Goal: Information Seeking & Learning: Find specific fact

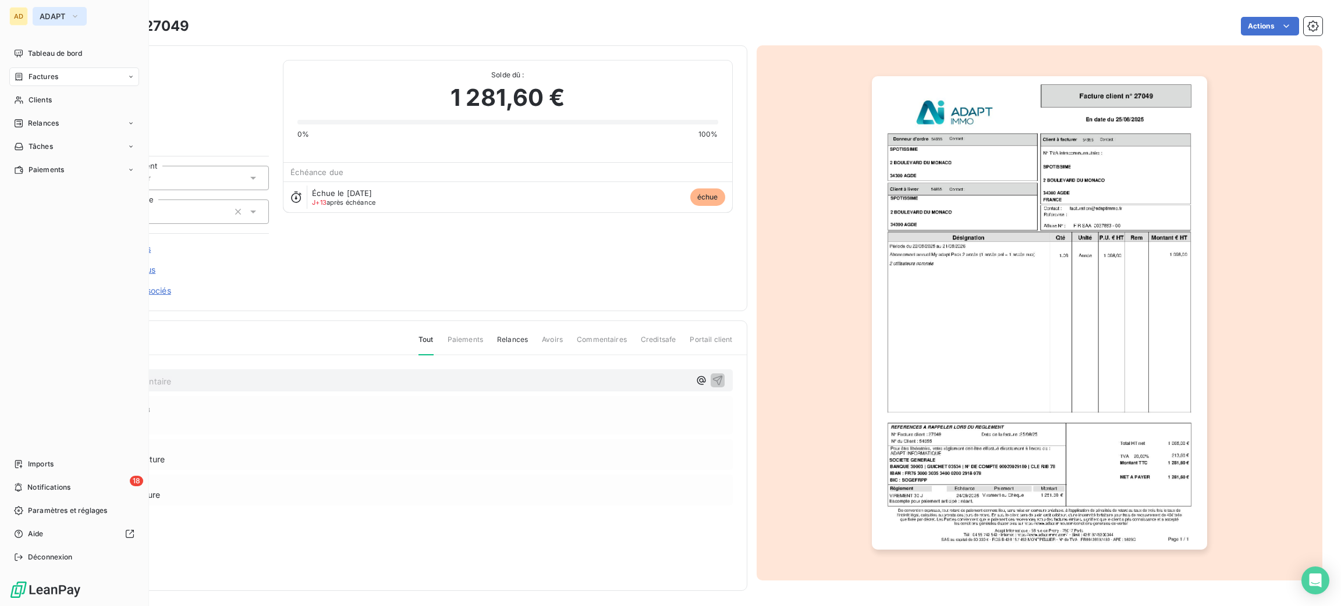
drag, startPoint x: 57, startPoint y: 8, endPoint x: 68, endPoint y: 24, distance: 19.4
click at [58, 9] on button "ADAPT" at bounding box center [60, 16] width 54 height 19
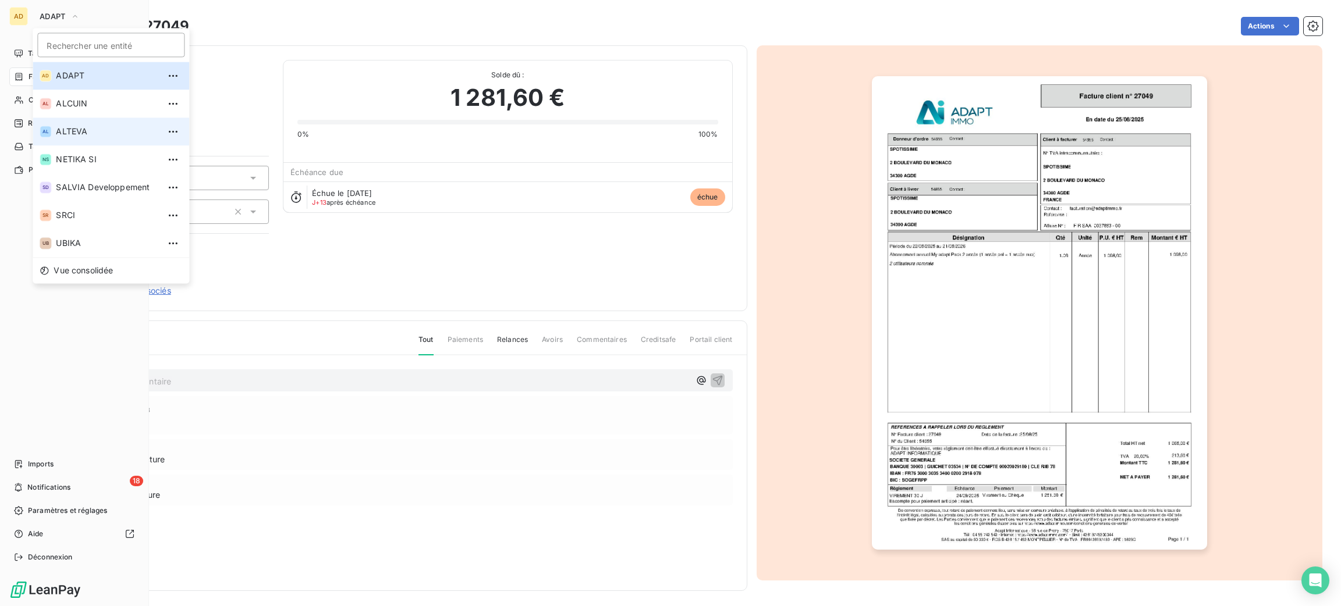
click at [108, 124] on li "AL ALTEVA" at bounding box center [111, 132] width 157 height 28
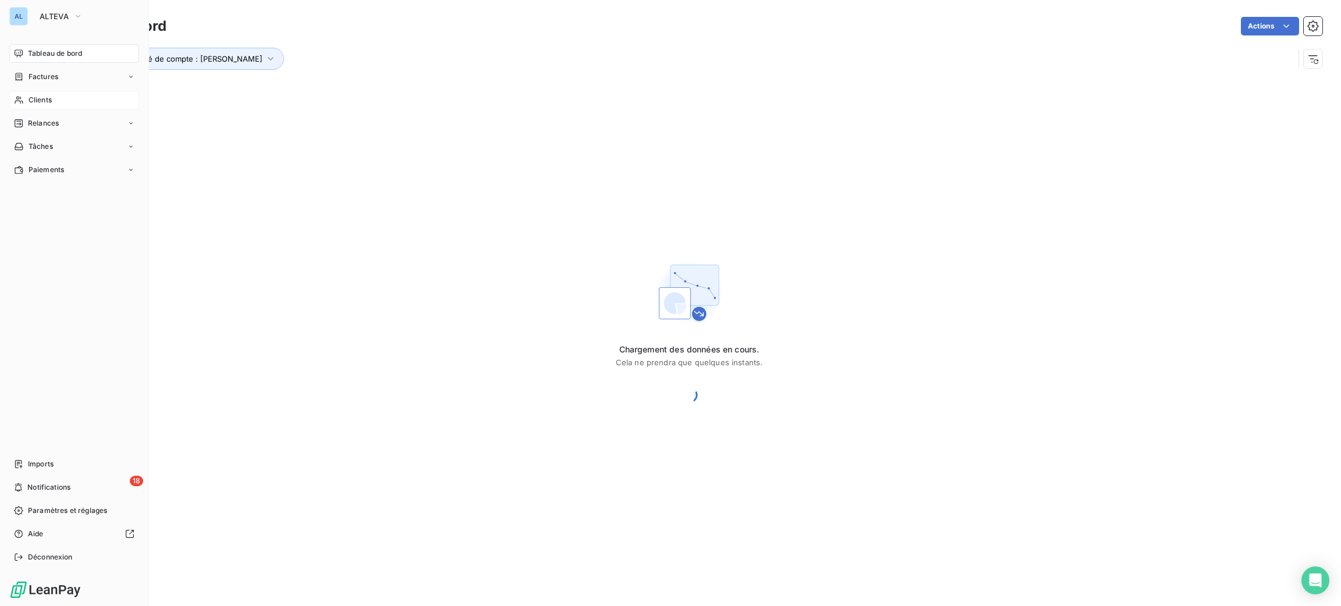
click at [44, 94] on div "Clients" at bounding box center [74, 100] width 130 height 19
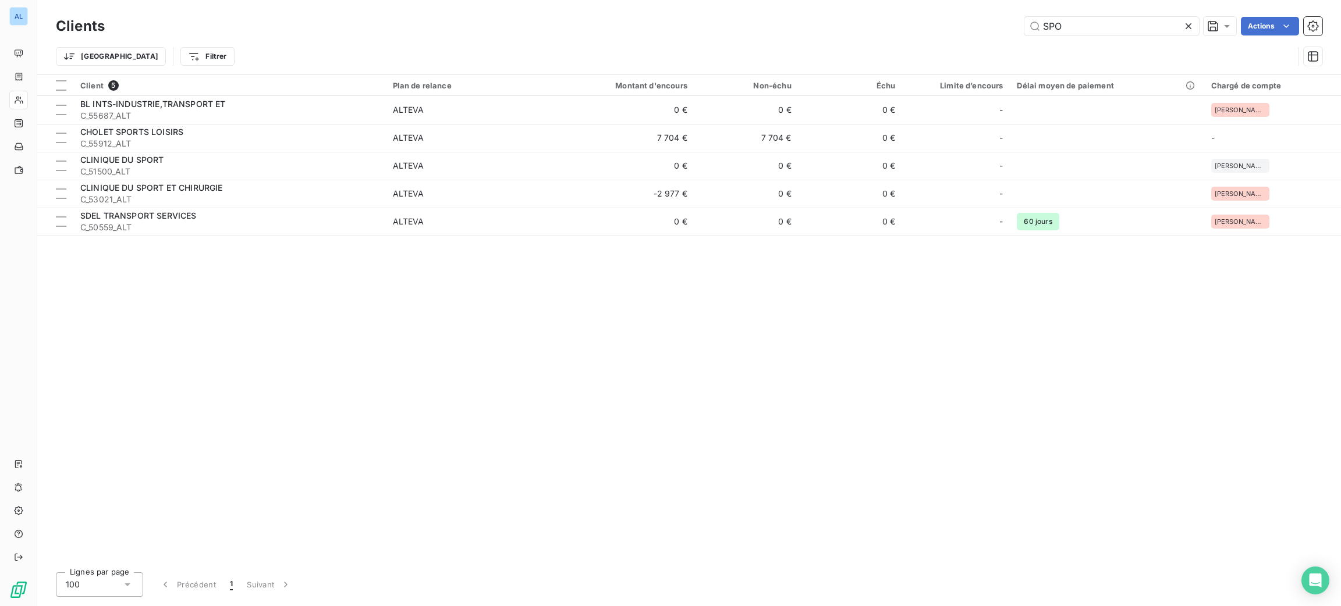
drag, startPoint x: 1090, startPoint y: 21, endPoint x: 910, endPoint y: -5, distance: 181.6
click at [910, 0] on html "AL Clients SPO Actions Trier Filtrer Client 5 Plan de relance Montant d'encours…" at bounding box center [670, 303] width 1341 height 606
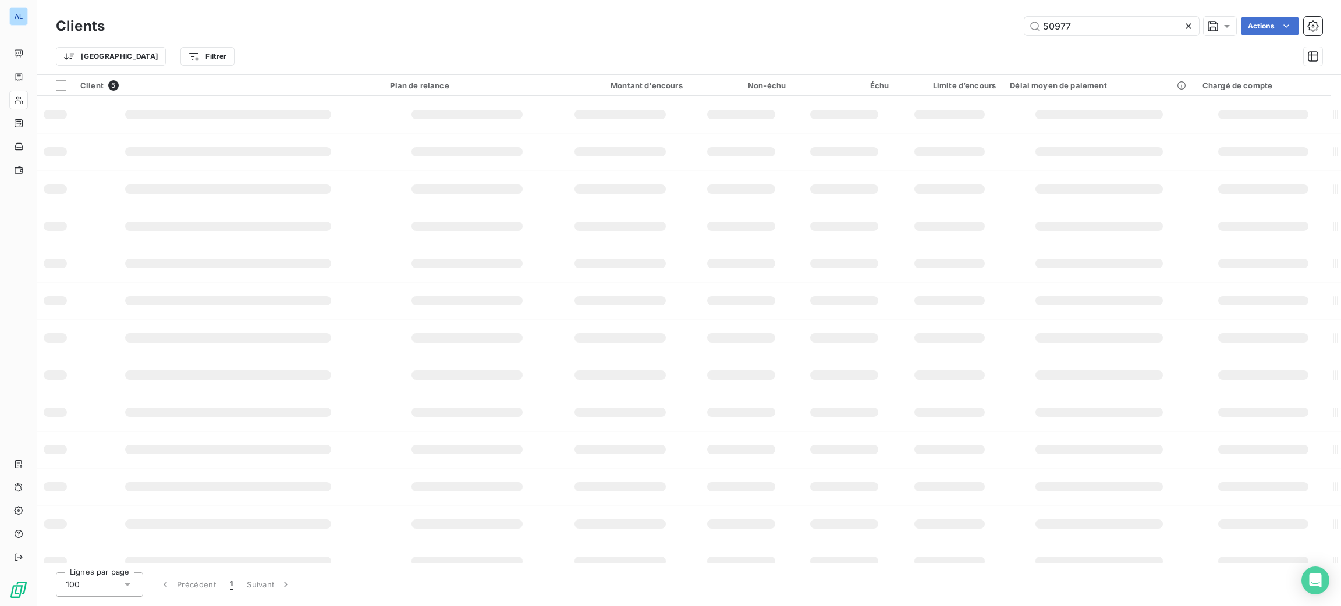
type input "50977"
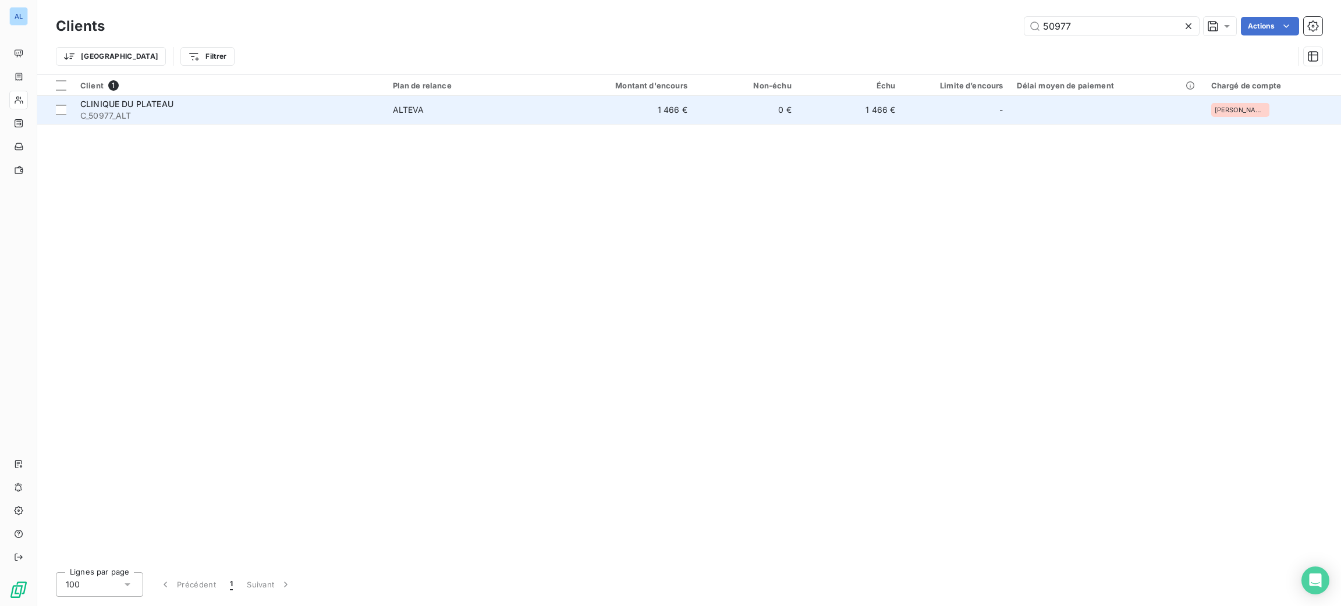
click at [659, 105] on td "1 466 €" at bounding box center [625, 110] width 140 height 28
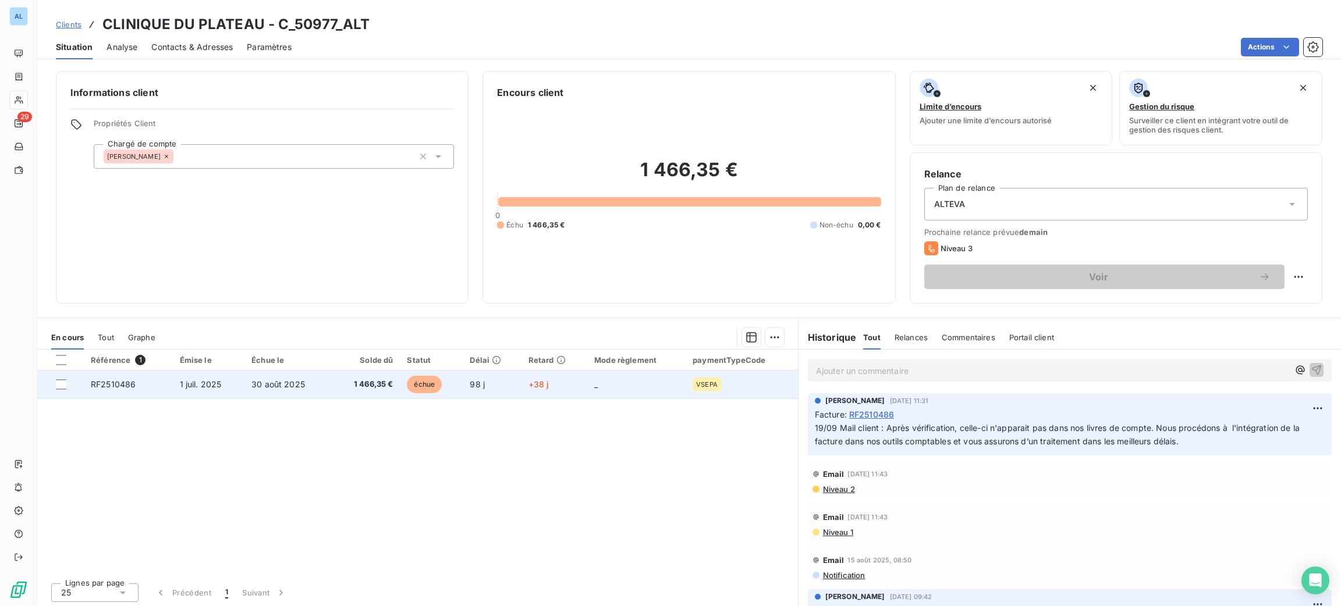
click at [409, 390] on span "échue" at bounding box center [424, 384] width 35 height 17
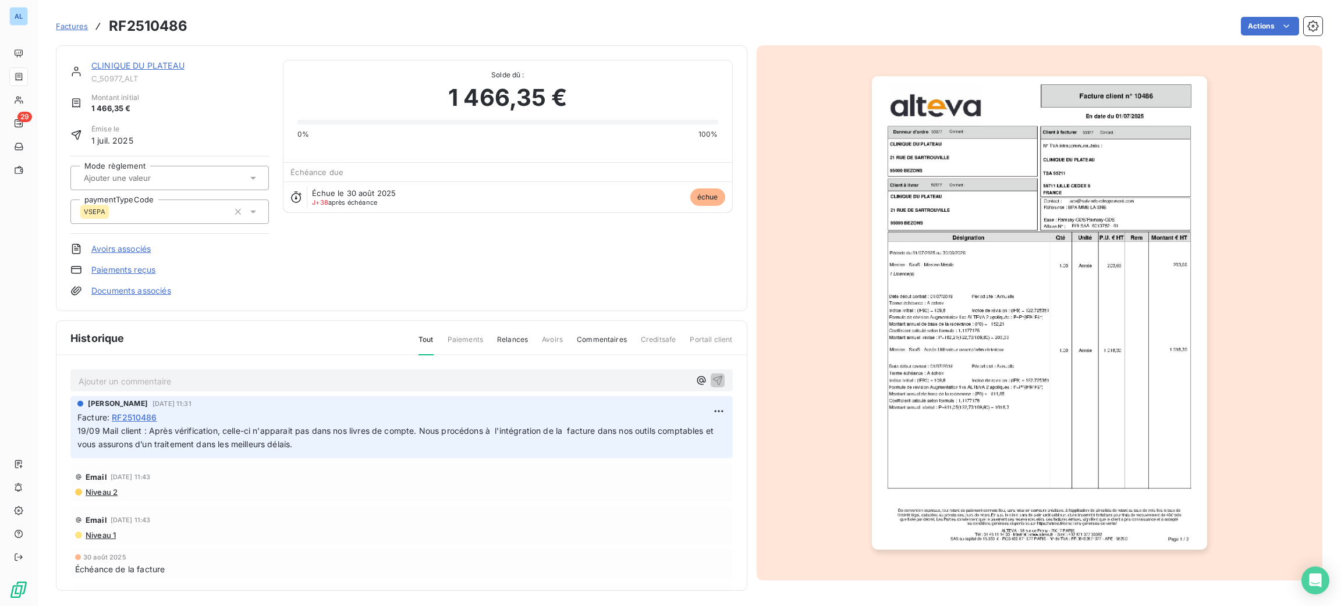
click at [1078, 281] on img "button" at bounding box center [1039, 313] width 335 height 474
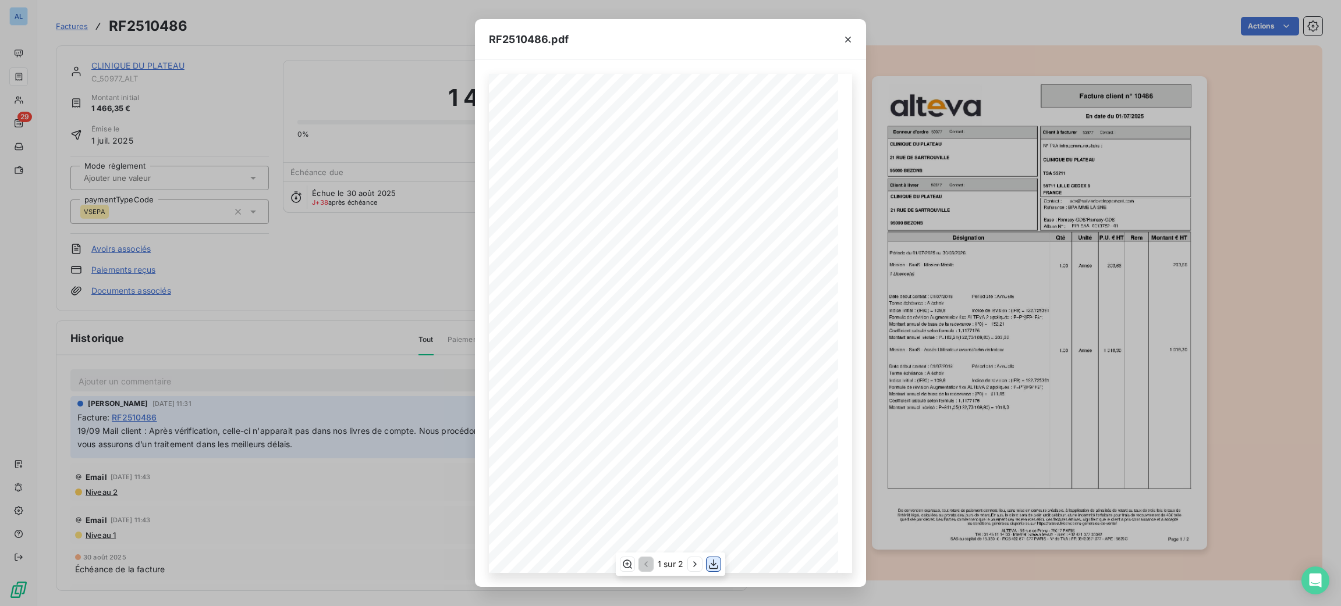
click at [714, 562] on icon "button" at bounding box center [713, 565] width 9 height 10
drag, startPoint x: 851, startPoint y: 30, endPoint x: 851, endPoint y: 40, distance: 9.3
click at [851, 30] on button "button" at bounding box center [848, 39] width 19 height 19
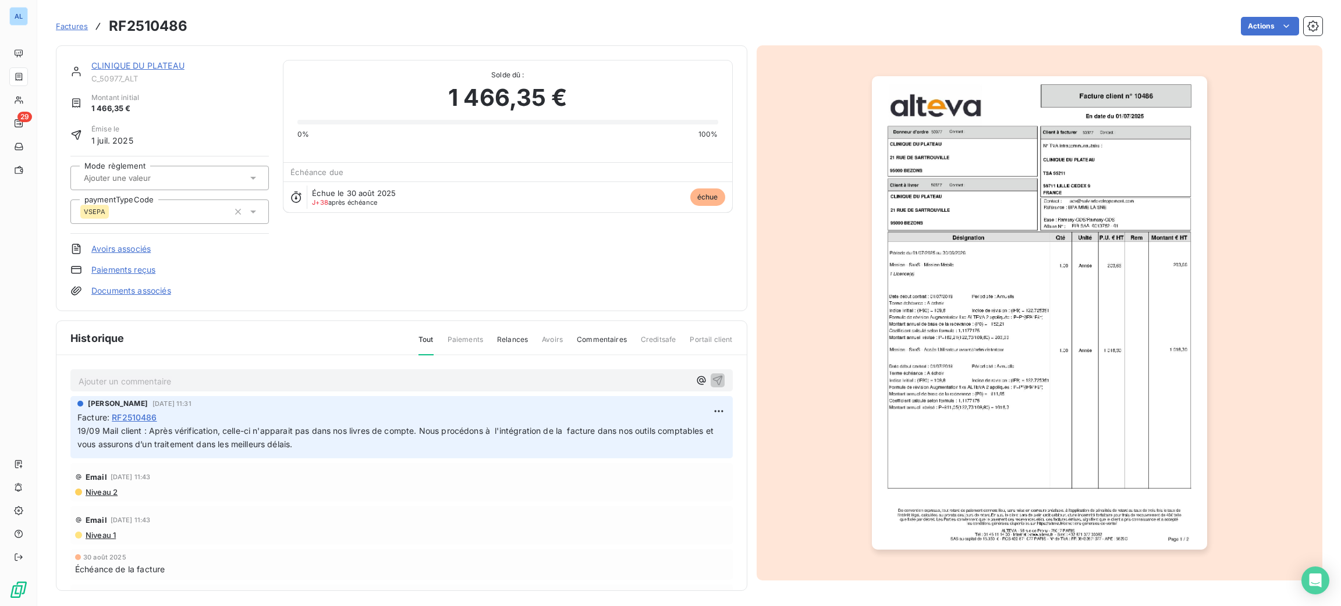
drag, startPoint x: 432, startPoint y: 367, endPoint x: 435, endPoint y: 375, distance: 9.2
click at [434, 372] on div "Ajouter un commentaire ﻿ [PERSON_NAME] [DATE] 11:31 Facture : RF2510486 19/09 M…" at bounding box center [401, 490] width 690 height 269
click at [436, 378] on p "Ajouter un commentaire ﻿" at bounding box center [384, 381] width 611 height 15
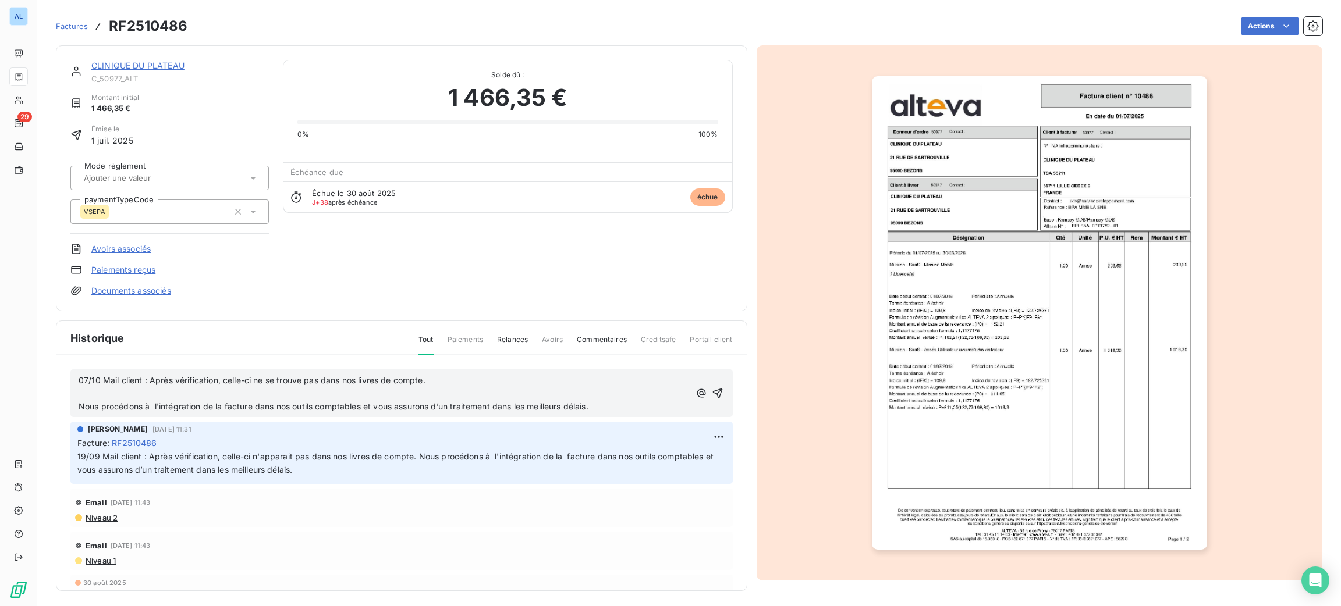
click at [393, 389] on p "﻿" at bounding box center [384, 393] width 611 height 13
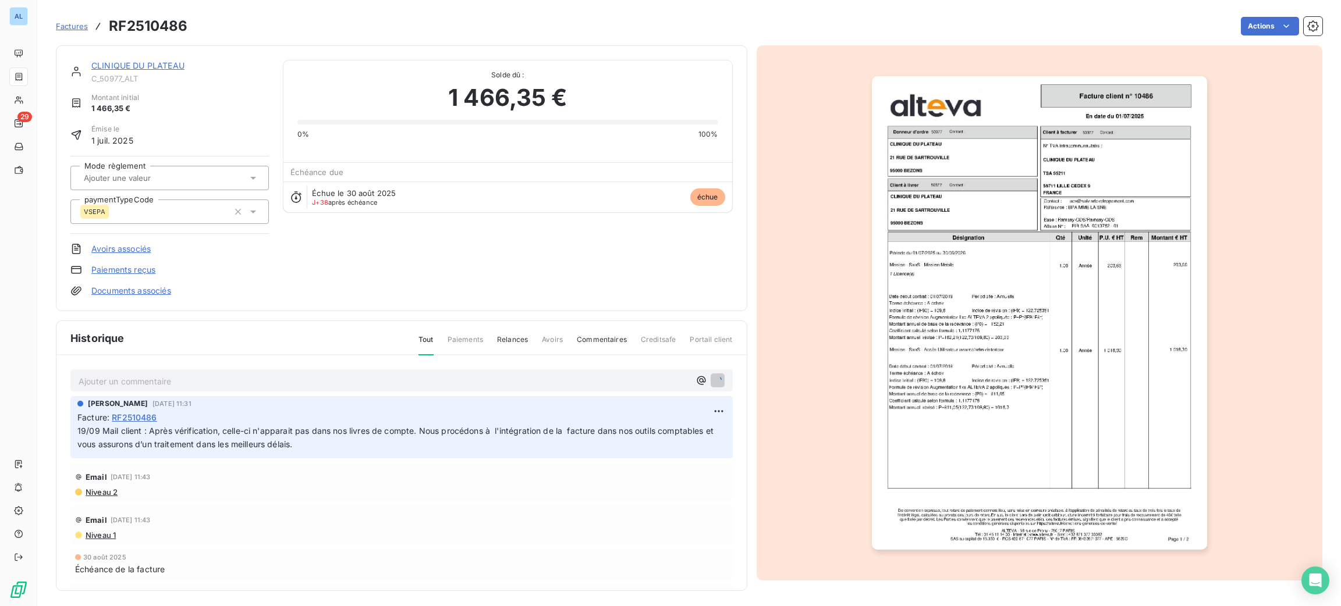
click at [396, 391] on div "Ajouter un commentaire ﻿" at bounding box center [401, 381] width 662 height 23
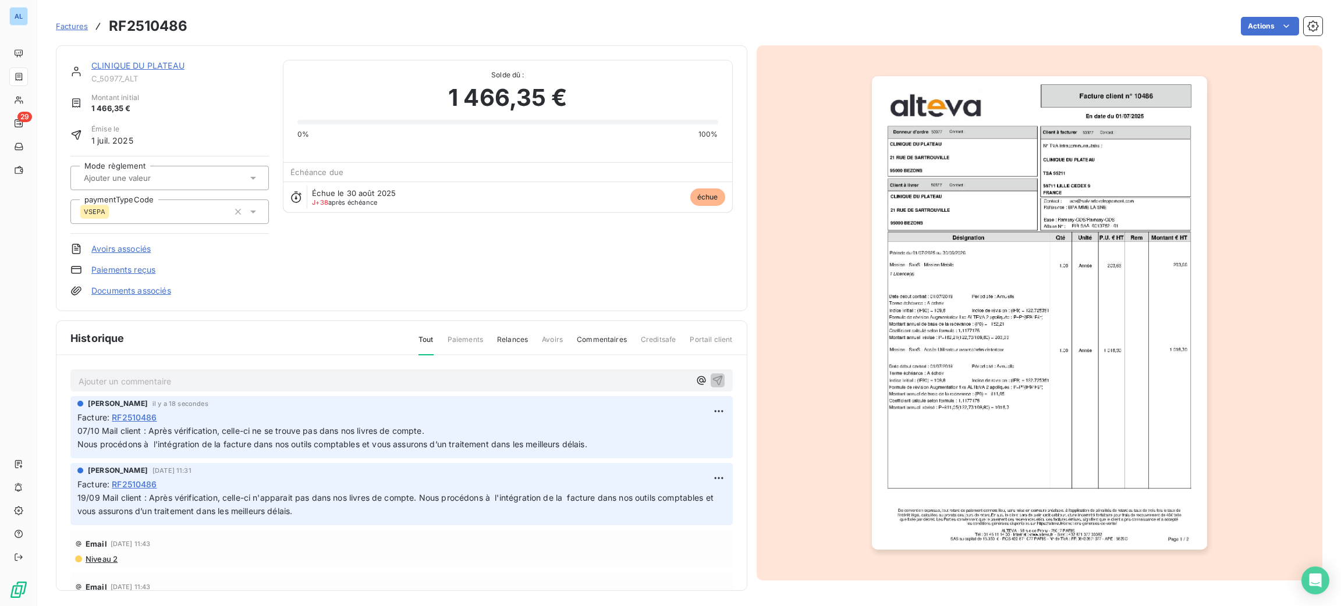
click at [396, 387] on div "Ajouter un commentaire ﻿" at bounding box center [401, 381] width 662 height 23
click at [392, 374] on p "Ajouter un commentaire ﻿" at bounding box center [384, 381] width 611 height 15
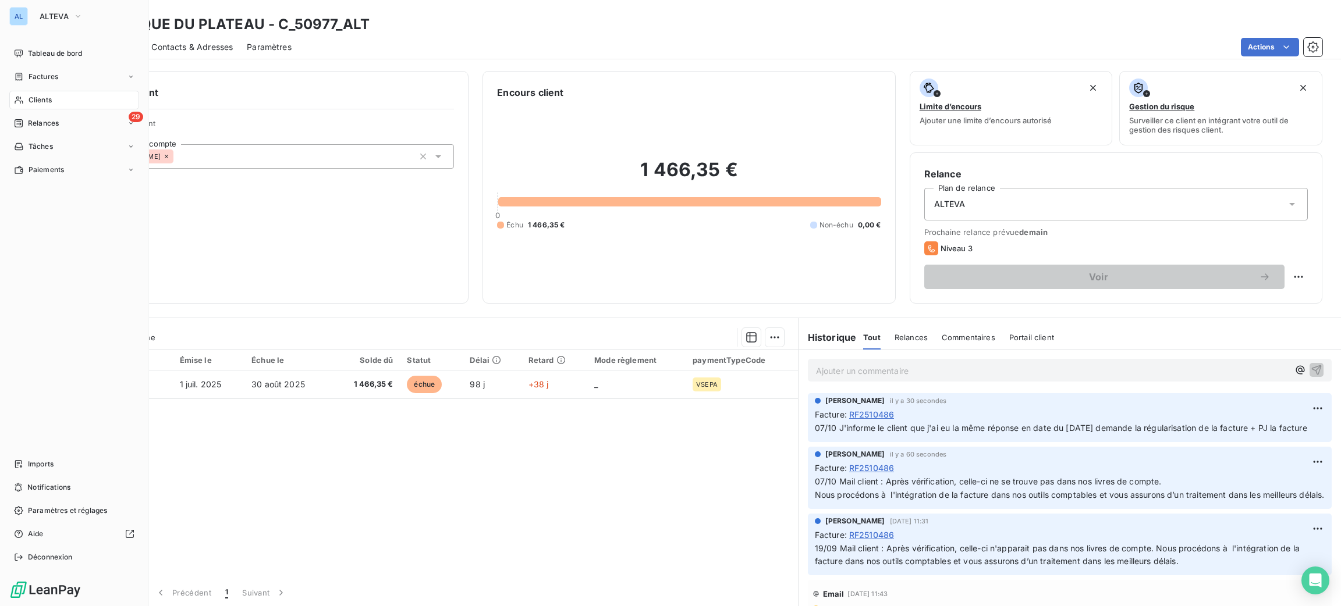
click at [27, 104] on div "Clients" at bounding box center [74, 100] width 130 height 19
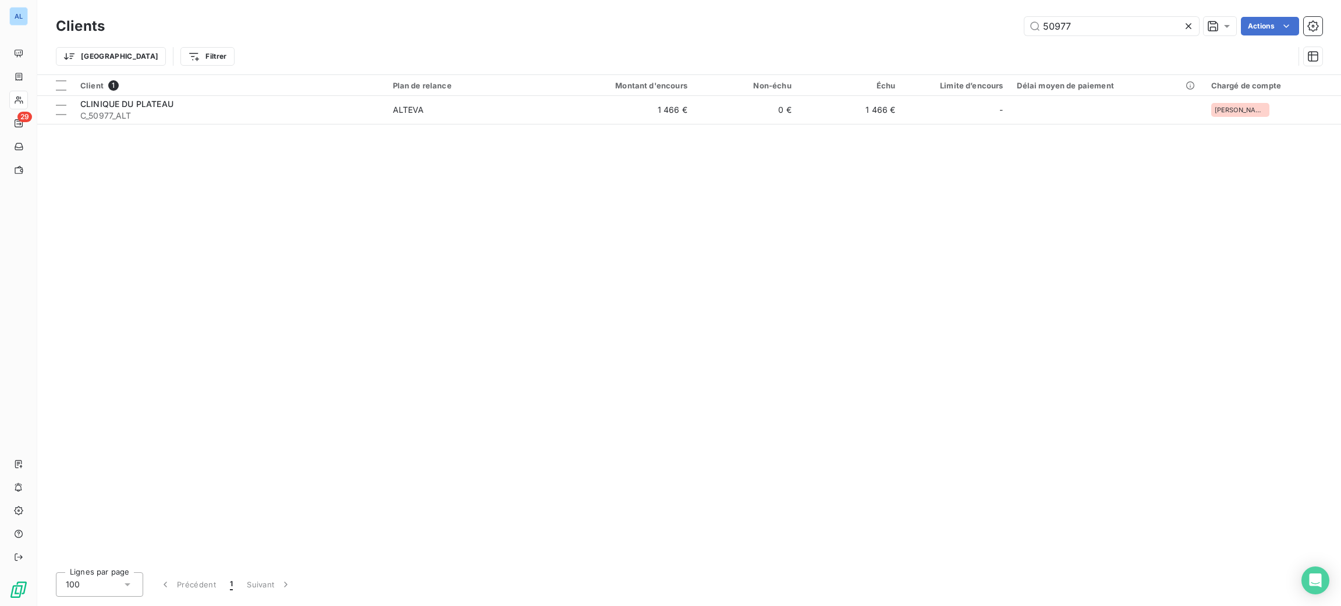
drag, startPoint x: 1120, startPoint y: 20, endPoint x: 937, endPoint y: -6, distance: 185.1
click at [937, 0] on html "AL 29 Clients 50977 Actions Trier Filtrer Client 1 Plan de relance Montant d'en…" at bounding box center [670, 303] width 1341 height 606
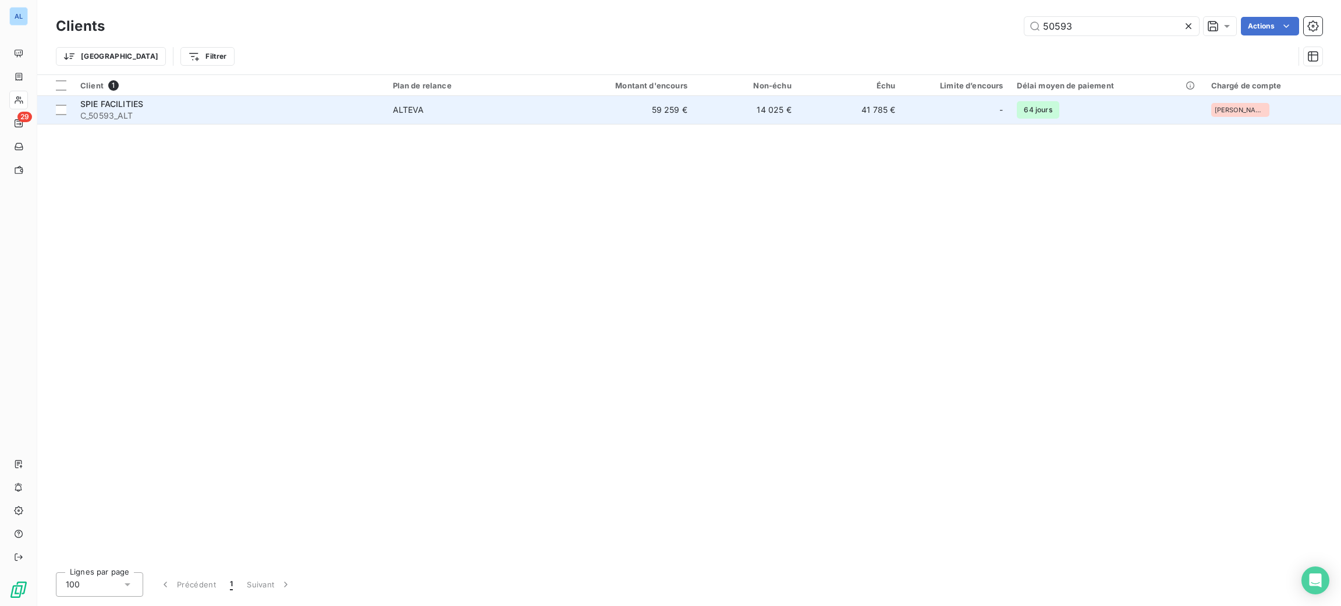
type input "50593"
click at [694, 107] on td "59 259 €" at bounding box center [625, 110] width 140 height 28
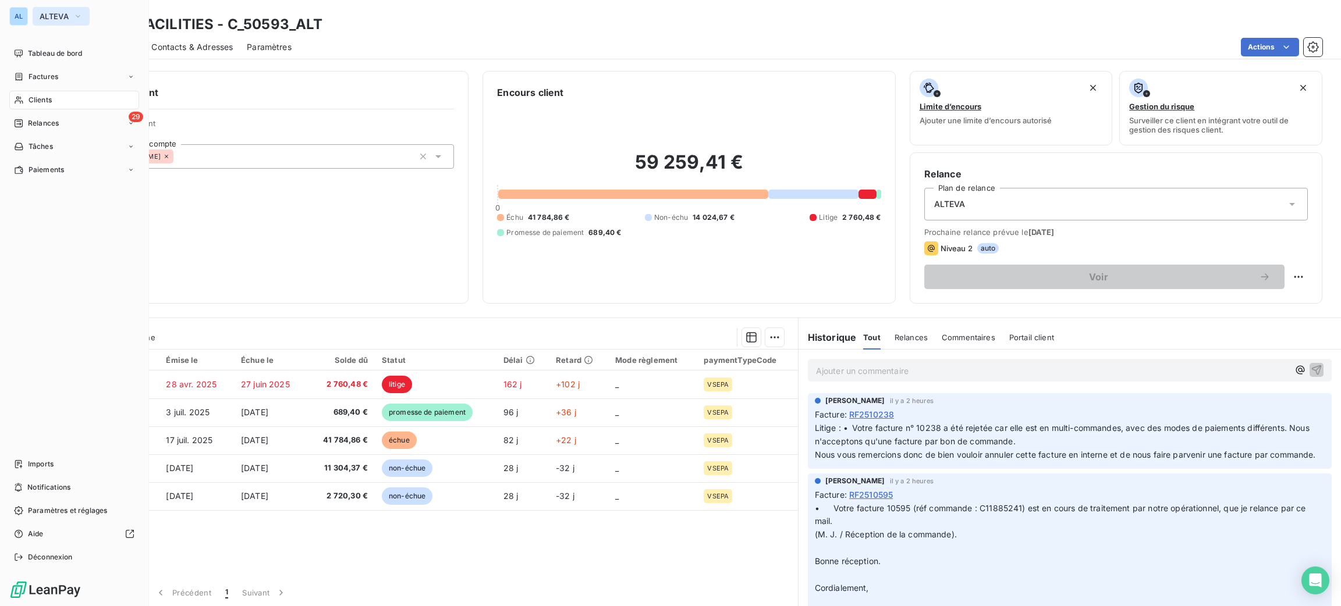
click at [54, 17] on span "ALTEVA" at bounding box center [54, 16] width 29 height 9
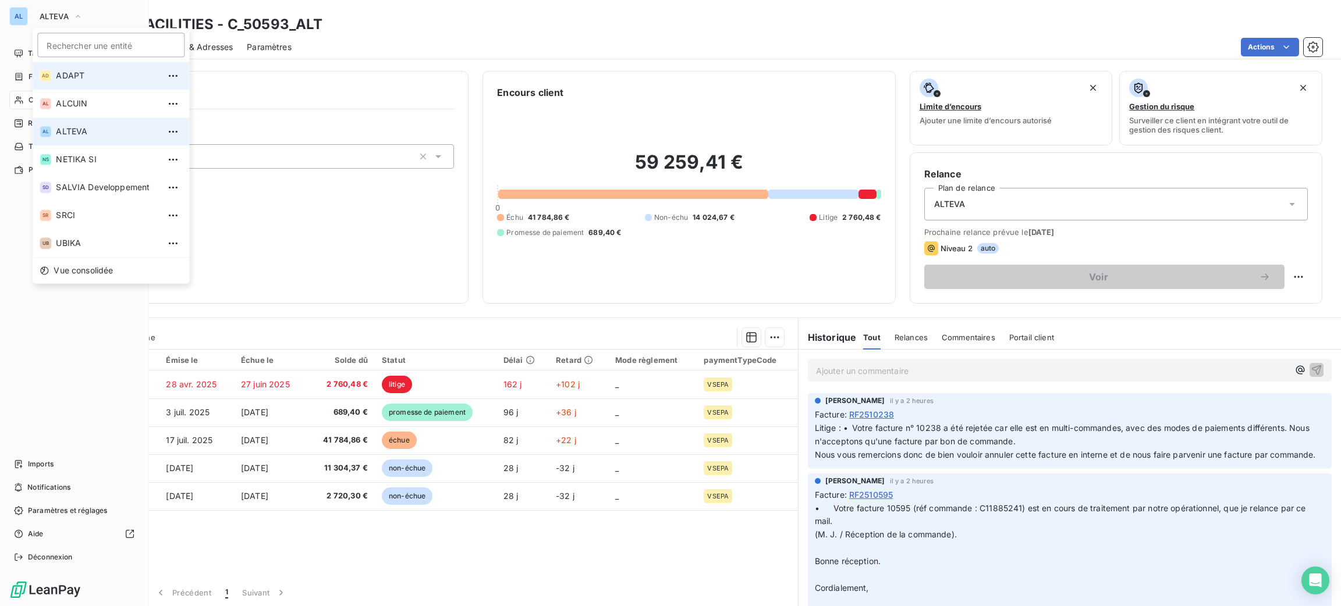
click at [97, 77] on span "ADAPT" at bounding box center [107, 76] width 103 height 12
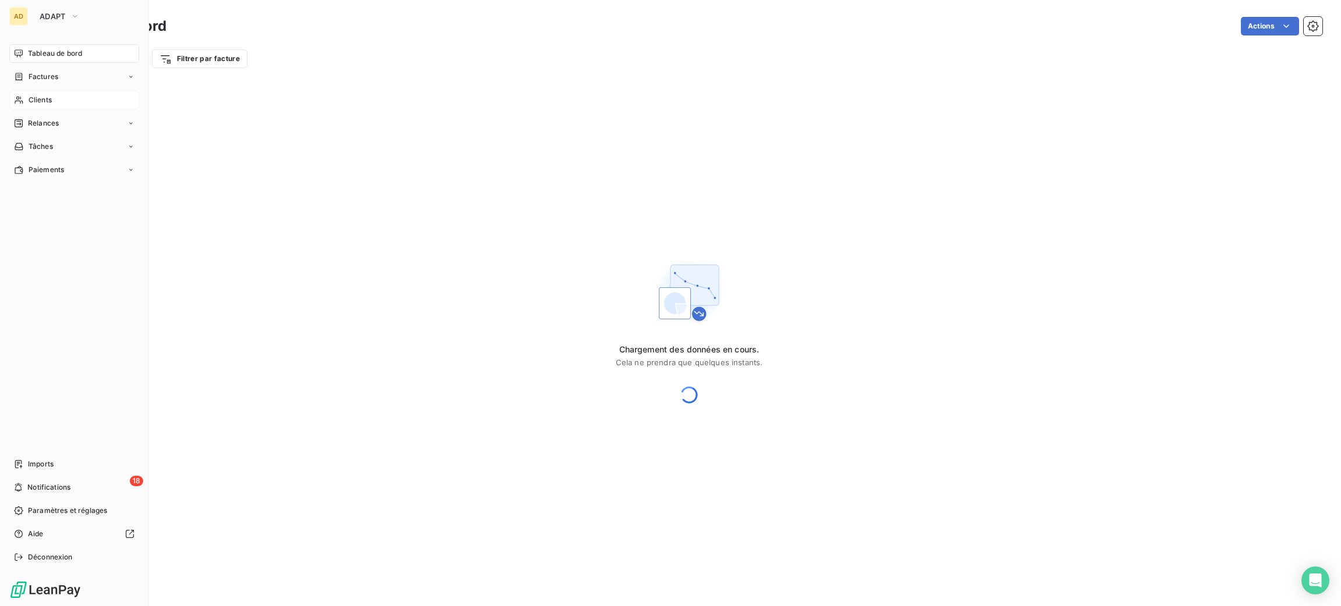
click at [81, 92] on div "Clients" at bounding box center [74, 100] width 130 height 19
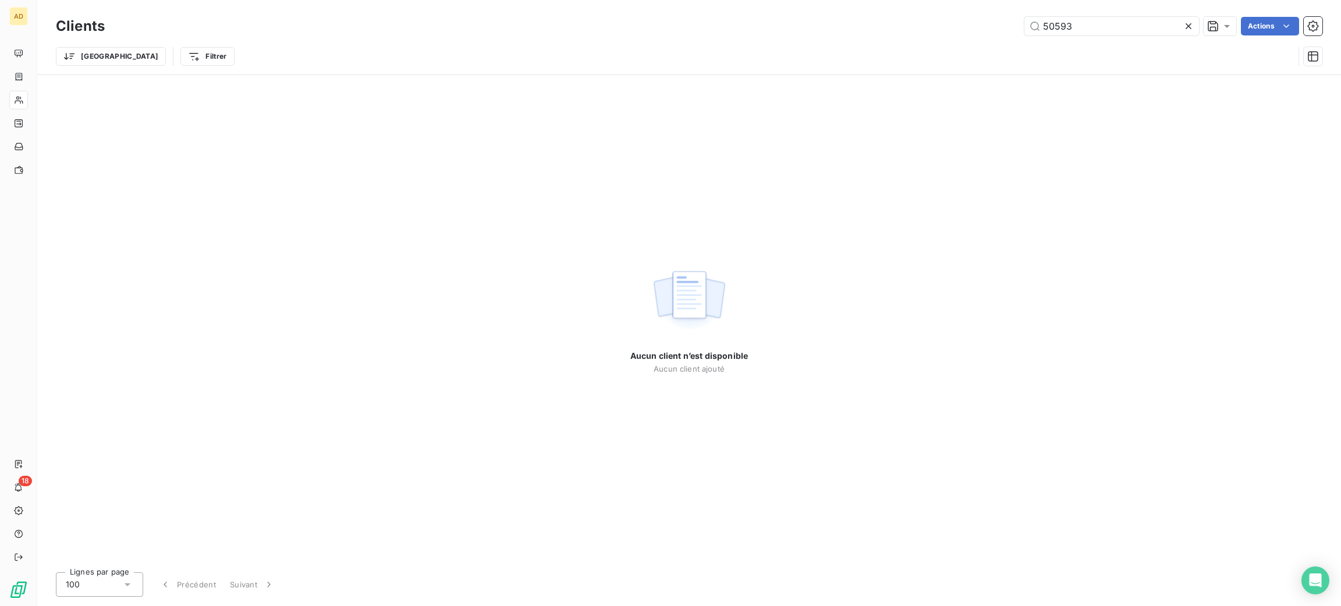
drag, startPoint x: 1098, startPoint y: 30, endPoint x: 941, endPoint y: 27, distance: 156.6
click at [947, 28] on div "50593 Actions" at bounding box center [721, 26] width 1204 height 19
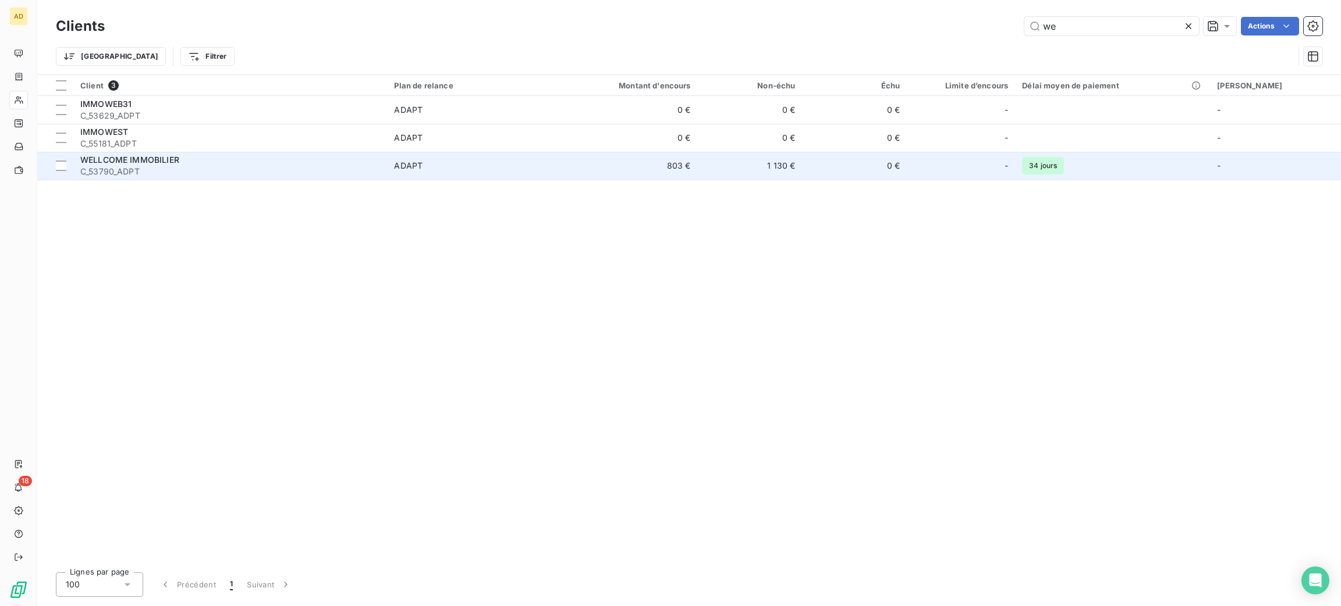
type input "we"
click at [204, 168] on span "C_53790_ADPT" at bounding box center [230, 172] width 300 height 12
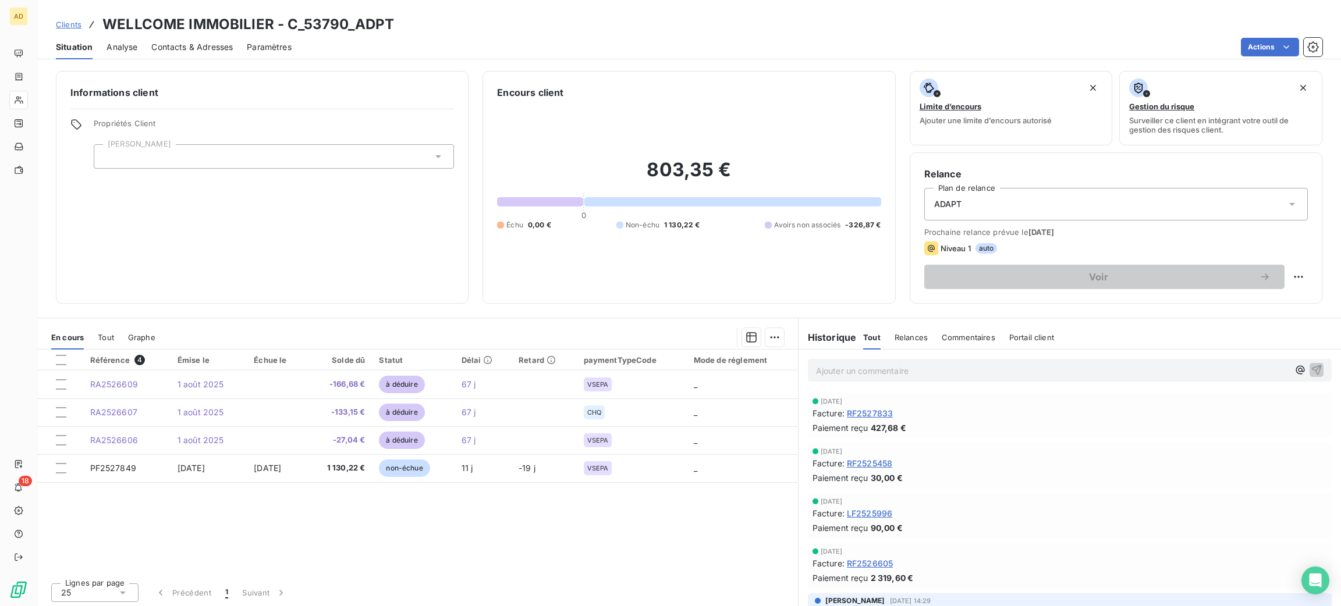
click at [201, 40] on div "Contacts & Adresses" at bounding box center [191, 47] width 81 height 24
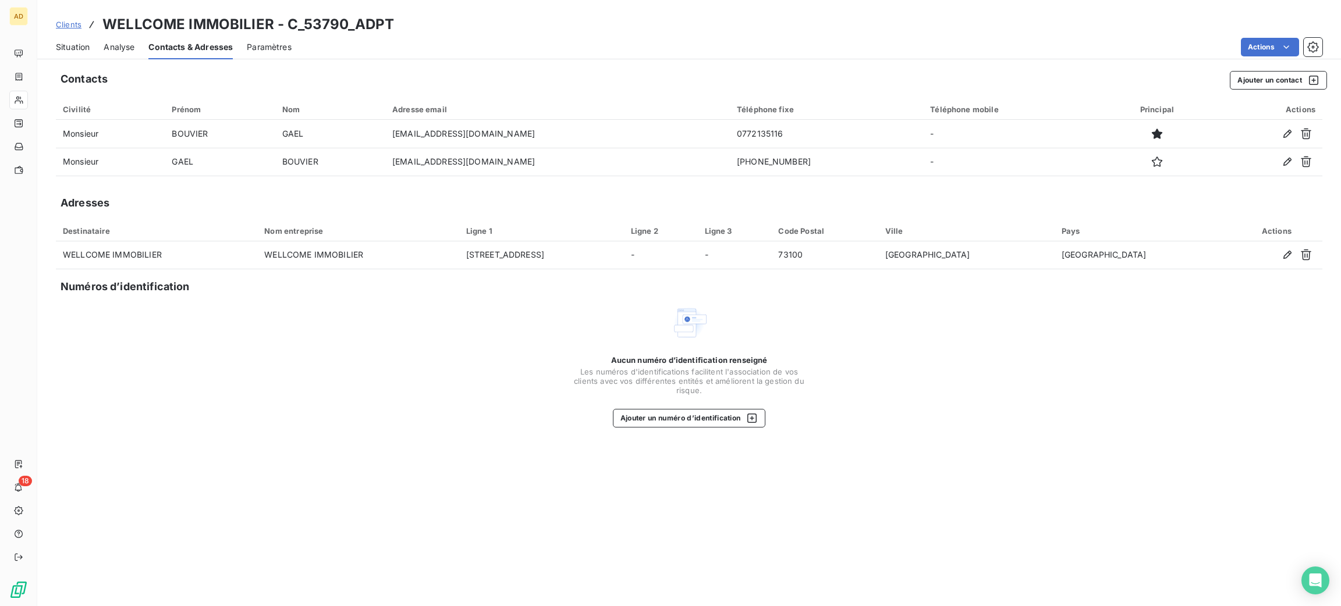
drag, startPoint x: 73, startPoint y: 45, endPoint x: 81, endPoint y: 47, distance: 8.2
click at [74, 45] on span "Situation" at bounding box center [73, 47] width 34 height 12
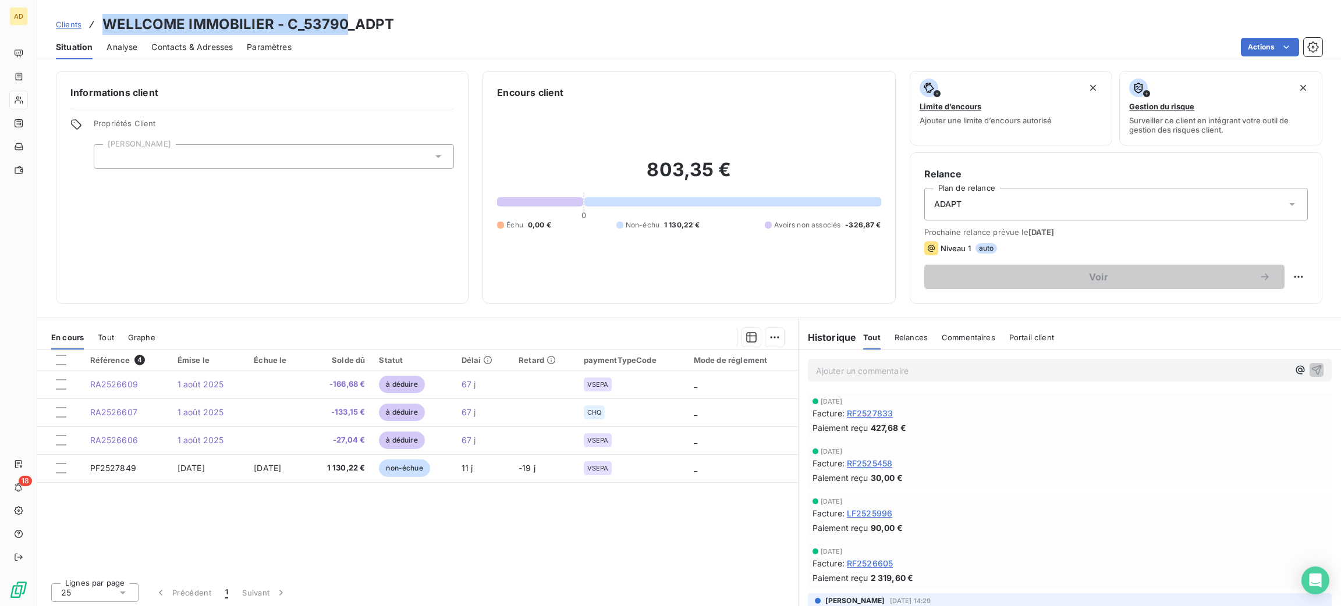
drag, startPoint x: 340, startPoint y: 19, endPoint x: 105, endPoint y: -2, distance: 236.1
click at [105, 0] on html "AD 18 Clients WELLCOME IMMOBILIER - C_53790_ADPT Situation Analyse Contacts & A…" at bounding box center [670, 303] width 1341 height 606
copy h3 "WELLCOME IMMOBILIER - C_53790"
click at [875, 375] on p "Ajouter un commentaire ﻿" at bounding box center [1052, 371] width 473 height 15
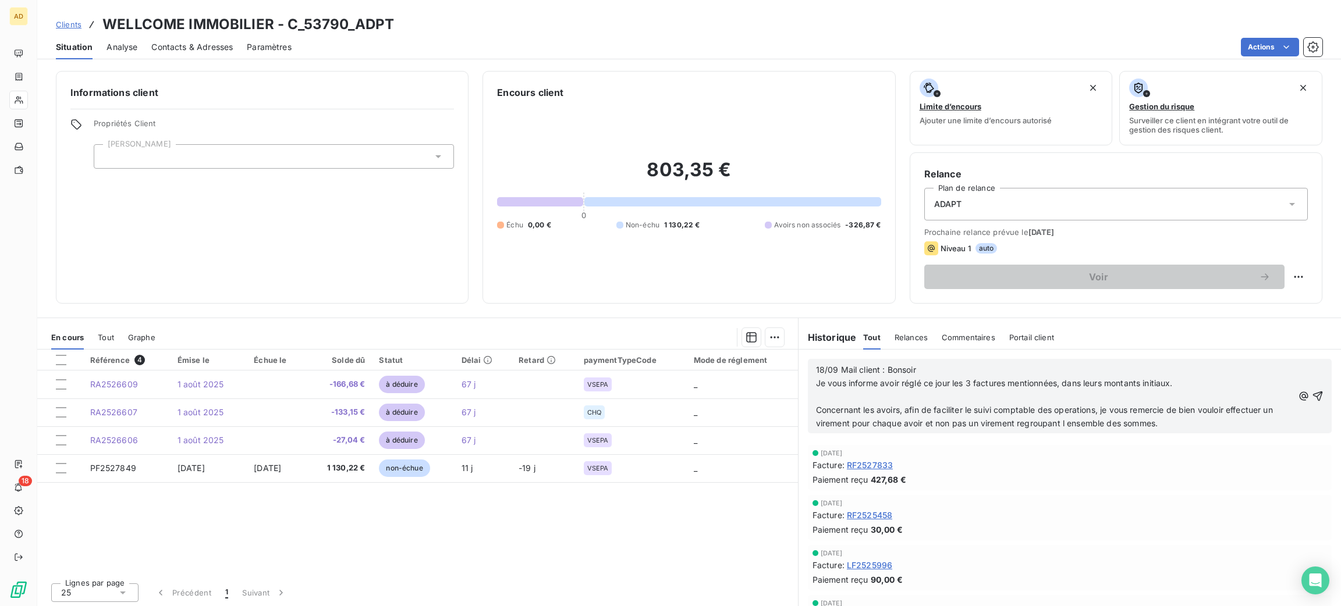
click at [857, 400] on p "﻿" at bounding box center [1054, 397] width 477 height 13
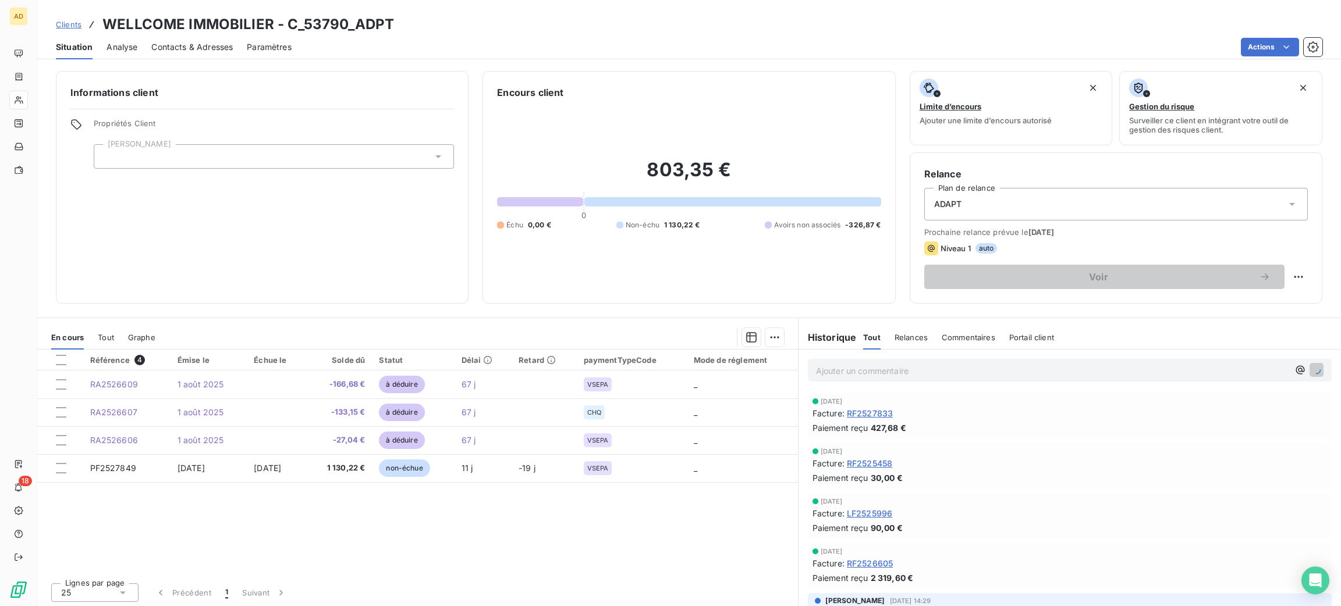
click at [920, 372] on p "Ajouter un commentaire ﻿" at bounding box center [1052, 371] width 473 height 15
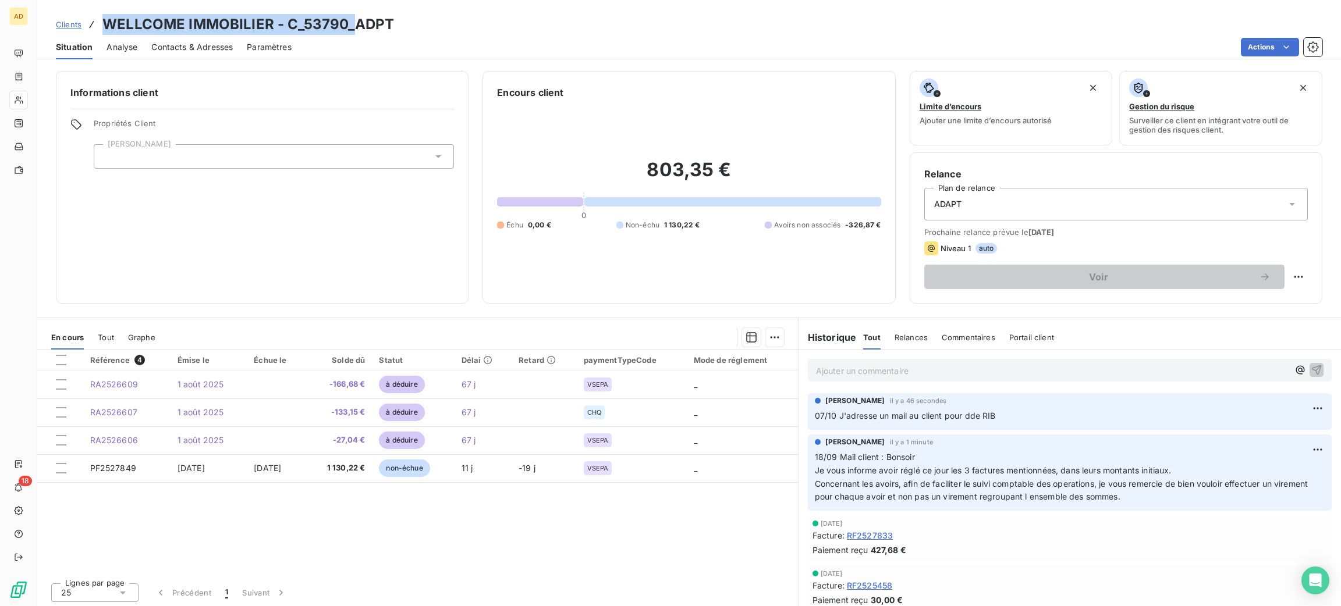
drag, startPoint x: 348, startPoint y: 14, endPoint x: 86, endPoint y: 6, distance: 262.6
click at [86, 6] on div "Clients WELLCOME IMMOBILIER - C_53790_ADPT Situation Analyse Contacts & Adresse…" at bounding box center [689, 29] width 1304 height 59
copy h3 "WELLCOME IMMOBILIER - C_53790_"
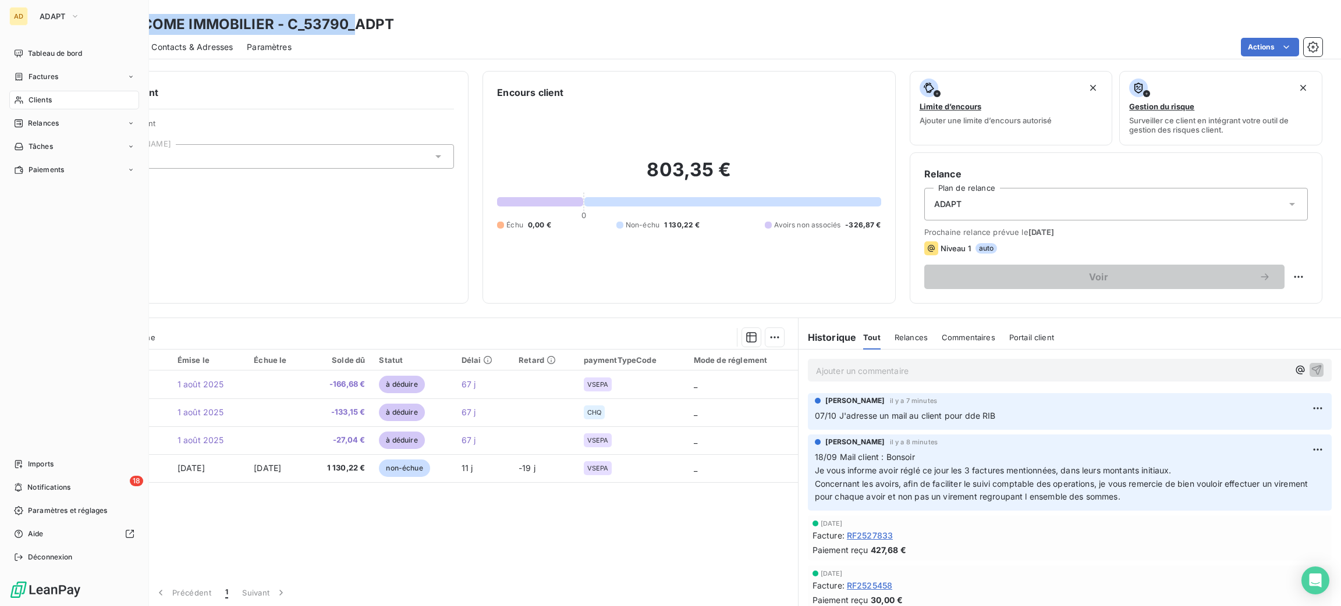
click at [48, 104] on span "Clients" at bounding box center [40, 100] width 23 height 10
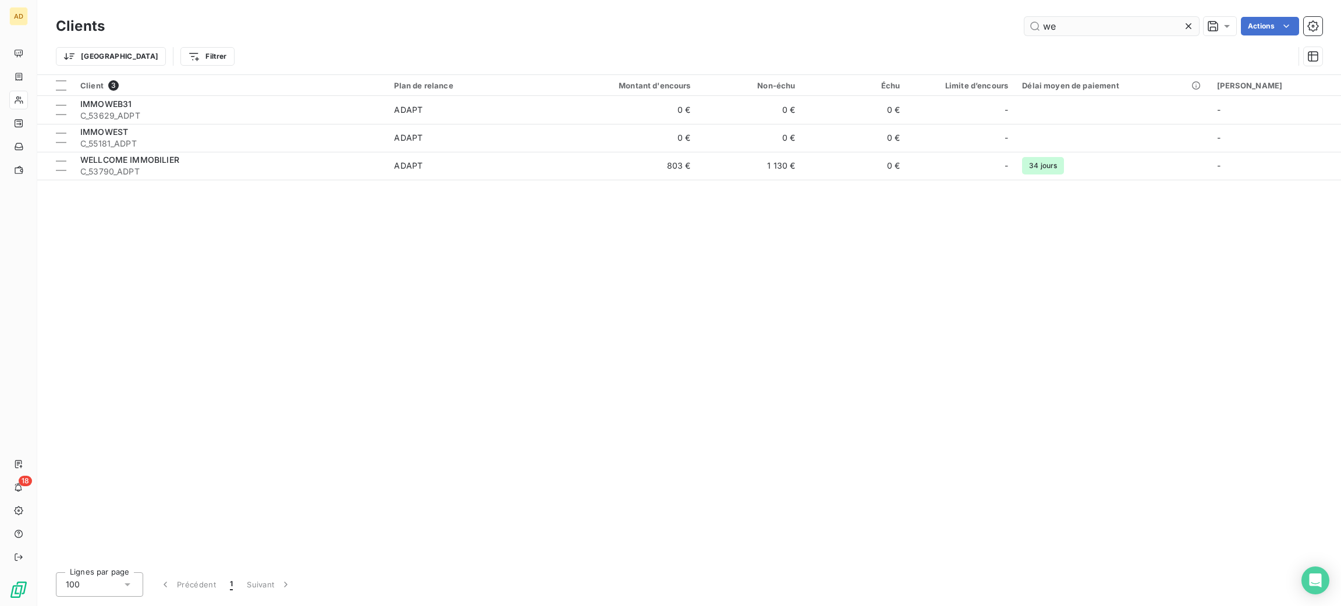
drag, startPoint x: 1094, startPoint y: 24, endPoint x: 1028, endPoint y: 27, distance: 66.4
click at [1028, 27] on input "we" at bounding box center [1111, 26] width 175 height 19
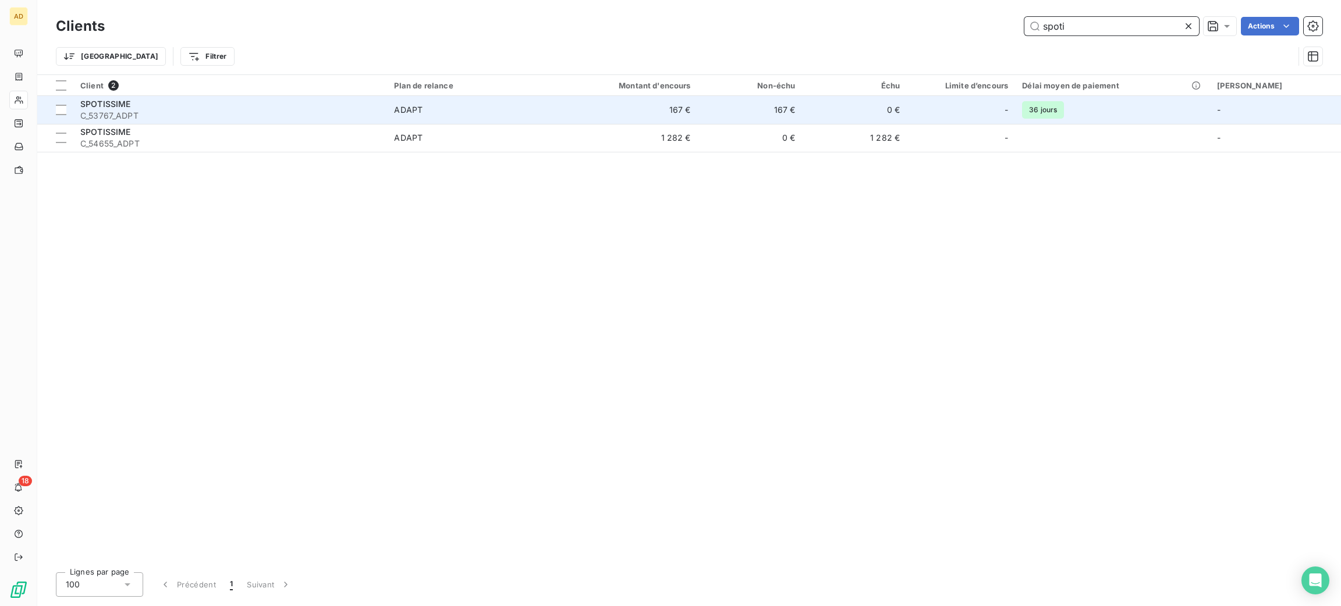
type input "spoti"
click at [652, 109] on td "167 €" at bounding box center [628, 110] width 140 height 28
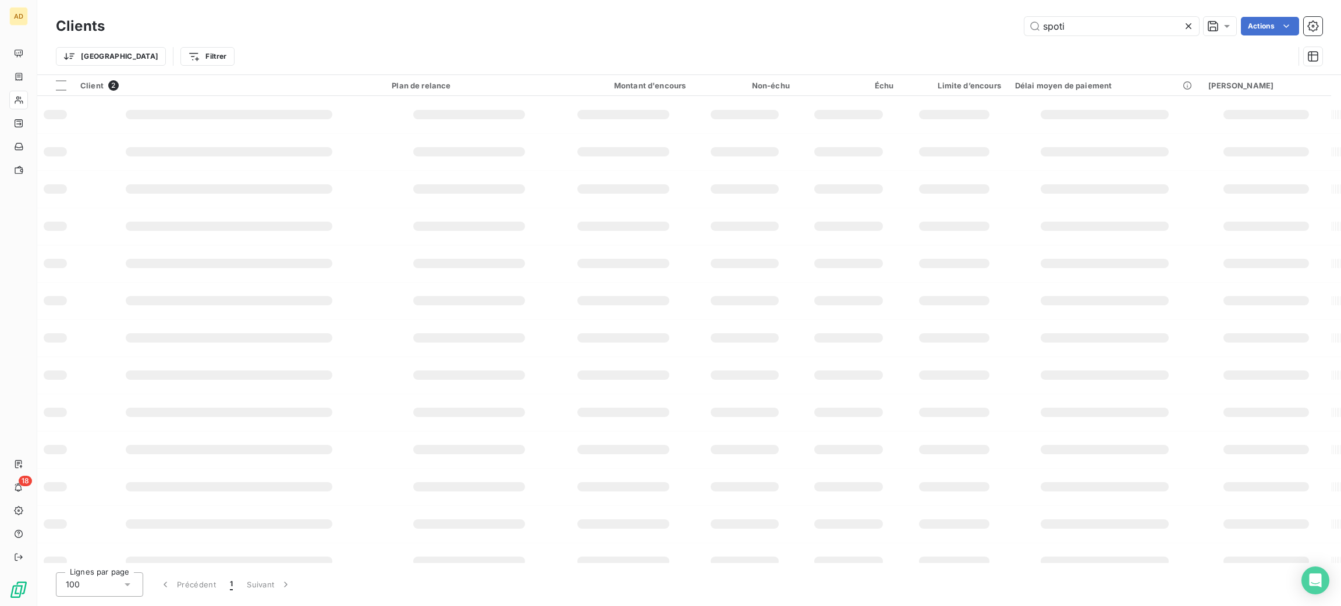
click at [1096, 12] on div "Clients spoti Actions Trier Filtrer" at bounding box center [689, 37] width 1304 height 74
click at [1096, 17] on input "spoti" at bounding box center [1111, 26] width 175 height 19
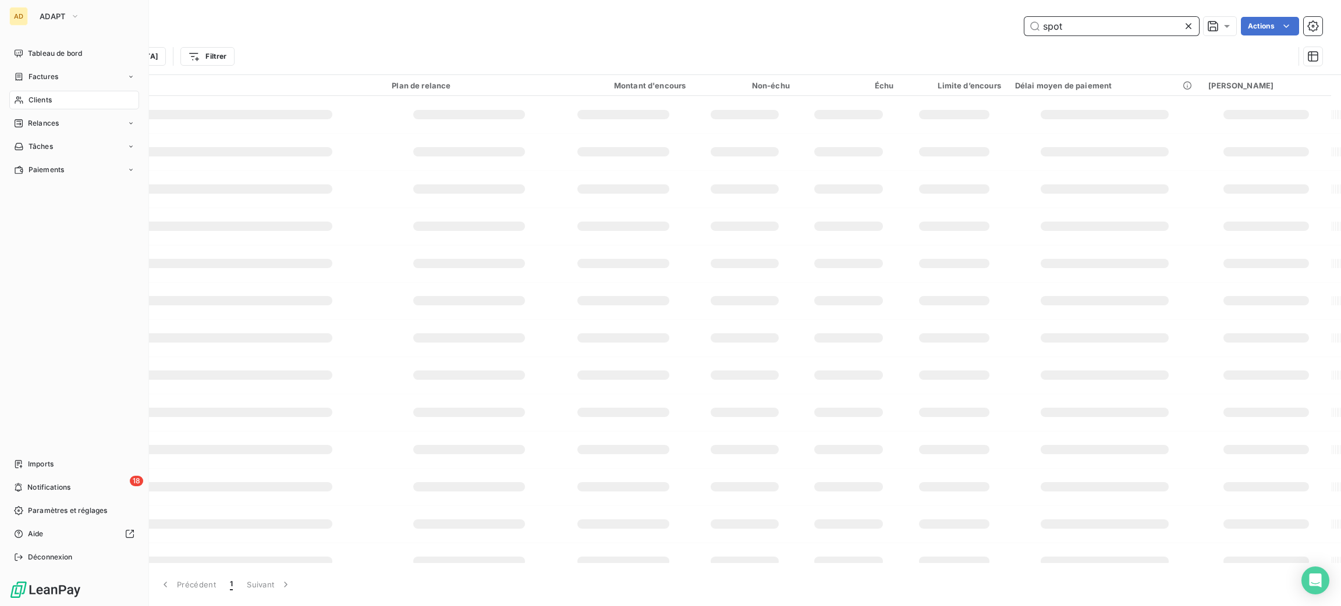
type input "spot"
click at [38, 101] on span "Clients" at bounding box center [40, 100] width 23 height 10
click at [61, 58] on span "Tableau de bord" at bounding box center [55, 53] width 54 height 10
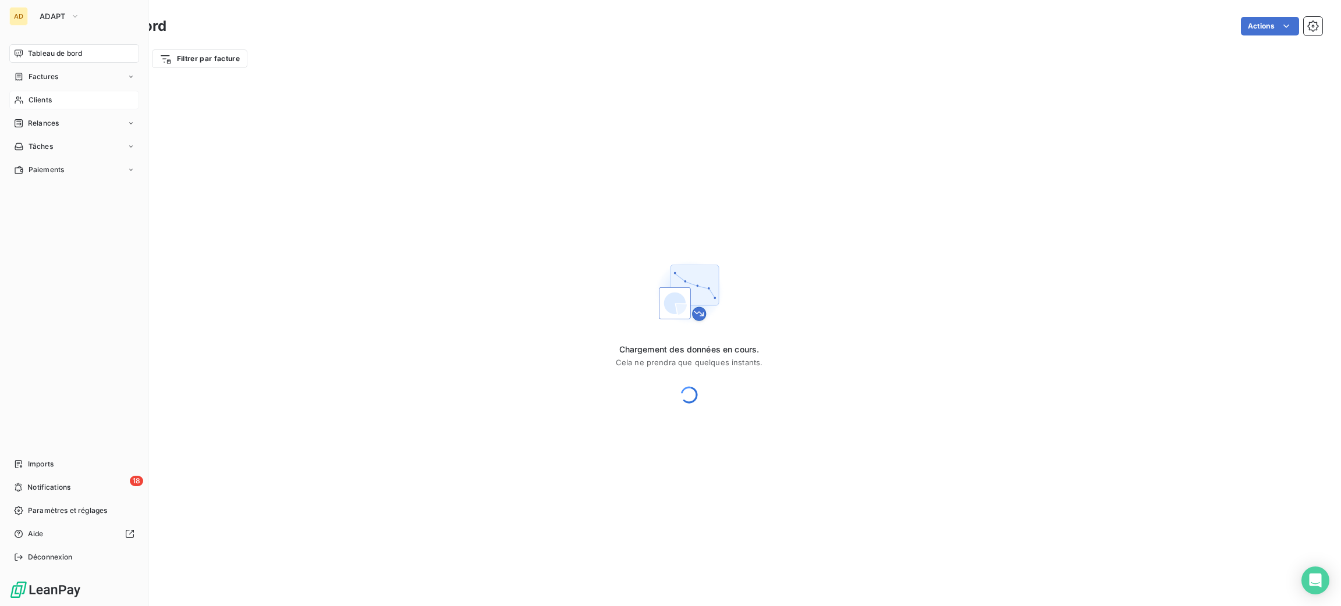
click at [47, 106] on div "Clients" at bounding box center [74, 100] width 130 height 19
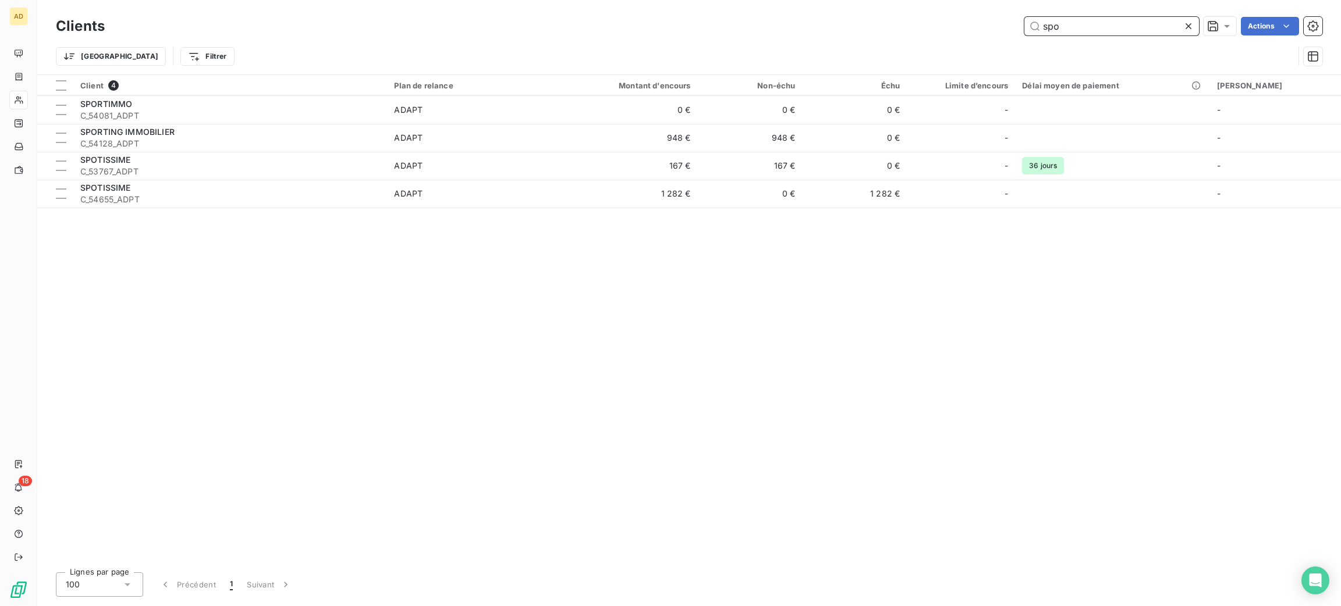
type input "spo"
click at [1006, 512] on div "Client 4 Plan de relance Montant d'encours Non-échu Échu Limite d’encours Délai…" at bounding box center [689, 319] width 1304 height 488
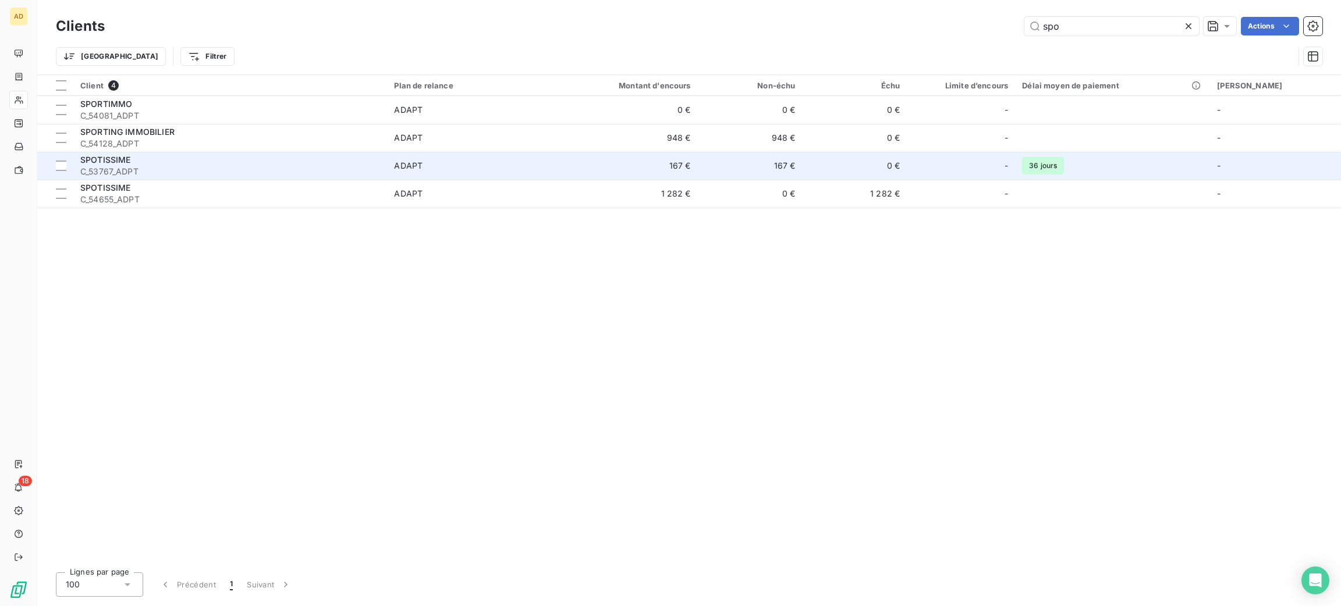
click at [273, 176] on span "C_53767_ADPT" at bounding box center [230, 172] width 300 height 12
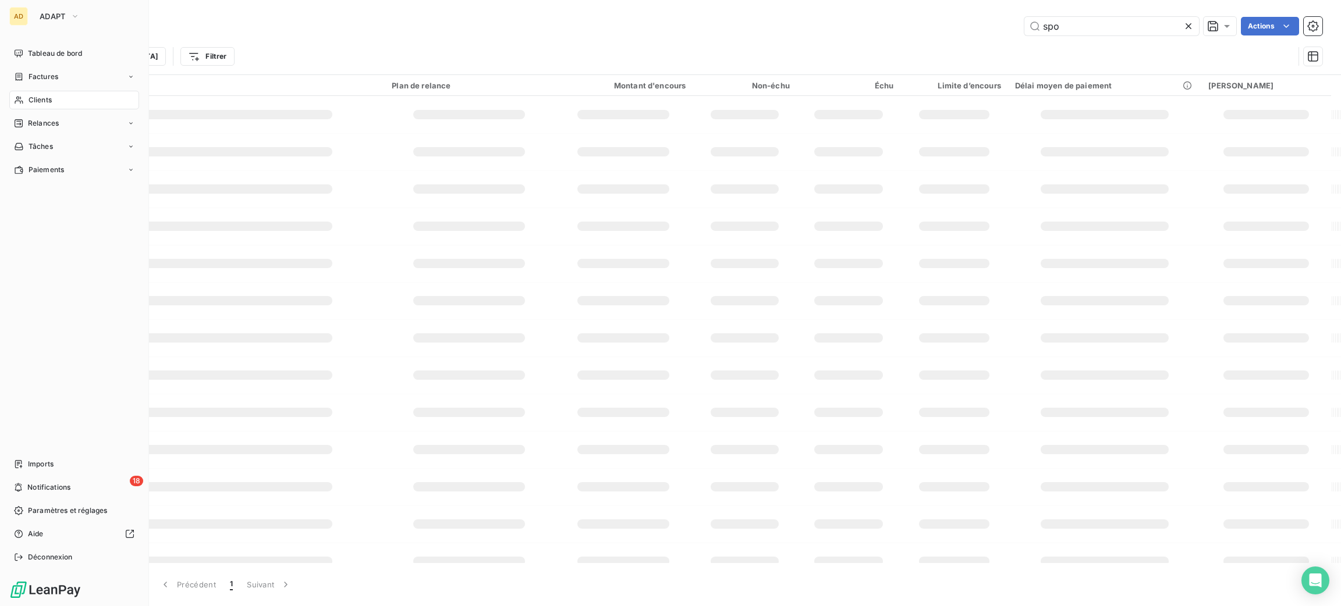
click at [22, 107] on div "Clients" at bounding box center [74, 100] width 130 height 19
click at [39, 98] on span "Clients" at bounding box center [40, 100] width 23 height 10
click at [40, 99] on span "Clients" at bounding box center [40, 100] width 23 height 10
click at [40, 100] on span "Clients" at bounding box center [40, 100] width 23 height 10
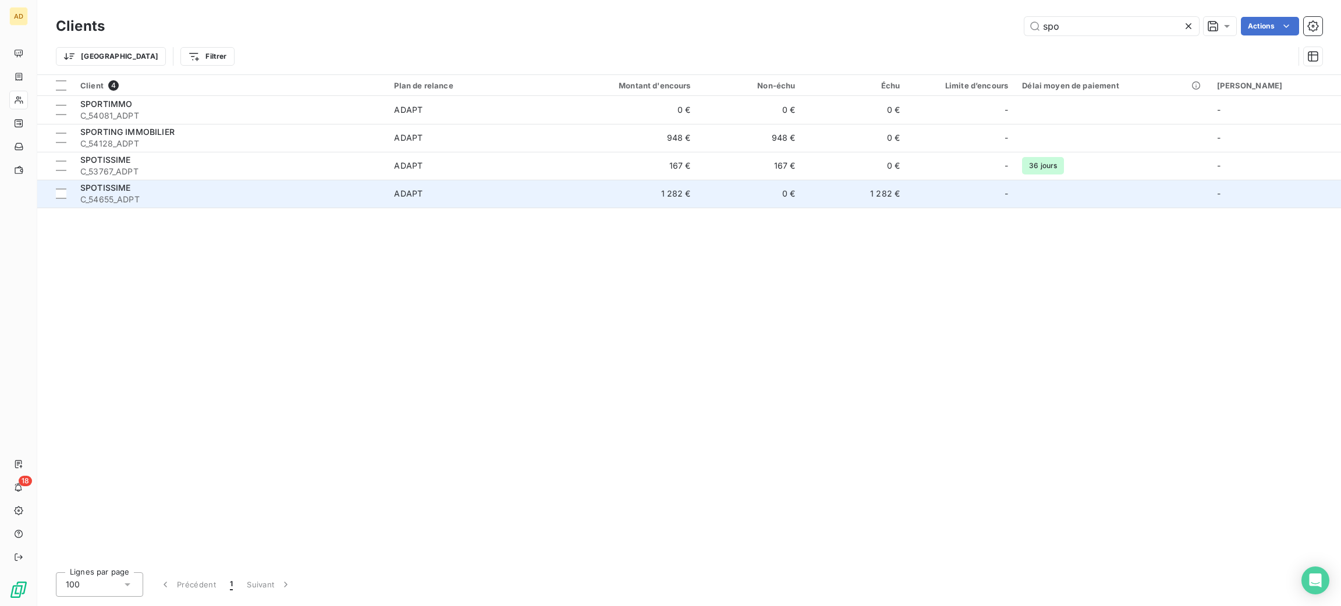
click at [283, 187] on div "SPOTISSIME" at bounding box center [230, 188] width 300 height 12
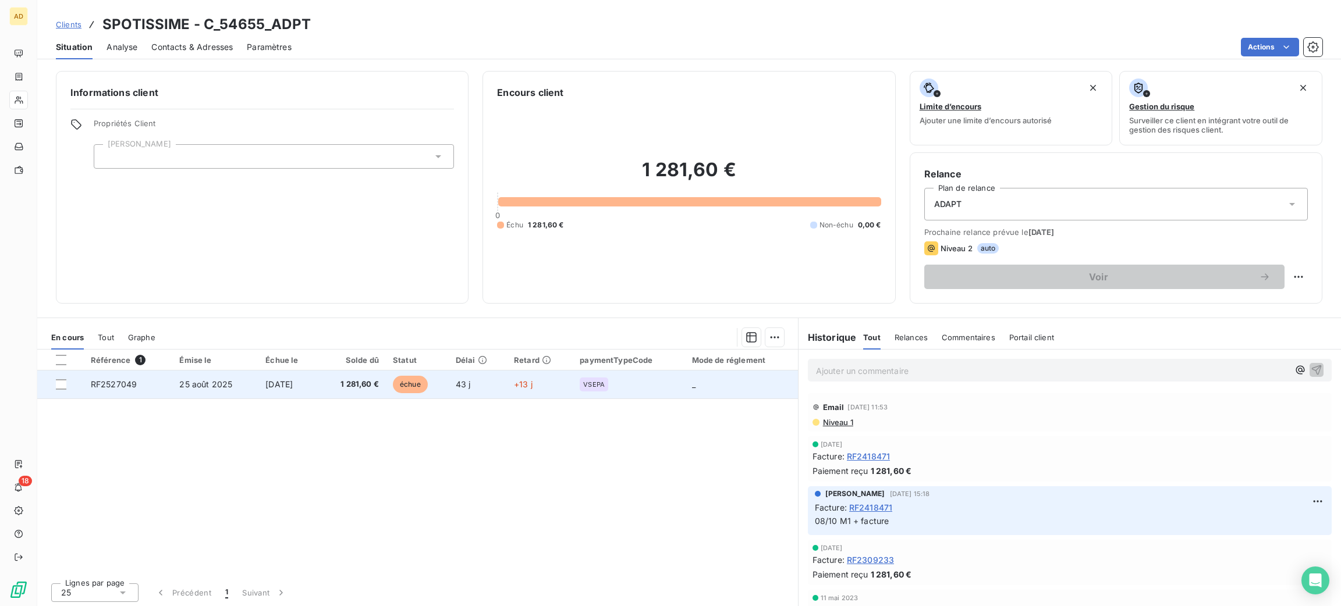
click at [655, 393] on td "VSEPA" at bounding box center [629, 385] width 112 height 28
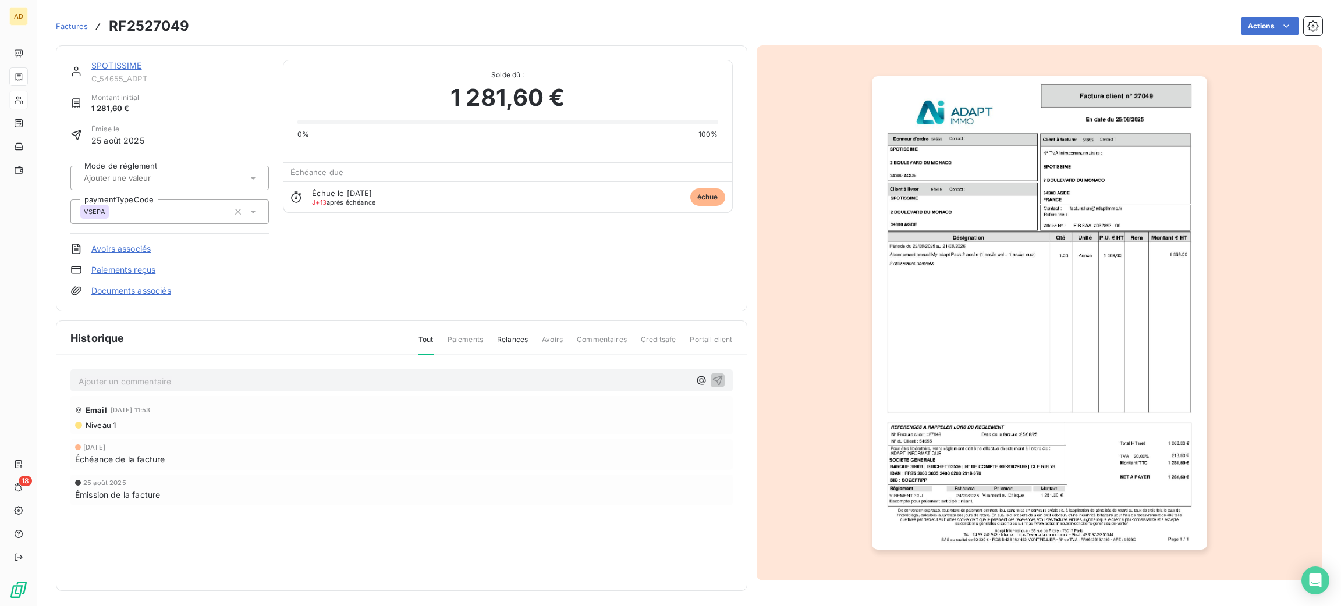
click at [899, 448] on img "button" at bounding box center [1039, 313] width 335 height 474
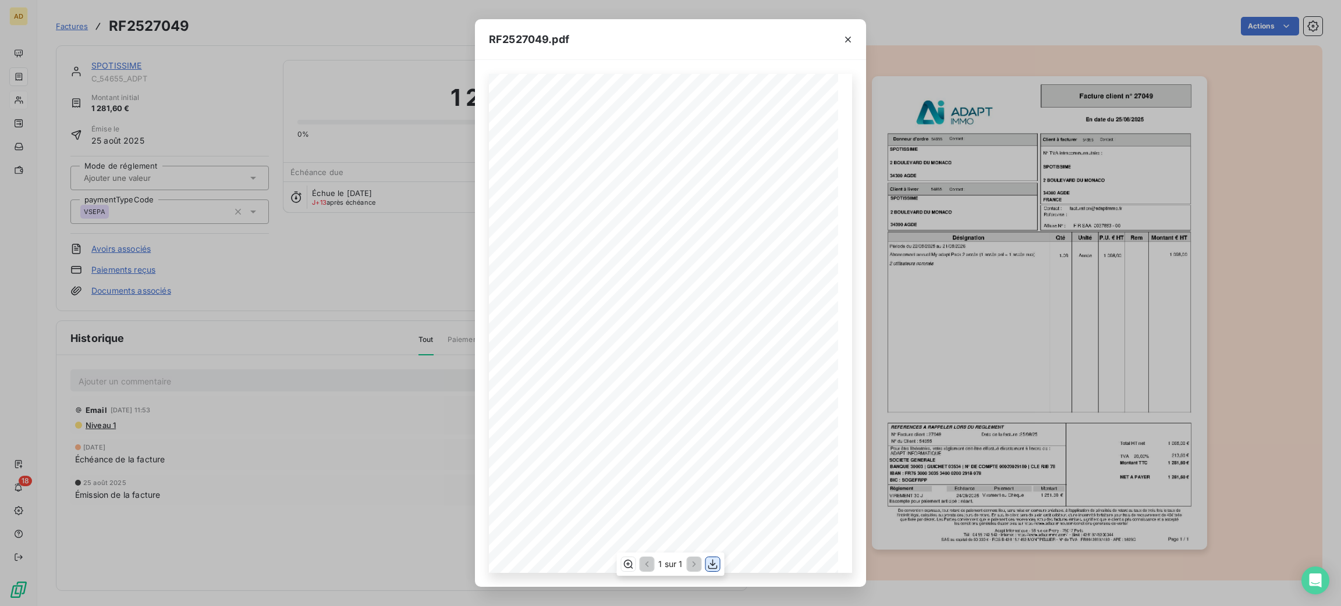
click at [714, 567] on icon "button" at bounding box center [713, 565] width 12 height 12
drag, startPoint x: 847, startPoint y: 35, endPoint x: 265, endPoint y: 142, distance: 592.3
click at [847, 35] on icon "button" at bounding box center [848, 40] width 12 height 12
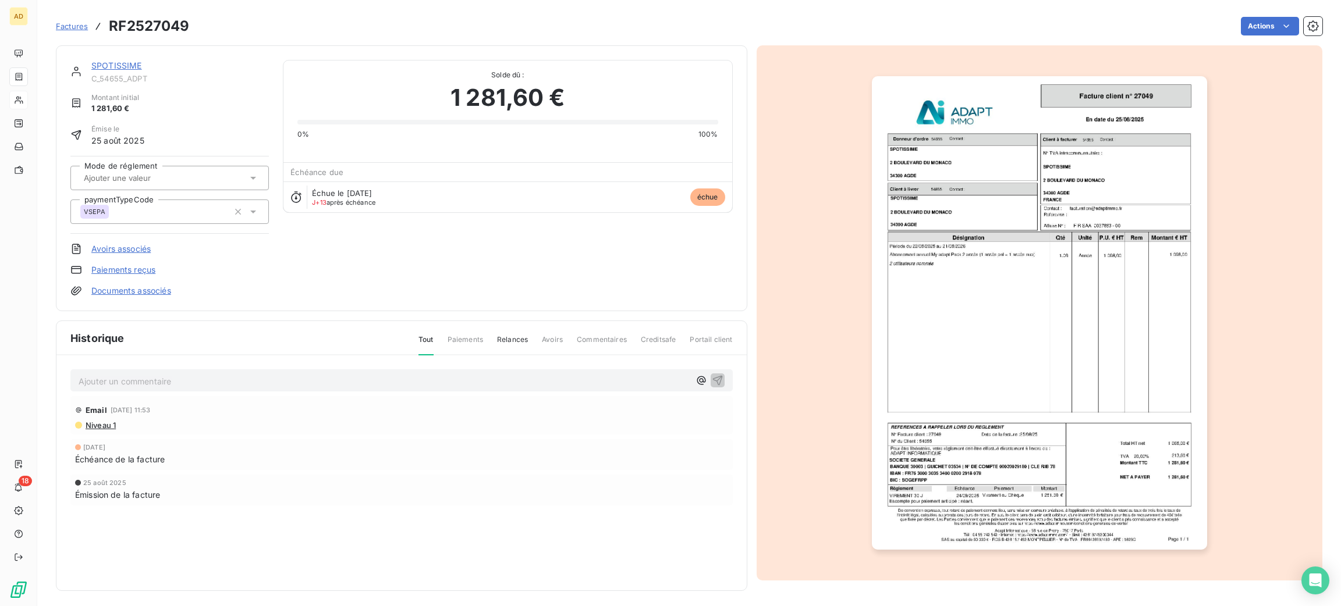
click at [137, 63] on link "SPOTISSIME" at bounding box center [116, 66] width 51 height 10
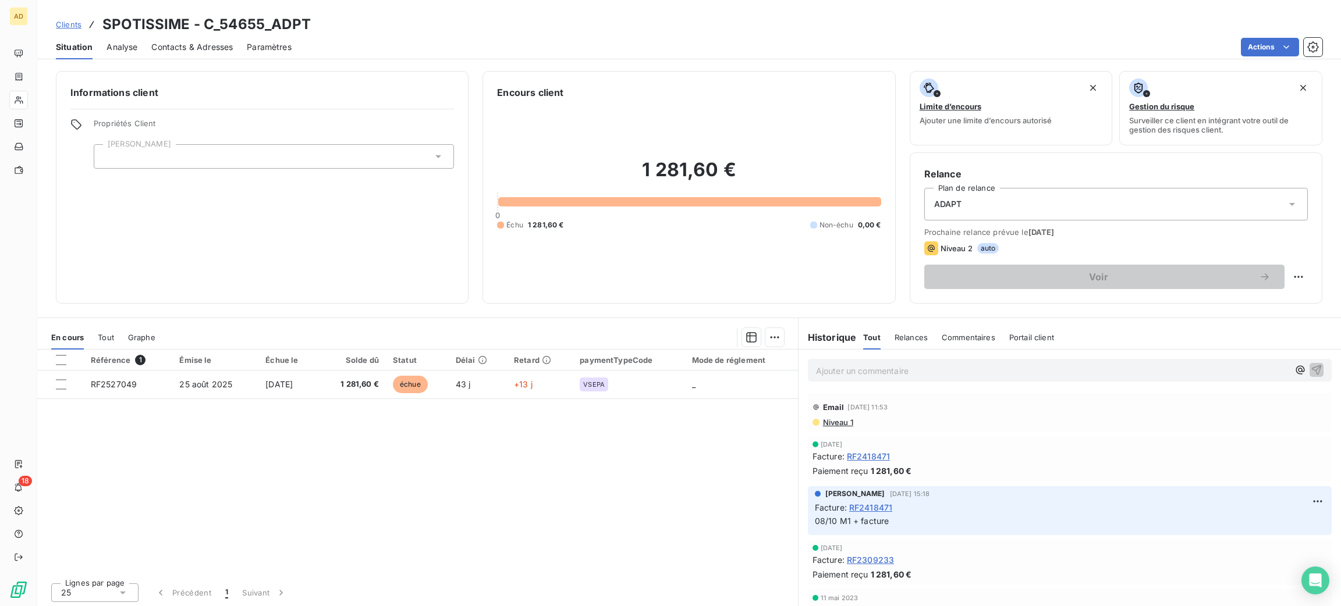
click at [175, 47] on span "Contacts & Adresses" at bounding box center [191, 47] width 81 height 12
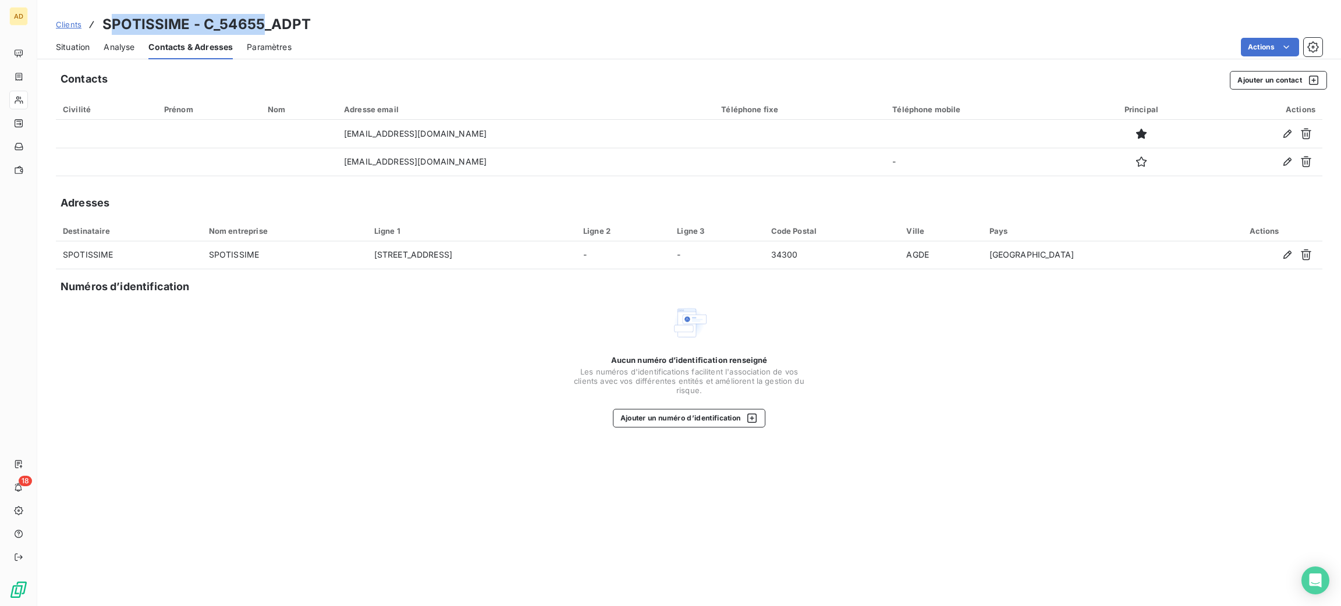
drag, startPoint x: 260, startPoint y: 22, endPoint x: 107, endPoint y: 6, distance: 153.9
click at [107, 6] on div "Clients SPOTISSIME - C_54655_ADPT Situation Analyse Contacts & Adresses Paramèt…" at bounding box center [689, 29] width 1304 height 59
click at [159, 51] on span "Contacts & Adresses" at bounding box center [190, 47] width 84 height 12
click at [232, 37] on div "Contacts & Adresses" at bounding box center [190, 47] width 84 height 24
click at [255, 23] on h3 "SPOTISSIME - C_54655_ADPT" at bounding box center [206, 24] width 208 height 21
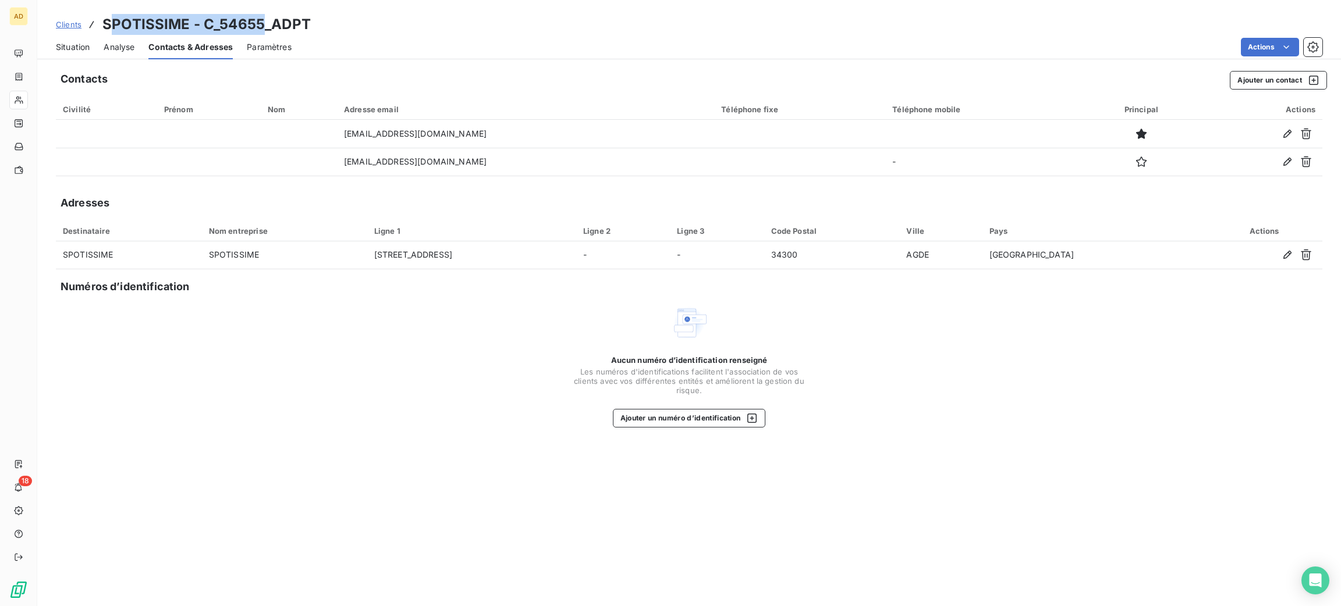
click at [257, 23] on h3 "SPOTISSIME - C_54655_ADPT" at bounding box center [206, 24] width 208 height 21
click at [267, 19] on h3 "SPOTISSIME - C_54655_ADPT" at bounding box center [206, 24] width 208 height 21
drag, startPoint x: 267, startPoint y: 19, endPoint x: 99, endPoint y: 7, distance: 168.0
click at [99, 7] on div "Clients SPOTISSIME - C_54655_ADPT Situation Analyse Contacts & Adresses Paramèt…" at bounding box center [689, 29] width 1304 height 59
copy h3 "SPOTISSIME - C_54655_"
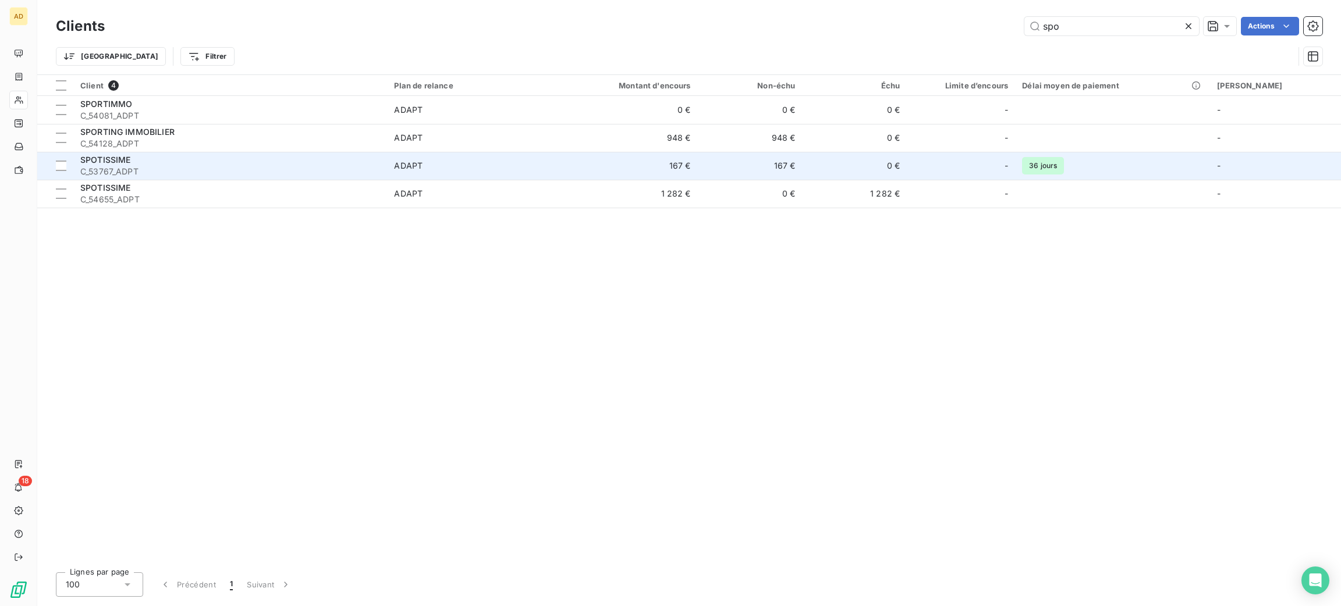
click at [300, 157] on div "SPOTISSIME" at bounding box center [230, 160] width 300 height 12
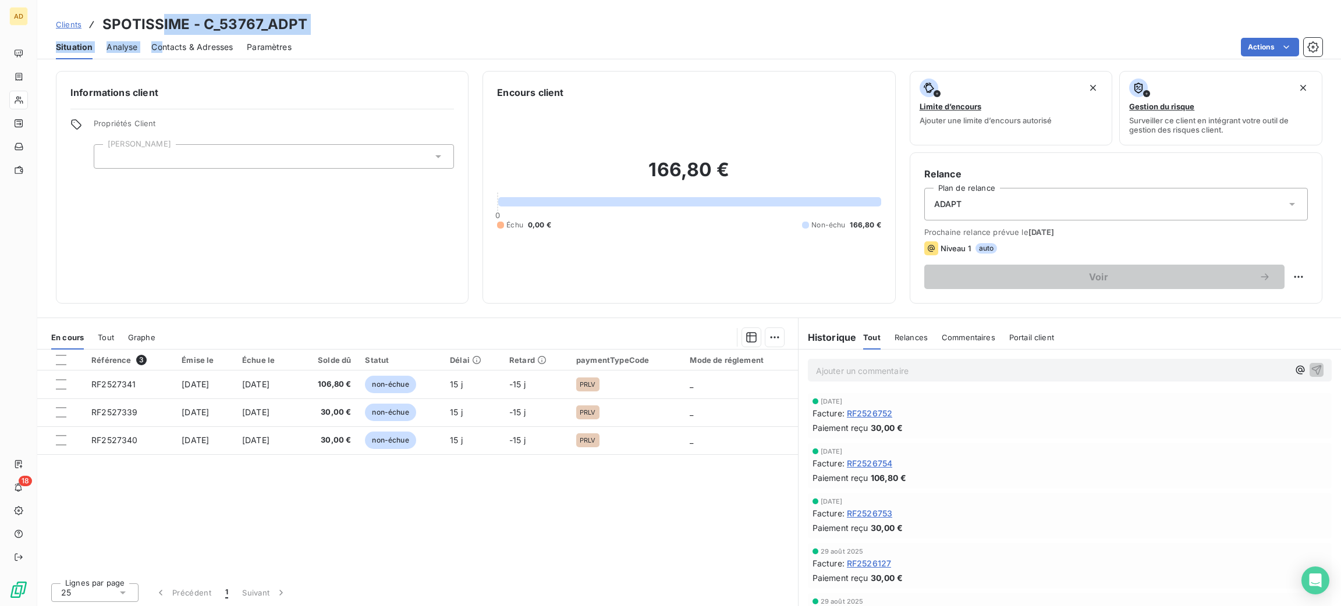
drag, startPoint x: 159, startPoint y: 33, endPoint x: 165, endPoint y: 36, distance: 6.5
click at [163, 36] on div "Clients SPOTISSIME - C_53767_ADPT Situation Analyse Contacts & Adresses Paramèt…" at bounding box center [689, 29] width 1304 height 59
click at [184, 49] on span "Contacts & Adresses" at bounding box center [191, 47] width 81 height 12
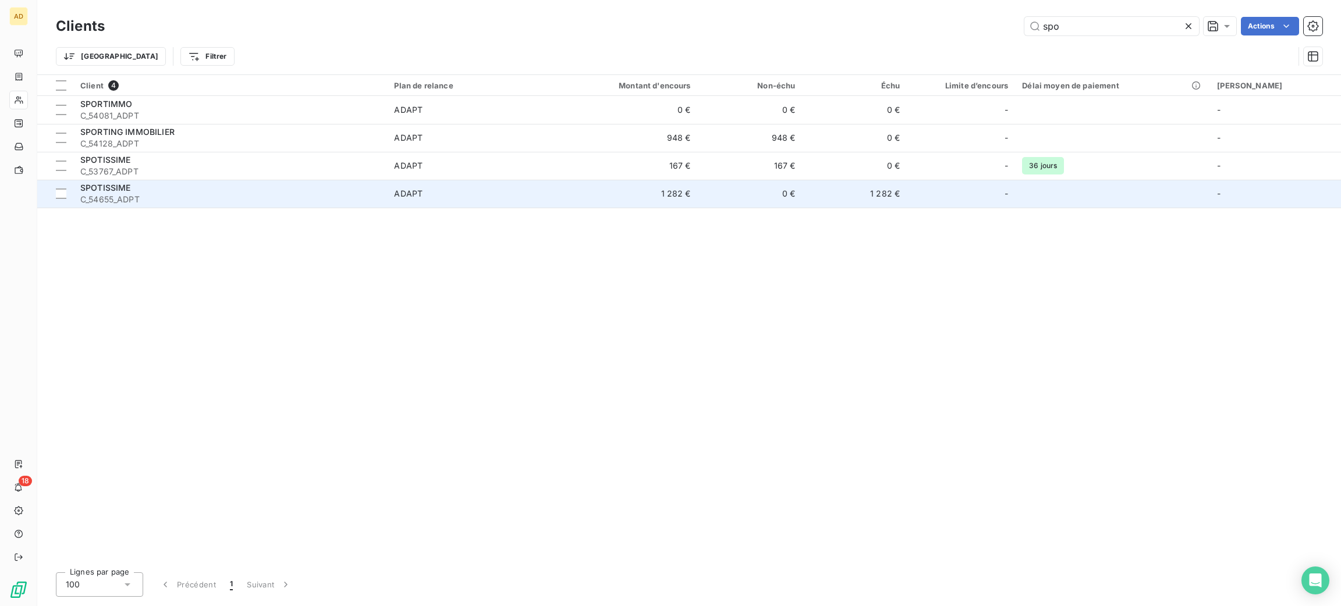
click at [218, 187] on div "SPOTISSIME" at bounding box center [230, 188] width 300 height 12
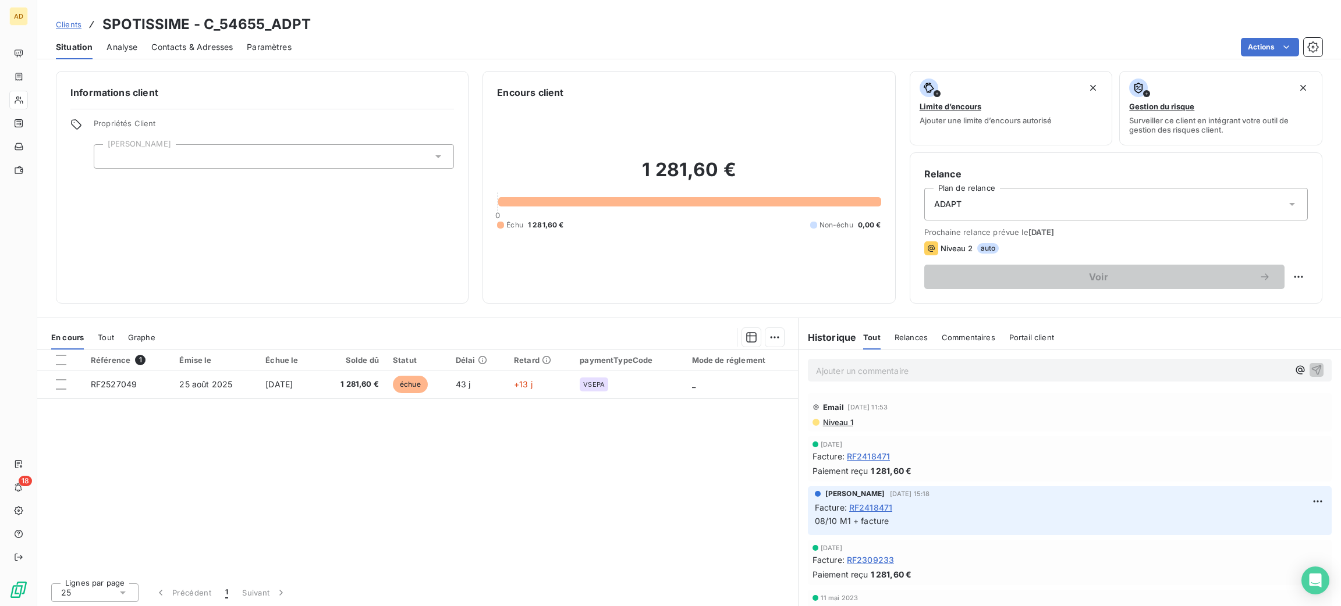
click at [159, 54] on div "Contacts & Adresses" at bounding box center [191, 47] width 81 height 24
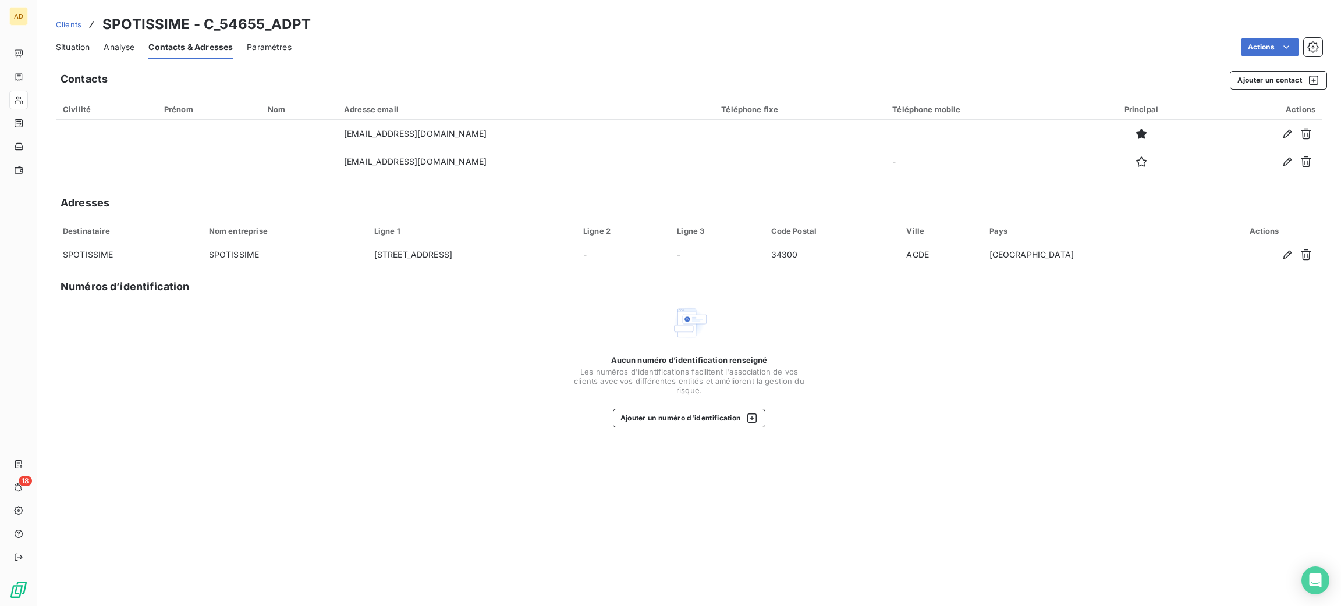
click at [86, 54] on div "Situation" at bounding box center [73, 47] width 34 height 24
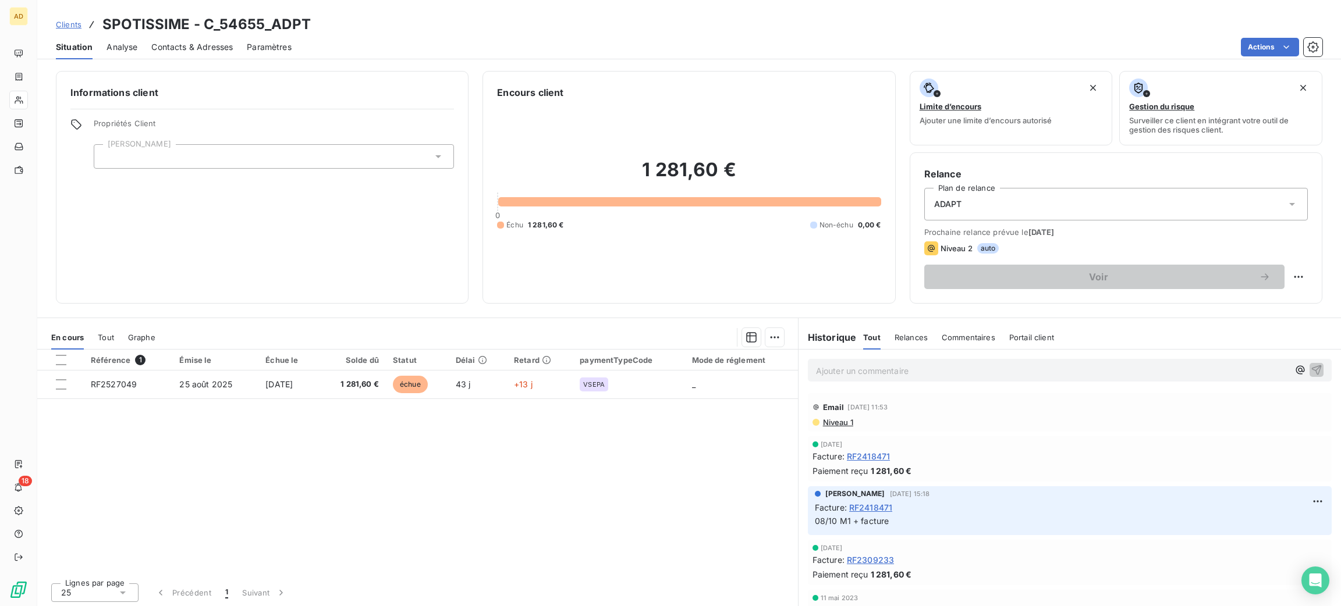
click at [926, 370] on p "Ajouter un commentaire ﻿" at bounding box center [1052, 371] width 473 height 15
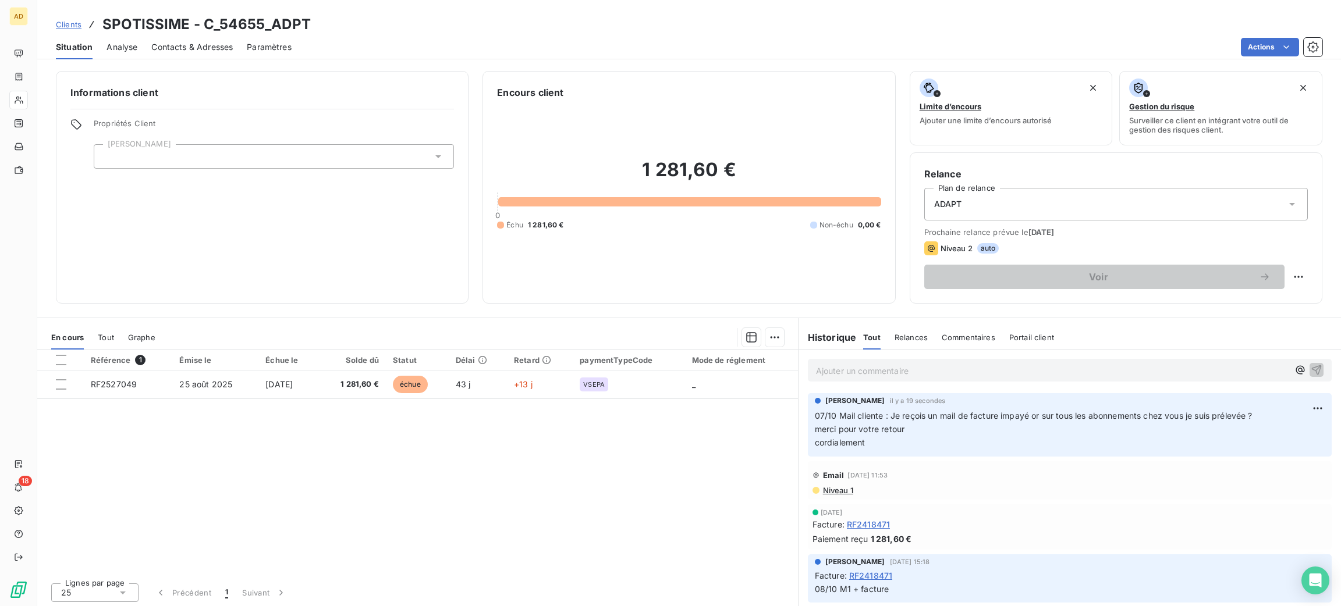
click at [914, 363] on div "Ajouter un commentaire ﻿" at bounding box center [1052, 371] width 473 height 16
click at [921, 378] on p "Ajouter un commentaire ﻿" at bounding box center [1052, 371] width 473 height 15
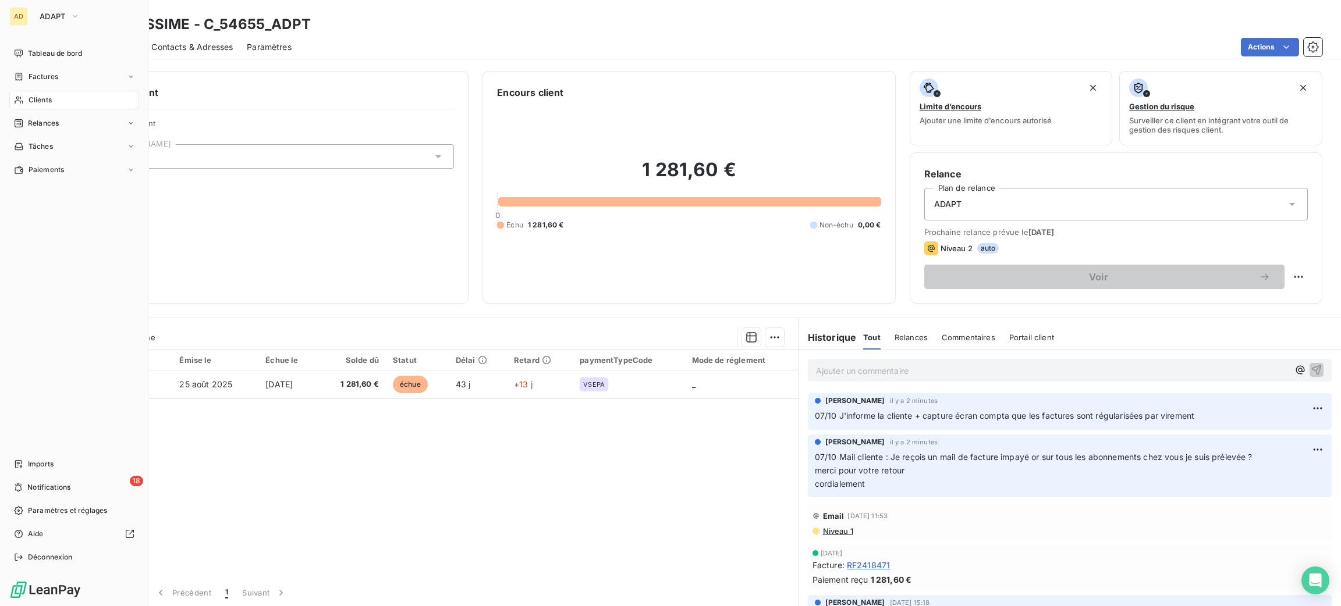
click at [26, 95] on div "Clients" at bounding box center [74, 100] width 130 height 19
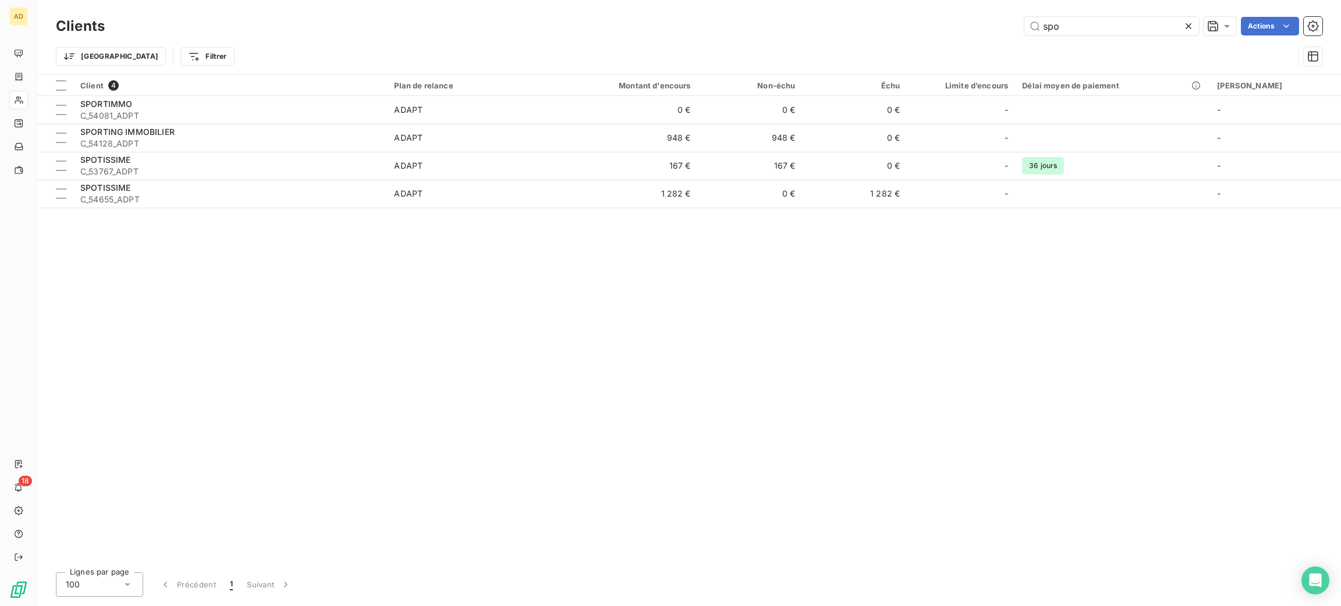
drag, startPoint x: 1074, startPoint y: 24, endPoint x: 911, endPoint y: 9, distance: 163.7
click at [926, 15] on div "Clients spo Actions" at bounding box center [689, 26] width 1266 height 24
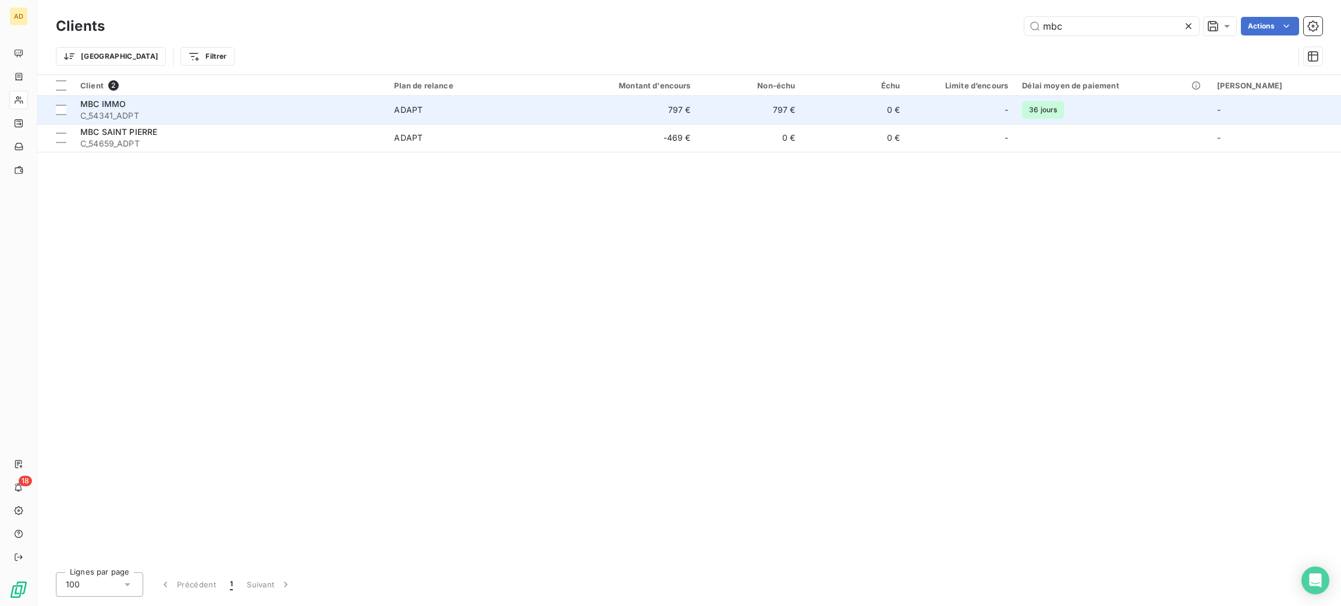
type input "mbc"
click at [612, 108] on td "797 €" at bounding box center [628, 110] width 140 height 28
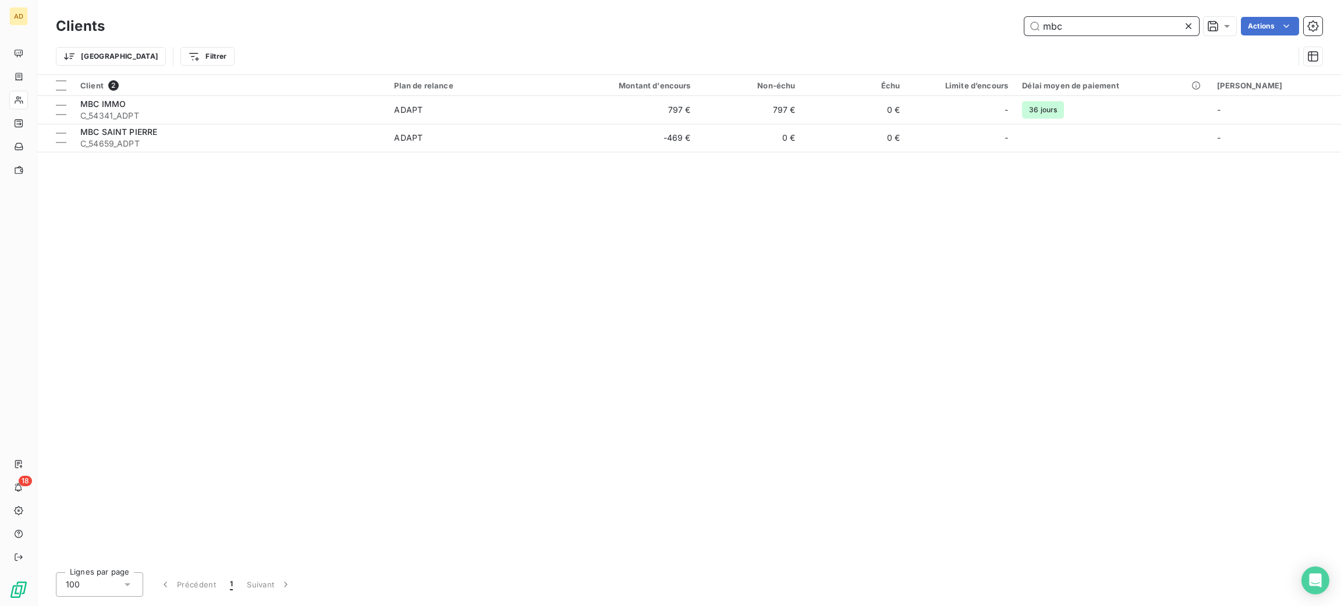
drag, startPoint x: 1078, startPoint y: 34, endPoint x: 1022, endPoint y: 31, distance: 56.5
click at [1022, 31] on div "mbc Actions" at bounding box center [721, 26] width 1204 height 19
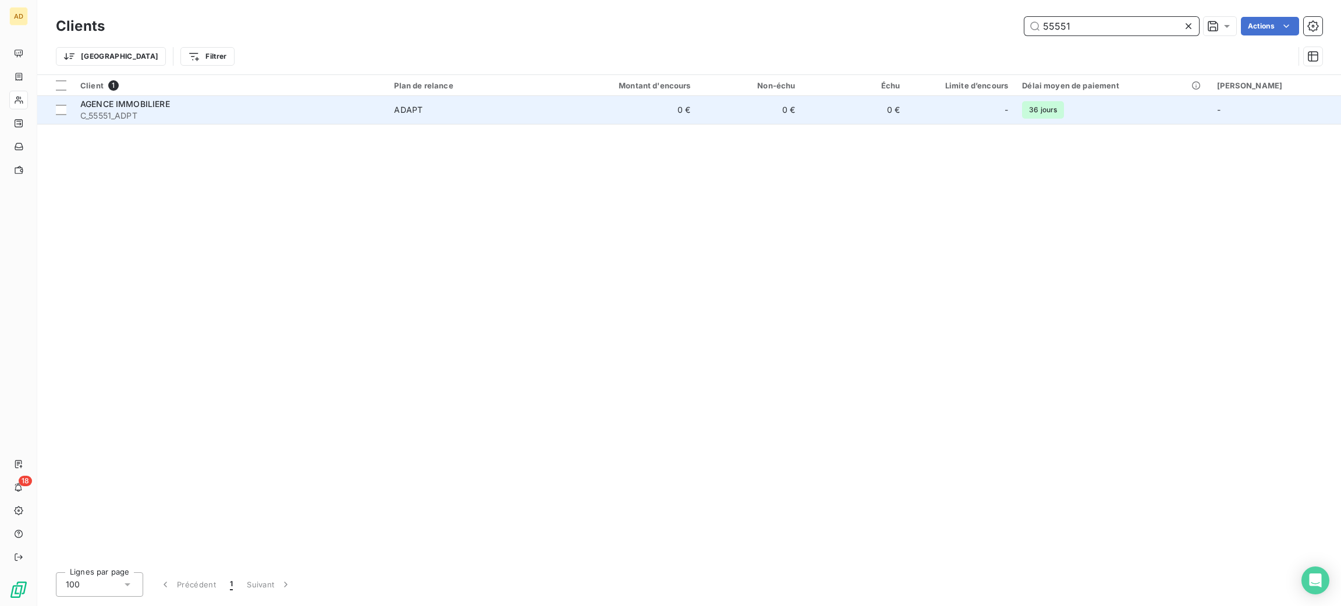
type input "55551"
click at [548, 108] on span "ADAPT" at bounding box center [472, 110] width 156 height 12
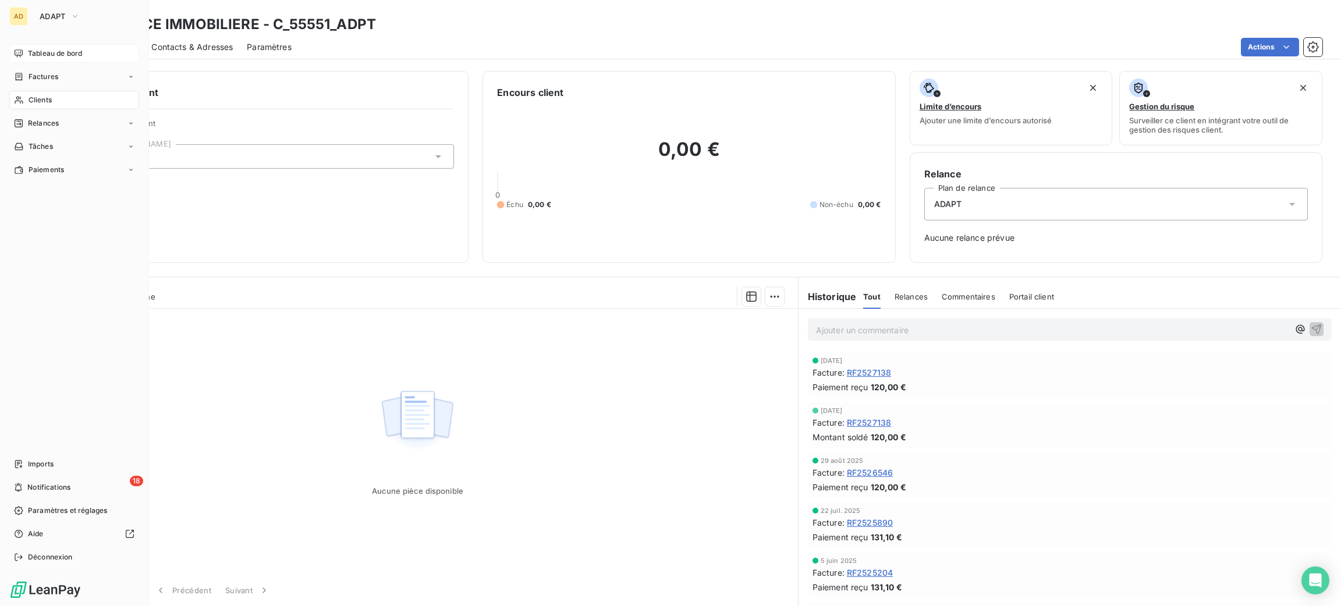
click at [62, 58] on span "Tableau de bord" at bounding box center [55, 53] width 54 height 10
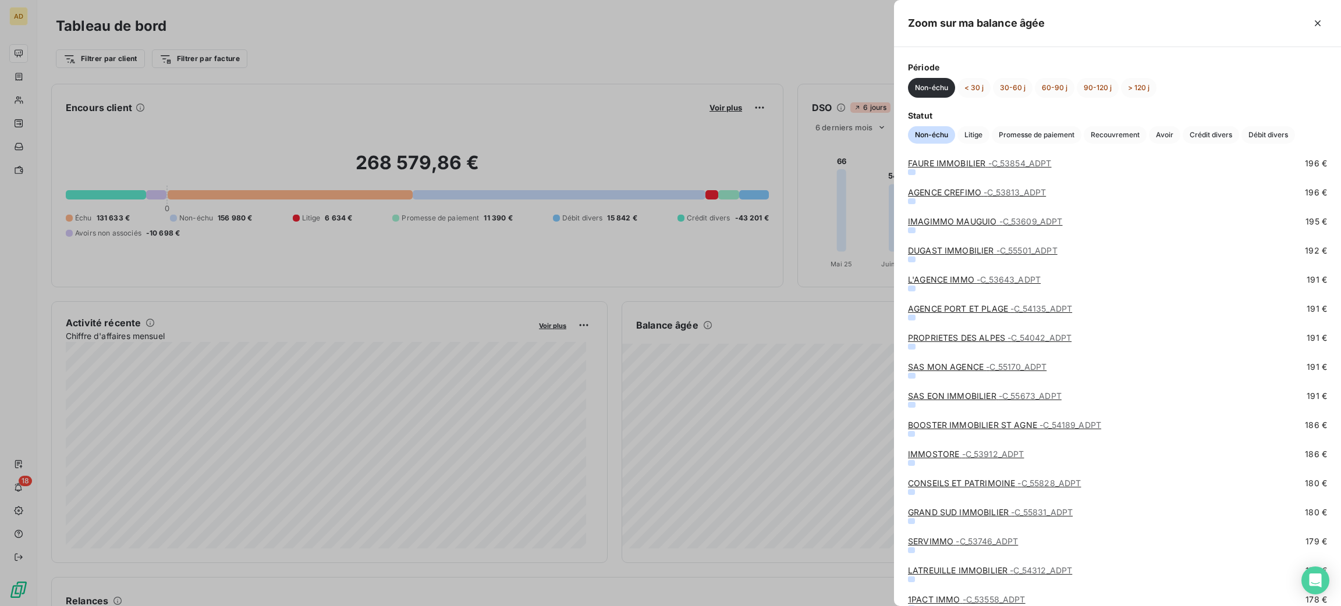
scroll to position [5587, 0]
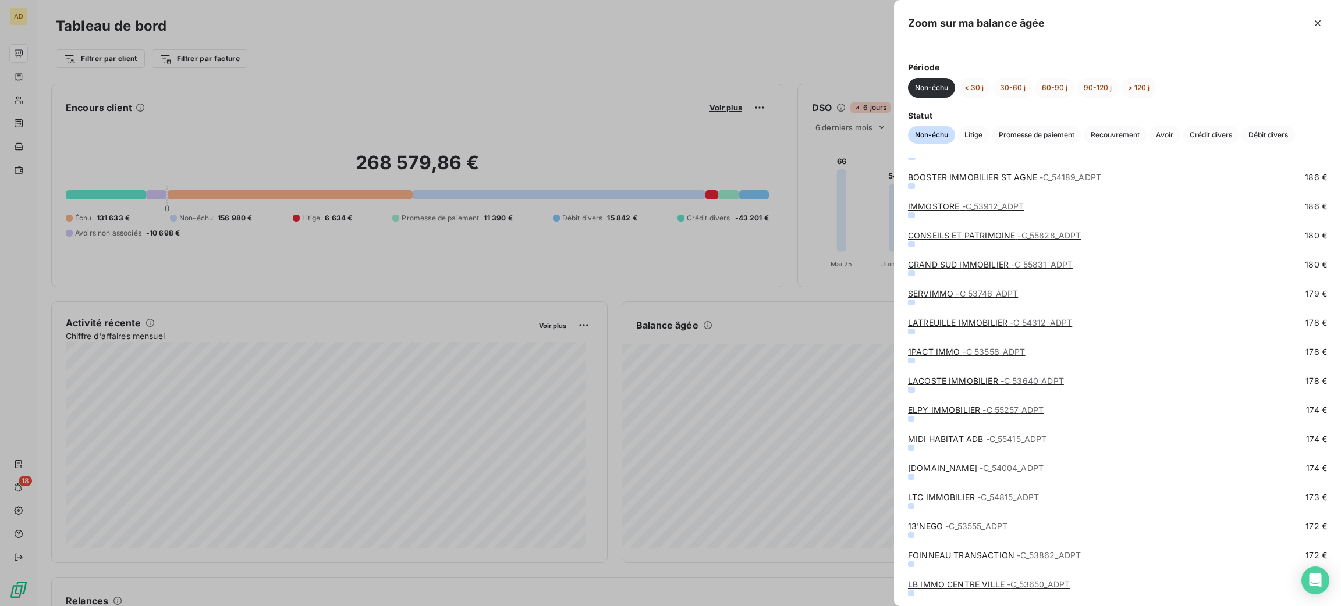
click at [15, 114] on div at bounding box center [670, 303] width 1341 height 606
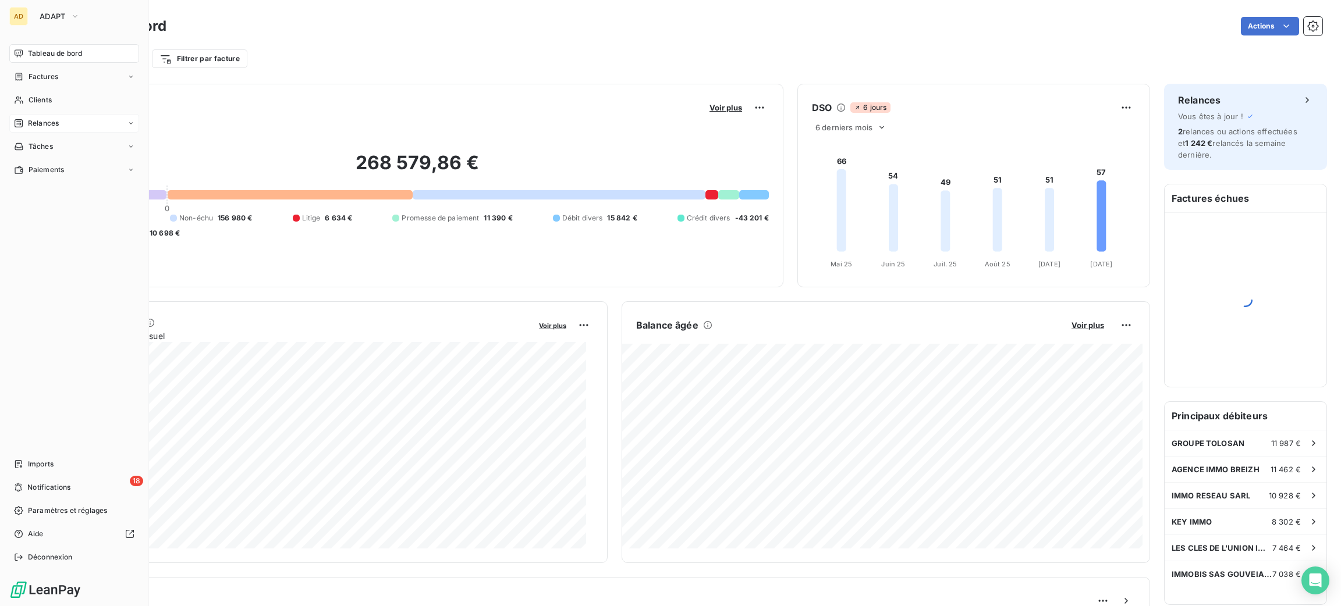
click at [22, 120] on icon at bounding box center [18, 123] width 9 height 9
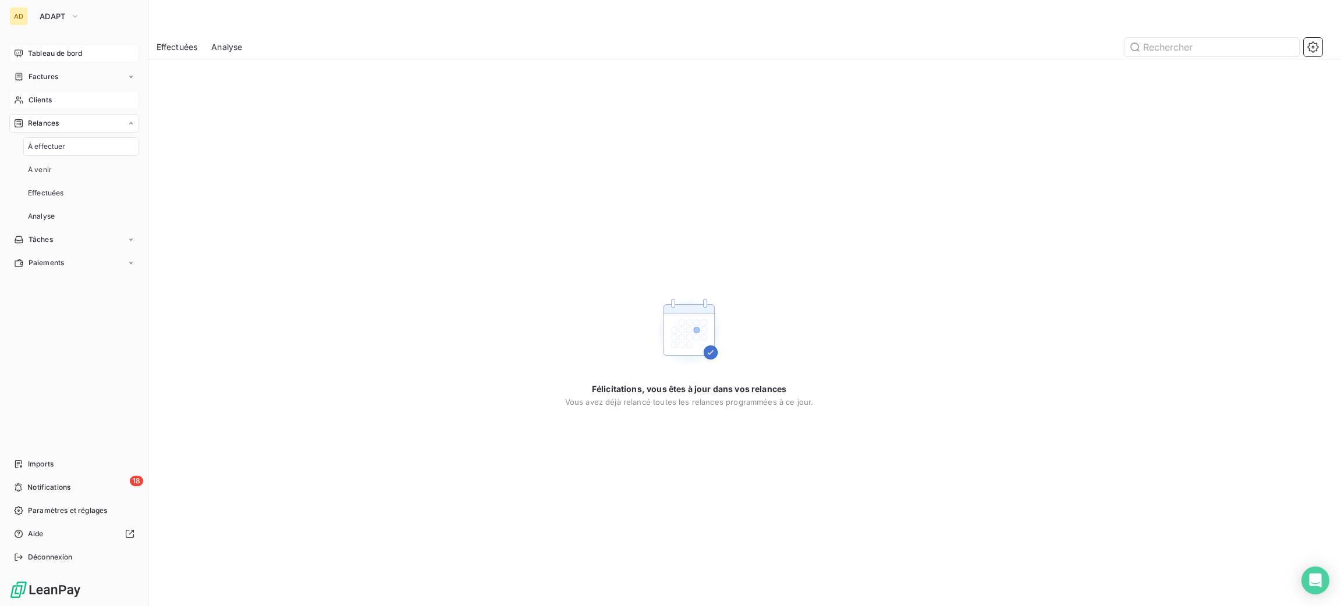
click at [30, 103] on span "Clients" at bounding box center [40, 100] width 23 height 10
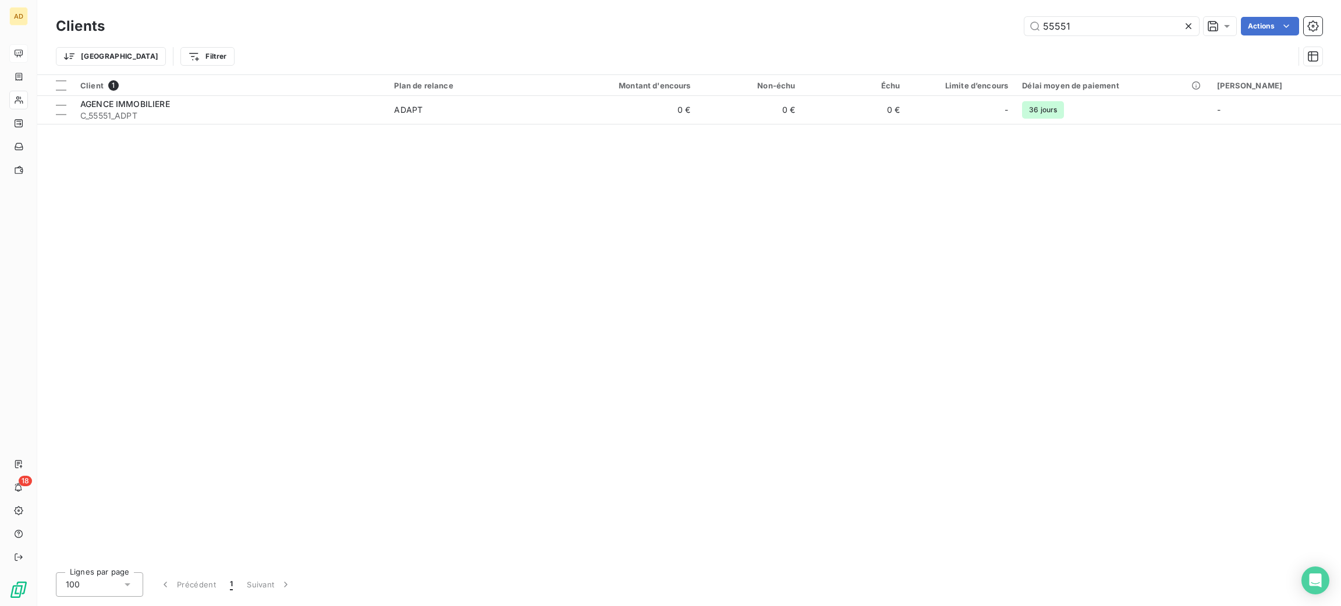
drag, startPoint x: 1084, startPoint y: 14, endPoint x: 959, endPoint y: 33, distance: 125.9
click at [970, 26] on div "Clients 55551 Actions" at bounding box center [689, 26] width 1266 height 24
drag, startPoint x: 1087, startPoint y: 45, endPoint x: 1053, endPoint y: 27, distance: 38.6
click at [1039, 34] on div "Clients 55551 Actions Trier Filtrer" at bounding box center [689, 44] width 1266 height 61
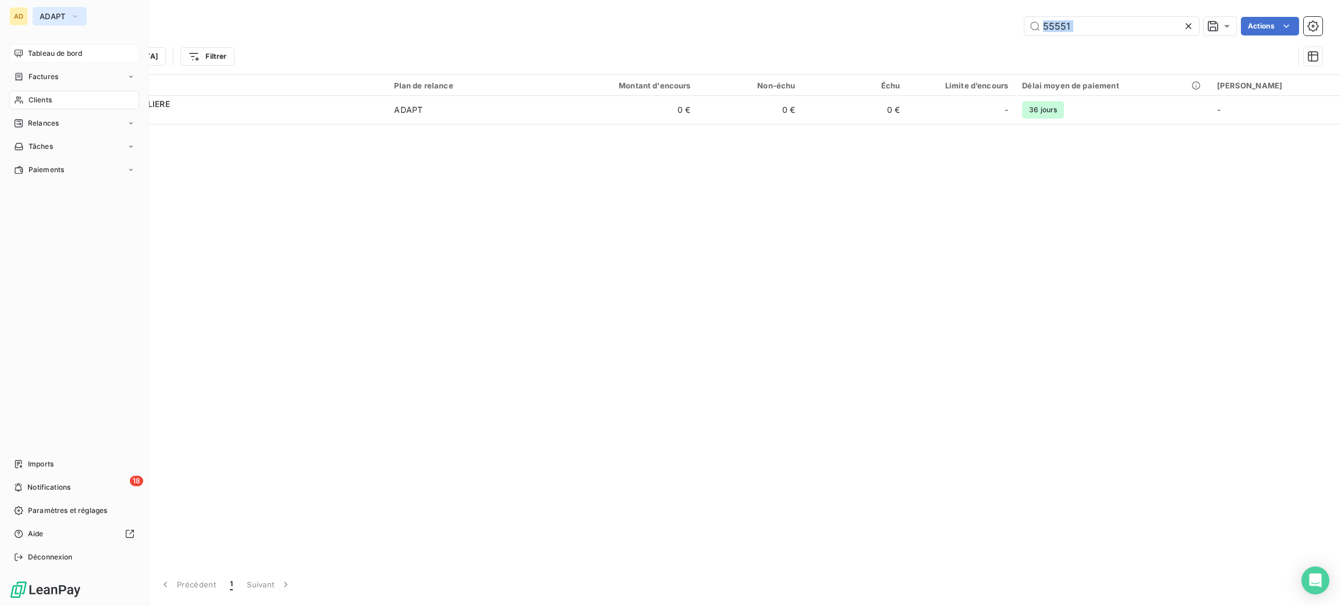
click at [49, 24] on button "ADAPT" at bounding box center [60, 16] width 54 height 19
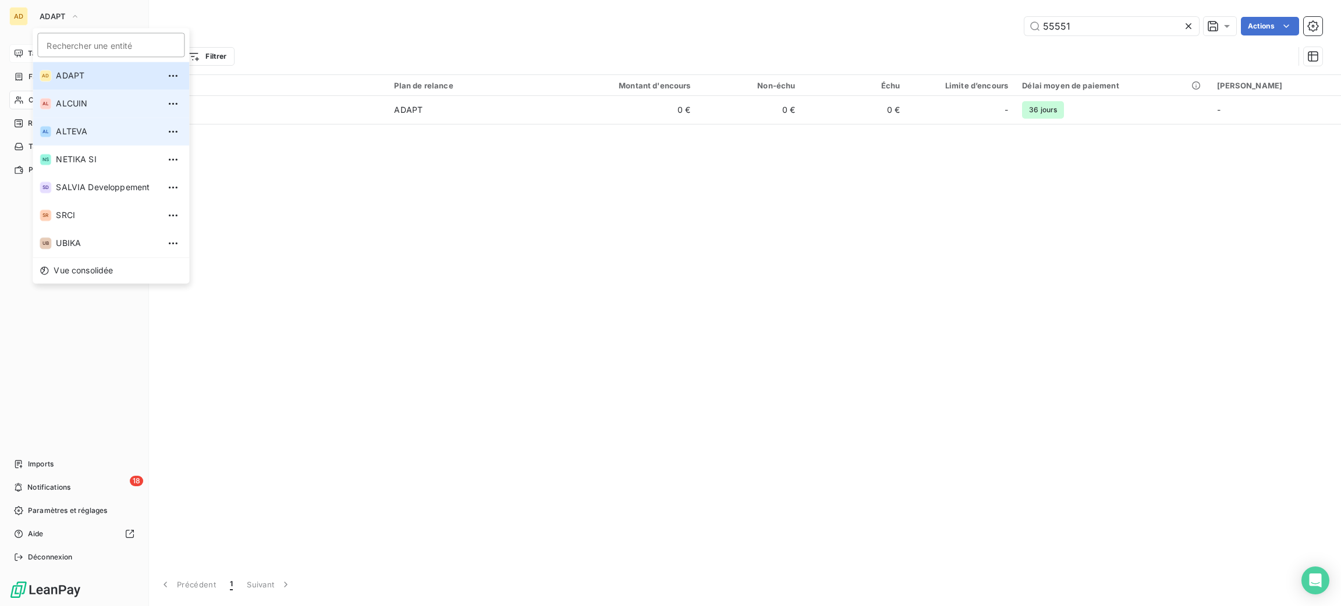
click at [113, 120] on li "AL ALTEVA" at bounding box center [111, 132] width 157 height 28
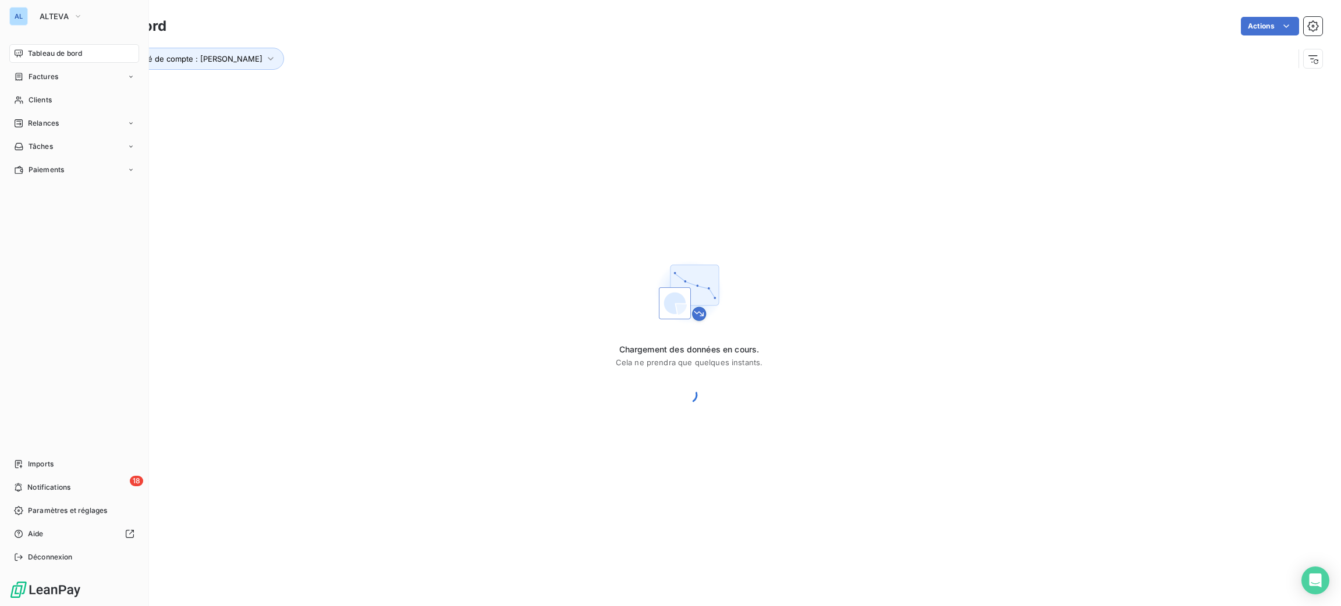
click at [53, 103] on div "Clients" at bounding box center [74, 100] width 130 height 19
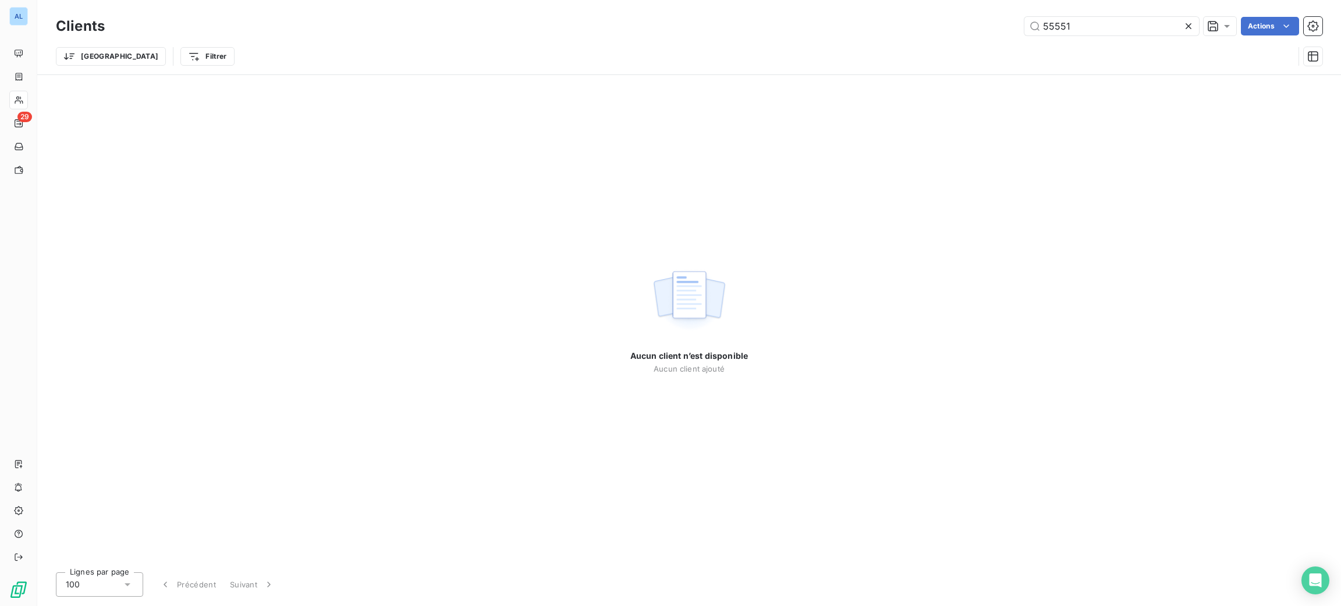
drag, startPoint x: 1081, startPoint y: 33, endPoint x: 944, endPoint y: 20, distance: 137.9
click at [952, 24] on div "55551 Actions" at bounding box center [721, 26] width 1204 height 19
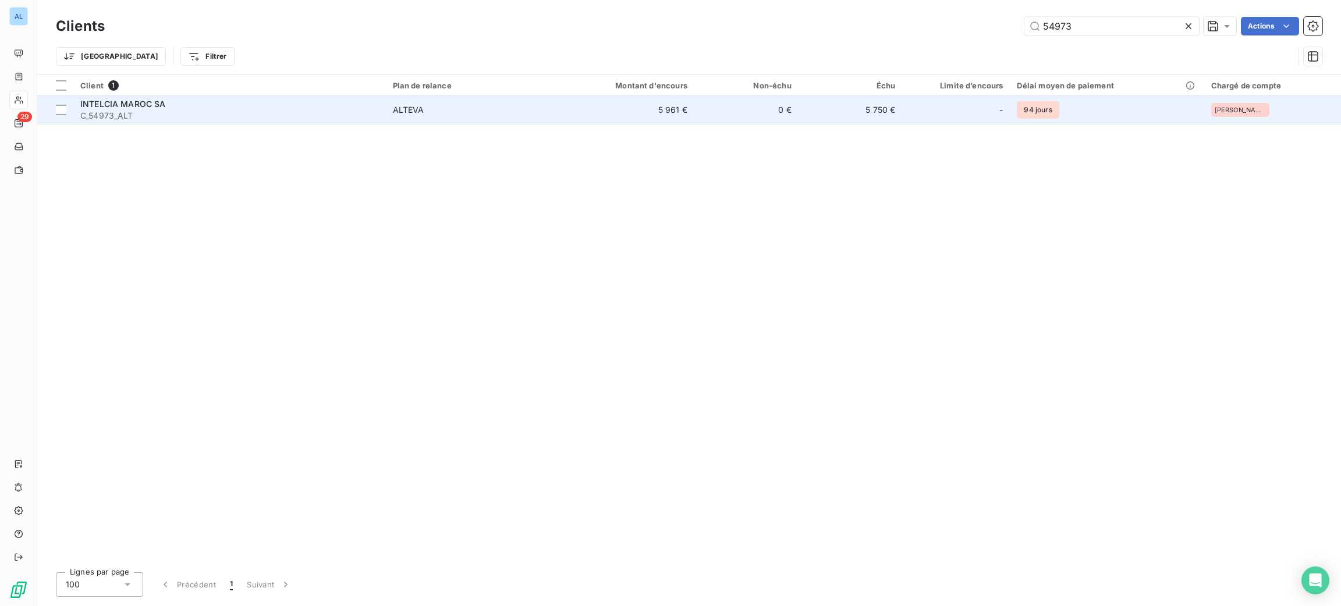
type input "54973"
click at [464, 108] on span "ALTEVA" at bounding box center [470, 110] width 155 height 12
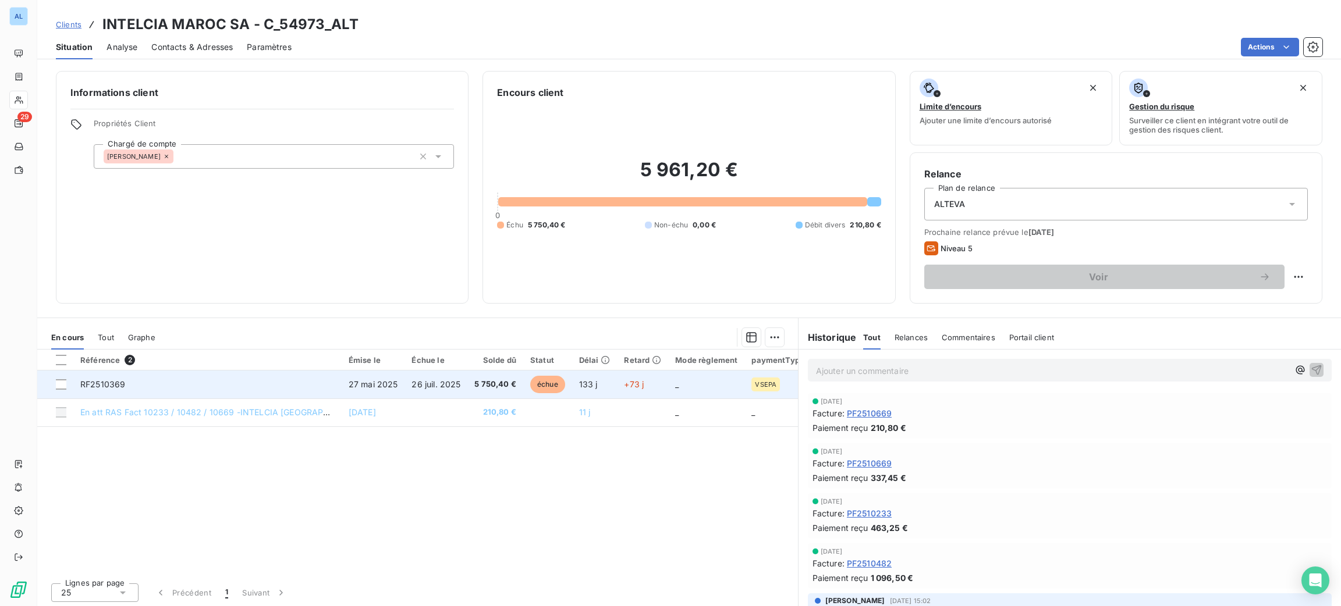
click at [530, 384] on span "échue" at bounding box center [547, 384] width 35 height 17
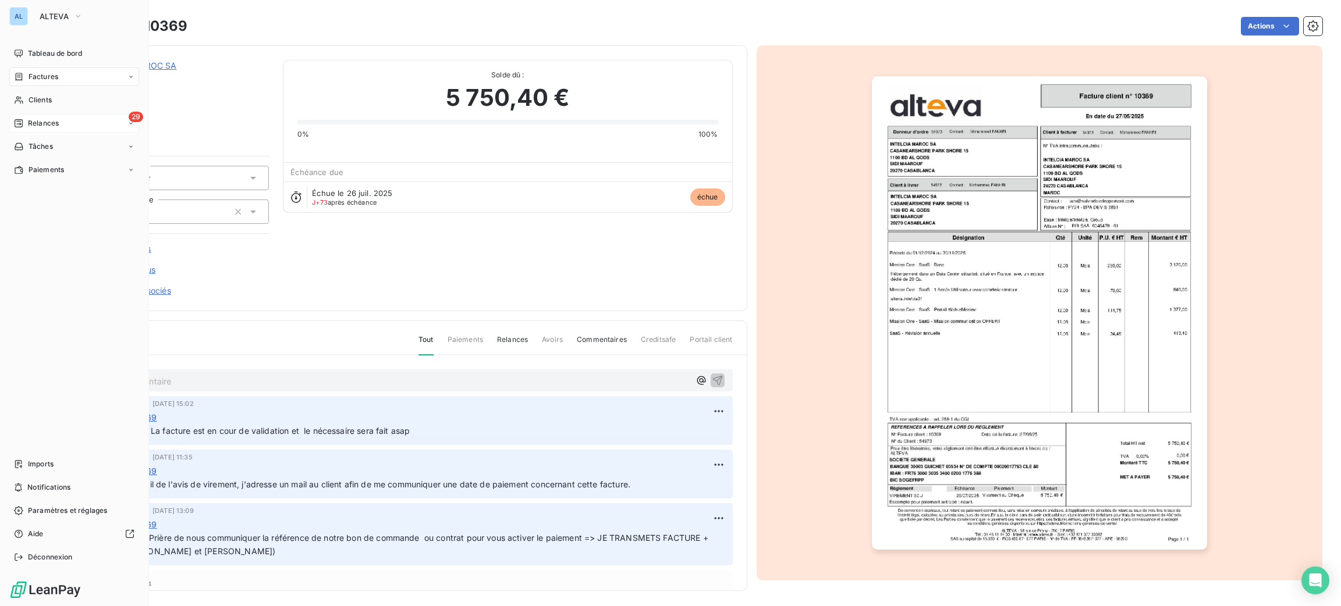
click at [48, 120] on span "Relances" at bounding box center [43, 123] width 31 height 10
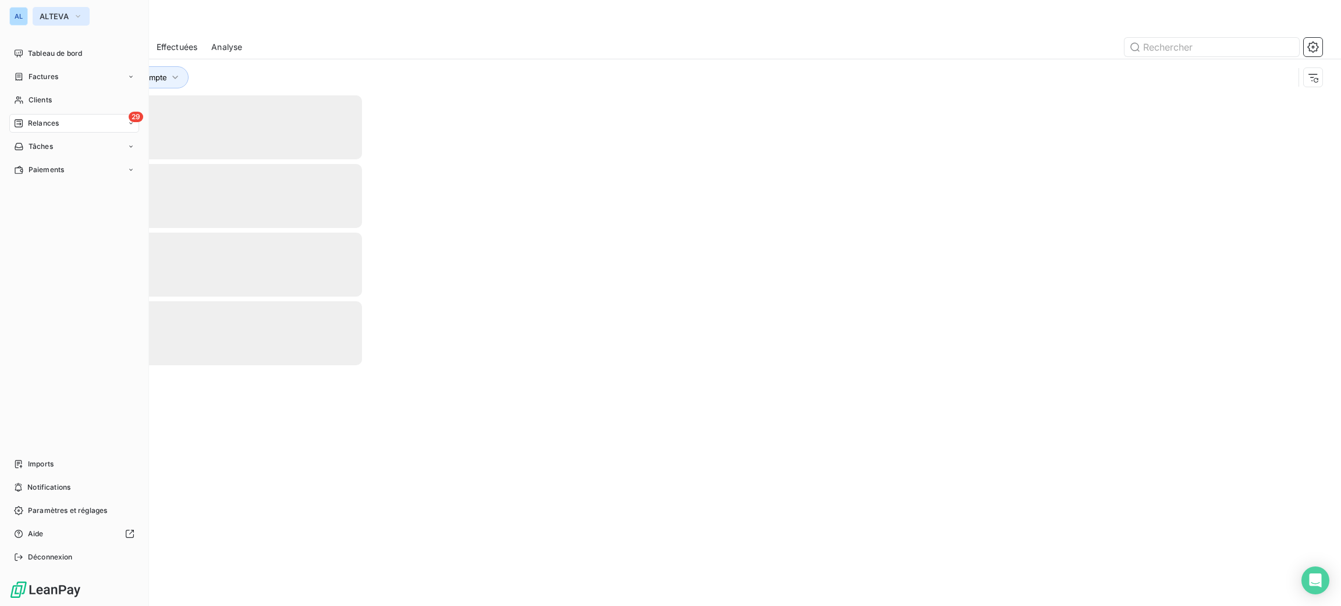
click at [47, 20] on span "ALTEVA" at bounding box center [54, 16] width 29 height 9
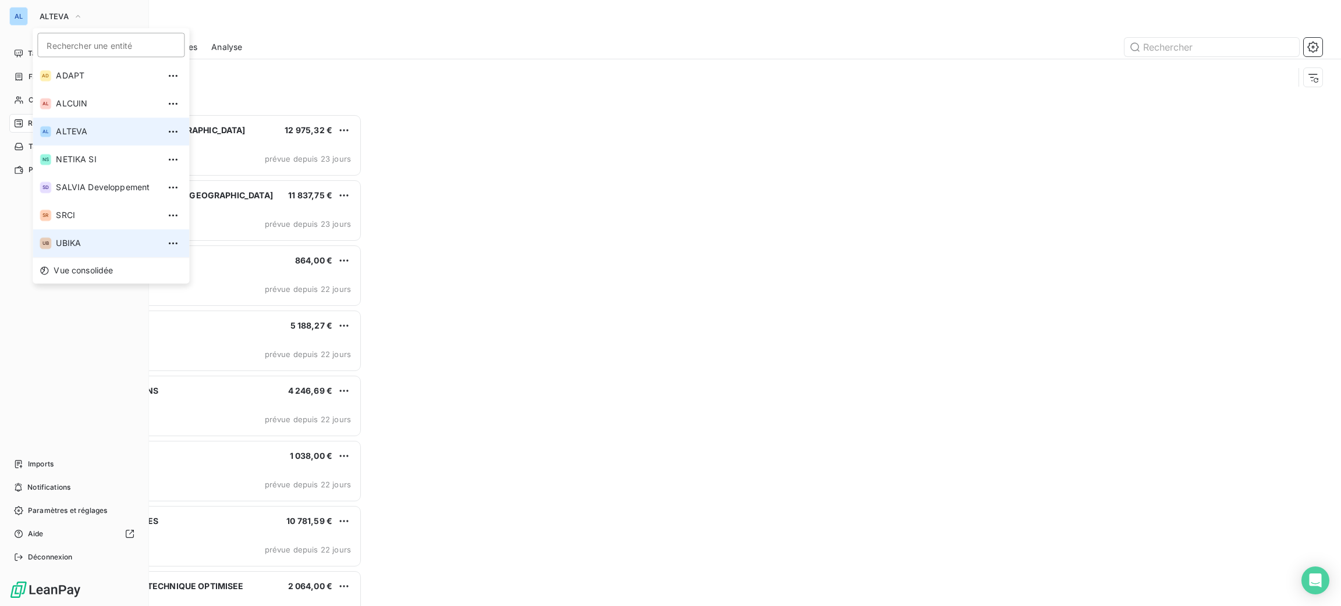
scroll to position [480, 293]
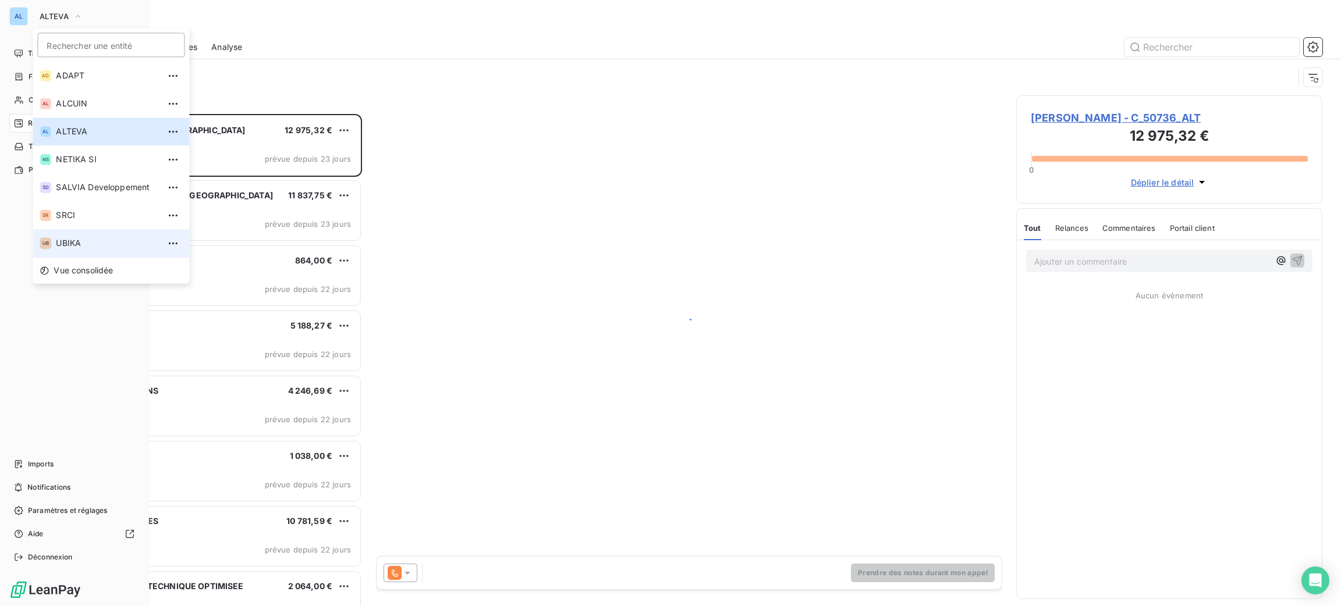
click at [93, 240] on span "UBIKA" at bounding box center [107, 243] width 103 height 12
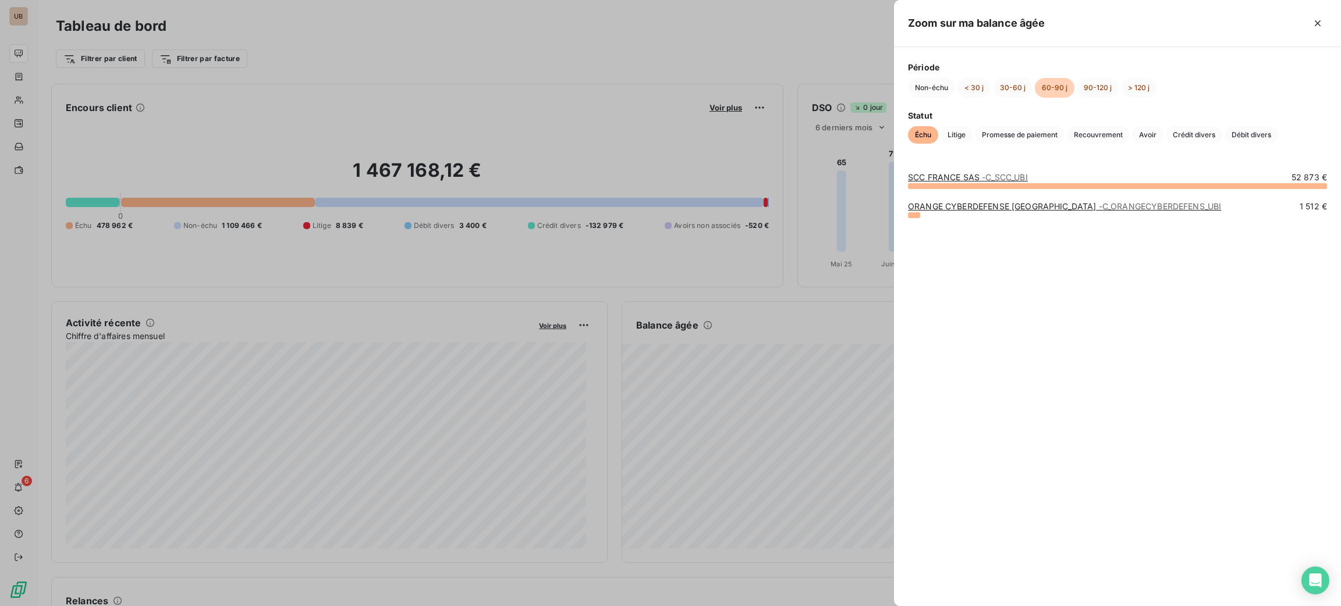
click at [944, 172] on div "SCC FRANCE SAS - C_SCC_UBI" at bounding box center [968, 178] width 120 height 12
click at [945, 178] on link "SCC FRANCE SAS - C_SCC_UBI" at bounding box center [968, 177] width 120 height 10
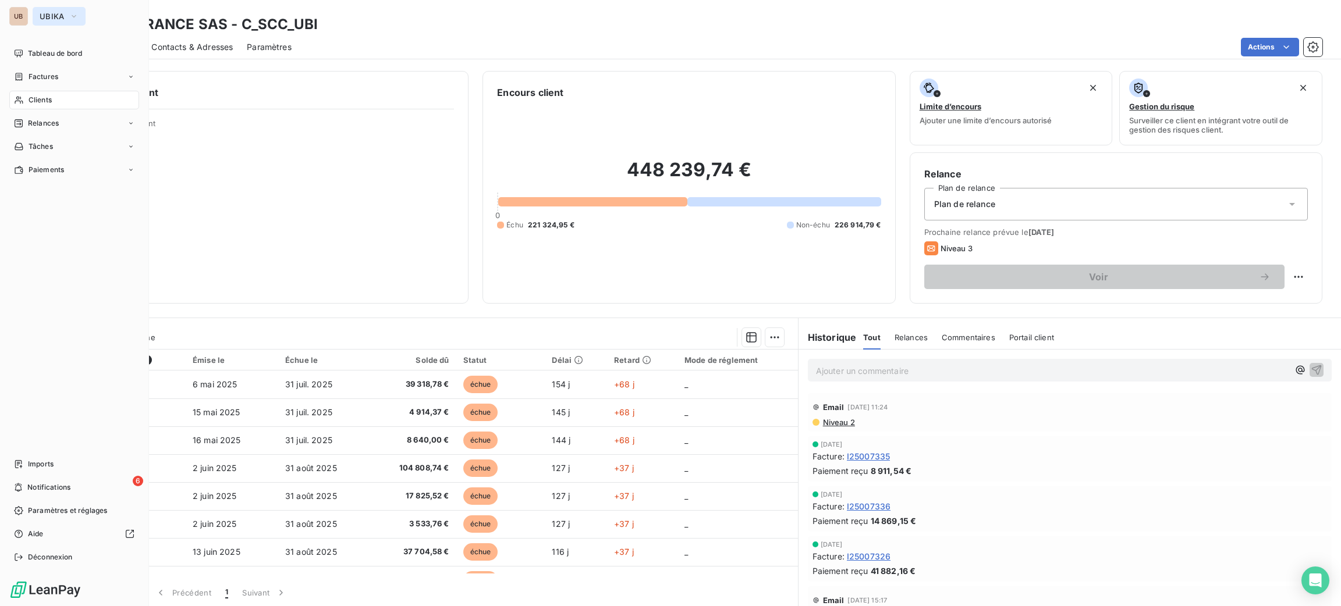
click at [40, 20] on span "UBIKA" at bounding box center [52, 16] width 25 height 9
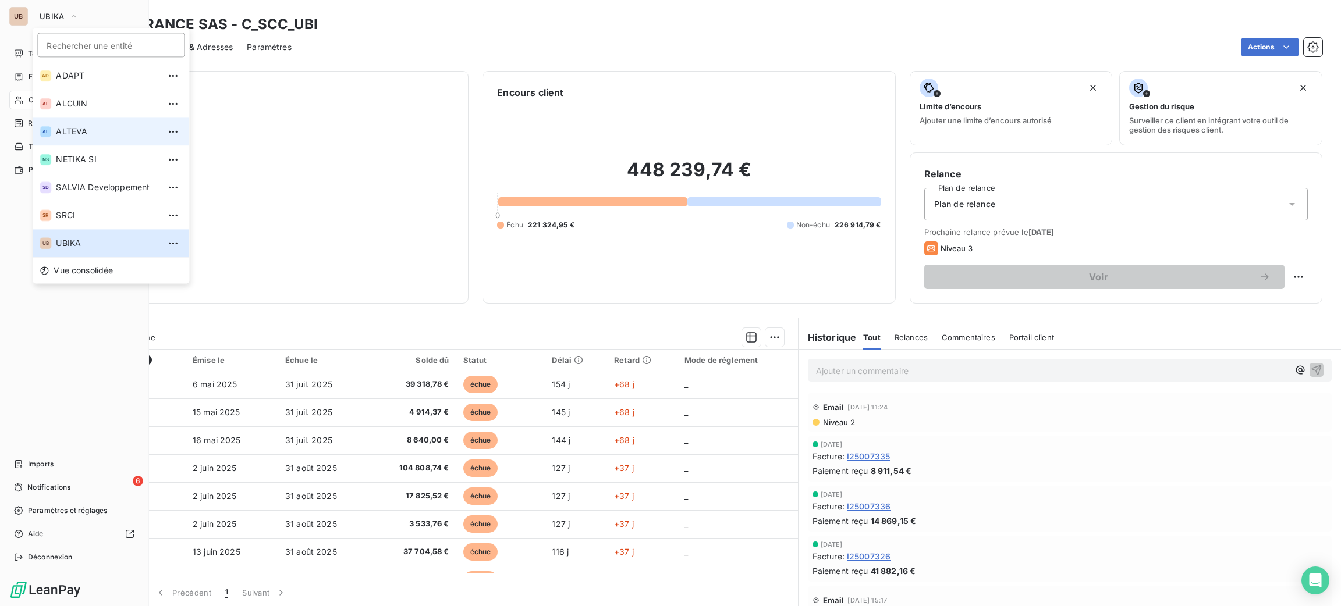
click at [78, 127] on span "ALTEVA" at bounding box center [107, 132] width 103 height 12
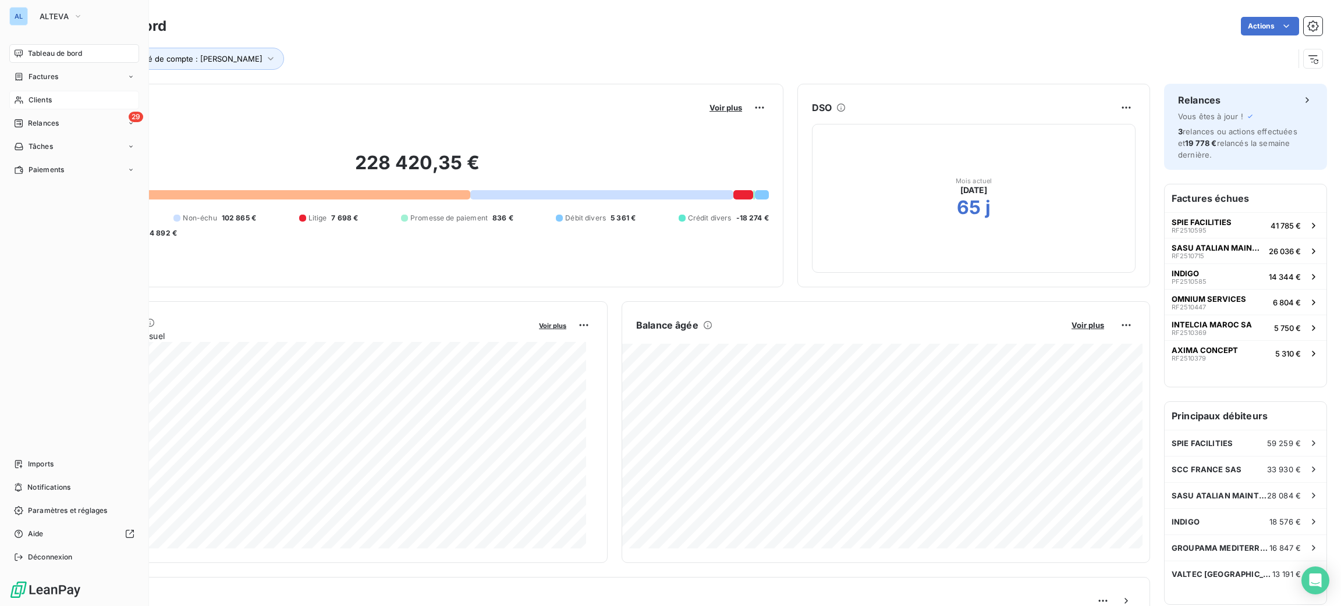
click at [34, 103] on span "Clients" at bounding box center [40, 100] width 23 height 10
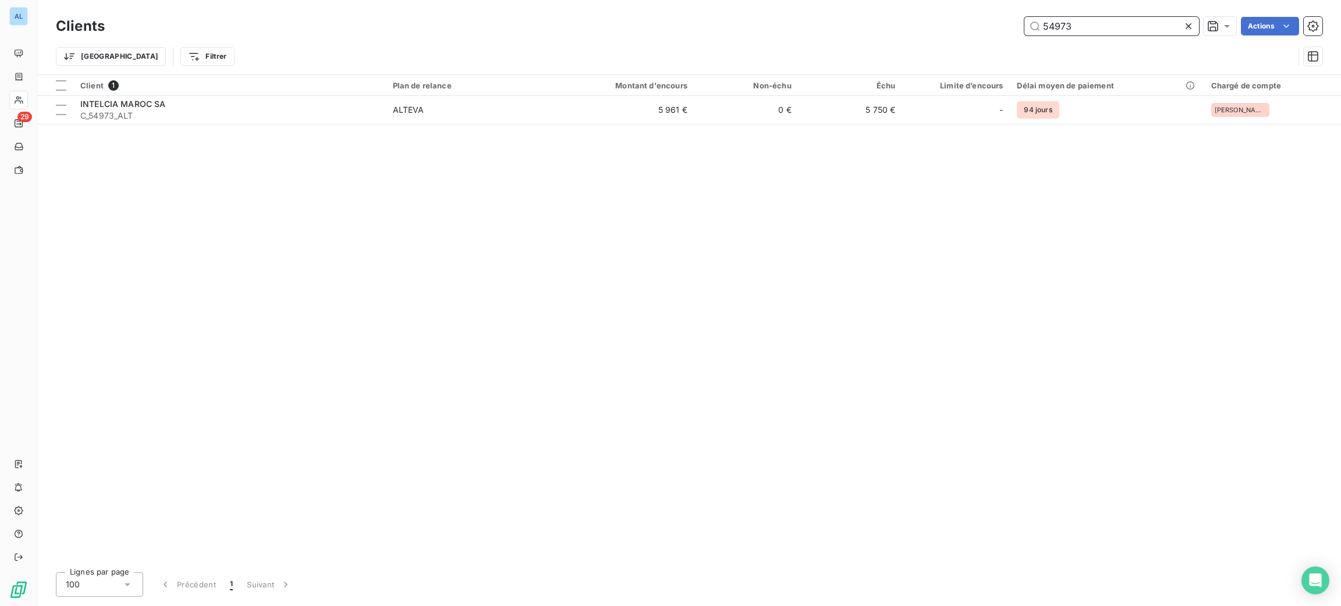
drag, startPoint x: 1087, startPoint y: 29, endPoint x: 941, endPoint y: 19, distance: 145.8
click at [946, 19] on div "54973 Actions" at bounding box center [721, 26] width 1204 height 19
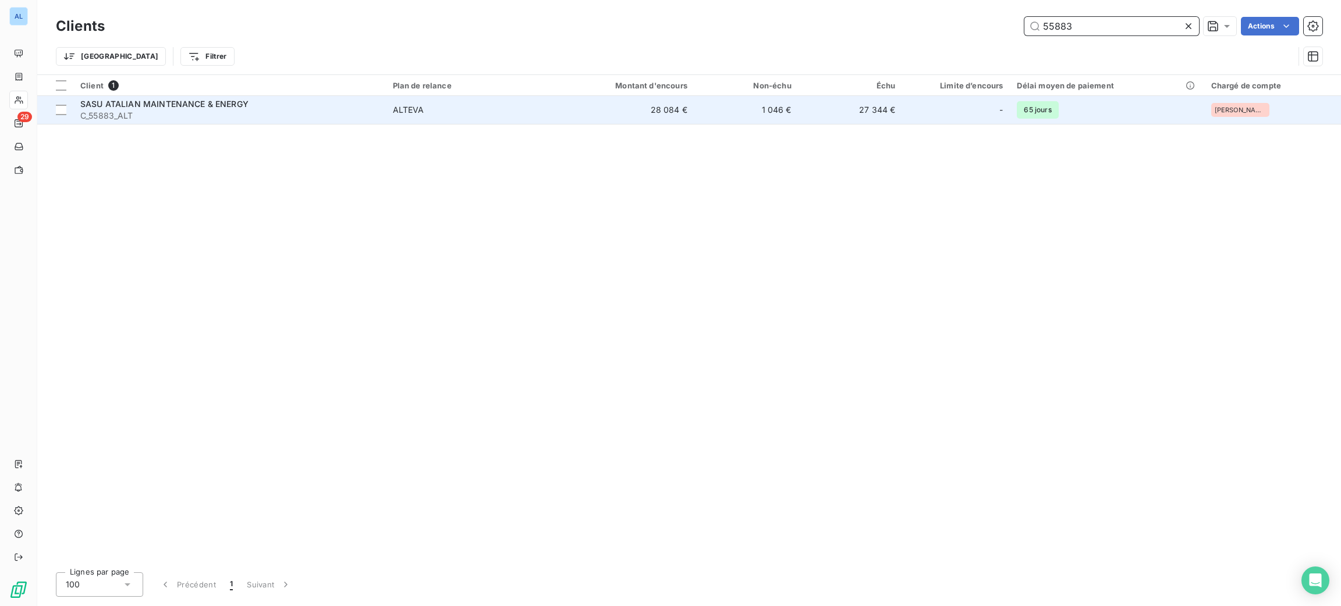
type input "55883"
click at [358, 112] on span "C_55883_ALT" at bounding box center [229, 116] width 299 height 12
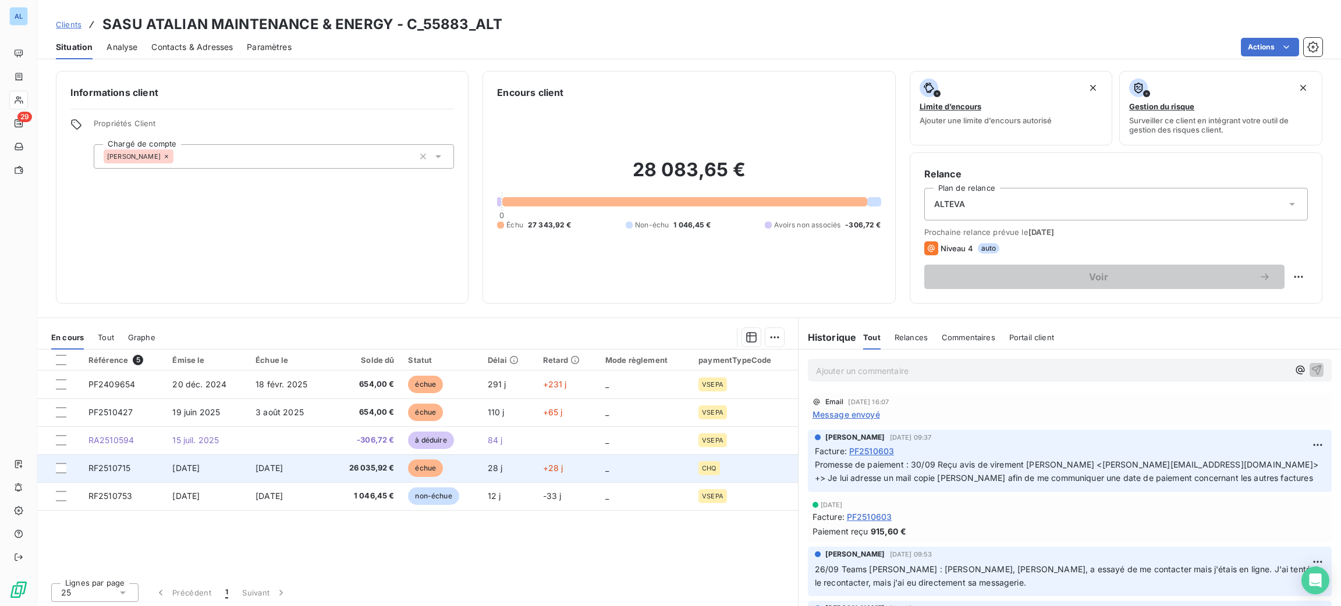
click at [393, 474] on td "26 035,92 €" at bounding box center [365, 469] width 72 height 28
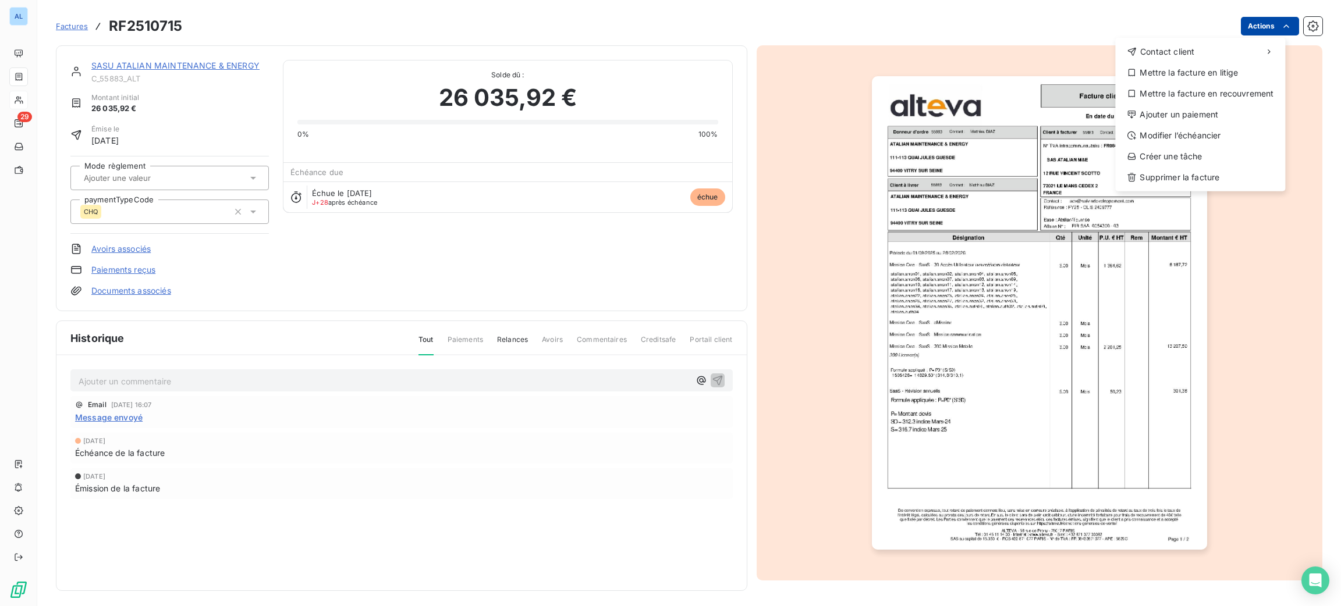
click at [1248, 24] on html "AL 29 Factures RF2510715 Actions Contact client Mettre la facture en litige Met…" at bounding box center [670, 303] width 1341 height 606
click at [1221, 111] on div "Ajouter un paiement" at bounding box center [1200, 114] width 161 height 19
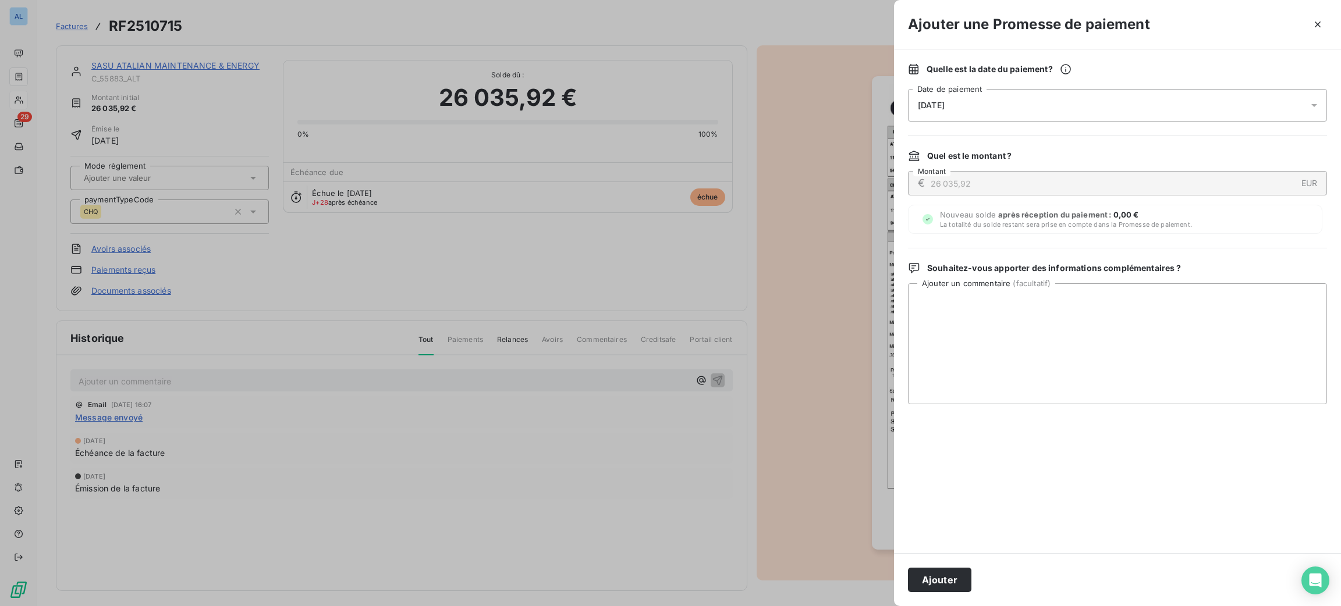
click at [1104, 104] on div "[DATE]" at bounding box center [1117, 105] width 419 height 33
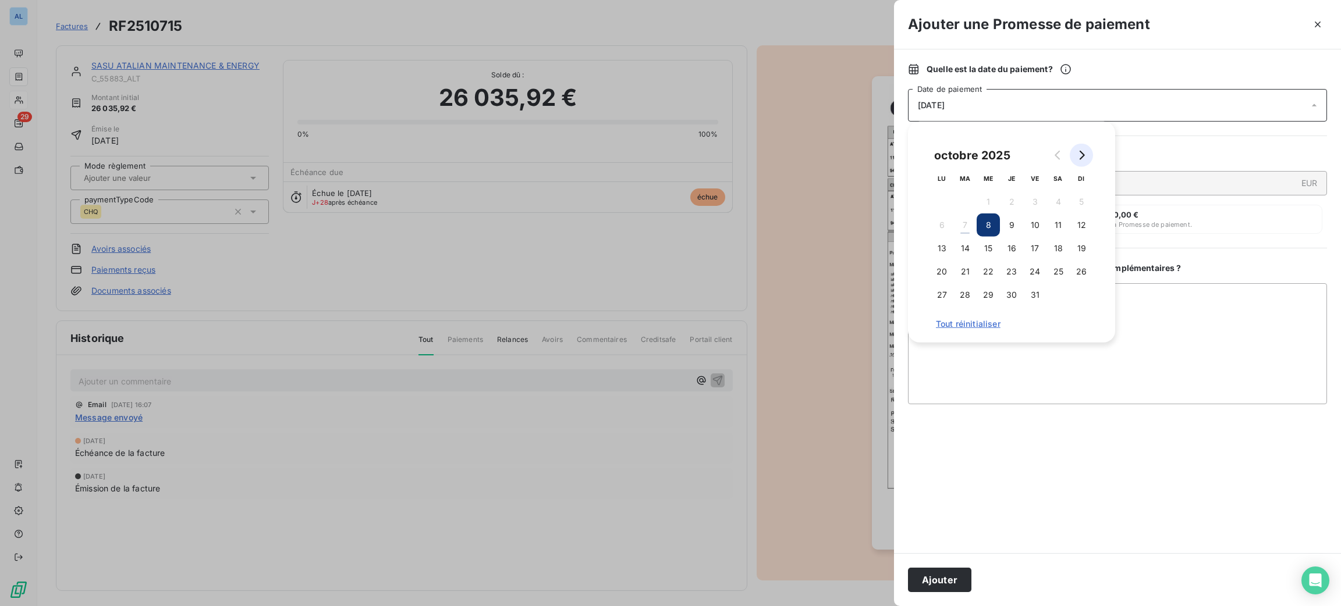
click at [1081, 151] on icon "Go to next month" at bounding box center [1081, 155] width 9 height 9
click at [985, 226] on button "5" at bounding box center [988, 225] width 23 height 23
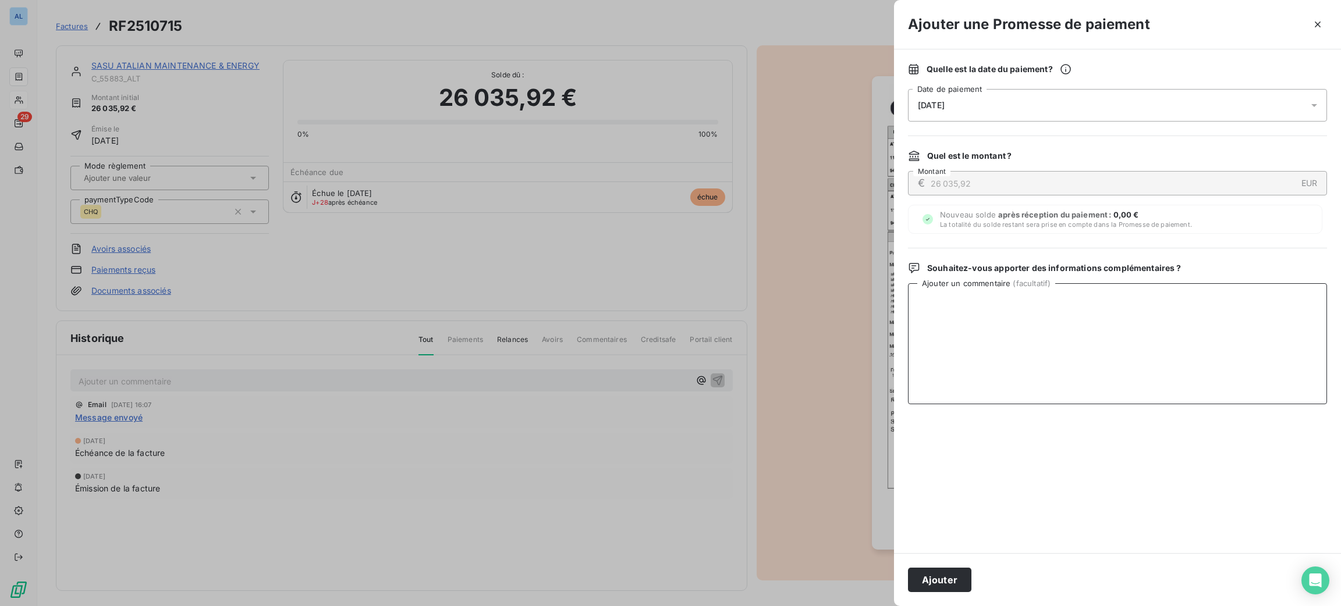
click at [1165, 314] on textarea "Ajouter un commentaire ( facultatif )" at bounding box center [1117, 343] width 419 height 121
paste textarea "Bon à payer - échéance 31/10"
drag, startPoint x: 1155, startPoint y: 305, endPoint x: 795, endPoint y: 296, distance: 359.8
click at [795, 606] on div "Ajouter une Promesse de paiement Quelle est la date du paiement ? [DATE] Date d…" at bounding box center [670, 606] width 1341 height 0
type textarea "03/10 Mail client : Bon à payer - échéance 31/10"
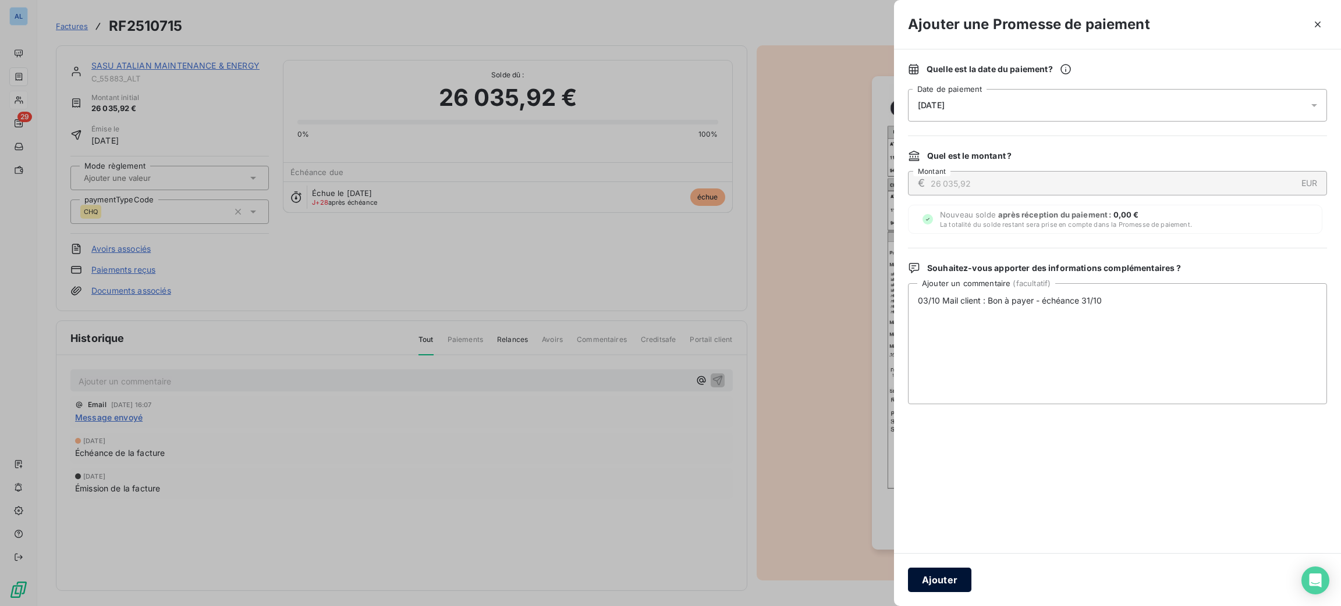
click at [959, 578] on button "Ajouter" at bounding box center [939, 580] width 63 height 24
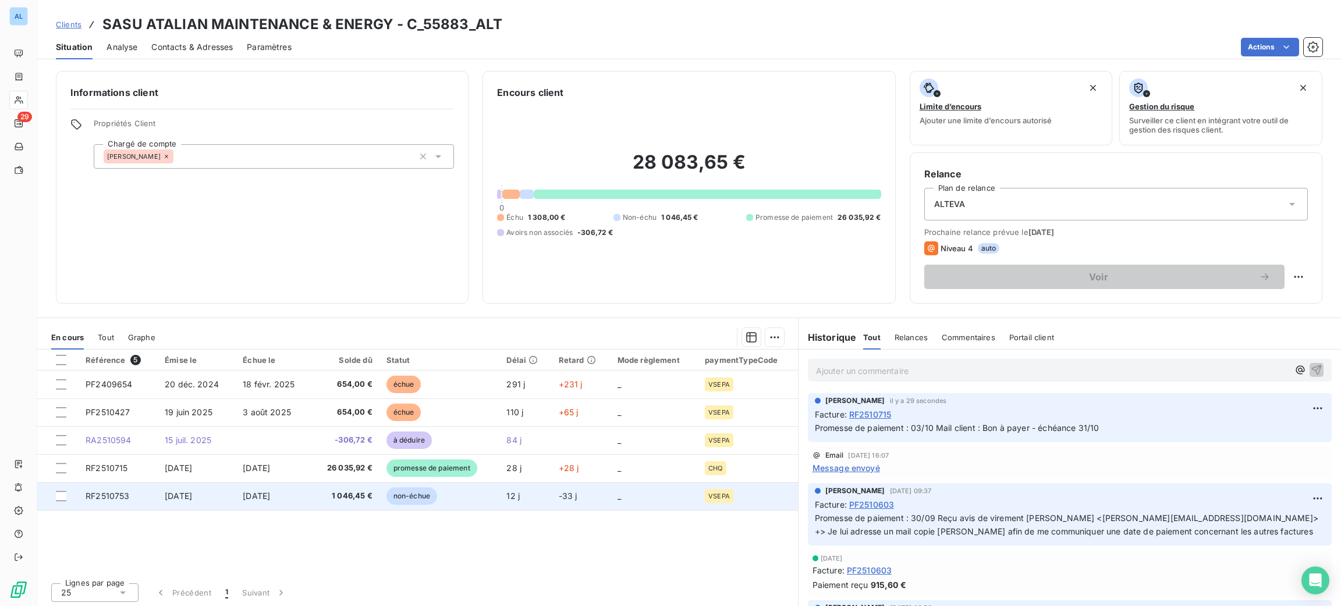
click at [347, 502] on td "1 046,45 €" at bounding box center [345, 496] width 68 height 28
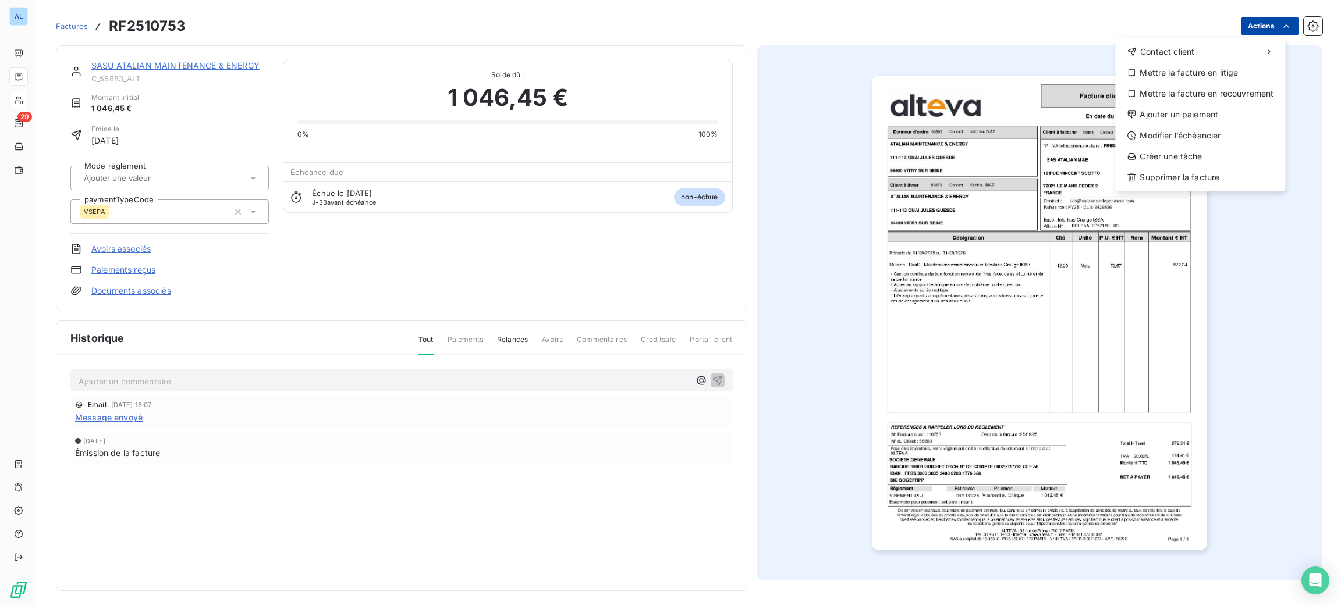
click at [1246, 29] on html "AL 29 Factures RF2510753 Actions Contact client Mettre la facture en litige Met…" at bounding box center [670, 303] width 1341 height 606
click at [1207, 113] on div "Ajouter un paiement" at bounding box center [1200, 114] width 161 height 19
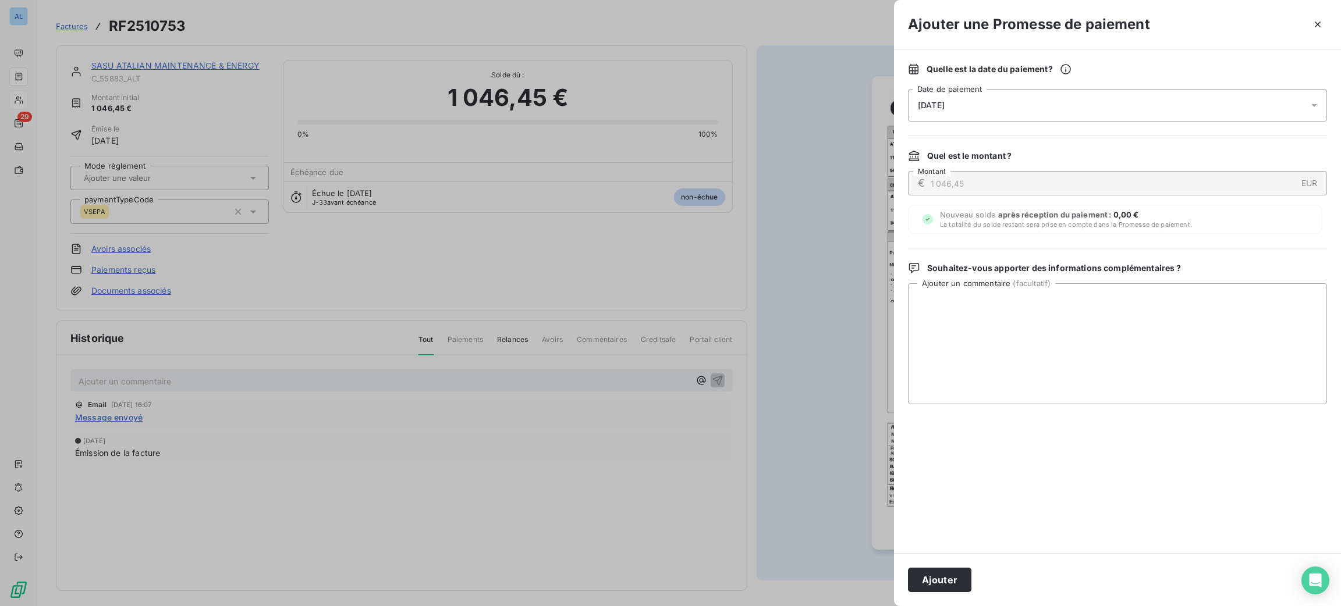
click at [1045, 114] on div "[DATE]" at bounding box center [1117, 105] width 419 height 33
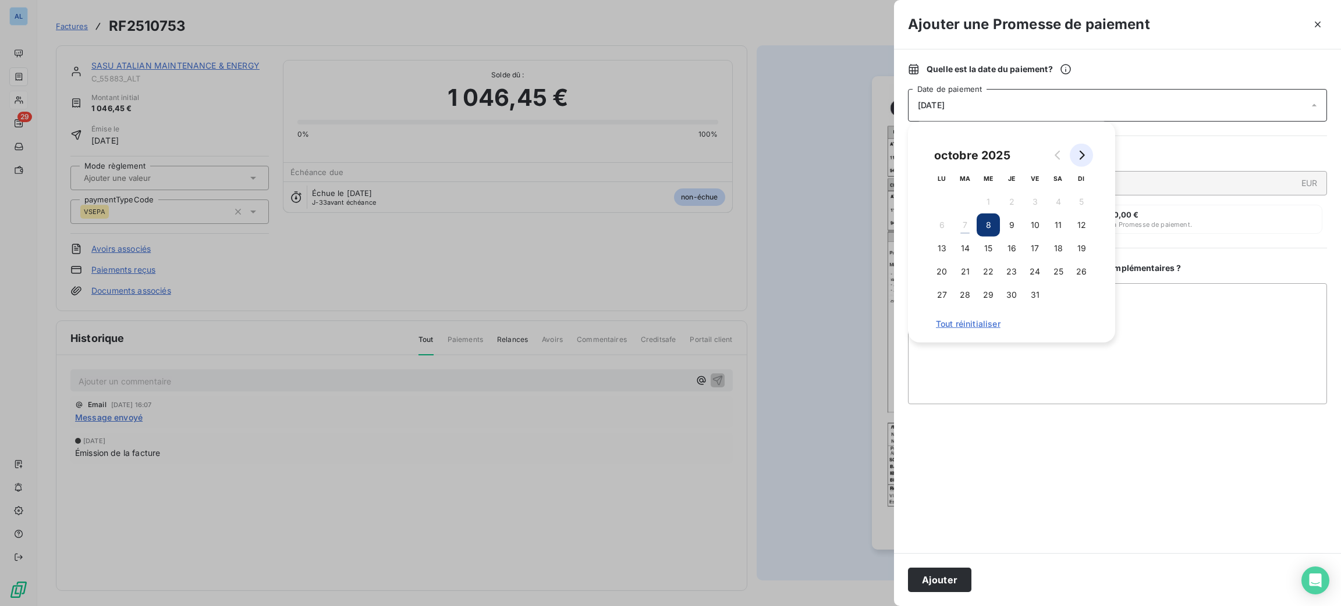
click at [1074, 156] on button "Go to next month" at bounding box center [1081, 155] width 23 height 23
click at [1074, 157] on button "Go to next month" at bounding box center [1081, 155] width 23 height 23
click at [1041, 201] on button "5" at bounding box center [1034, 201] width 23 height 23
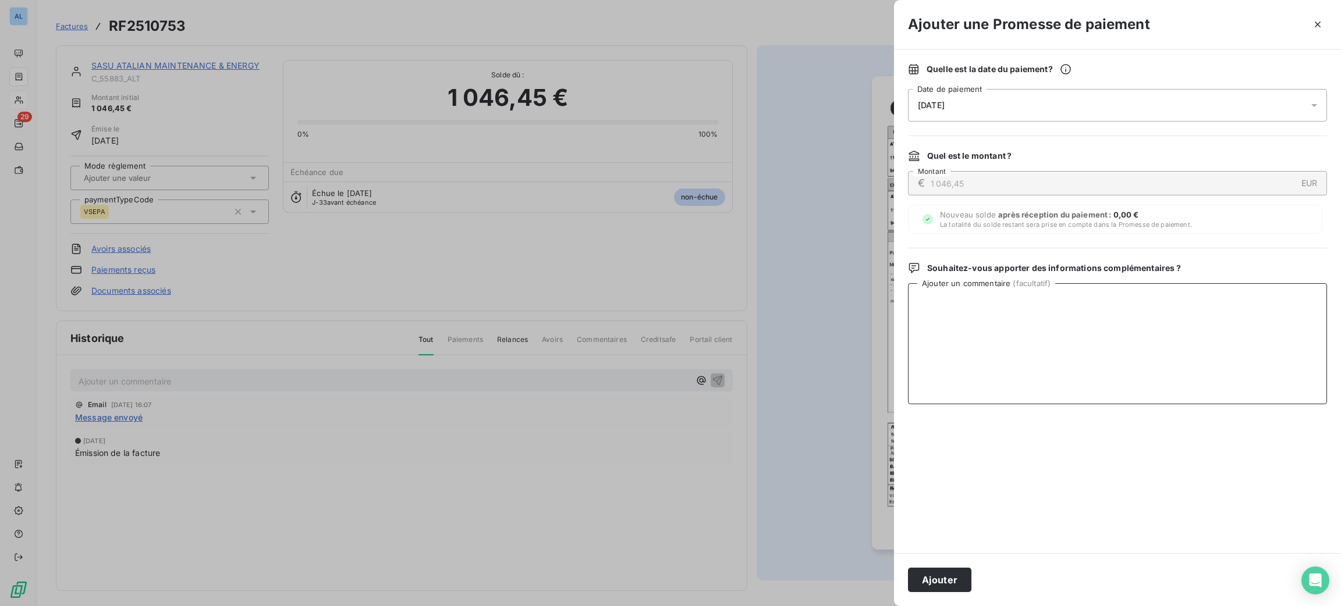
click at [1142, 320] on textarea "Ajouter un commentaire ( facultatif )" at bounding box center [1117, 343] width 419 height 121
paste textarea "Bon à payer - échéance 30/11"
click at [917, 292] on textarea "Bon à payer - échéance 30/11" at bounding box center [1117, 343] width 419 height 121
type textarea "03/10 Mail client : Bon à payer - échéance 30/11"
click at [950, 578] on button "Ajouter" at bounding box center [939, 580] width 63 height 24
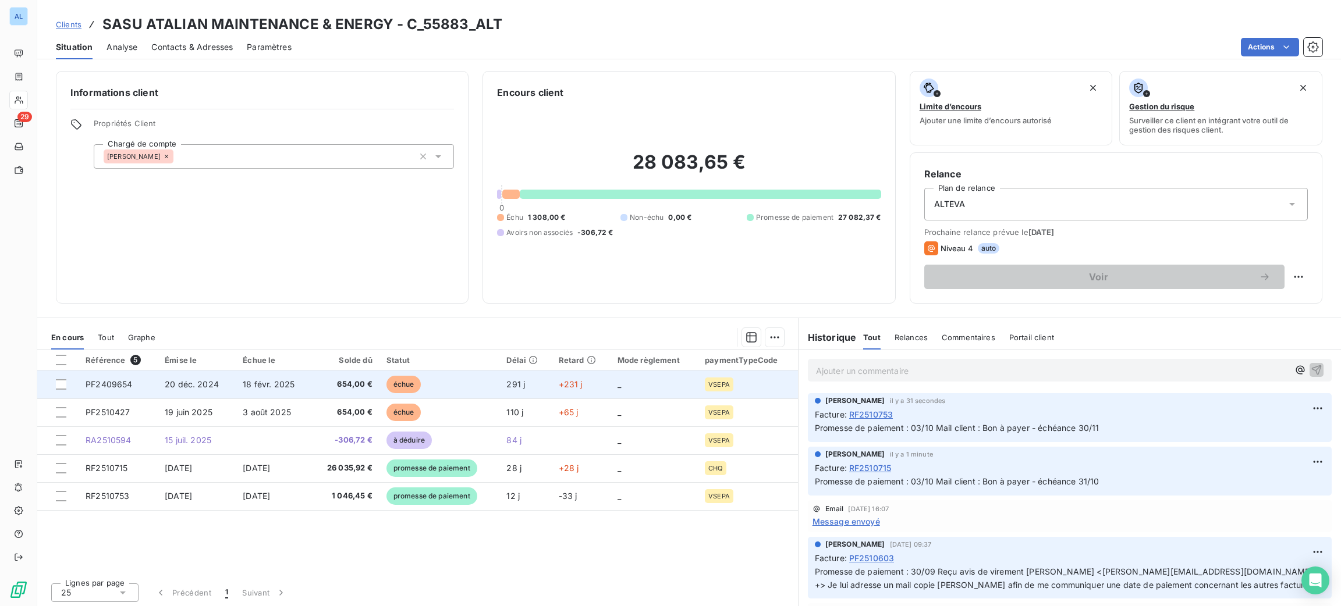
click at [219, 380] on td "20 déc. 2024" at bounding box center [197, 385] width 78 height 28
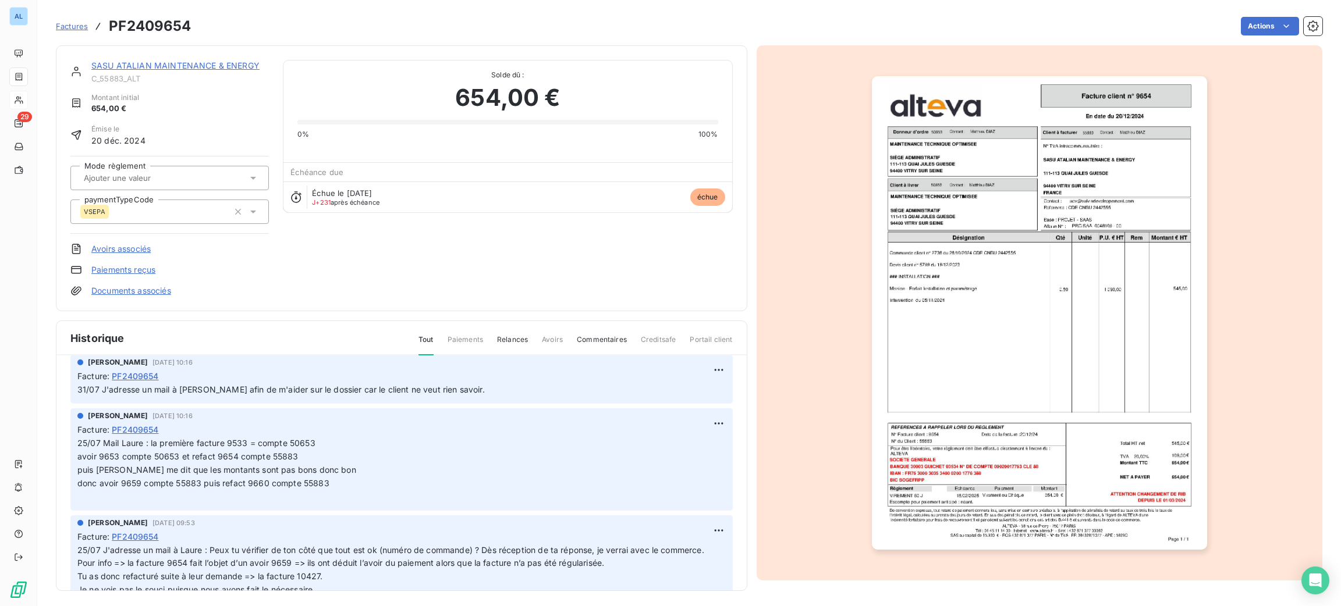
scroll to position [261, 0]
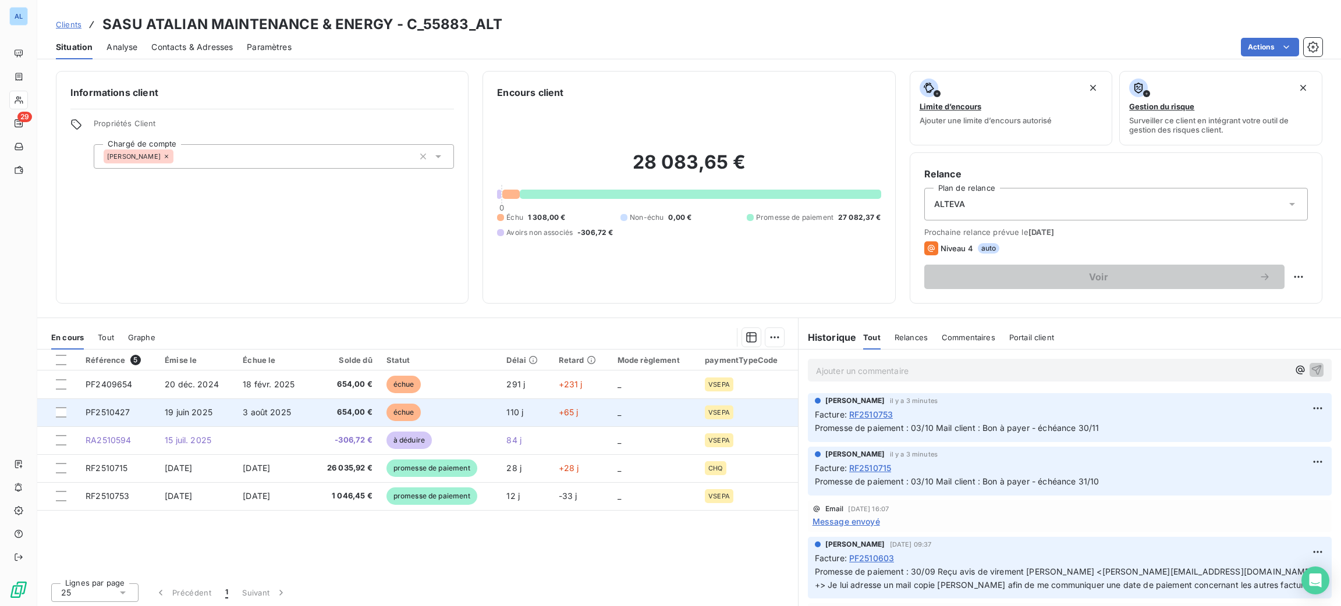
click at [353, 411] on span "654,00 €" at bounding box center [345, 413] width 54 height 12
click at [304, 403] on td "3 août 2025" at bounding box center [274, 413] width 76 height 28
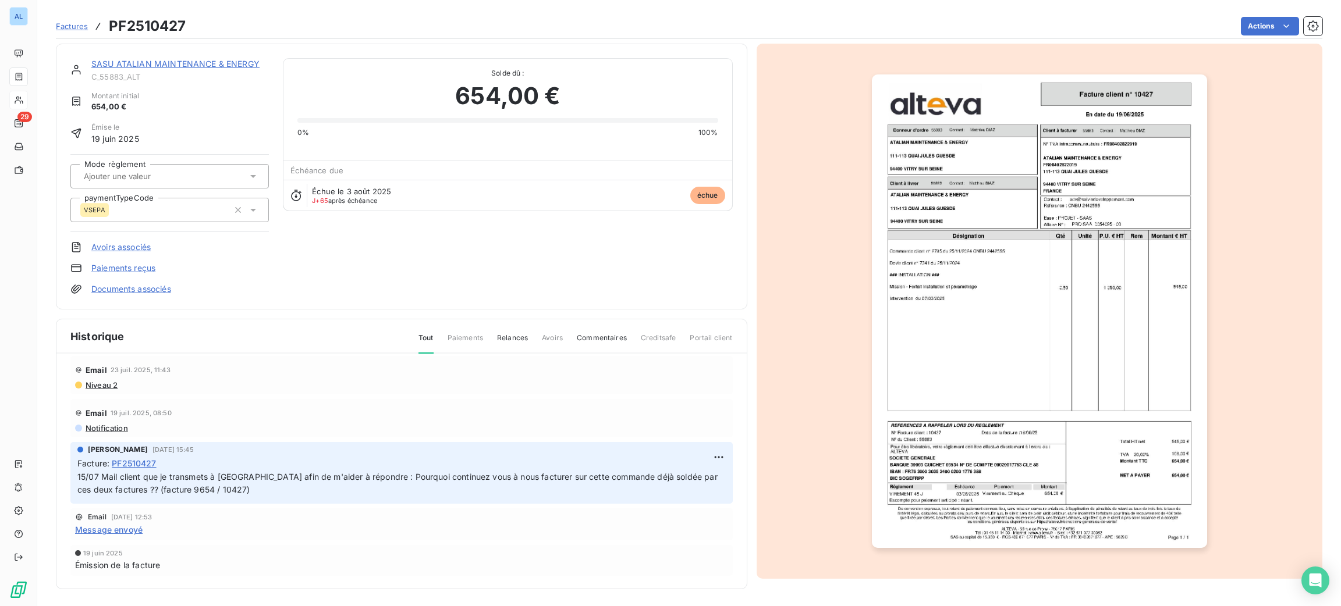
scroll to position [4, 0]
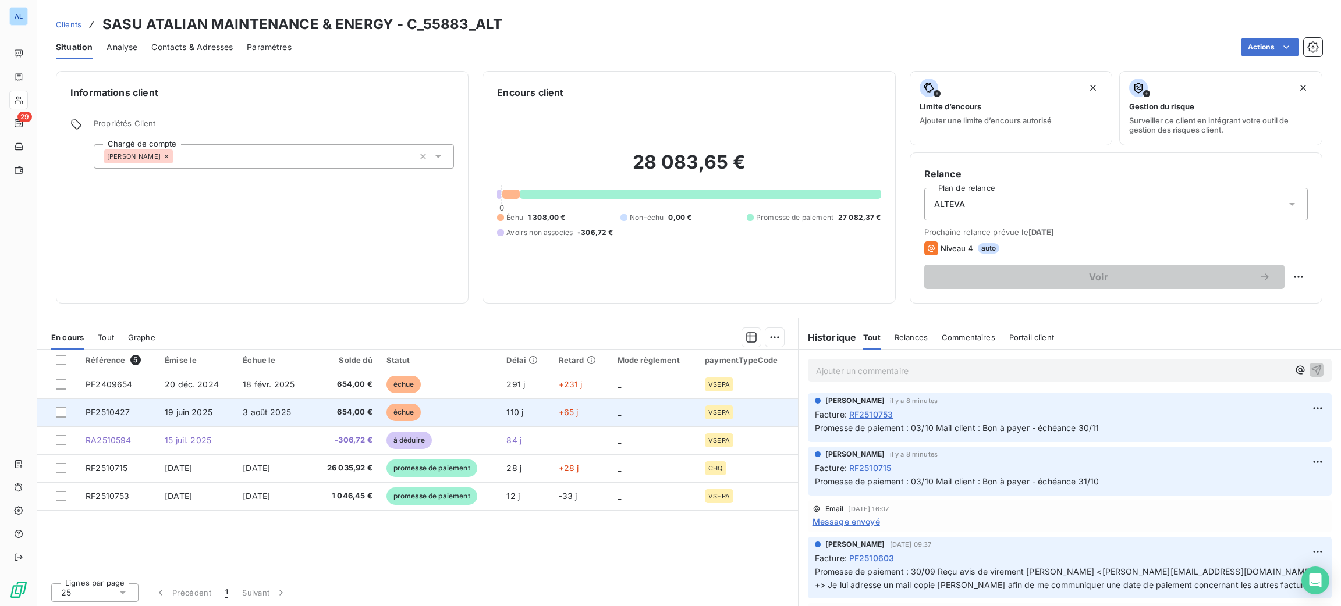
click at [388, 411] on span "échue" at bounding box center [403, 412] width 35 height 17
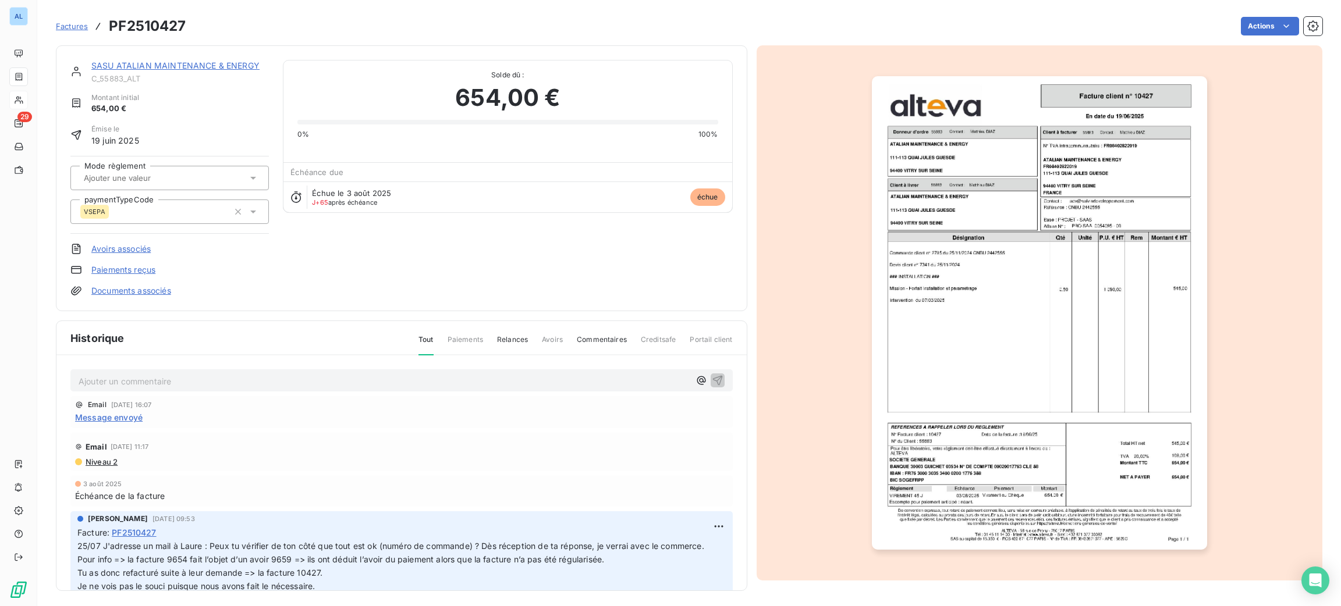
scroll to position [87, 0]
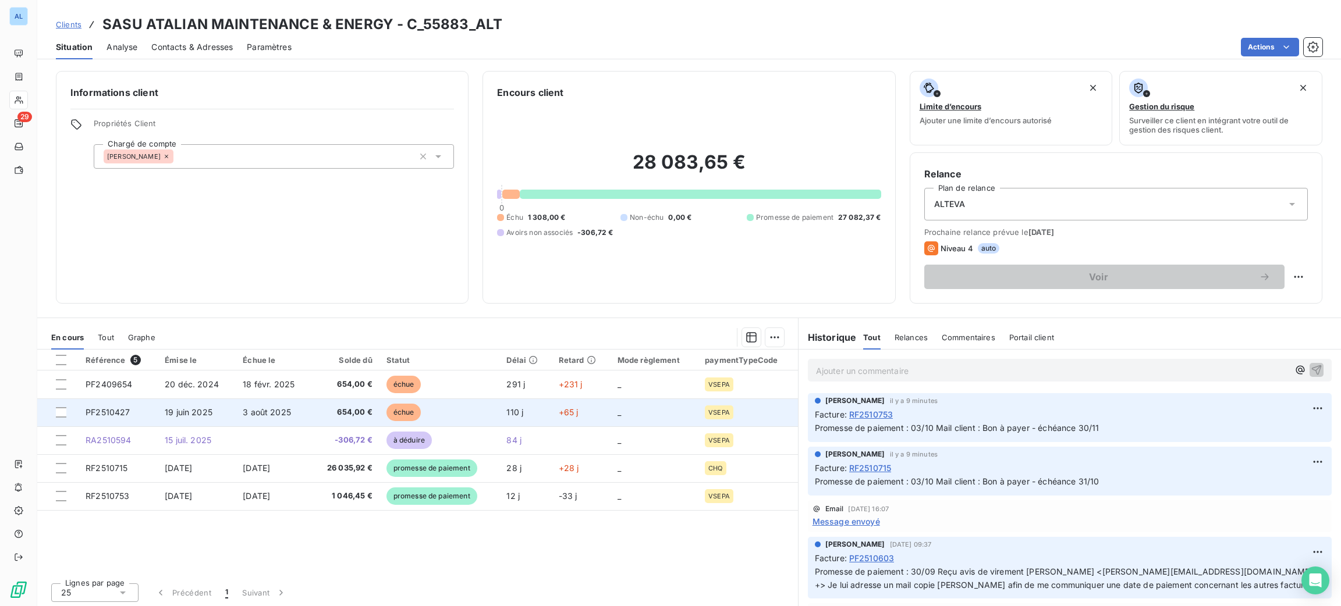
click at [446, 411] on td "échue" at bounding box center [439, 413] width 120 height 28
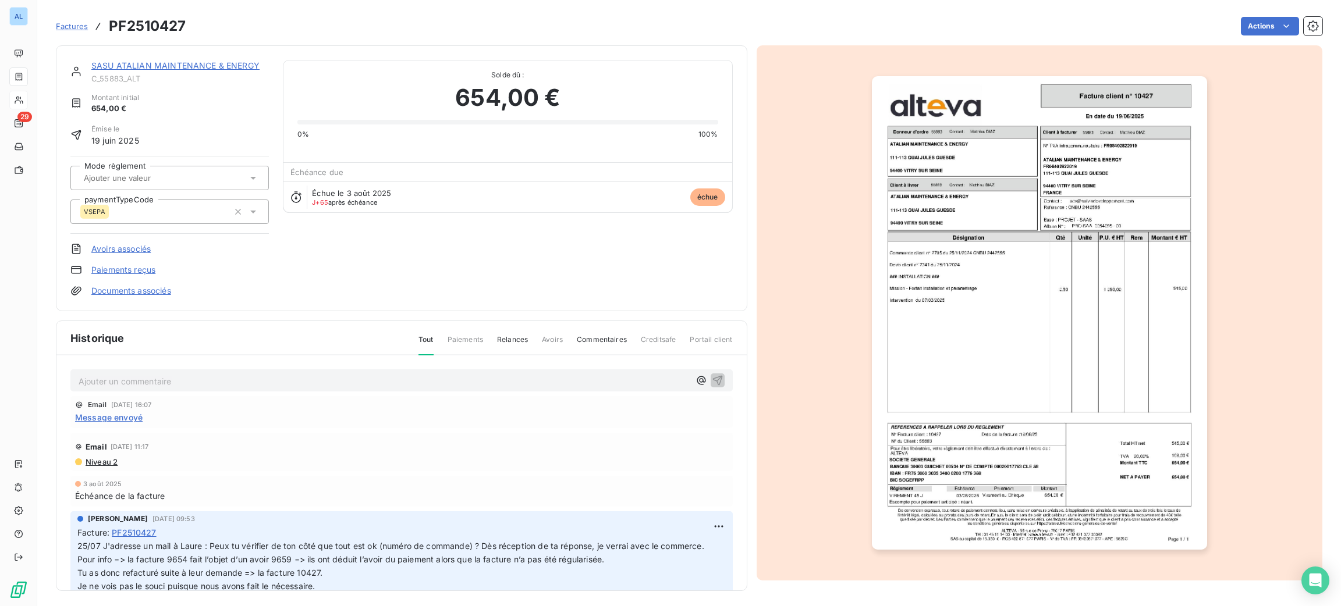
click at [288, 374] on p "Ajouter un commentaire ﻿" at bounding box center [384, 381] width 611 height 15
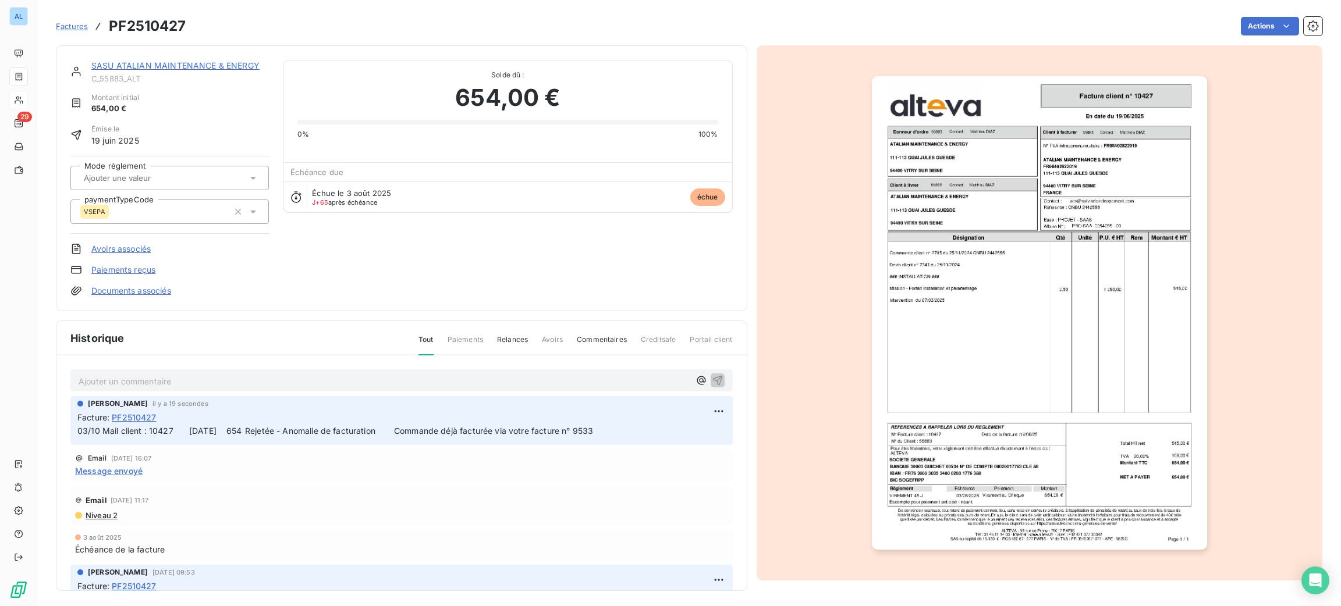
click at [589, 384] on p "Ajouter un commentaire ﻿" at bounding box center [384, 381] width 611 height 15
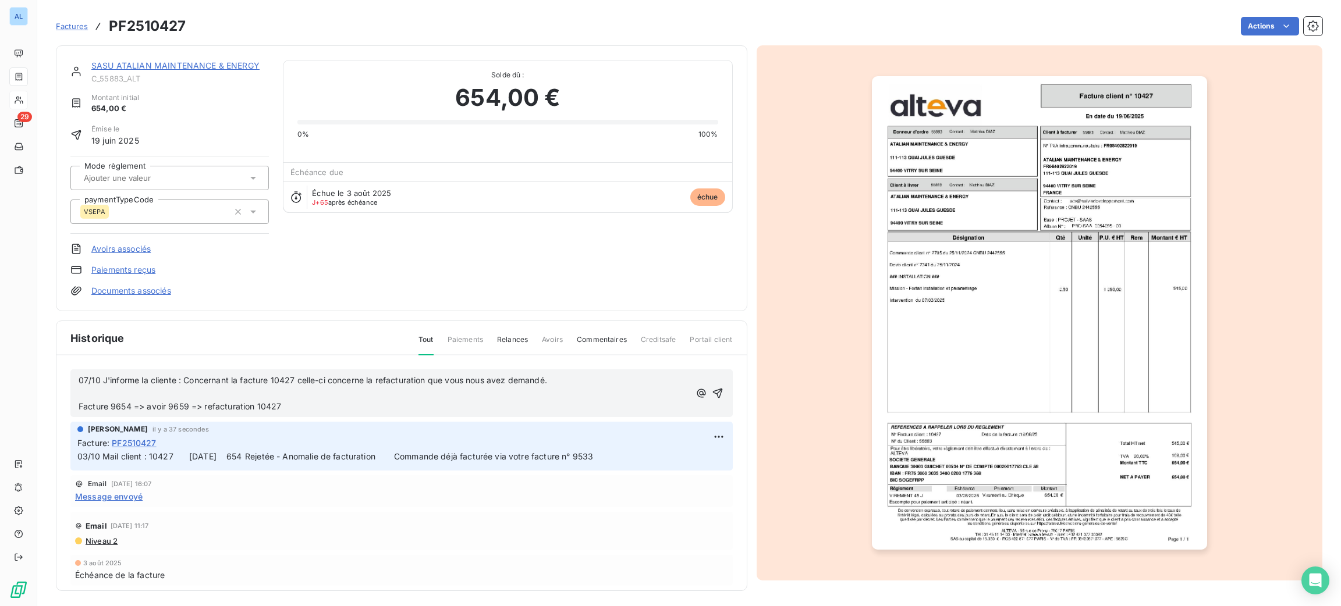
click at [144, 397] on p "﻿" at bounding box center [384, 393] width 611 height 13
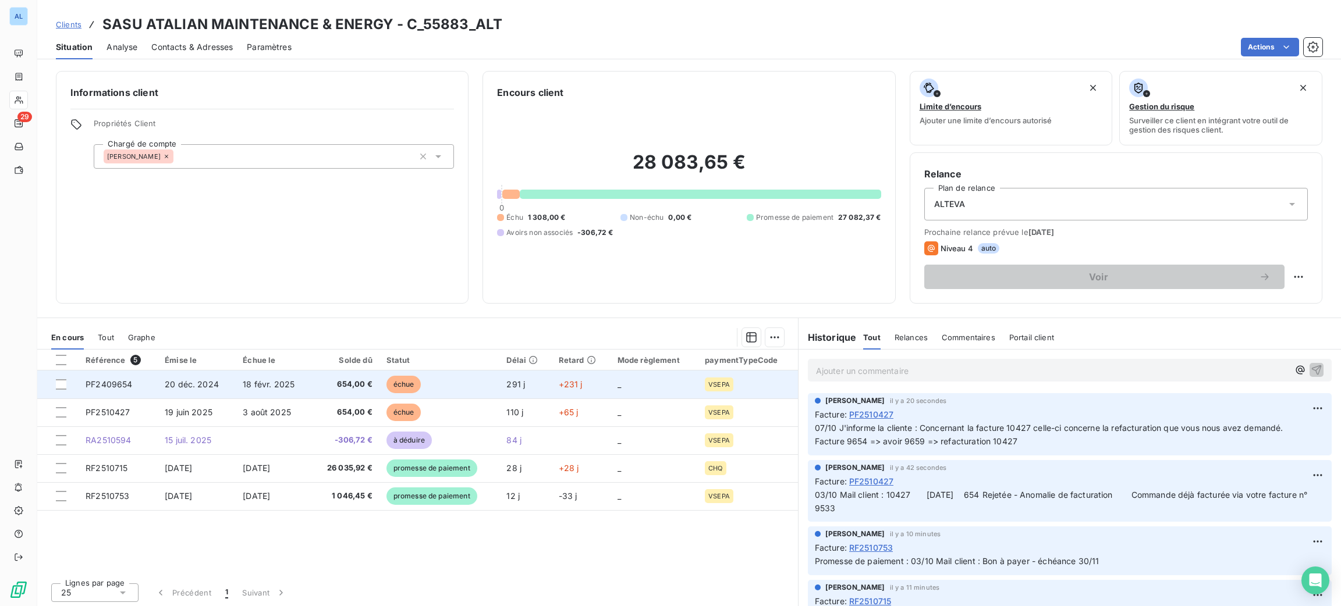
click at [334, 386] on span "654,00 €" at bounding box center [345, 385] width 54 height 12
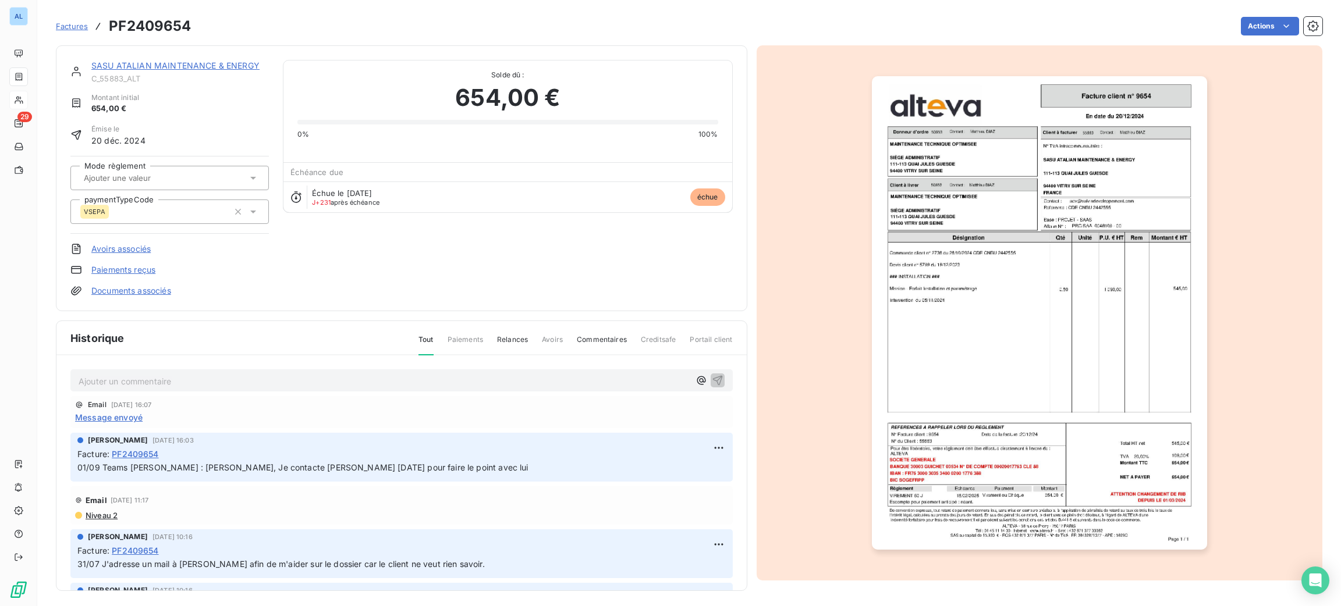
click at [276, 377] on p "Ajouter un commentaire ﻿" at bounding box center [384, 381] width 611 height 15
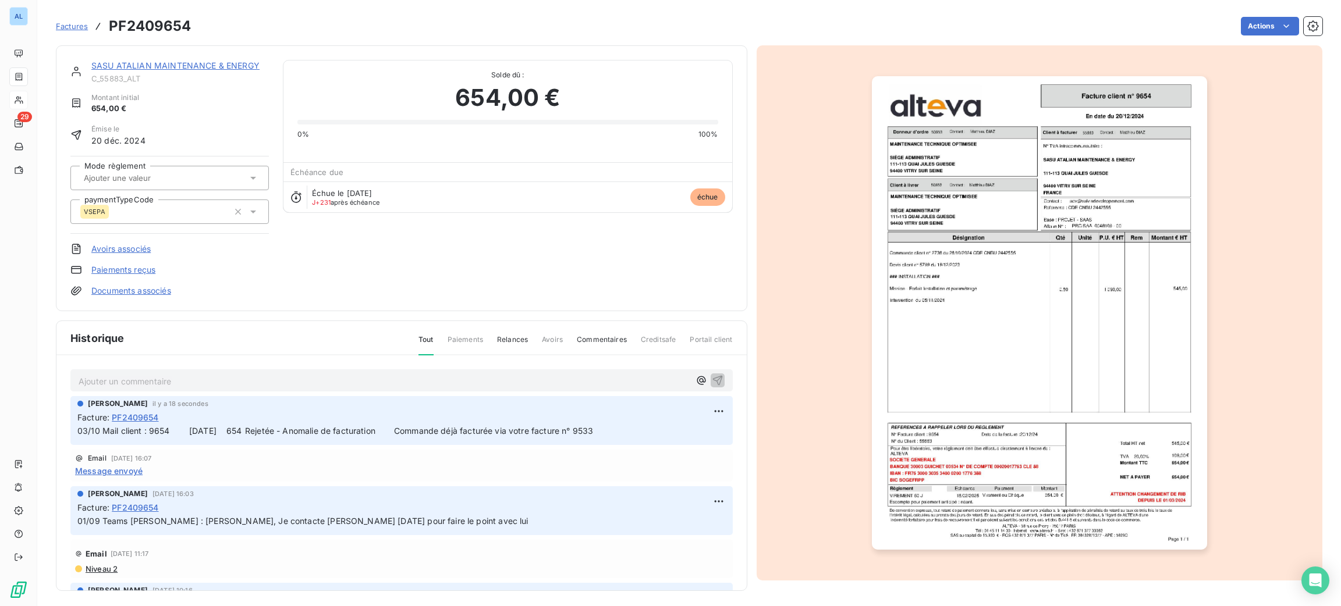
click at [450, 364] on div "Ajouter un commentaire ﻿ [PERSON_NAME] il y a 18 secondes Facture : PF2409654 0…" at bounding box center [401, 490] width 690 height 269
drag, startPoint x: 449, startPoint y: 370, endPoint x: 448, endPoint y: 377, distance: 6.4
click at [449, 375] on div "Ajouter un commentaire ﻿" at bounding box center [401, 381] width 662 height 23
click at [448, 377] on p "Ajouter un commentaire ﻿" at bounding box center [384, 381] width 611 height 15
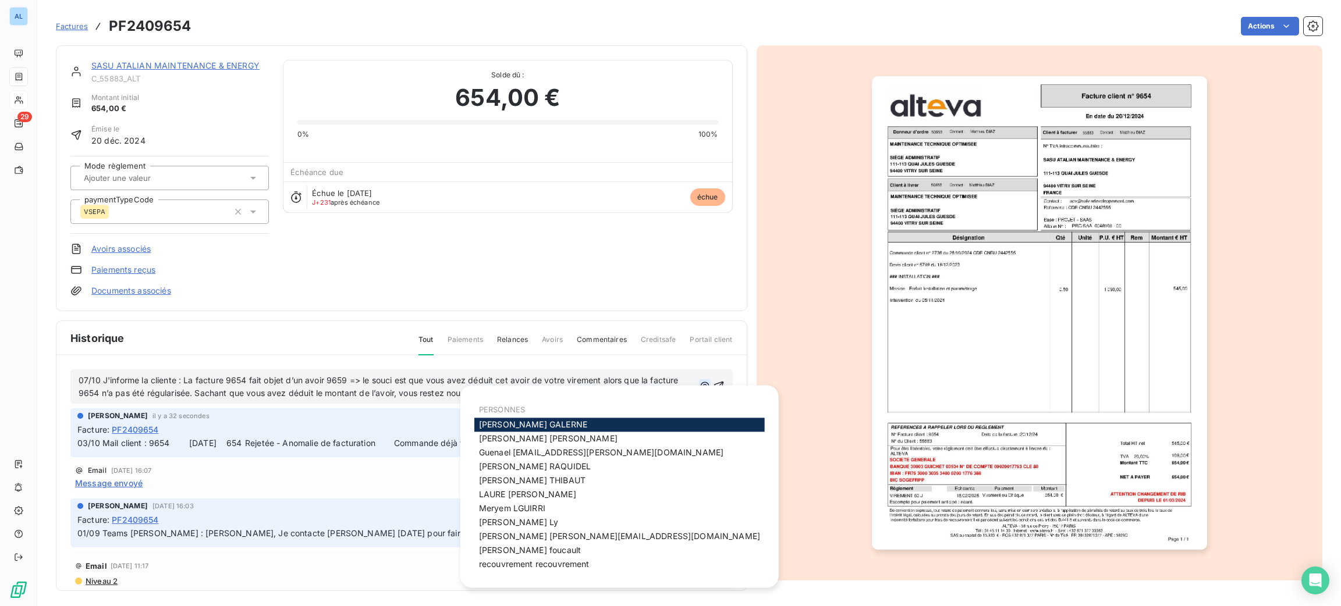
click at [699, 392] on button "button" at bounding box center [705, 386] width 12 height 14
click at [713, 386] on icon "button" at bounding box center [719, 387] width 12 height 12
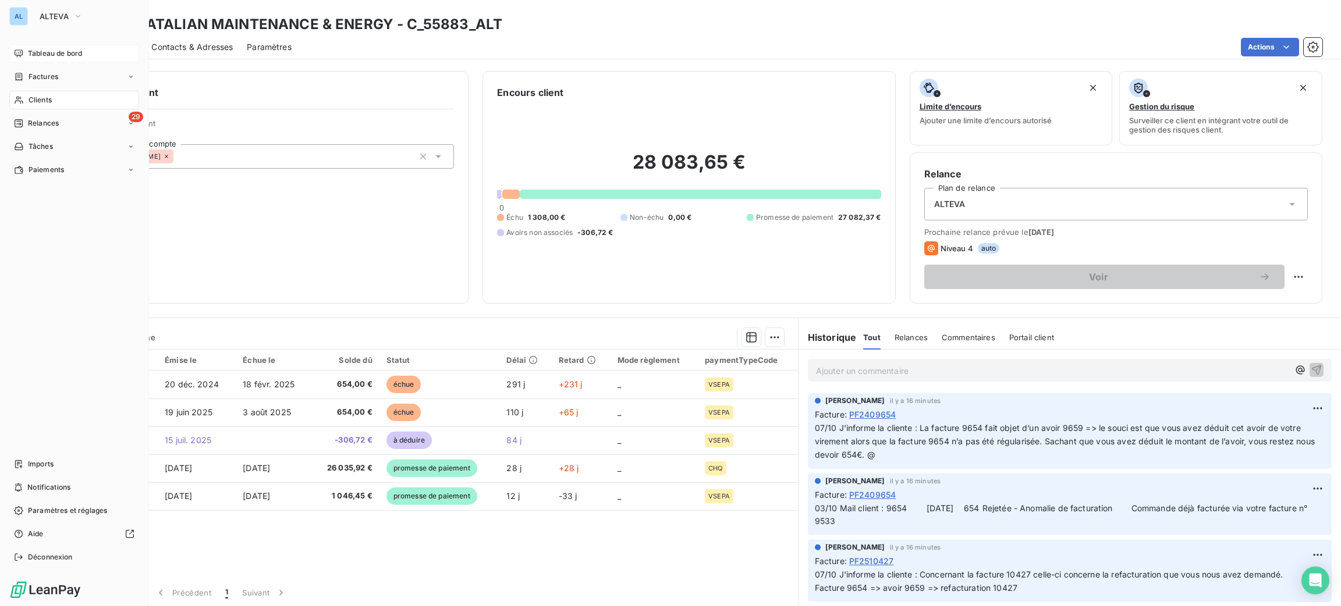
click at [48, 51] on span "Tableau de bord" at bounding box center [55, 53] width 54 height 10
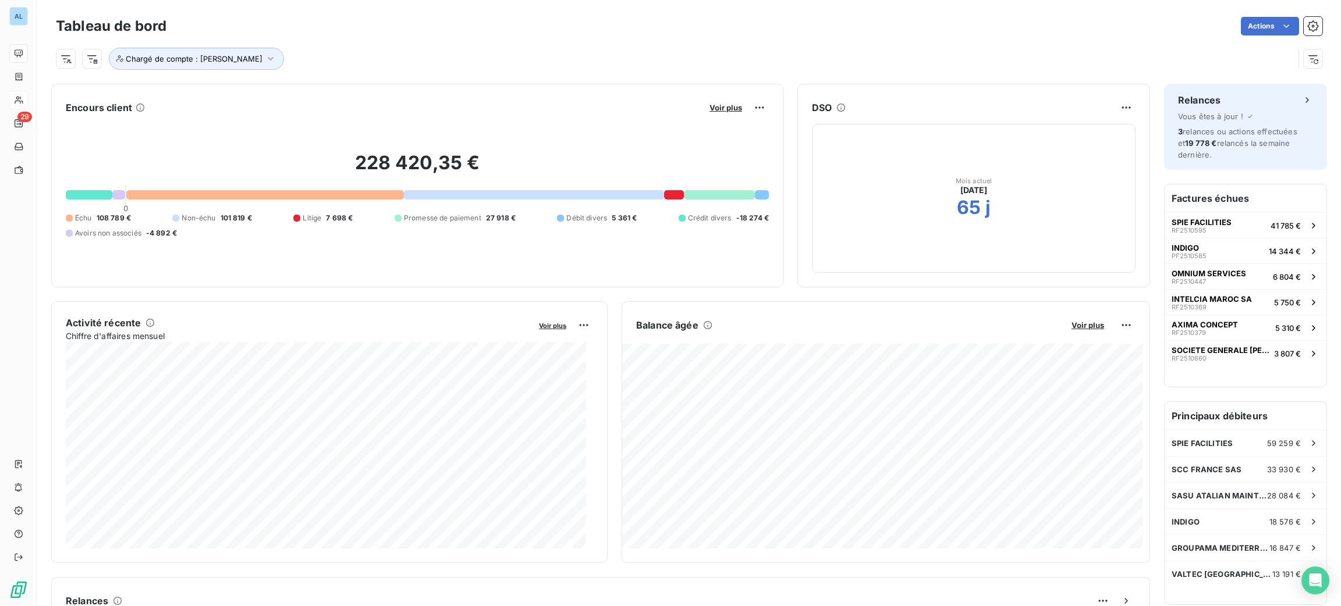
click at [216, 73] on div "Tableau de bord Actions Chargé de compte : [PERSON_NAME]" at bounding box center [689, 38] width 1304 height 77
click at [215, 66] on button "Chargé de compte : [PERSON_NAME]" at bounding box center [196, 59] width 175 height 22
click at [299, 93] on div "[PERSON_NAME]" at bounding box center [312, 89] width 70 height 14
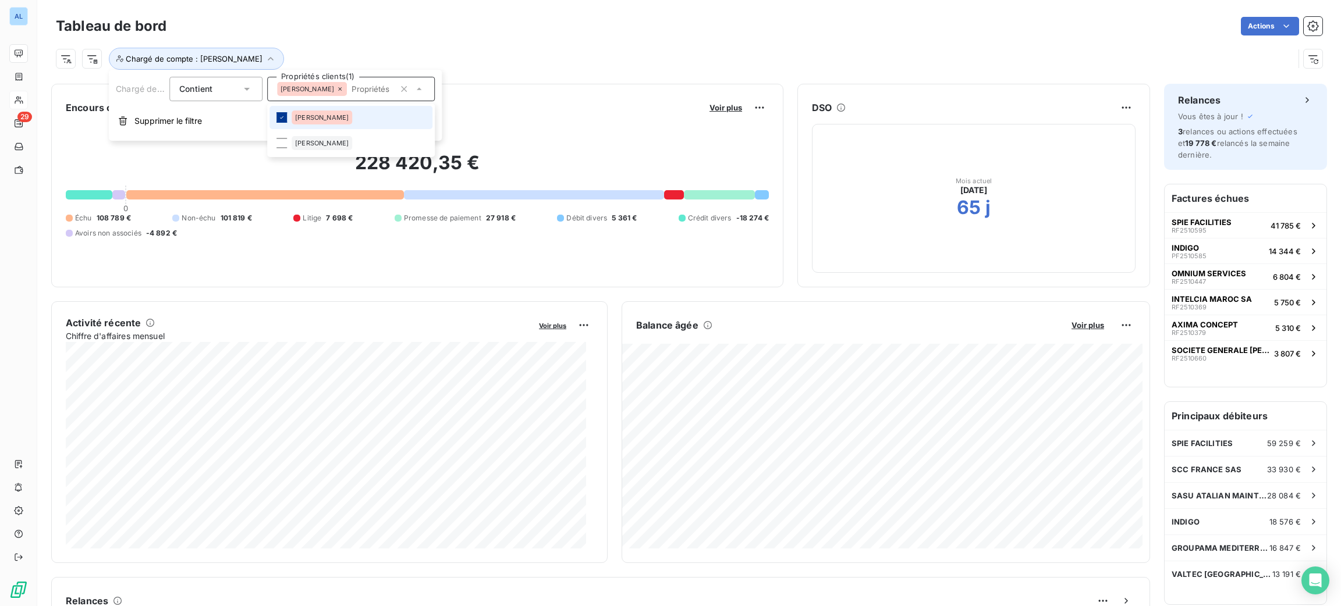
click at [277, 116] on div at bounding box center [281, 117] width 10 height 10
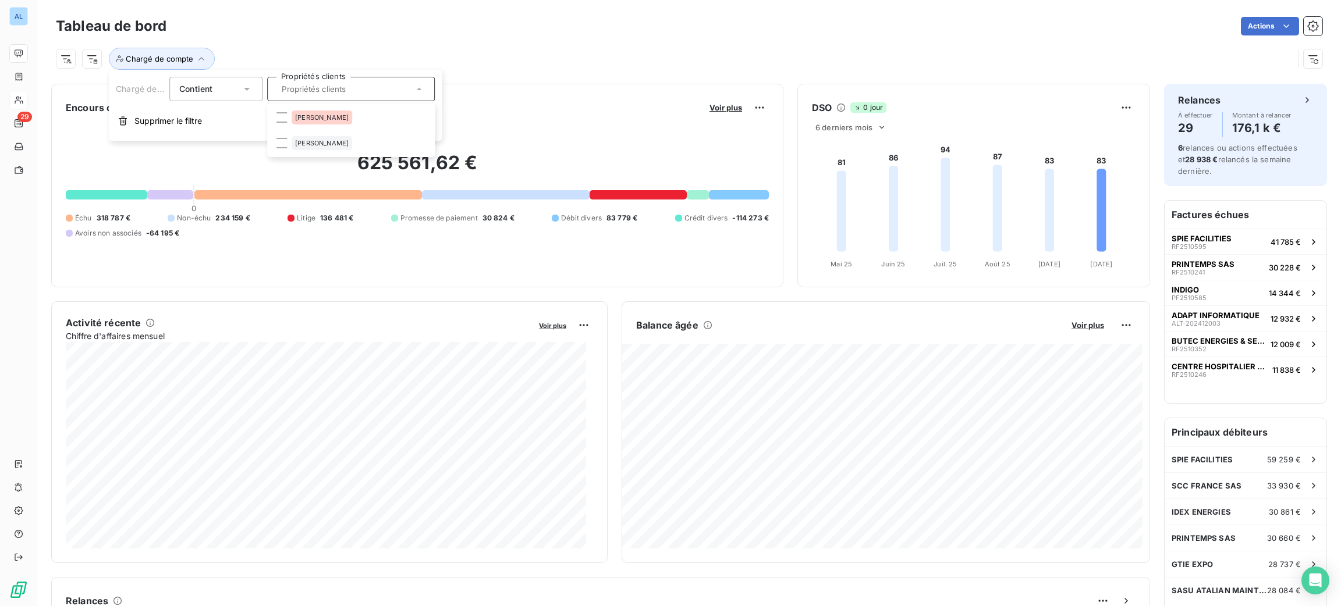
click at [652, 183] on h2 "625 561,62 €" at bounding box center [417, 168] width 703 height 35
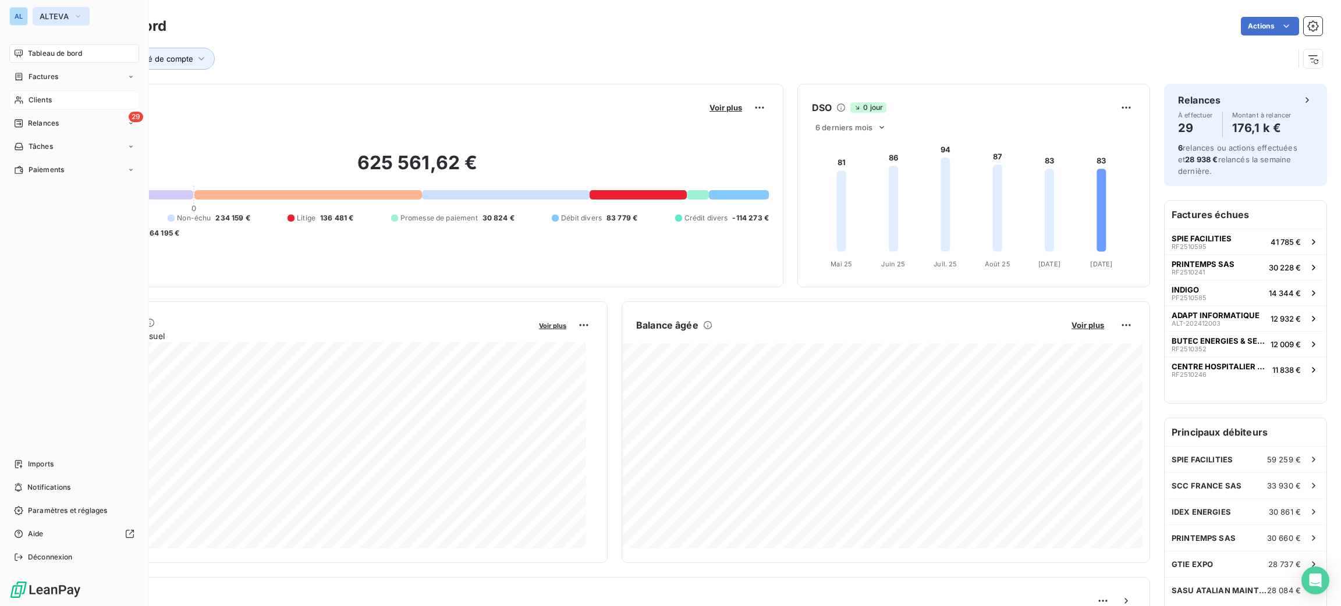
click at [53, 23] on button "ALTEVA" at bounding box center [61, 16] width 57 height 19
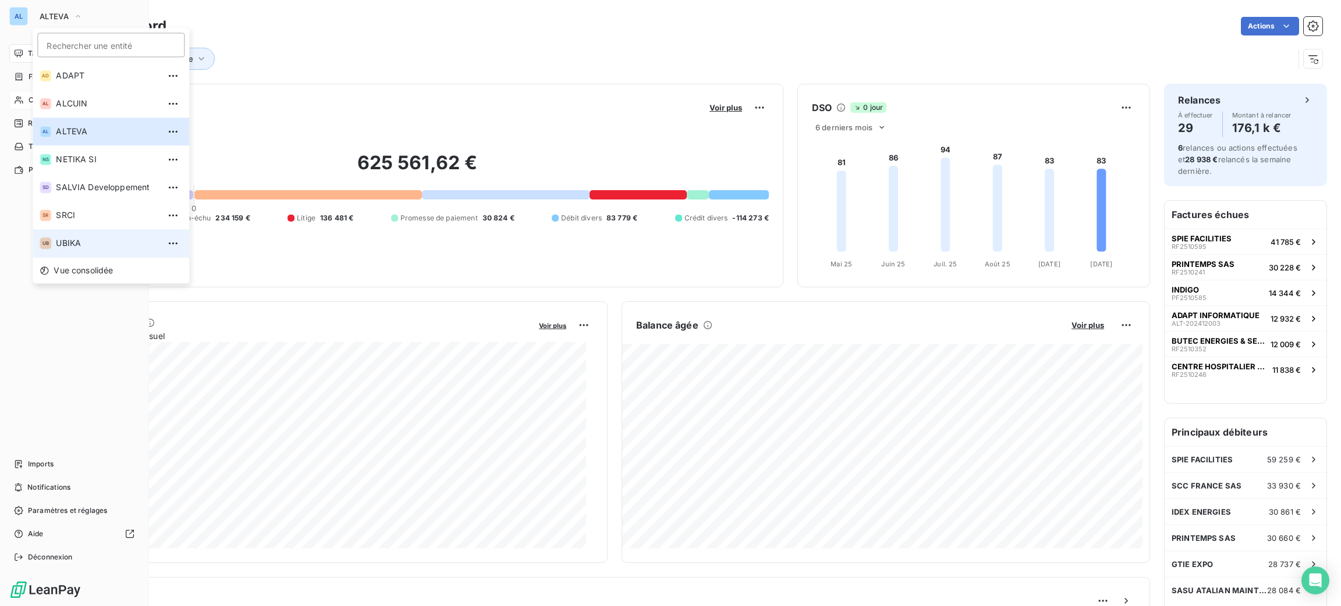
click at [101, 237] on li "UB UBIKA" at bounding box center [111, 243] width 157 height 28
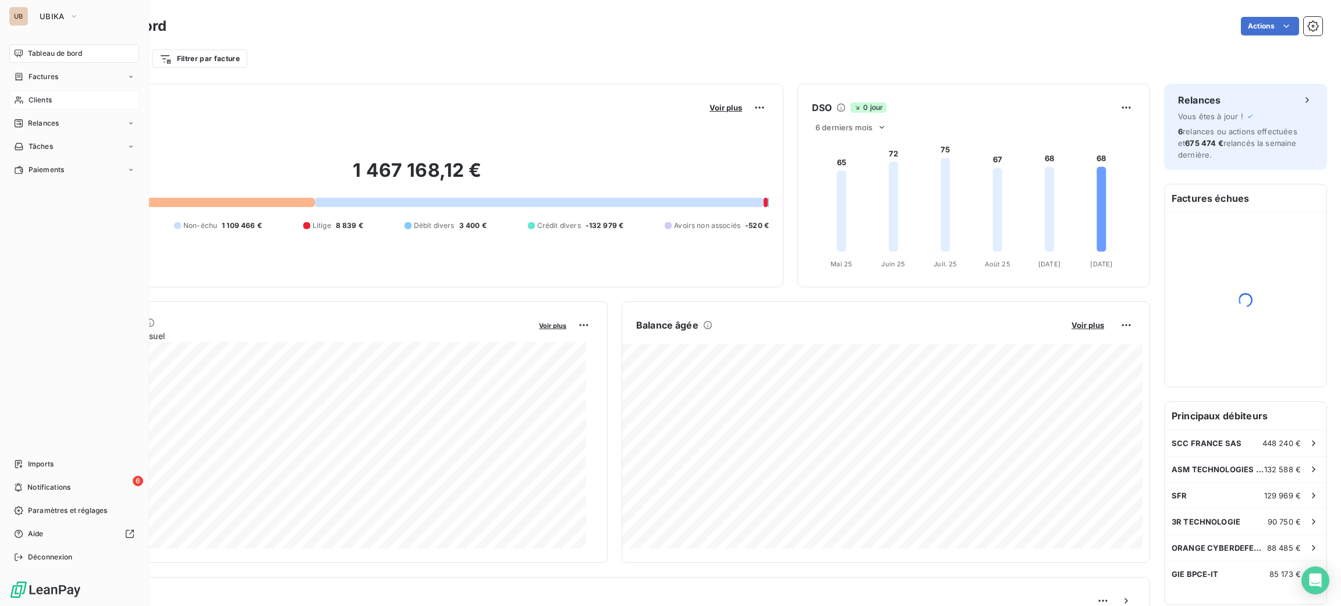
click at [55, 103] on div "Clients" at bounding box center [74, 100] width 130 height 19
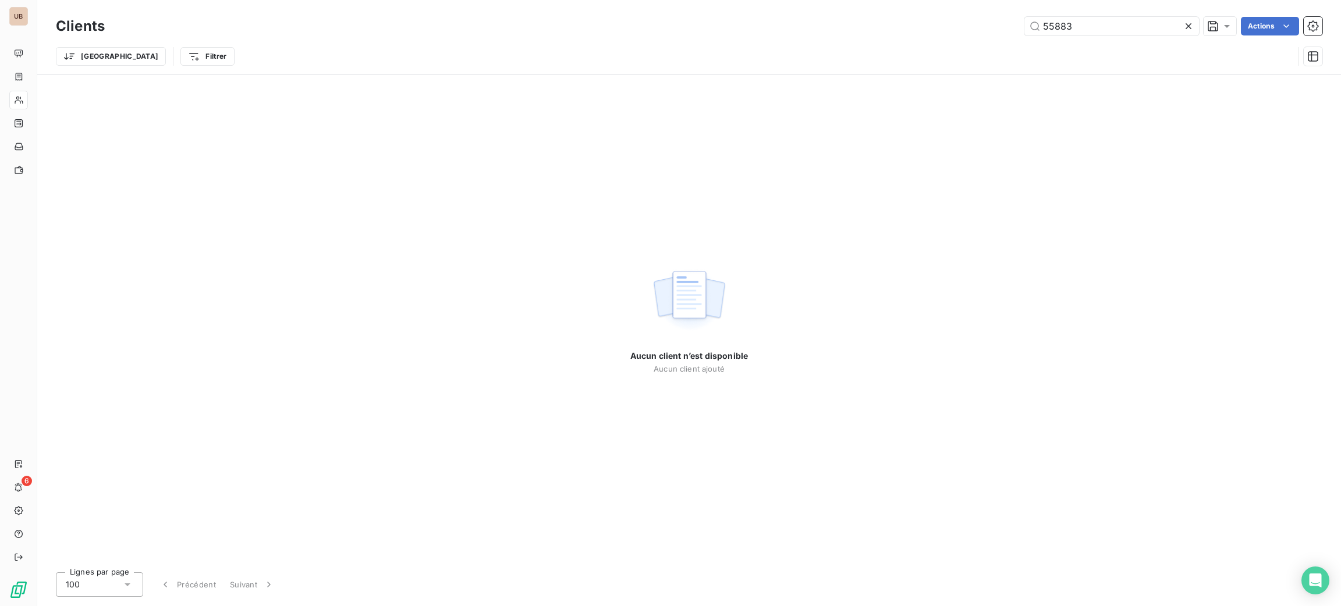
drag, startPoint x: 1090, startPoint y: 30, endPoint x: 913, endPoint y: 22, distance: 177.1
click at [914, 22] on div "55883 Actions" at bounding box center [721, 26] width 1204 height 19
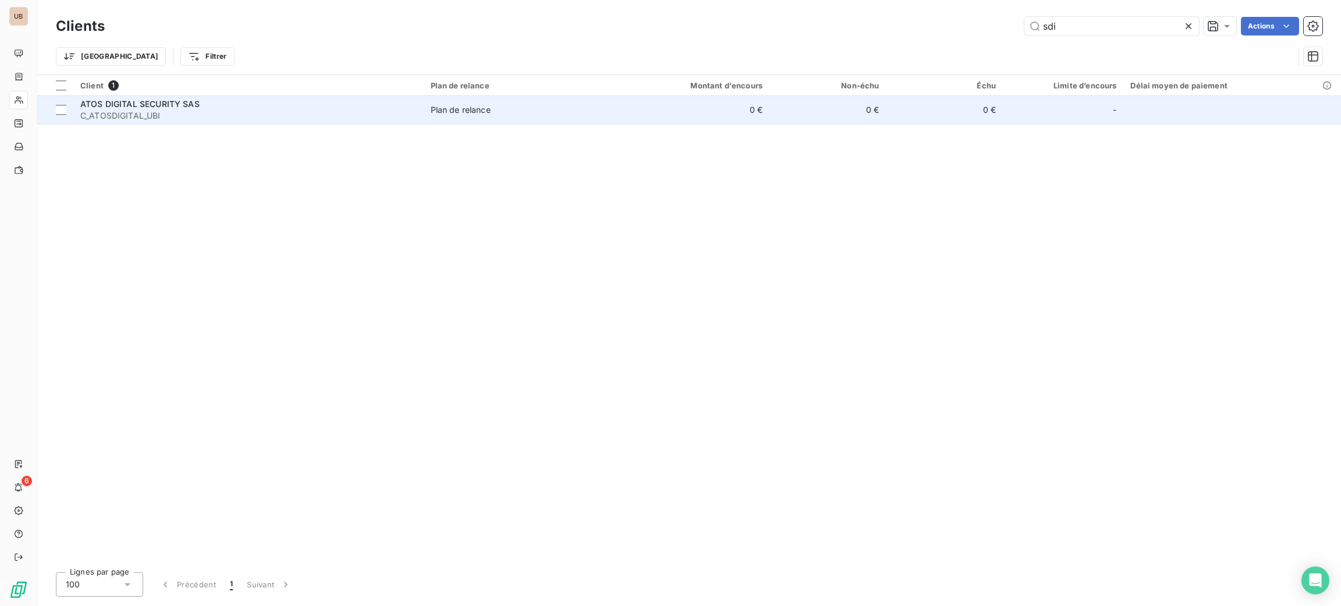
type input "sdi"
click at [254, 108] on div "ATOS DIGITAL SECURITY SAS" at bounding box center [248, 104] width 336 height 12
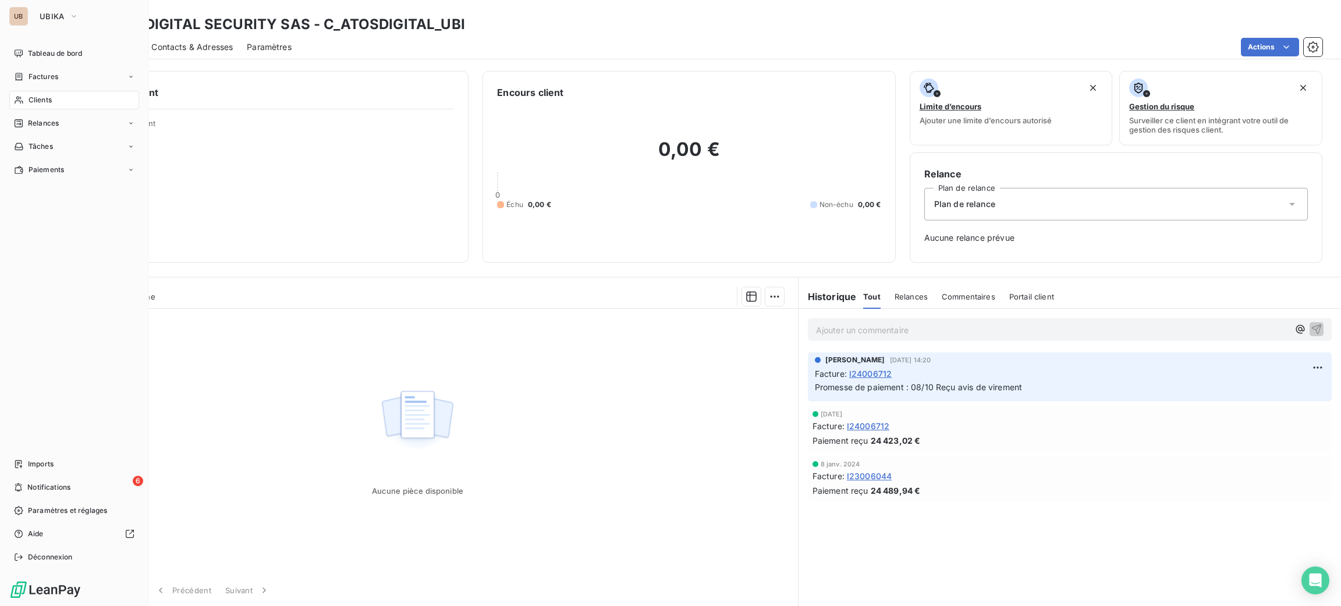
drag, startPoint x: 41, startPoint y: 87, endPoint x: 43, endPoint y: 93, distance: 6.6
click at [43, 87] on nav "Tableau de bord Factures Clients Relances Tâches Paiements" at bounding box center [74, 111] width 130 height 135
click at [43, 94] on div "Clients" at bounding box center [74, 100] width 130 height 19
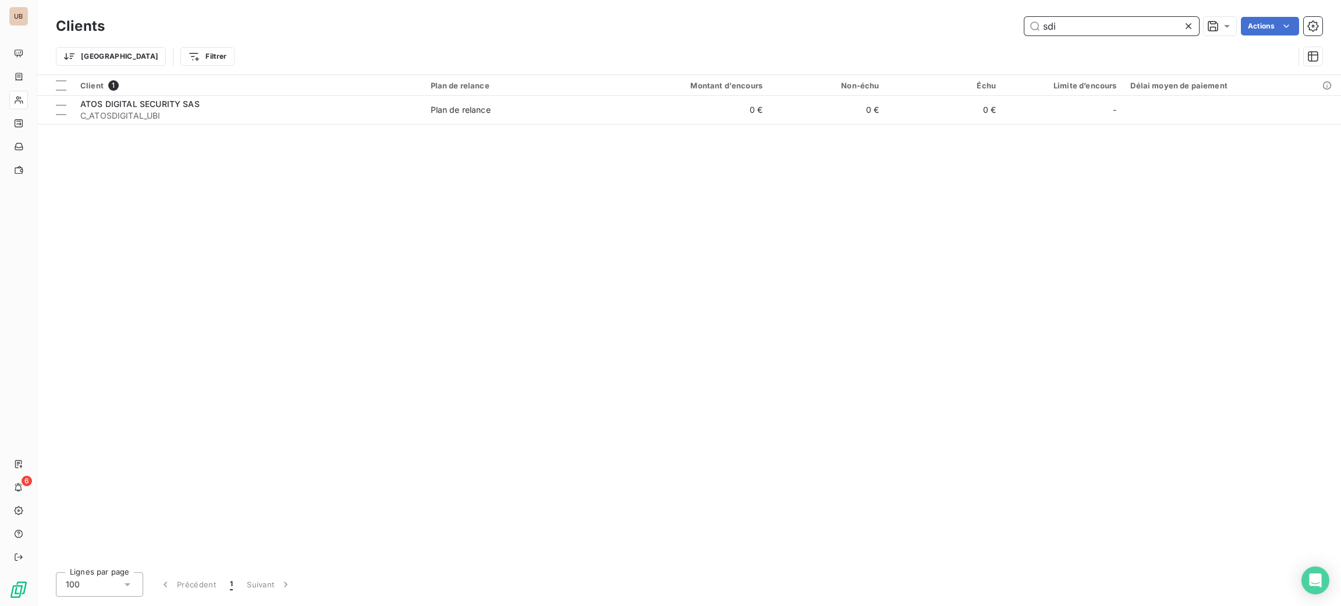
drag, startPoint x: 1112, startPoint y: 35, endPoint x: 993, endPoint y: 20, distance: 119.7
click at [1004, 19] on div "sdi Actions" at bounding box center [721, 26] width 1204 height 19
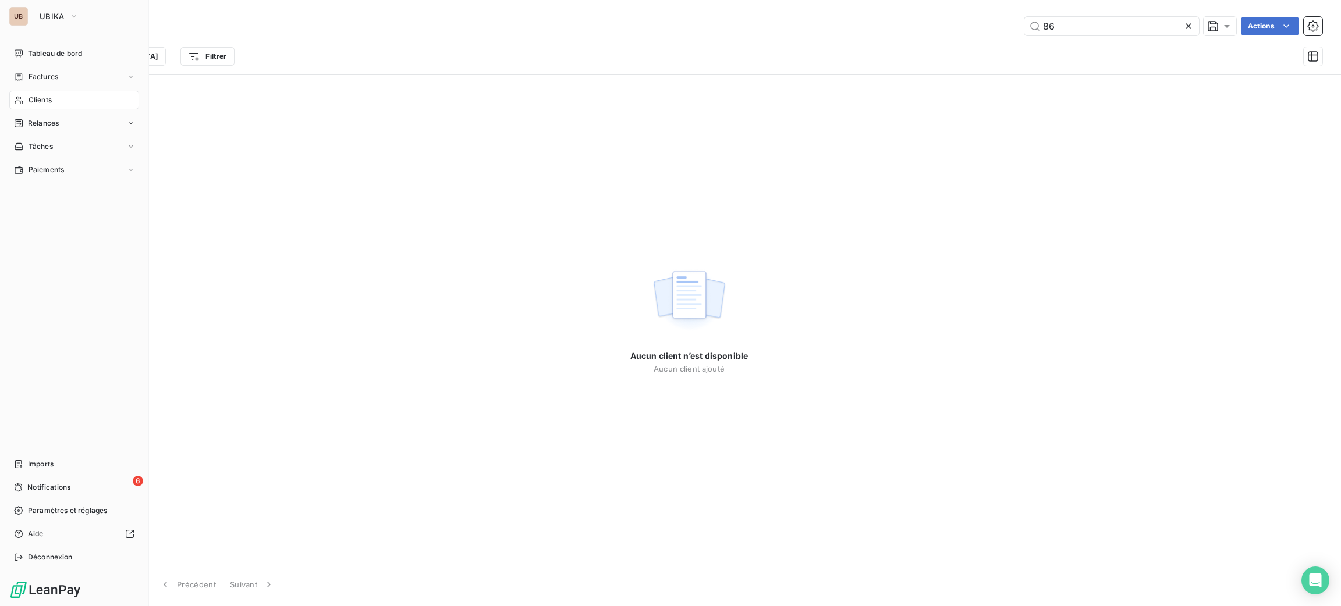
click at [59, 104] on div "Clients" at bounding box center [74, 100] width 130 height 19
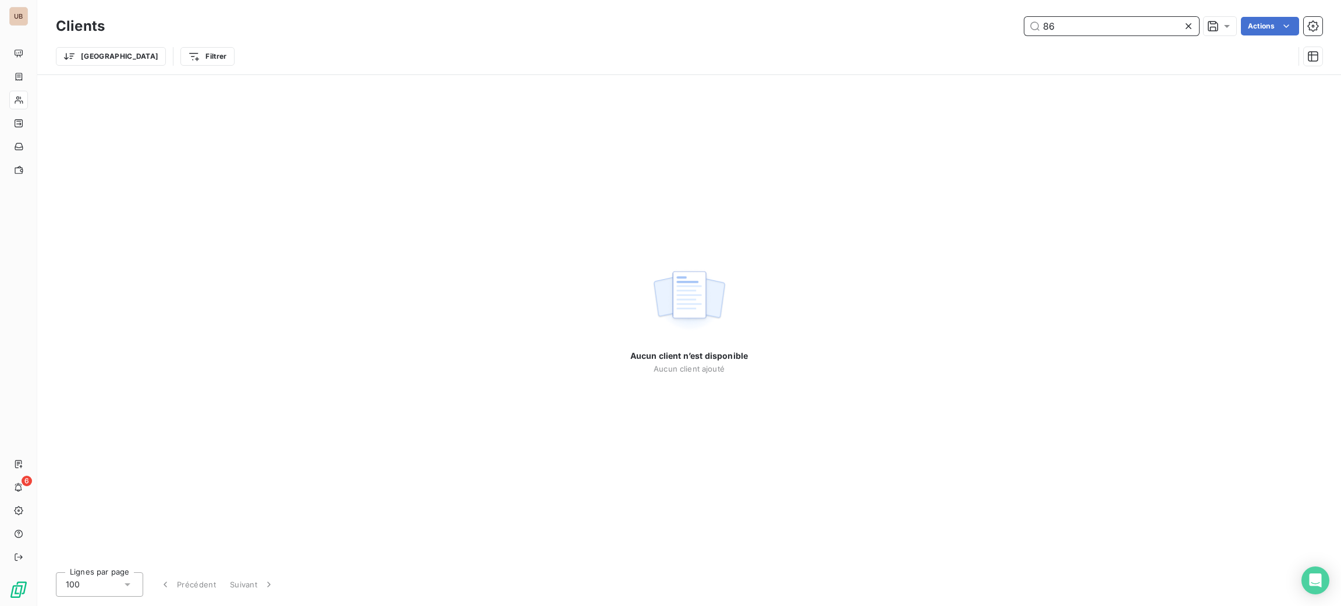
drag, startPoint x: 1004, startPoint y: 6, endPoint x: 974, endPoint y: 6, distance: 30.8
click at [982, 5] on div "Clients 86 Actions Trier Filtrer" at bounding box center [689, 37] width 1304 height 74
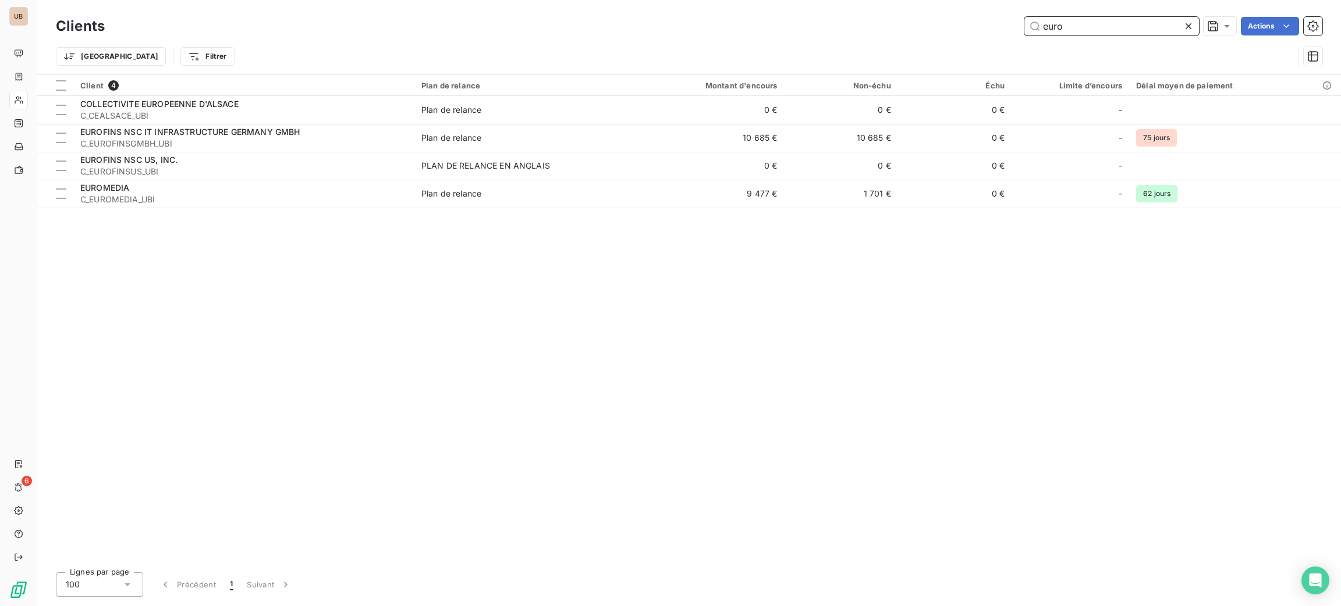
type input "euro"
click at [313, 209] on div "Client 4 Plan de relance Montant d'encours Non-échu Échu Limite d’encours Délai…" at bounding box center [689, 319] width 1304 height 488
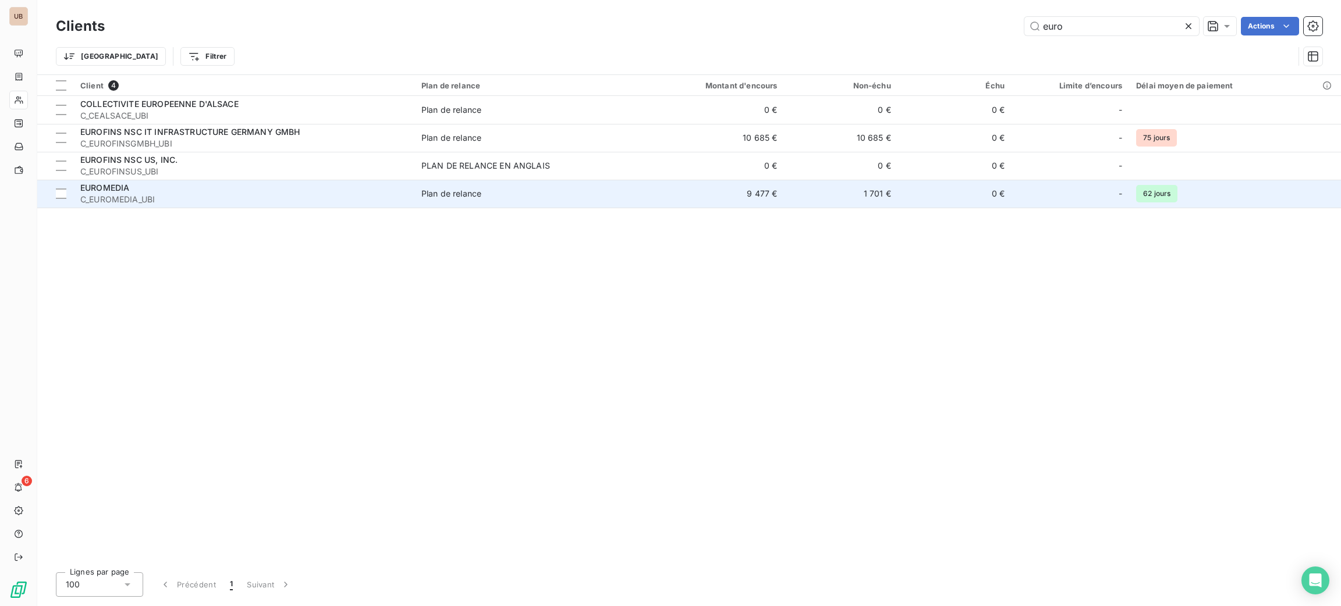
click at [316, 199] on span "C_EUROMEDIA_UBI" at bounding box center [243, 200] width 327 height 12
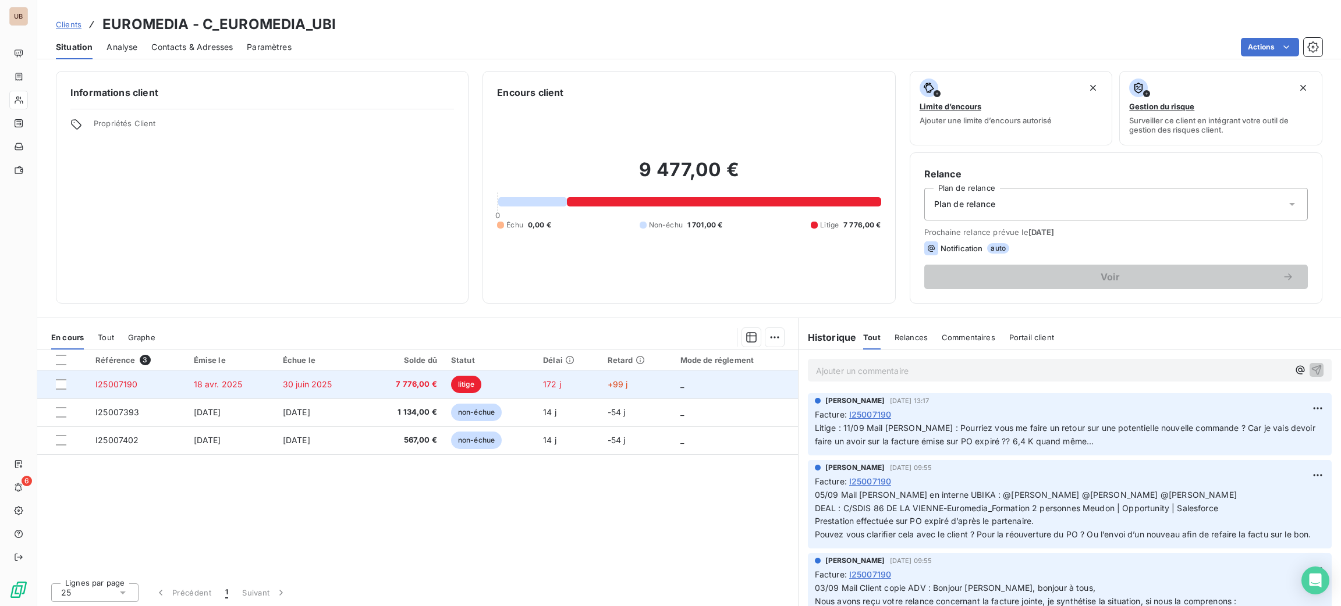
click at [382, 378] on td "7 776,00 €" at bounding box center [405, 385] width 78 height 28
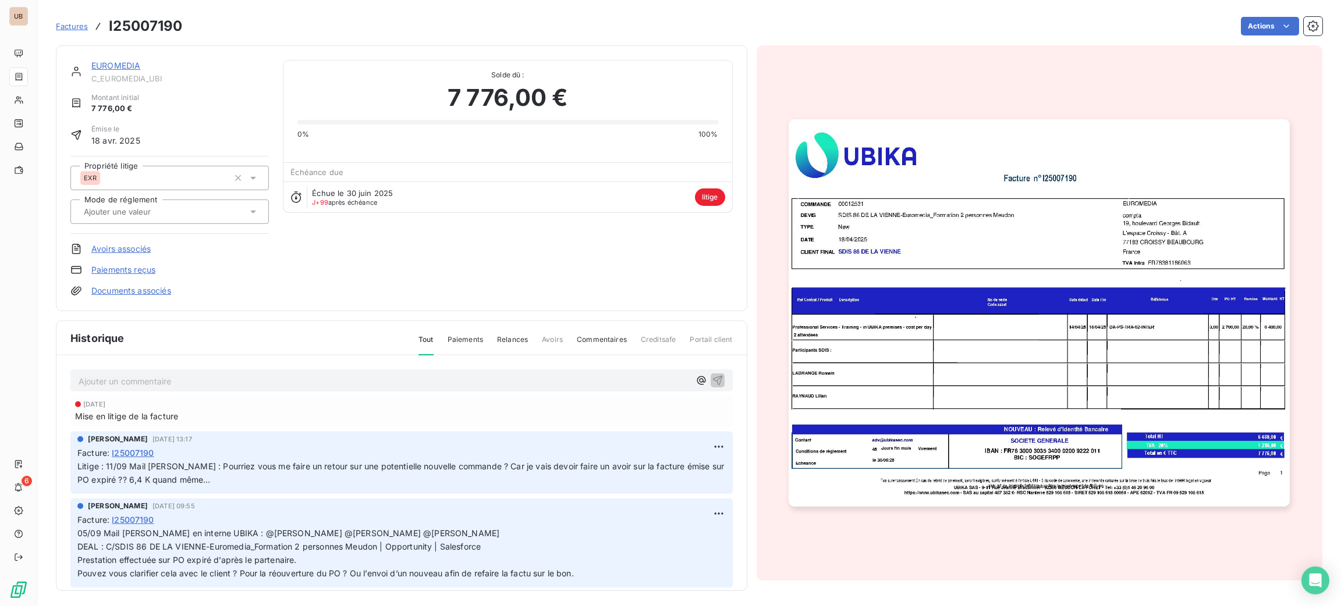
drag, startPoint x: 228, startPoint y: 393, endPoint x: 235, endPoint y: 384, distance: 12.1
click at [228, 393] on div "Ajouter un commentaire ﻿ [DATE] Mise en litige de la facture [PERSON_NAME] [DAT…" at bounding box center [401, 490] width 690 height 269
click at [235, 384] on p "Ajouter un commentaire ﻿" at bounding box center [384, 381] width 611 height 15
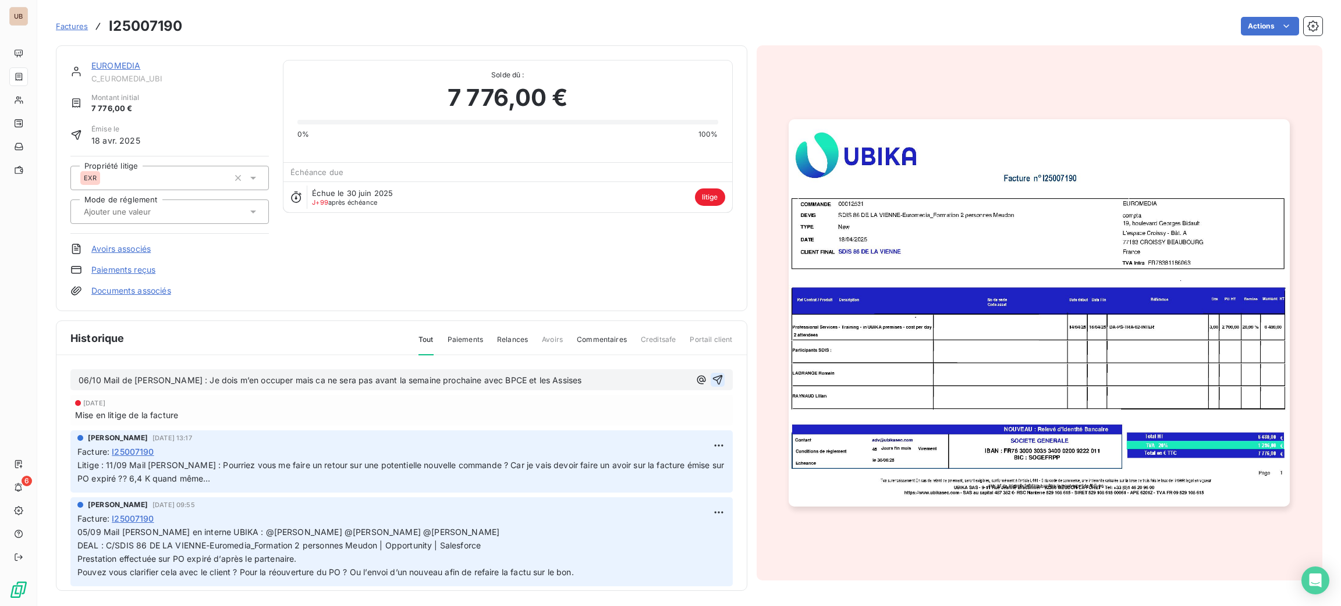
click at [711, 379] on button "button" at bounding box center [718, 380] width 14 height 14
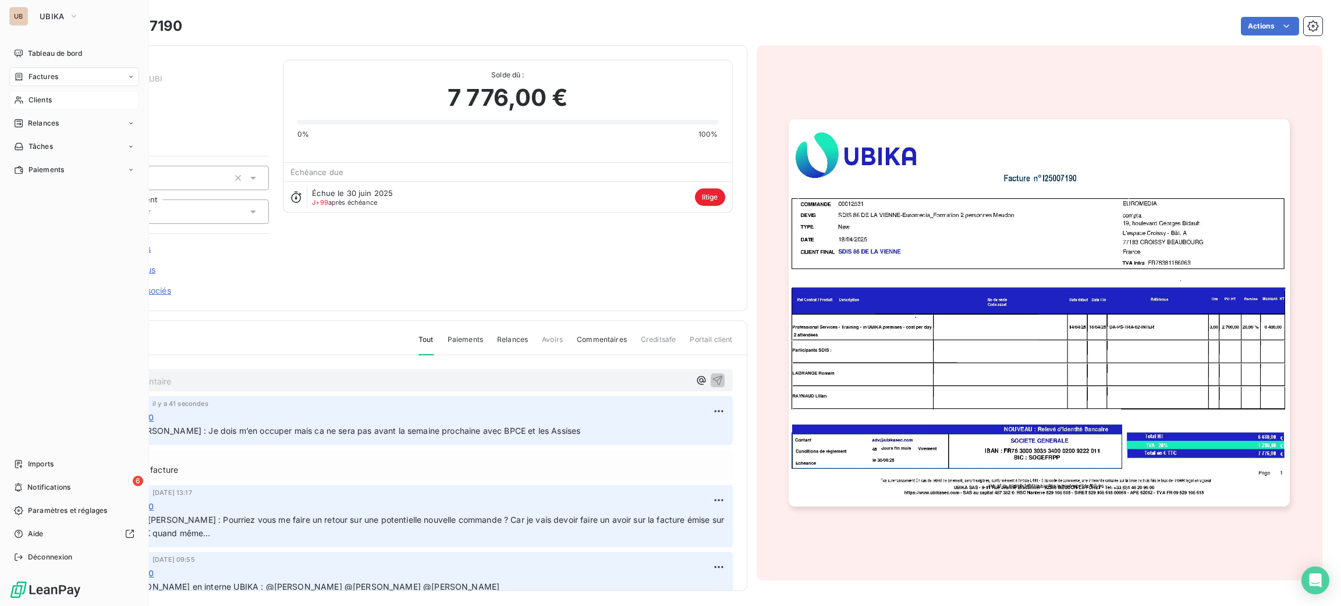
click at [36, 100] on span "Clients" at bounding box center [40, 100] width 23 height 10
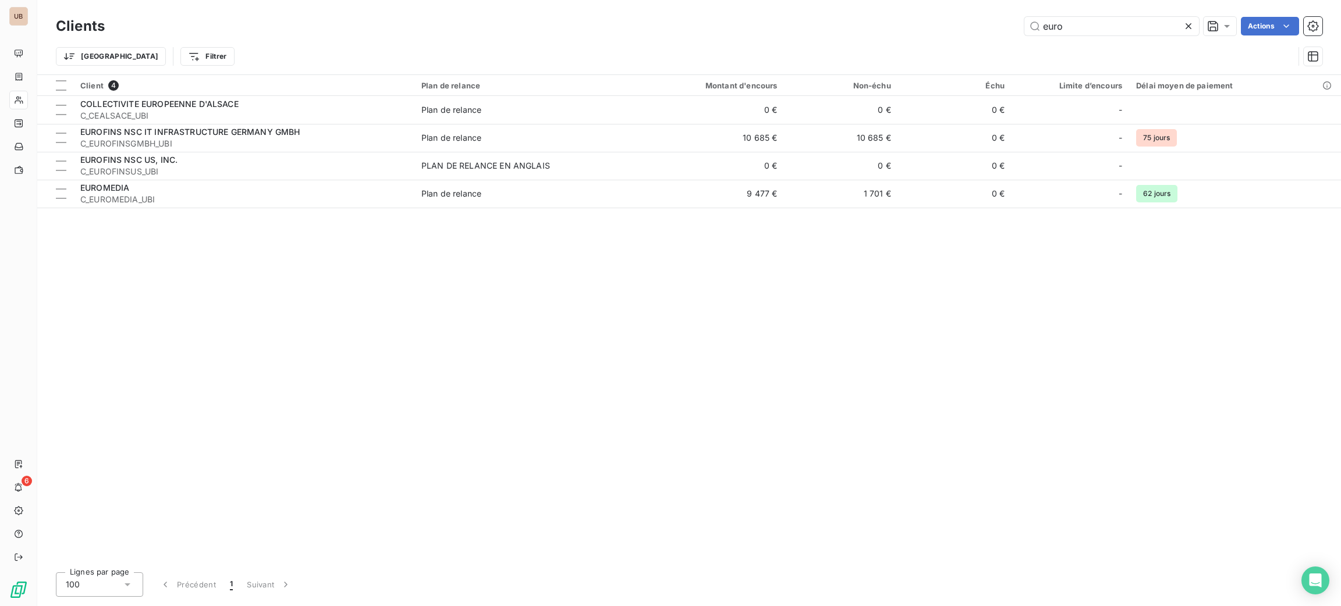
drag, startPoint x: 1074, startPoint y: 30, endPoint x: 946, endPoint y: 30, distance: 128.6
click at [947, 30] on div "euro Actions" at bounding box center [721, 26] width 1204 height 19
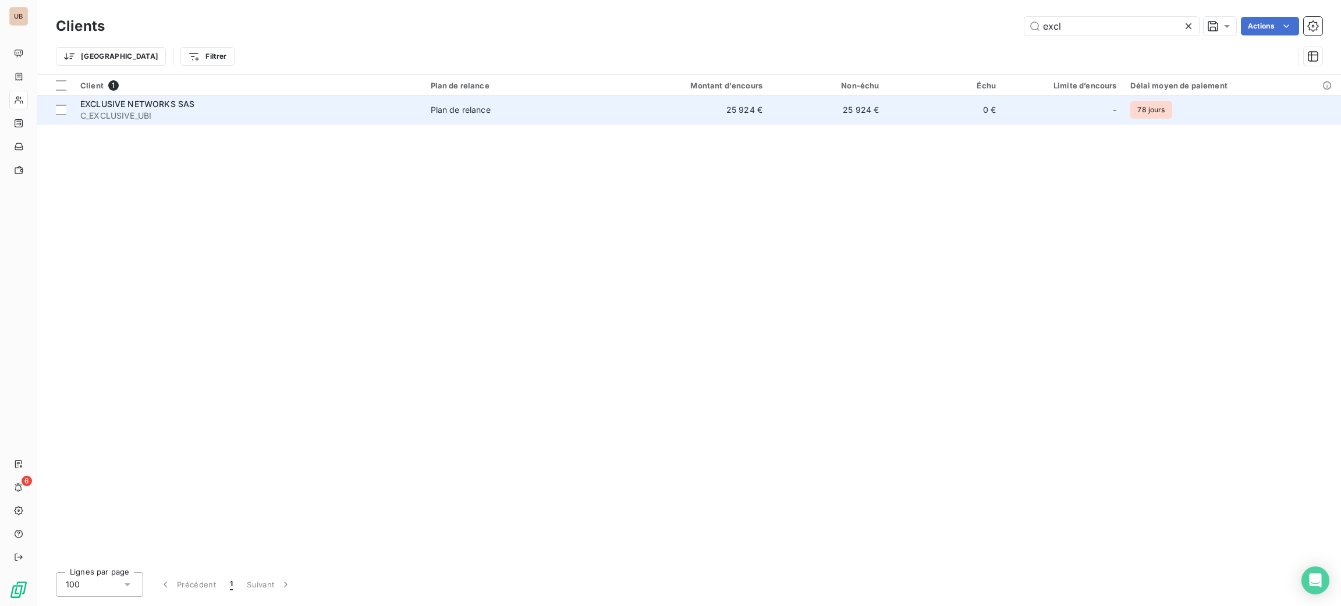
type input "excl"
click at [406, 111] on span "C_EXCLUSIVE_UBI" at bounding box center [248, 116] width 336 height 12
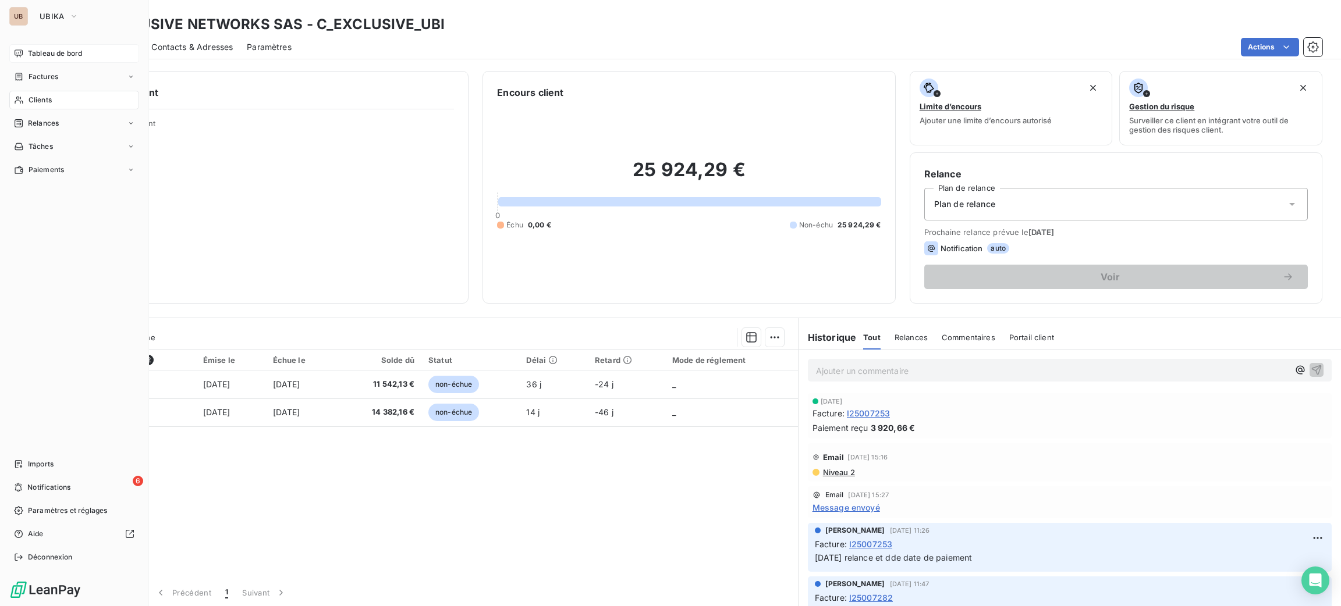
click at [65, 57] on span "Tableau de bord" at bounding box center [55, 53] width 54 height 10
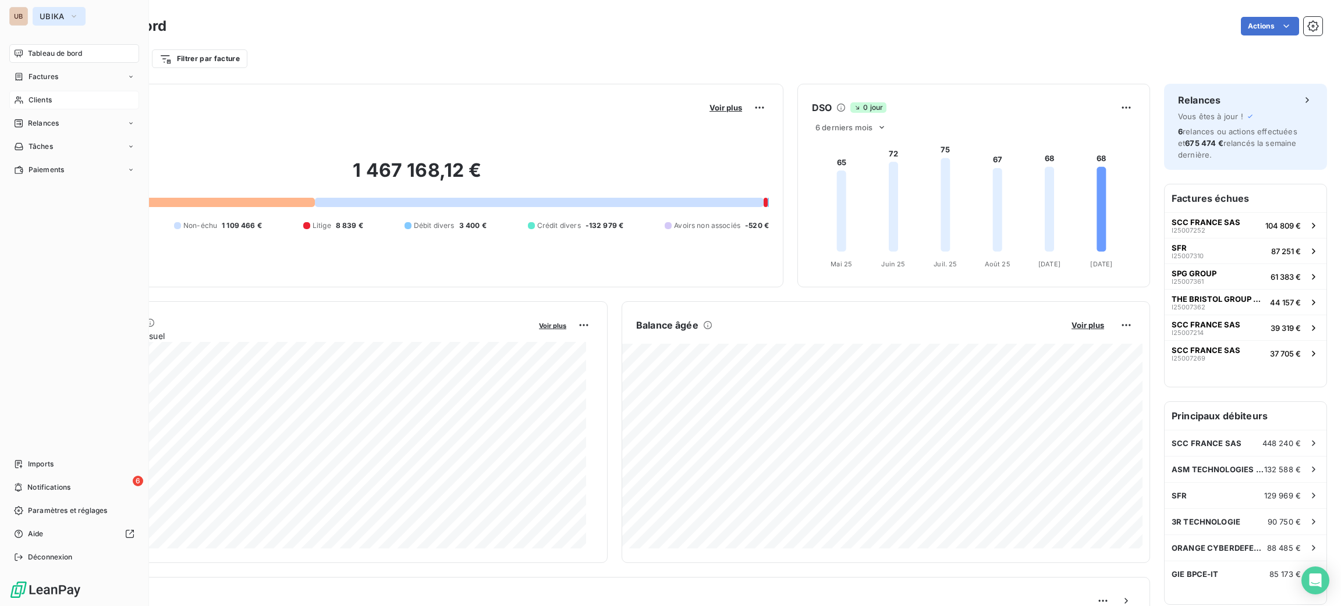
click at [45, 15] on span "UBIKA" at bounding box center [52, 16] width 25 height 9
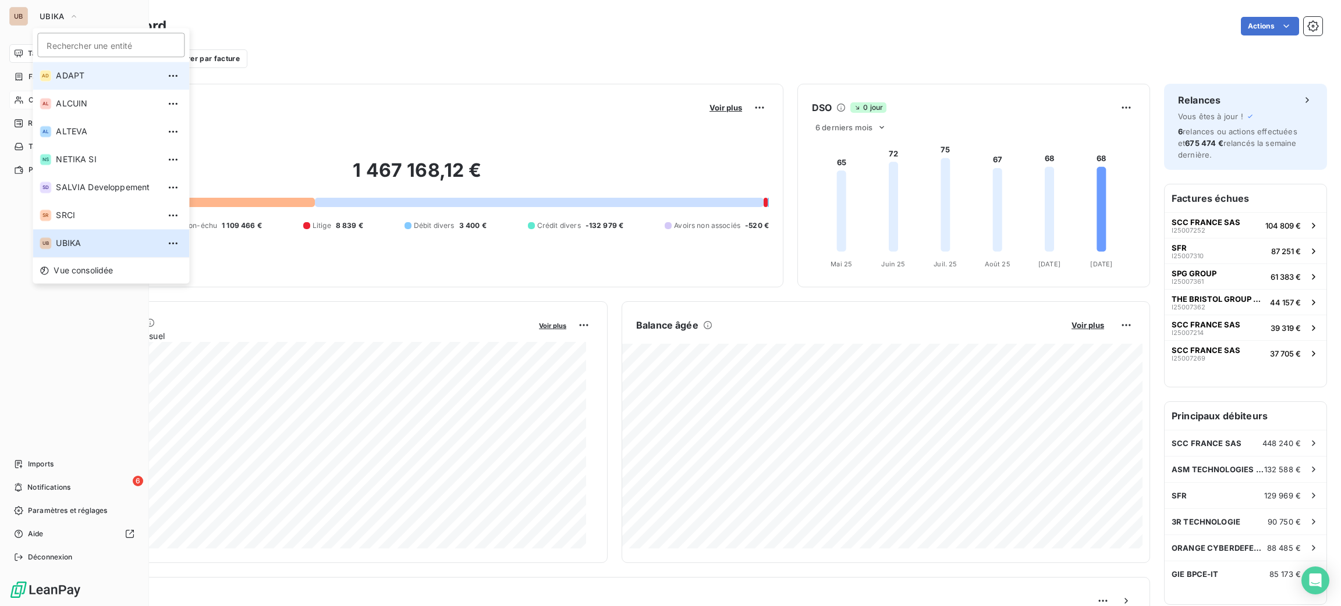
click at [107, 72] on span "ADAPT" at bounding box center [107, 76] width 103 height 12
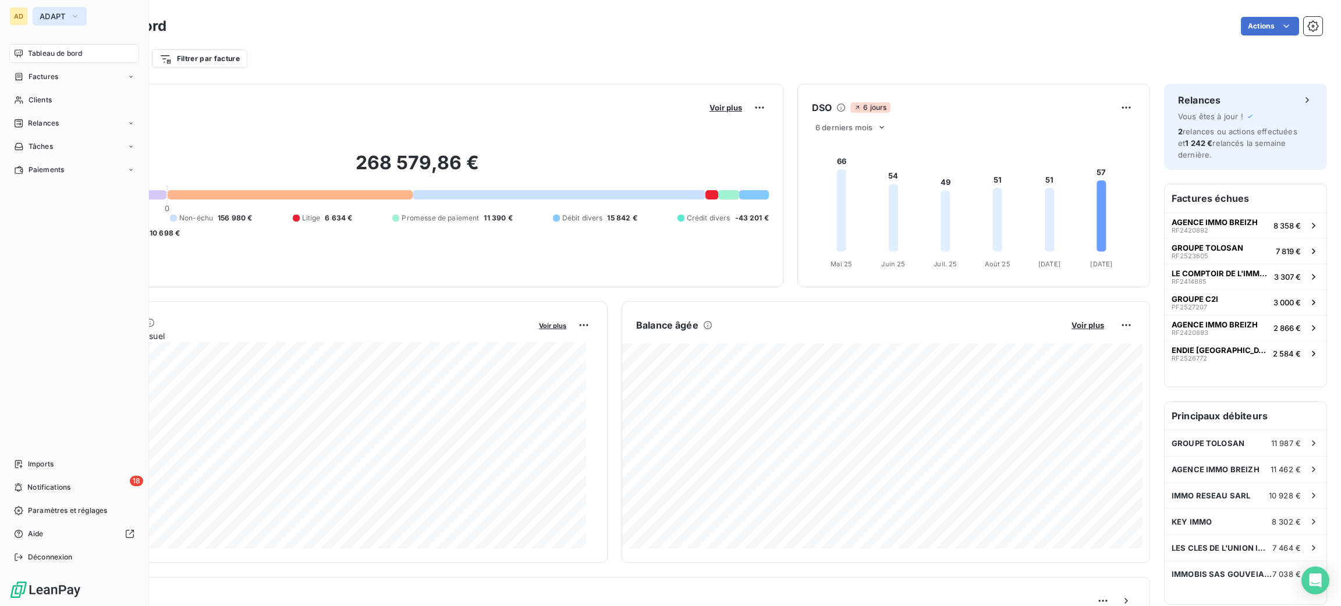
click at [68, 20] on button "ADAPT" at bounding box center [60, 16] width 54 height 19
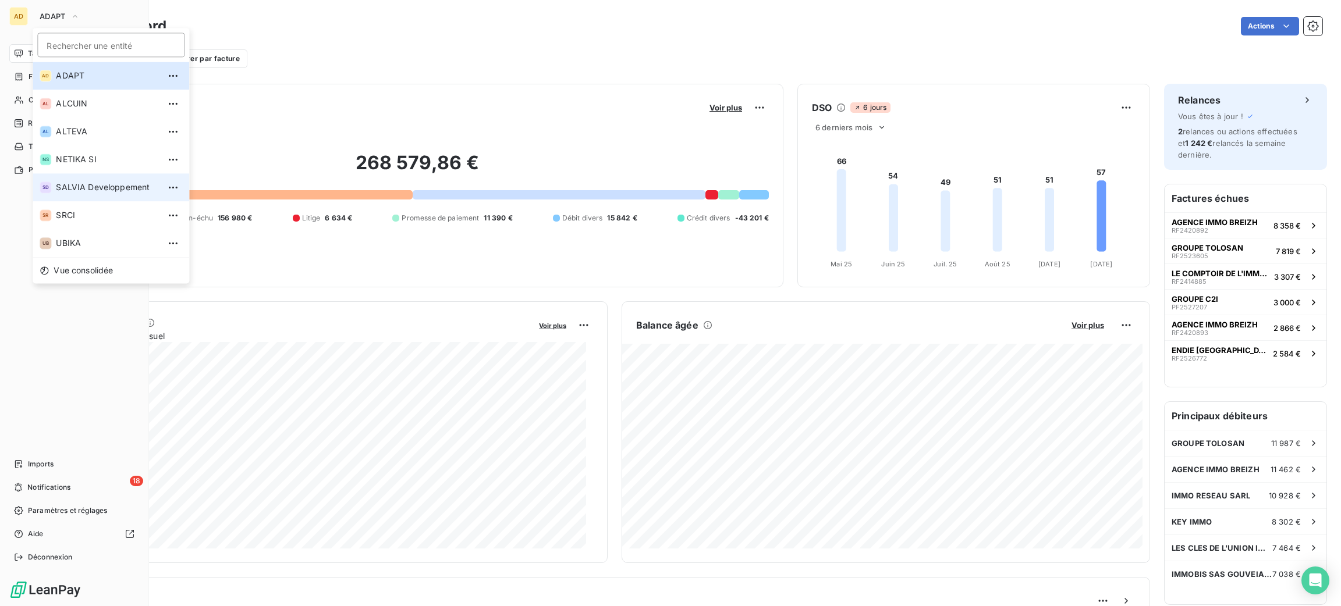
click at [113, 188] on span "SALVIA Developpement" at bounding box center [107, 188] width 103 height 12
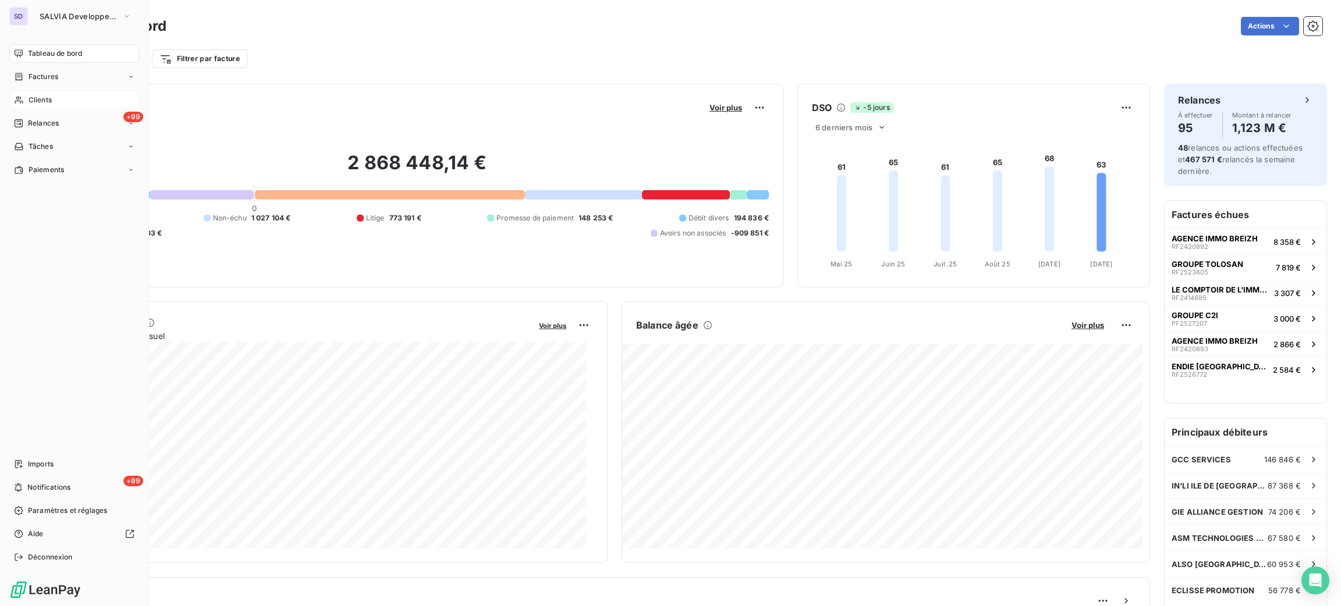
click at [58, 100] on div "Clients" at bounding box center [74, 100] width 130 height 19
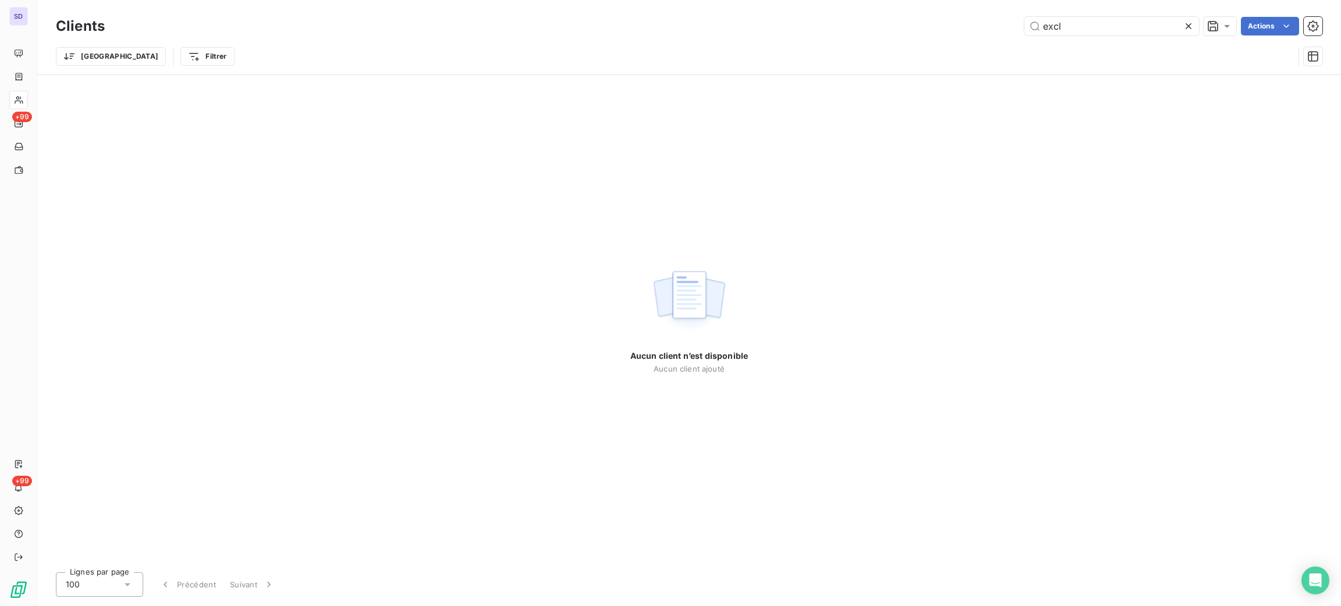
drag, startPoint x: 1129, startPoint y: 30, endPoint x: 853, endPoint y: 27, distance: 275.9
click at [899, 38] on div "Clients excl Actions Trier Filtrer" at bounding box center [689, 44] width 1266 height 61
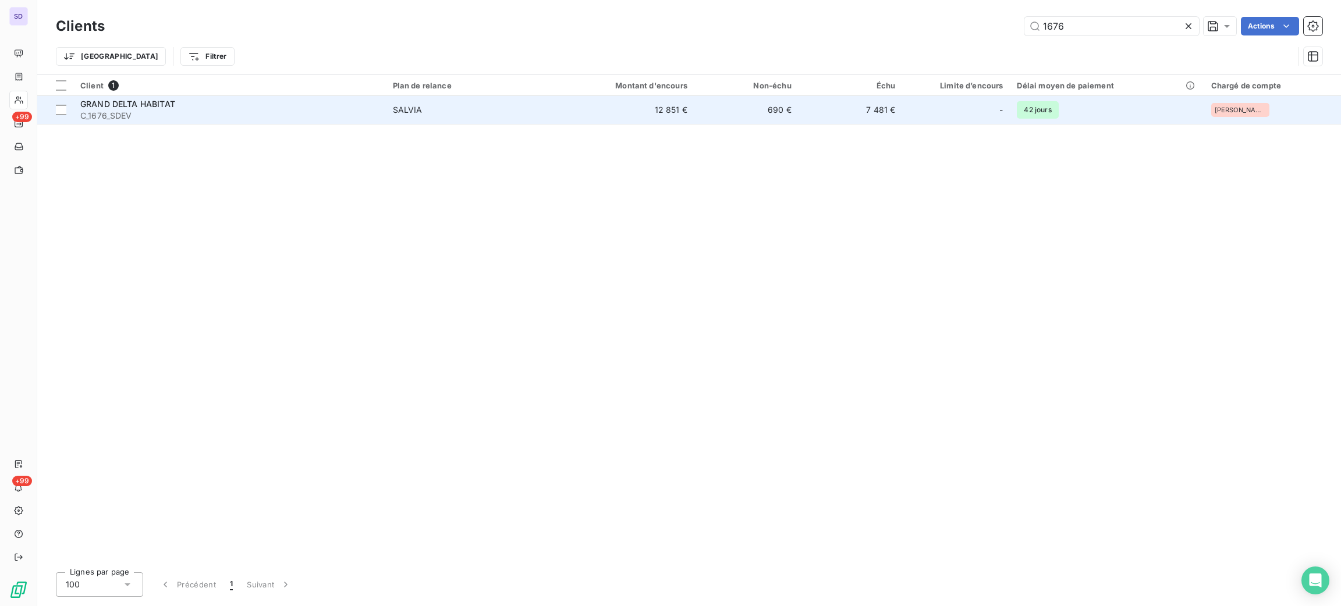
type input "1676"
click at [590, 108] on td "12 851 €" at bounding box center [625, 110] width 140 height 28
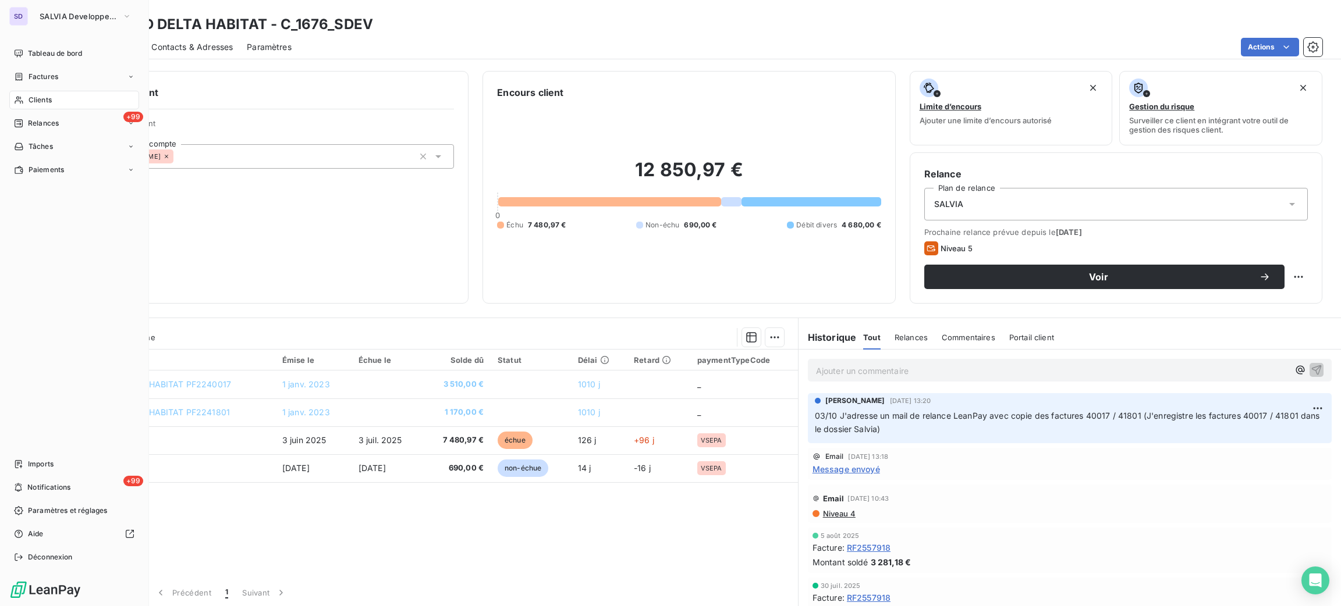
click at [40, 98] on span "Clients" at bounding box center [40, 100] width 23 height 10
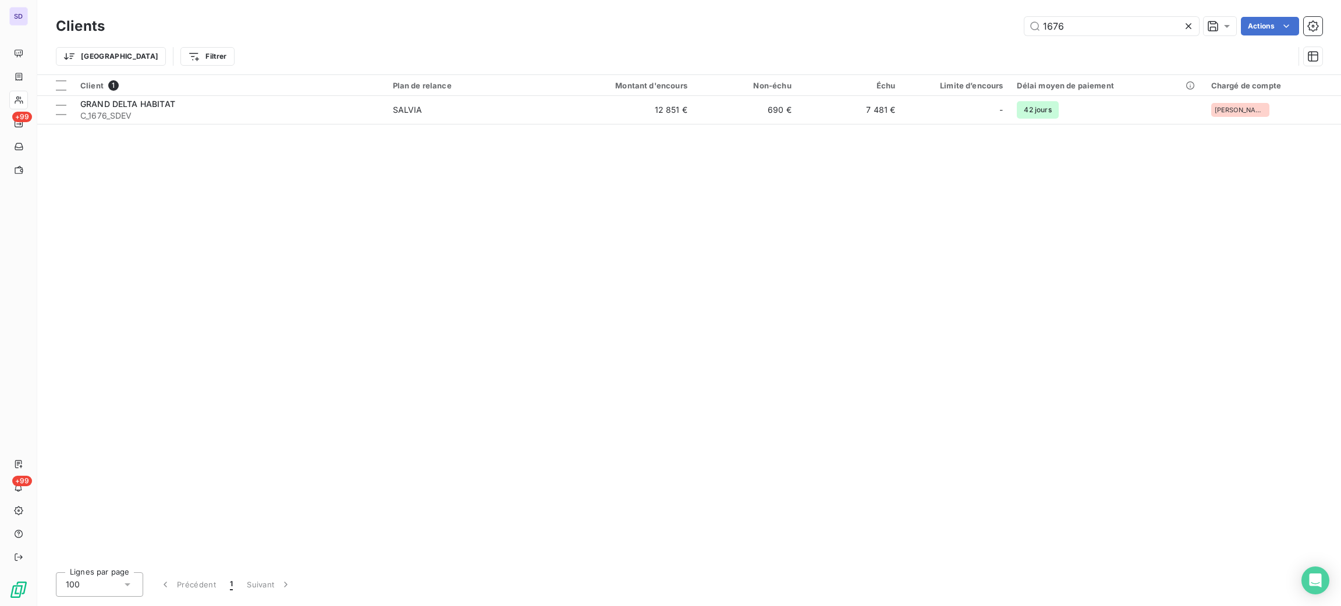
drag, startPoint x: 1088, startPoint y: 23, endPoint x: 879, endPoint y: -1, distance: 210.3
click at [879, 0] on html "SD +99 +99 Clients 1676 Actions Trier Filtrer Client 1 Plan de relance Montant …" at bounding box center [670, 303] width 1341 height 606
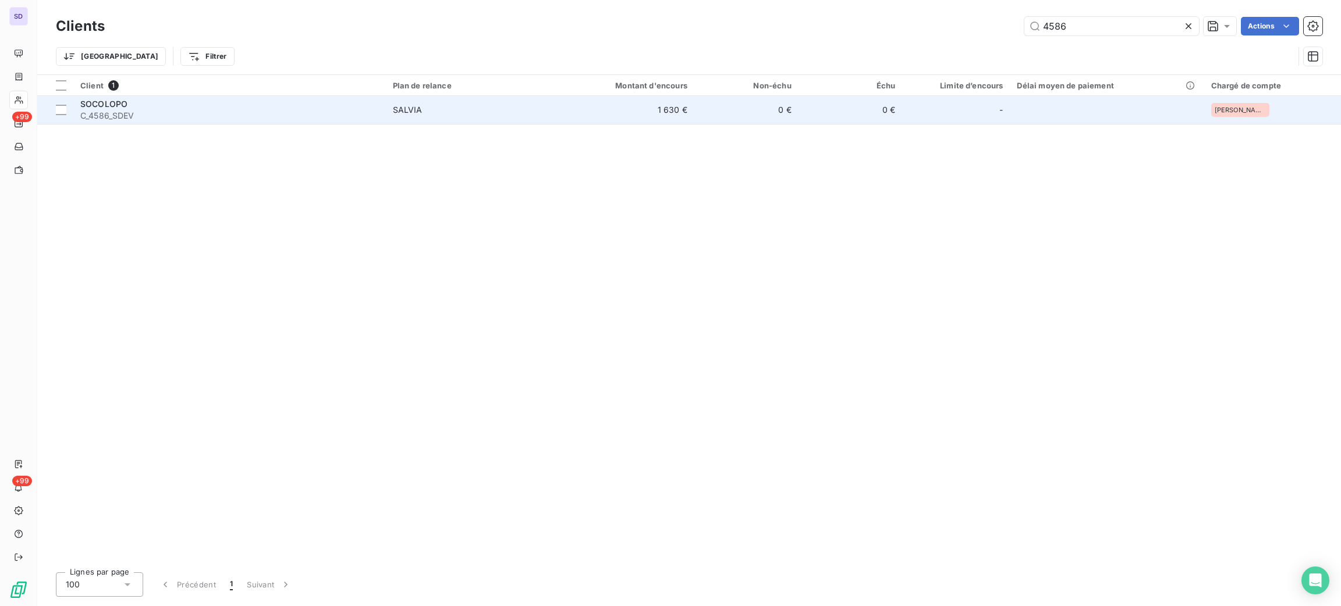
type input "4586"
click at [730, 104] on td "0 €" at bounding box center [746, 110] width 104 height 28
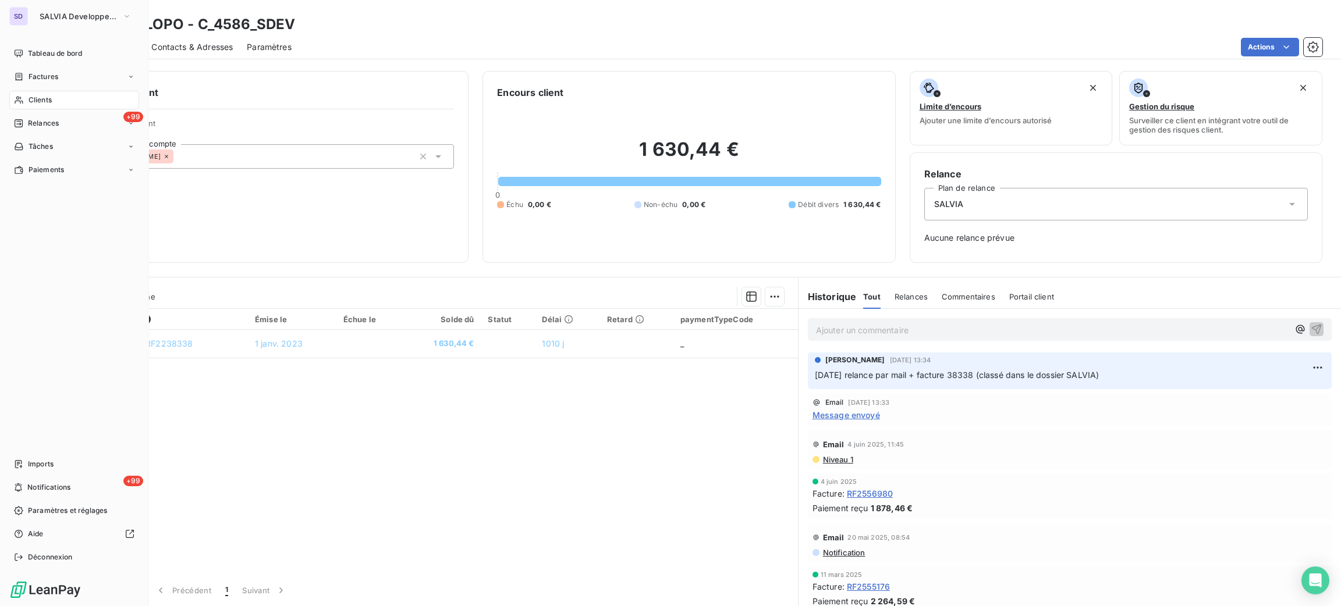
click at [36, 102] on span "Clients" at bounding box center [40, 100] width 23 height 10
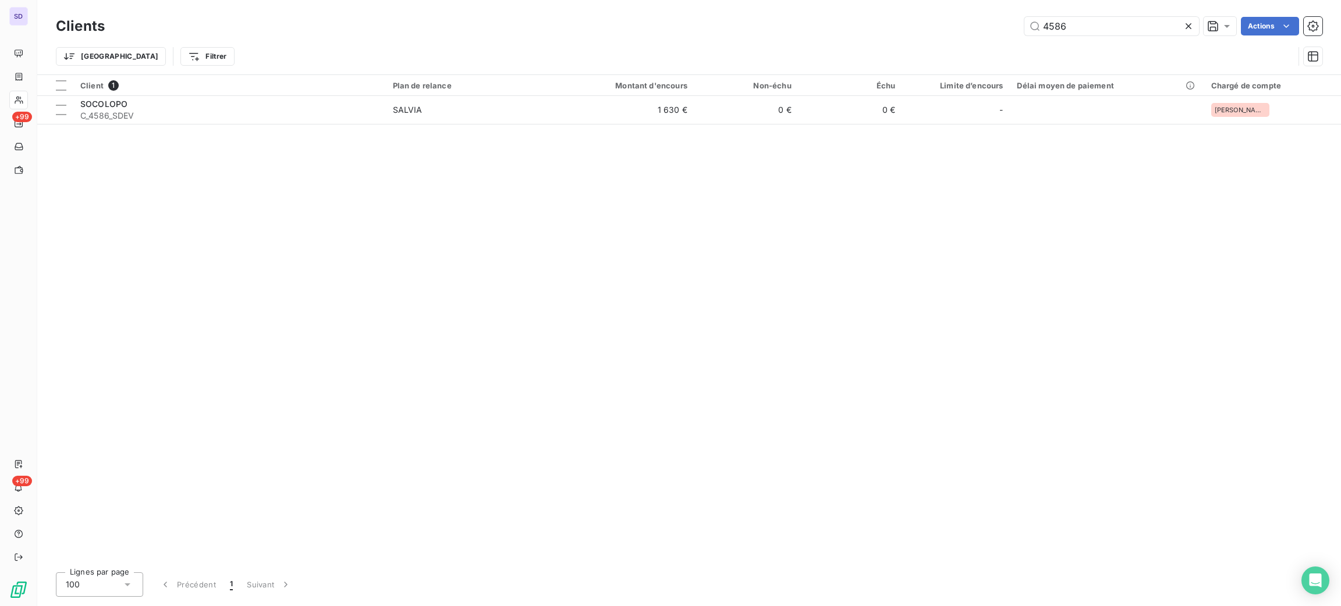
drag, startPoint x: 1113, startPoint y: 22, endPoint x: 934, endPoint y: -1, distance: 180.1
click at [934, 0] on div "Clients 4586 Actions Trier Filtrer" at bounding box center [689, 37] width 1304 height 74
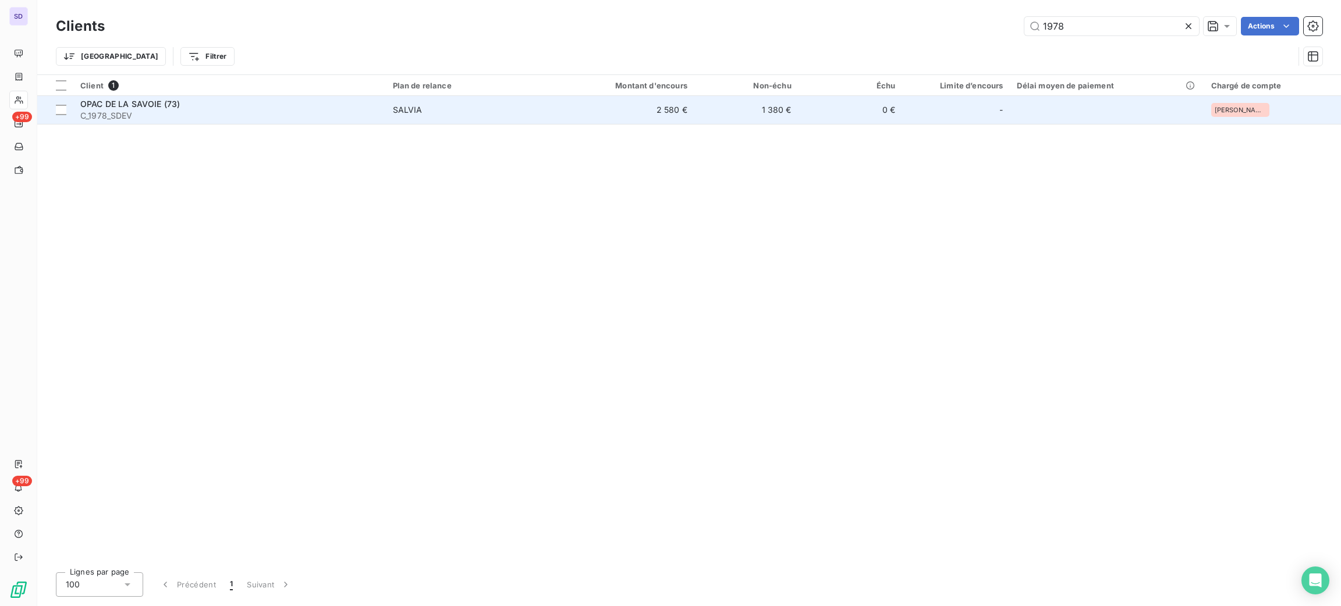
type input "1978"
click at [526, 97] on td "SALVIA" at bounding box center [470, 110] width 169 height 28
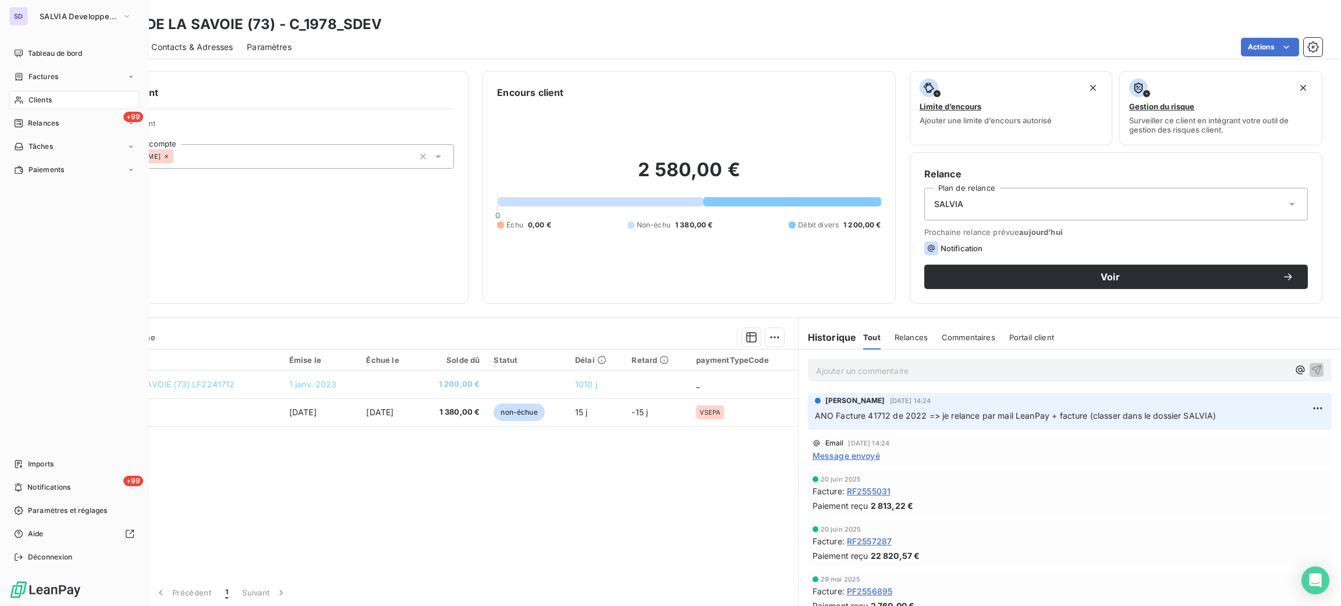
click at [47, 100] on span "Clients" at bounding box center [40, 100] width 23 height 10
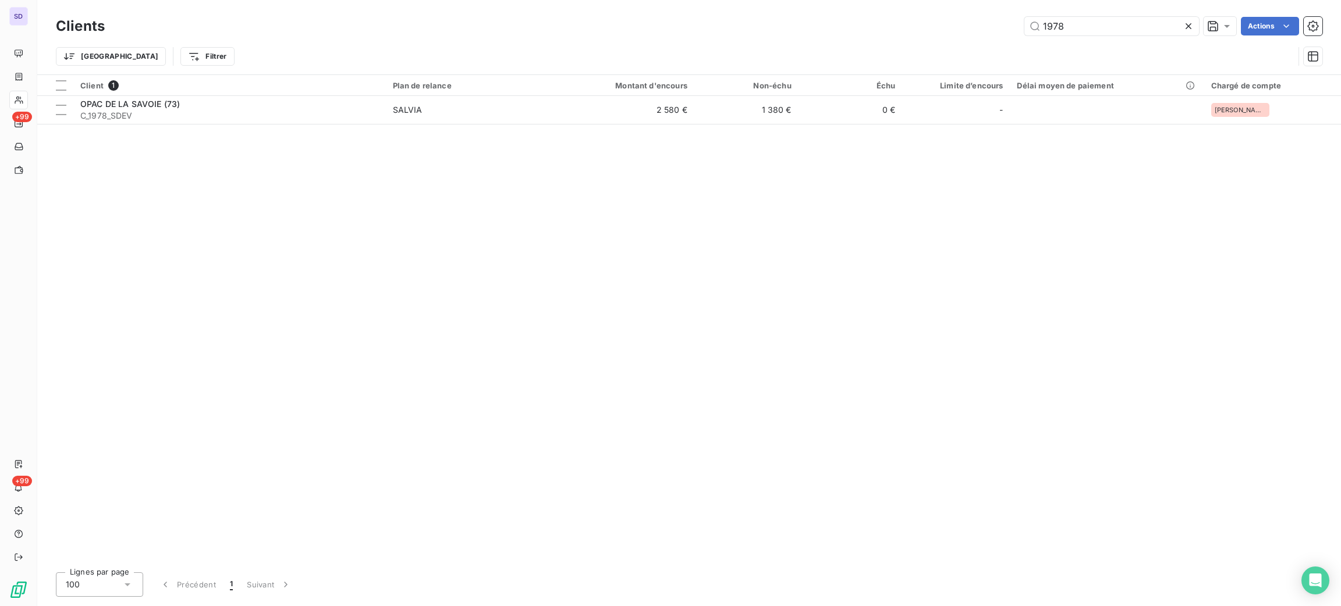
drag, startPoint x: 1105, startPoint y: 30, endPoint x: 903, endPoint y: -8, distance: 206.0
click at [903, 0] on html "SD +99 +99 Clients 1978 Actions Trier Filtrer Client 1 Plan de relance Montant …" at bounding box center [670, 303] width 1341 height 606
type input "1806"
click at [404, 131] on div "Client 1 Plan de relance Montant d'encours Non-échu Échu Limite d’encours Délai…" at bounding box center [689, 319] width 1304 height 488
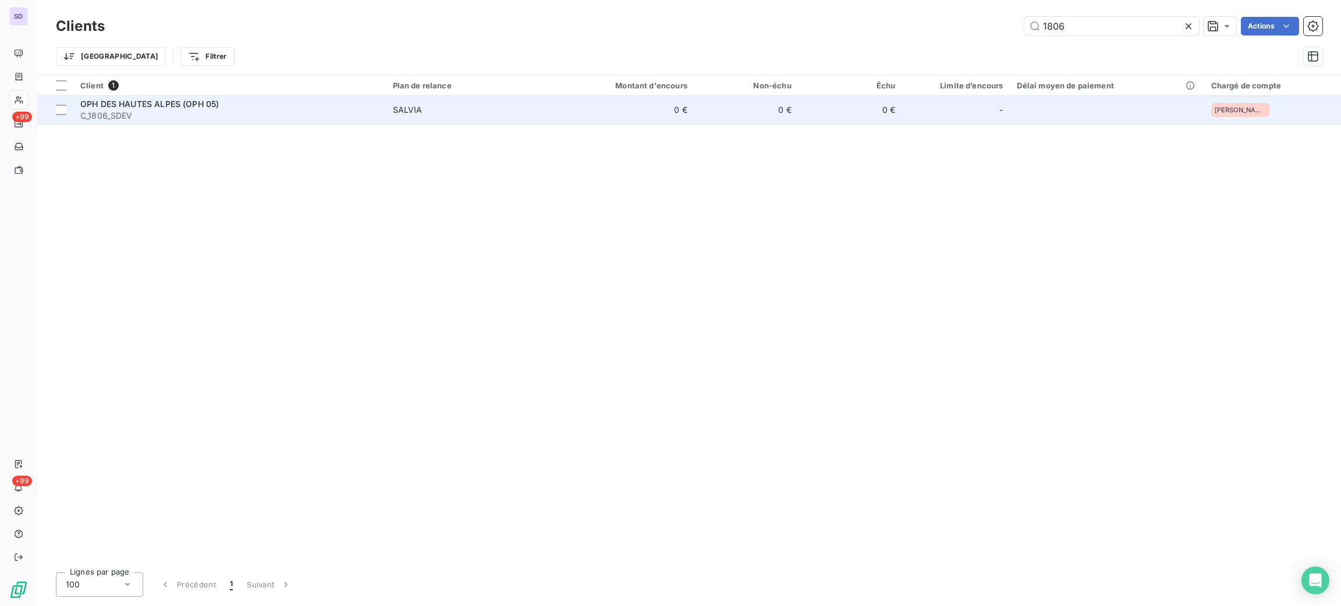
click at [403, 119] on td "SALVIA" at bounding box center [470, 110] width 169 height 28
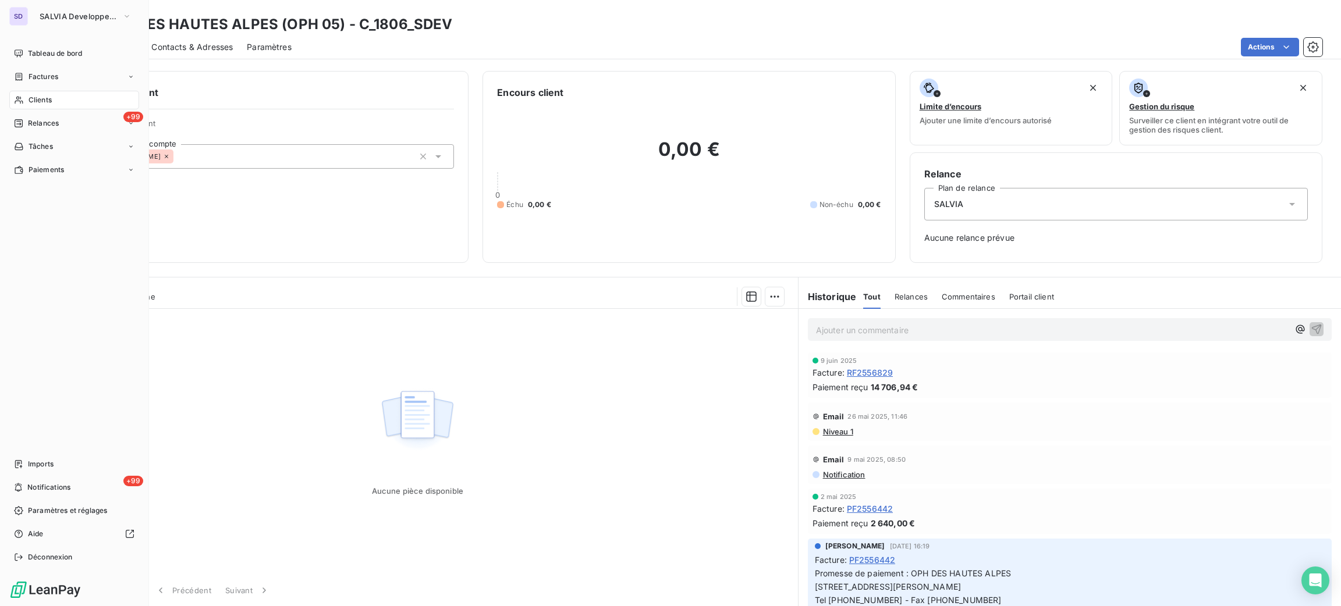
click at [47, 95] on span "Clients" at bounding box center [40, 100] width 23 height 10
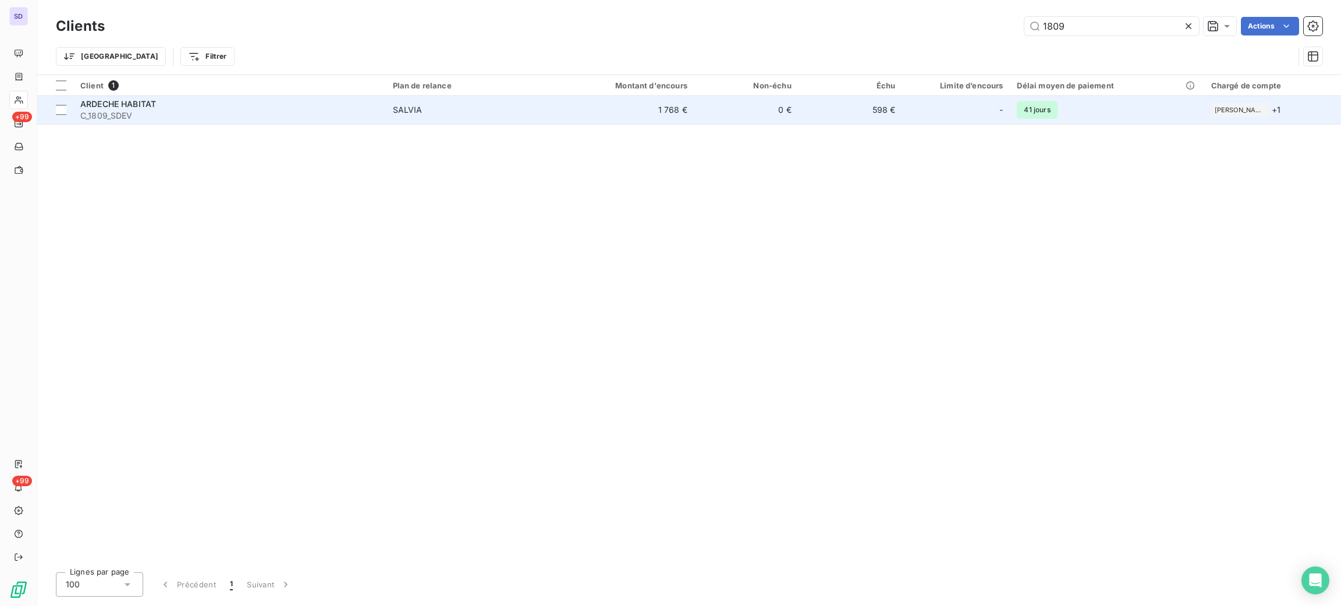
type input "1809"
click at [476, 118] on td "SALVIA" at bounding box center [470, 110] width 169 height 28
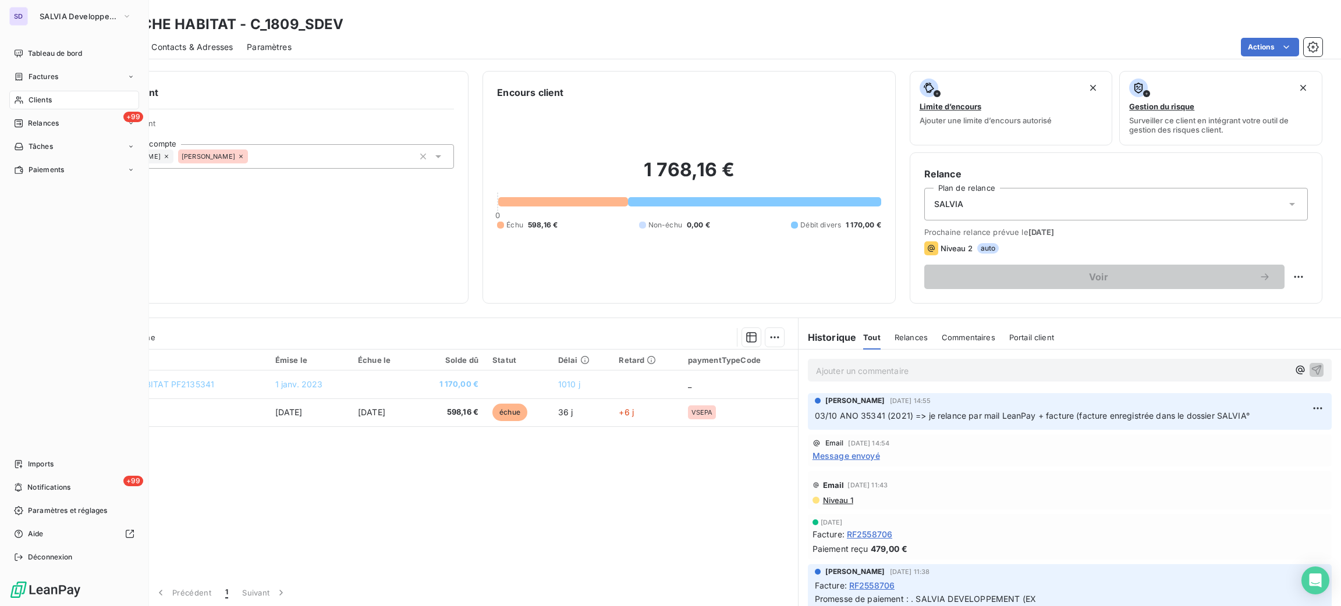
click at [30, 103] on span "Clients" at bounding box center [40, 100] width 23 height 10
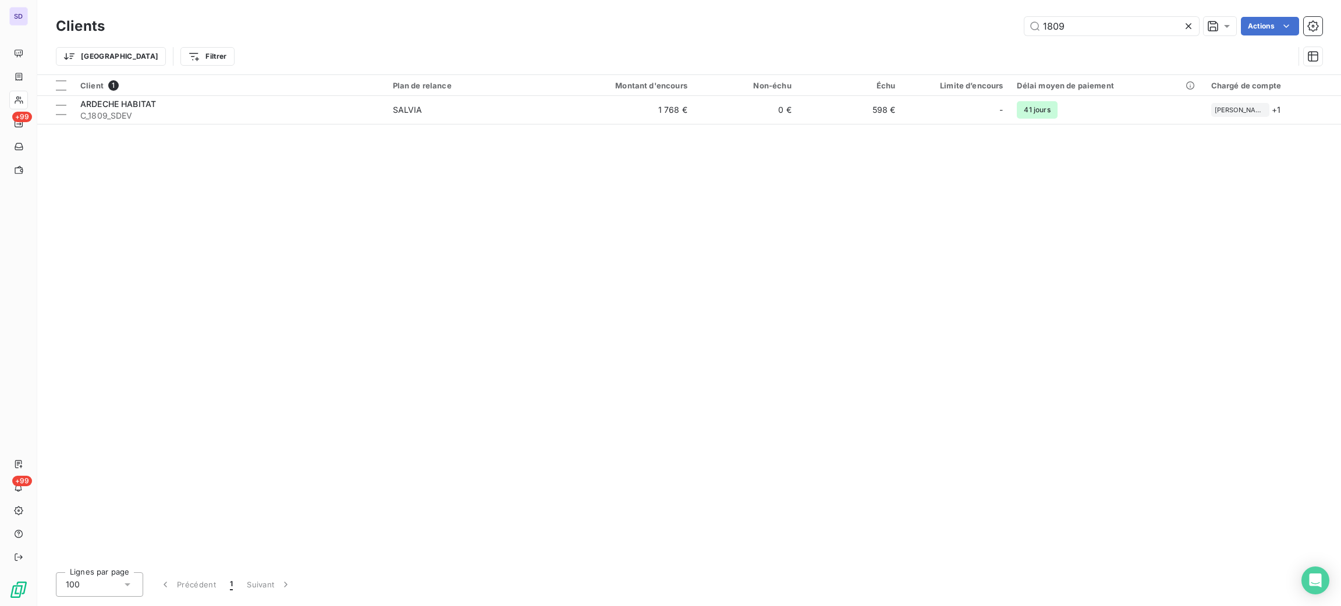
drag, startPoint x: 1092, startPoint y: 33, endPoint x: 984, endPoint y: 13, distance: 110.5
click at [984, 14] on div "Clients 1809 Actions" at bounding box center [689, 26] width 1266 height 24
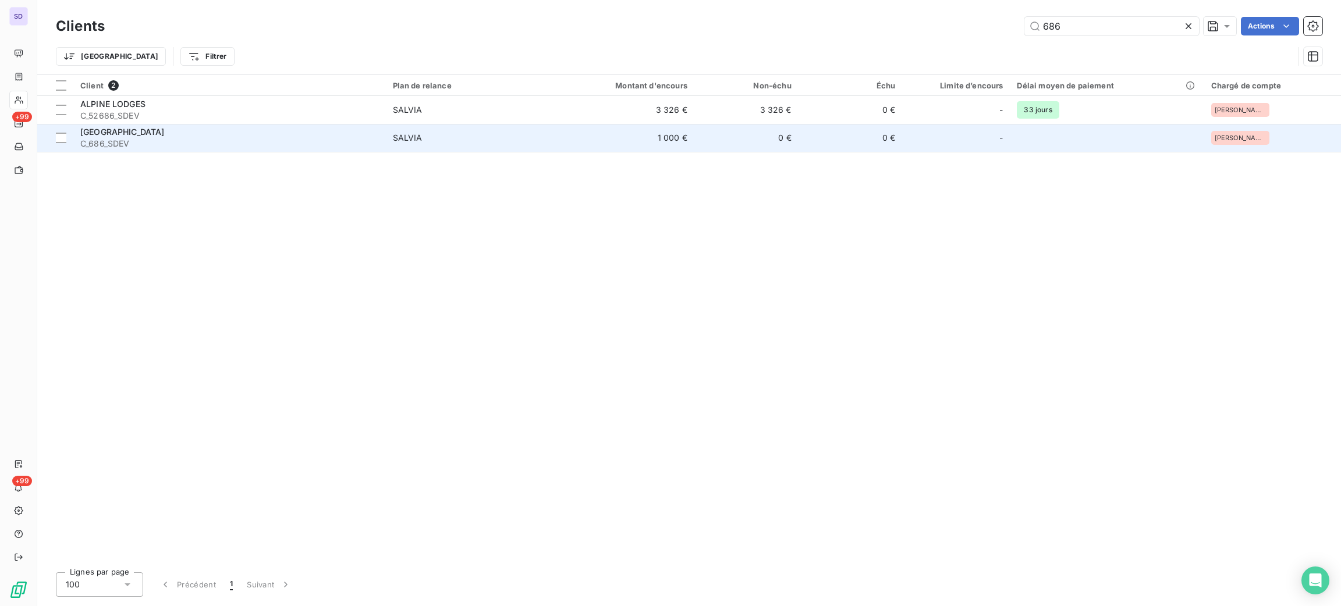
type input "686"
click at [163, 150] on td "[GEOGRAPHIC_DATA] LES MINES C_686_SDEV" at bounding box center [229, 138] width 313 height 28
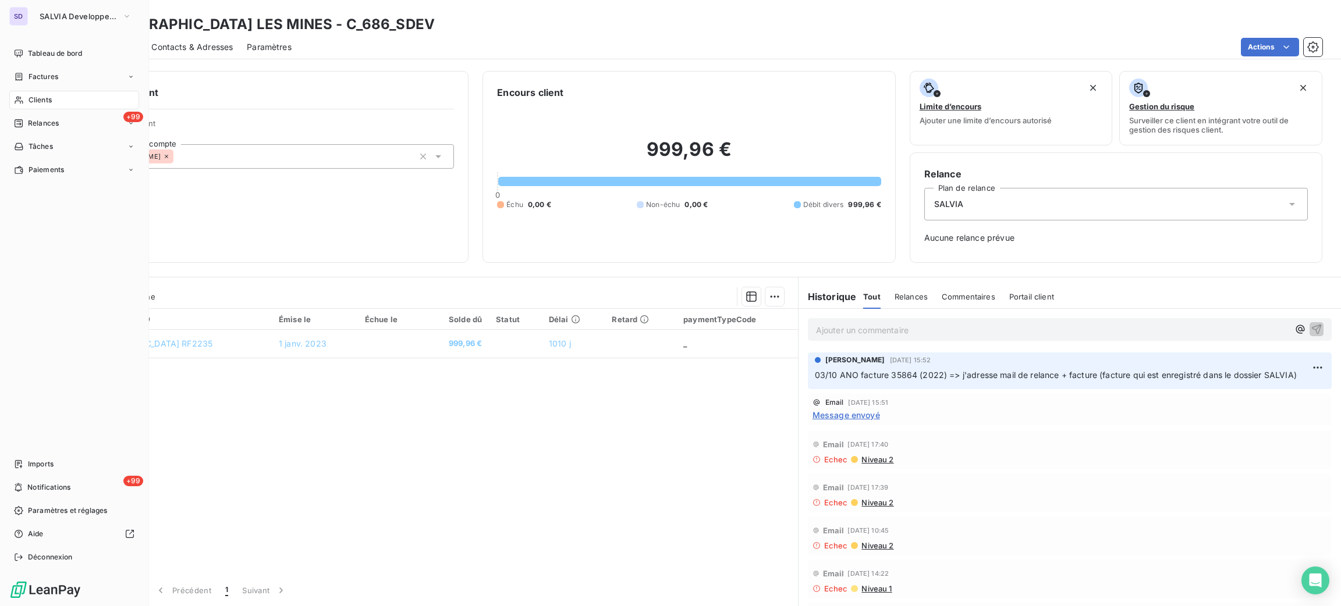
drag, startPoint x: 65, startPoint y: 98, endPoint x: 100, endPoint y: 106, distance: 36.4
click at [65, 99] on div "Clients" at bounding box center [74, 100] width 130 height 19
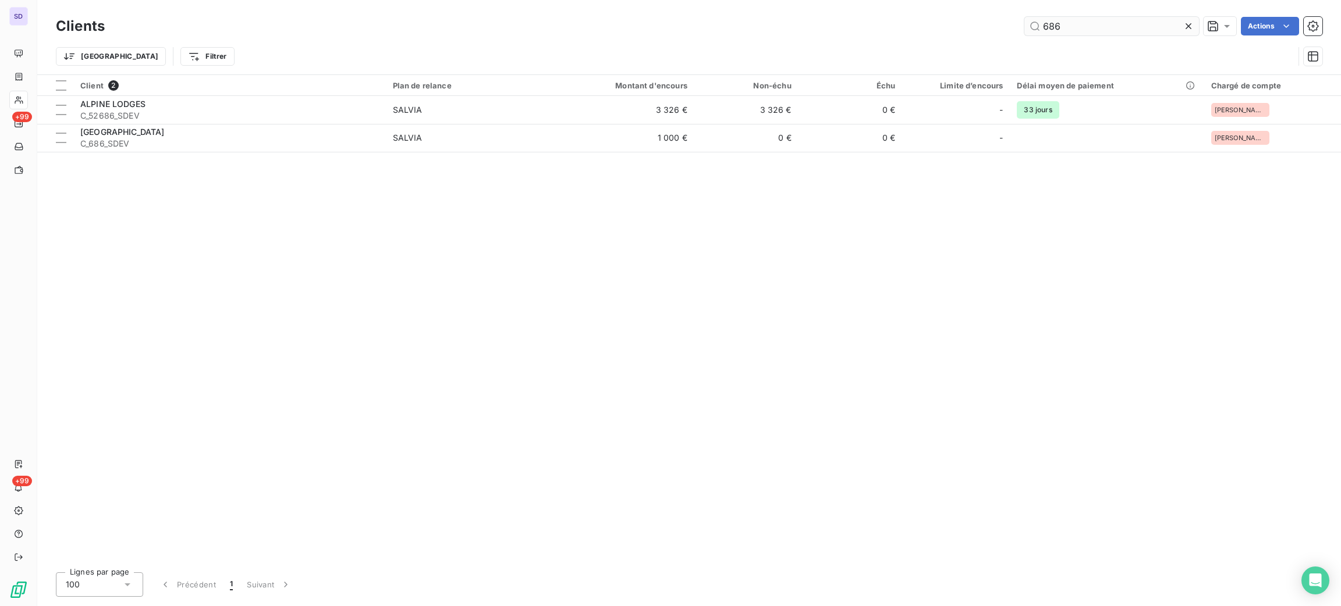
drag, startPoint x: 1102, startPoint y: 40, endPoint x: 1042, endPoint y: 34, distance: 59.6
click at [1042, 36] on div "Clients 686 Actions" at bounding box center [689, 26] width 1266 height 24
click at [1043, 34] on input "686" at bounding box center [1111, 26] width 175 height 19
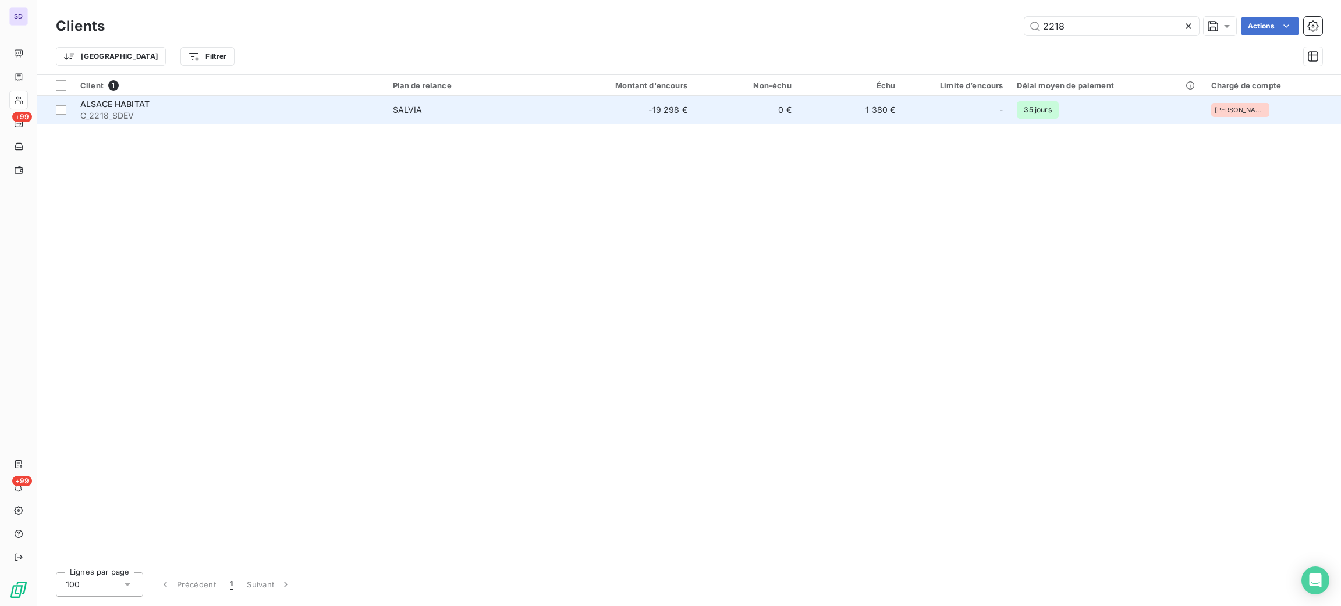
type input "2218"
click at [406, 110] on div "SALVIA" at bounding box center [408, 110] width 30 height 12
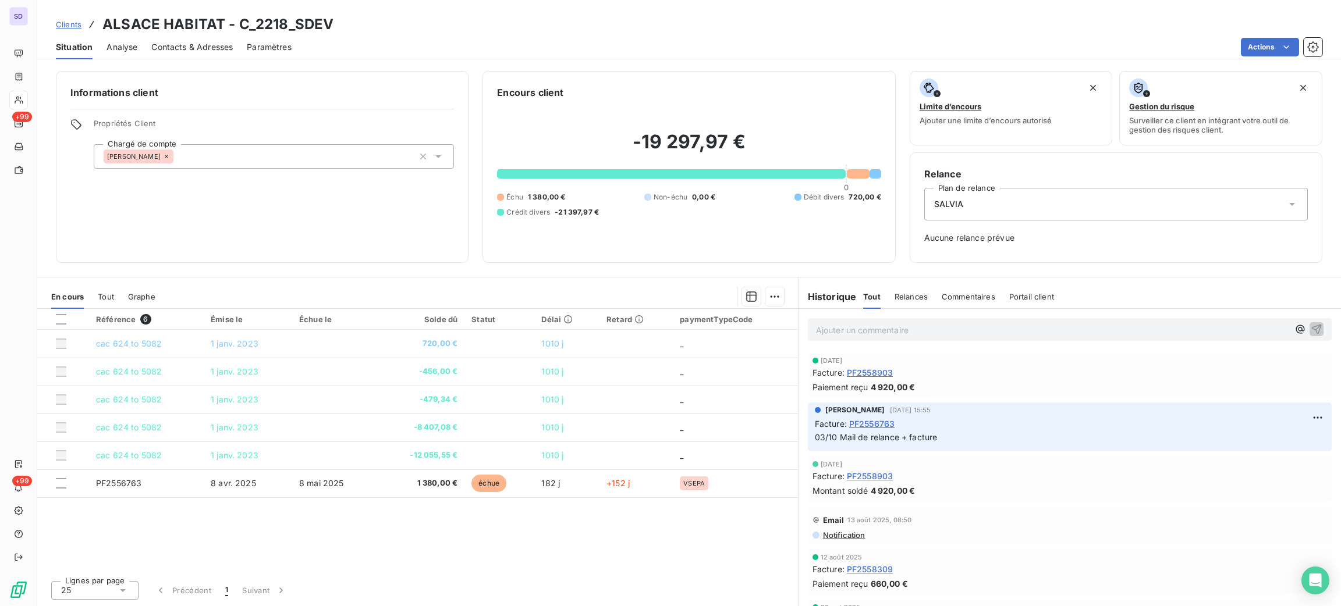
click at [1078, 359] on div "[DATE]" at bounding box center [1069, 360] width 514 height 7
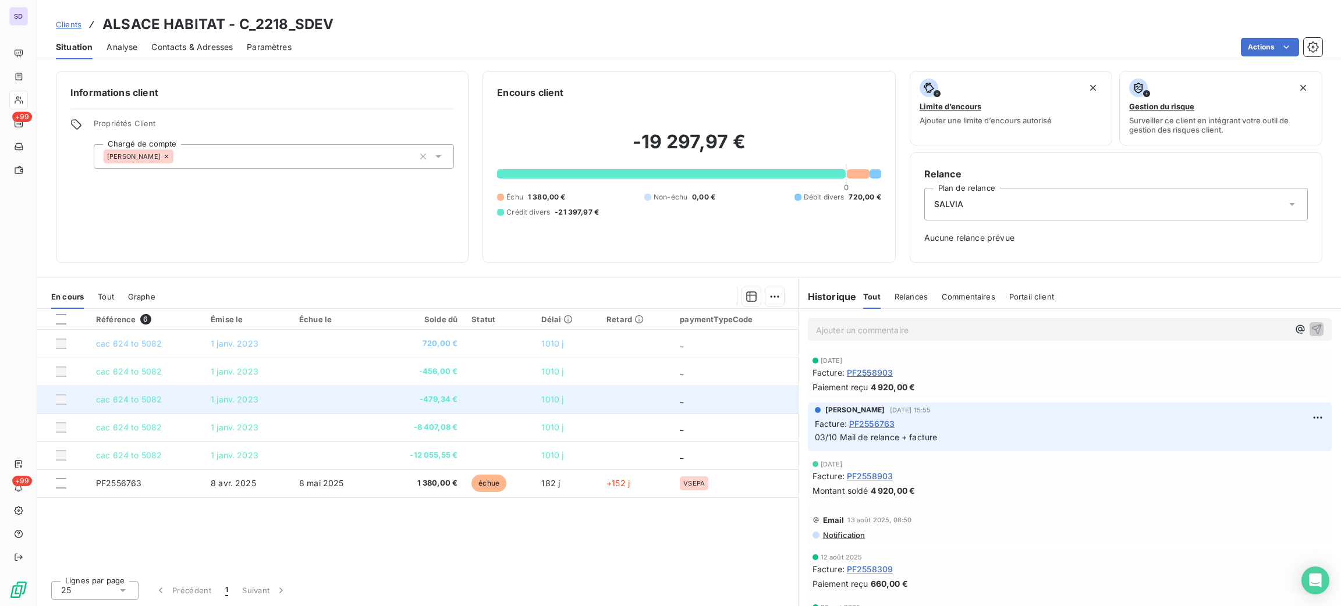
click at [274, 400] on td "1 janv. 2023" at bounding box center [248, 400] width 88 height 28
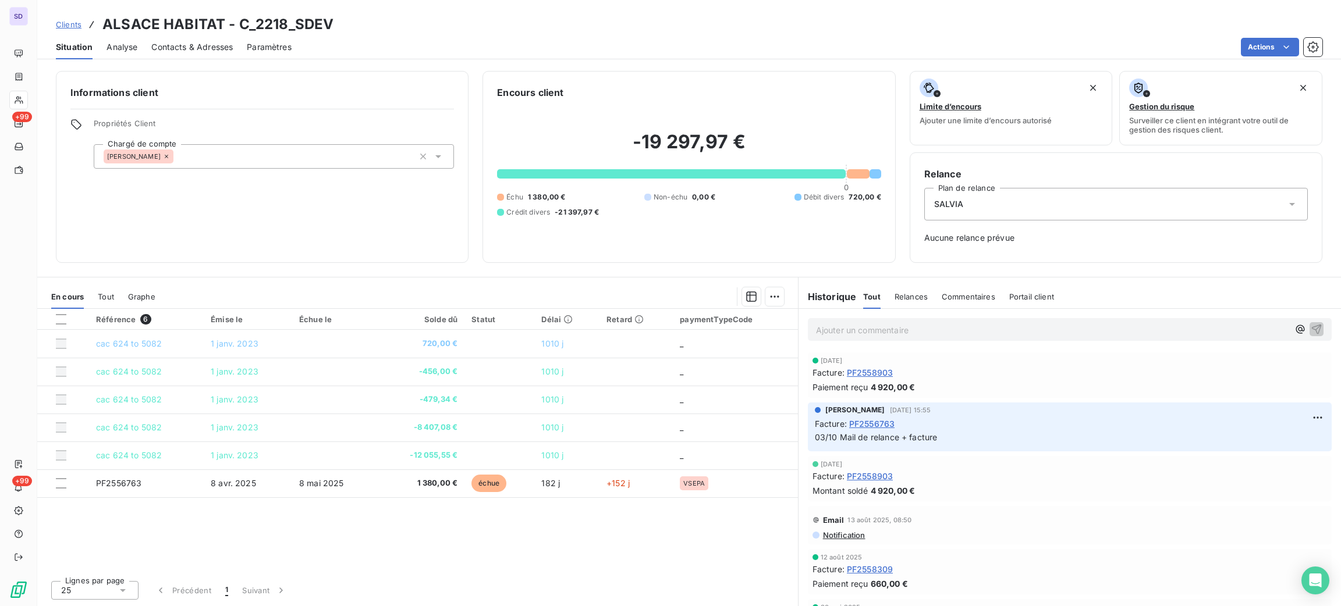
click at [883, 372] on span "PF2558903" at bounding box center [870, 373] width 46 height 12
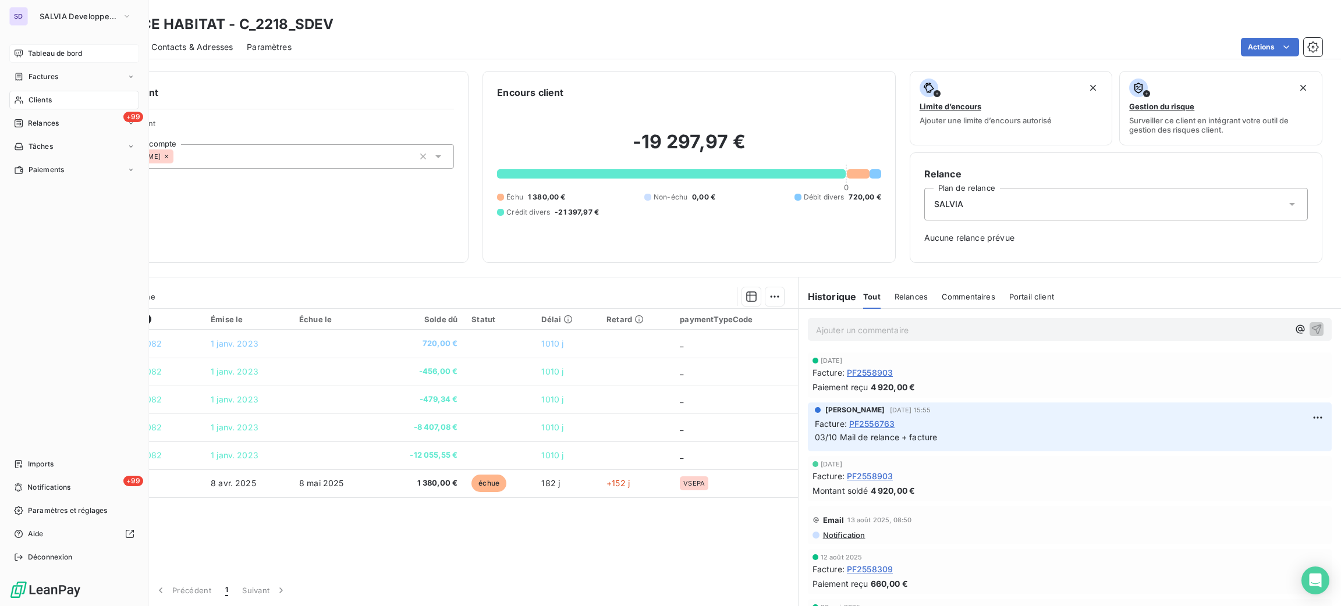
click at [52, 51] on span "Tableau de bord" at bounding box center [55, 53] width 54 height 10
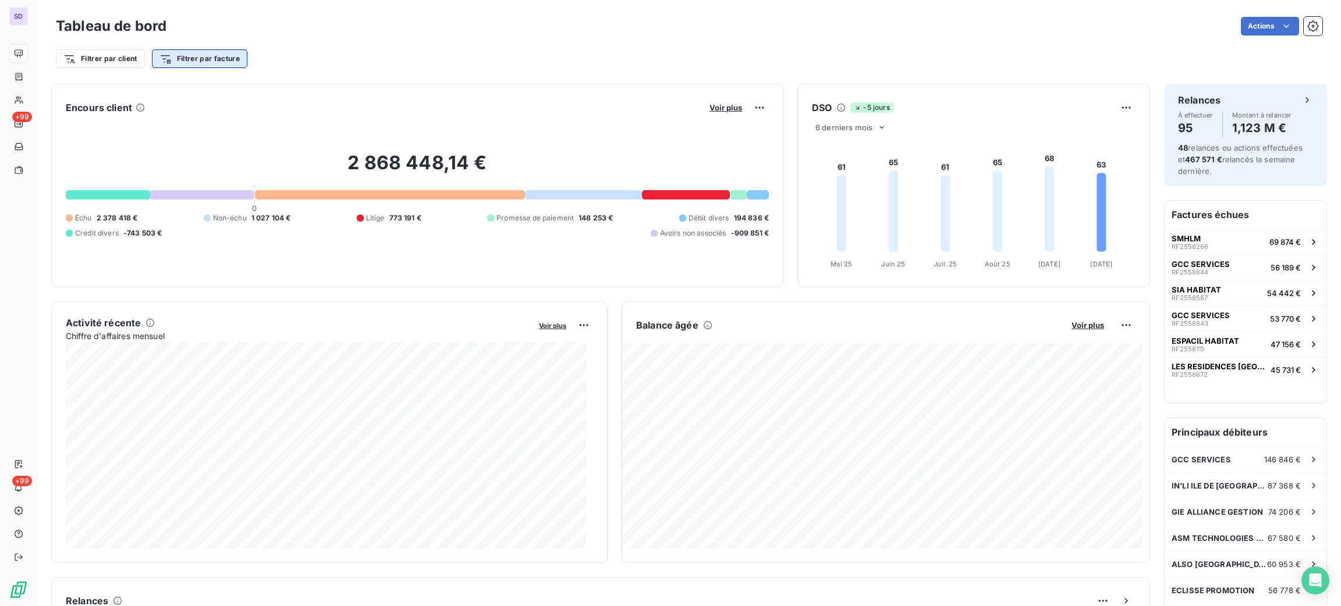
click at [186, 61] on html "SD +99 +99 Tableau de bord Actions Filtrer par client Filtrer par facture Encou…" at bounding box center [670, 303] width 1341 height 606
click at [406, 100] on html "SD +99 +99 Tableau de bord Actions Filtrer par client Filtrer par facture Reche…" at bounding box center [670, 303] width 1341 height 606
click at [139, 45] on div "Filtrer par client Filtrer par facture" at bounding box center [689, 53] width 1266 height 31
click at [123, 58] on html "SD +99 +99 Tableau de bord Actions Filtrer par client Filtrer par facture Encou…" at bounding box center [670, 303] width 1341 height 606
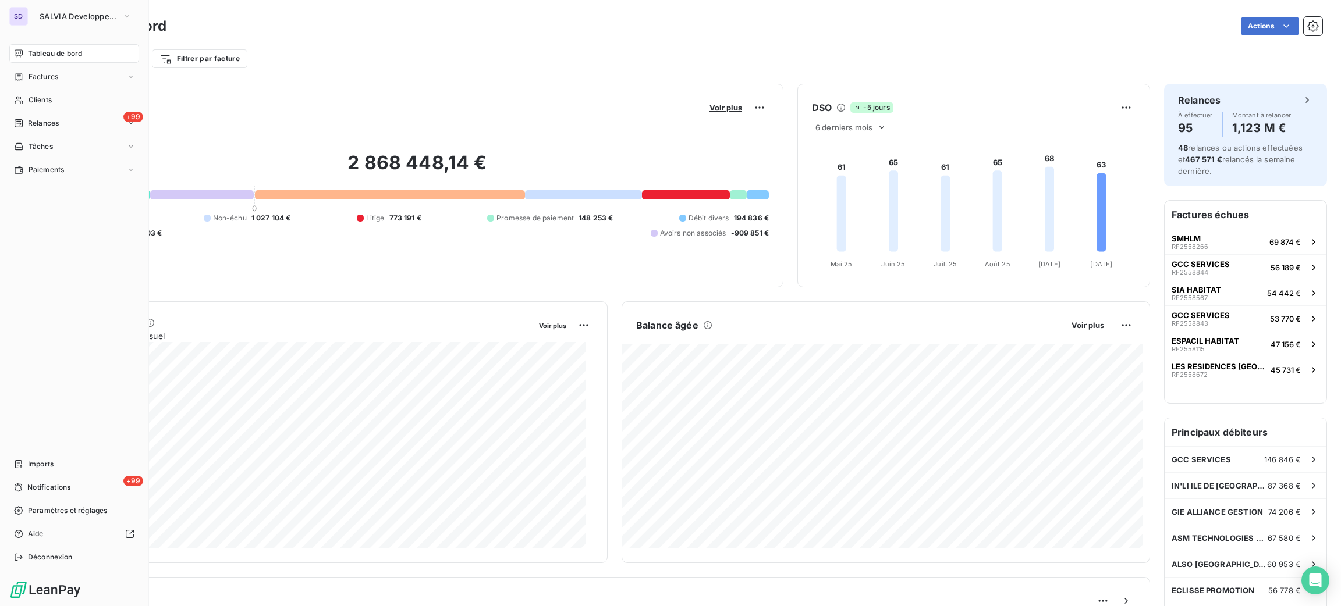
click at [22, 47] on html "SD SALVIA Developpement Tableau de bord Factures Clients +99 Relances Tâches Pa…" at bounding box center [670, 303] width 1341 height 606
click at [54, 22] on button "SALVIA Developpement" at bounding box center [86, 16] width 106 height 19
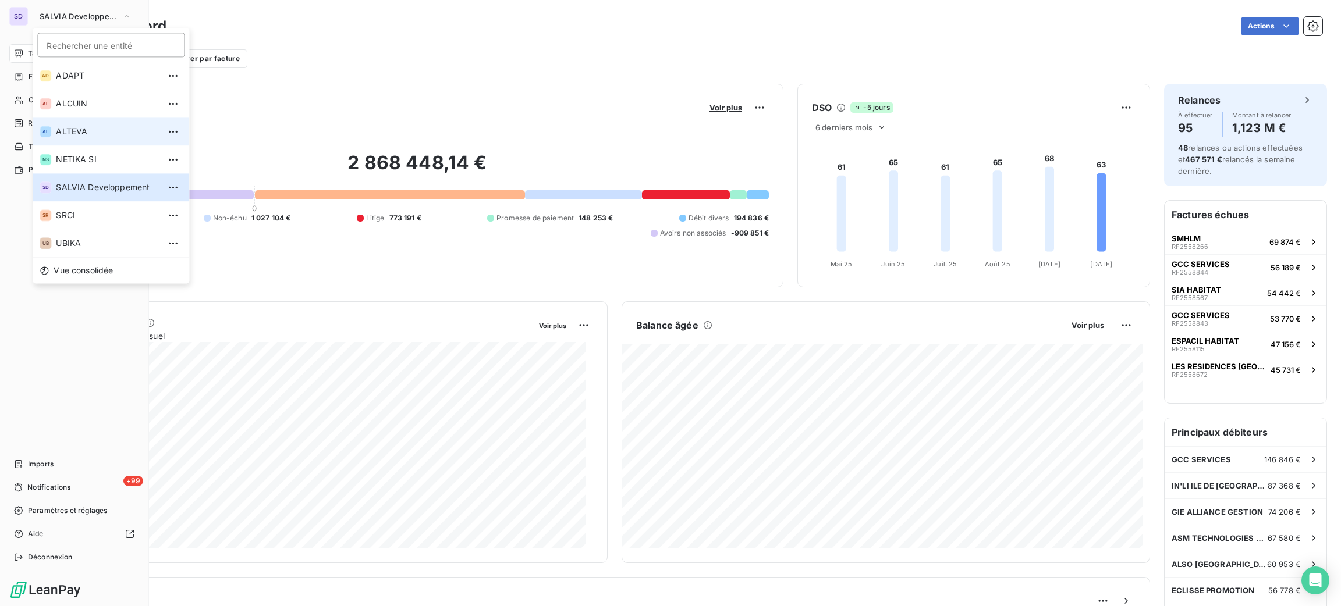
click at [110, 122] on li "AL ALTEVA" at bounding box center [111, 132] width 157 height 28
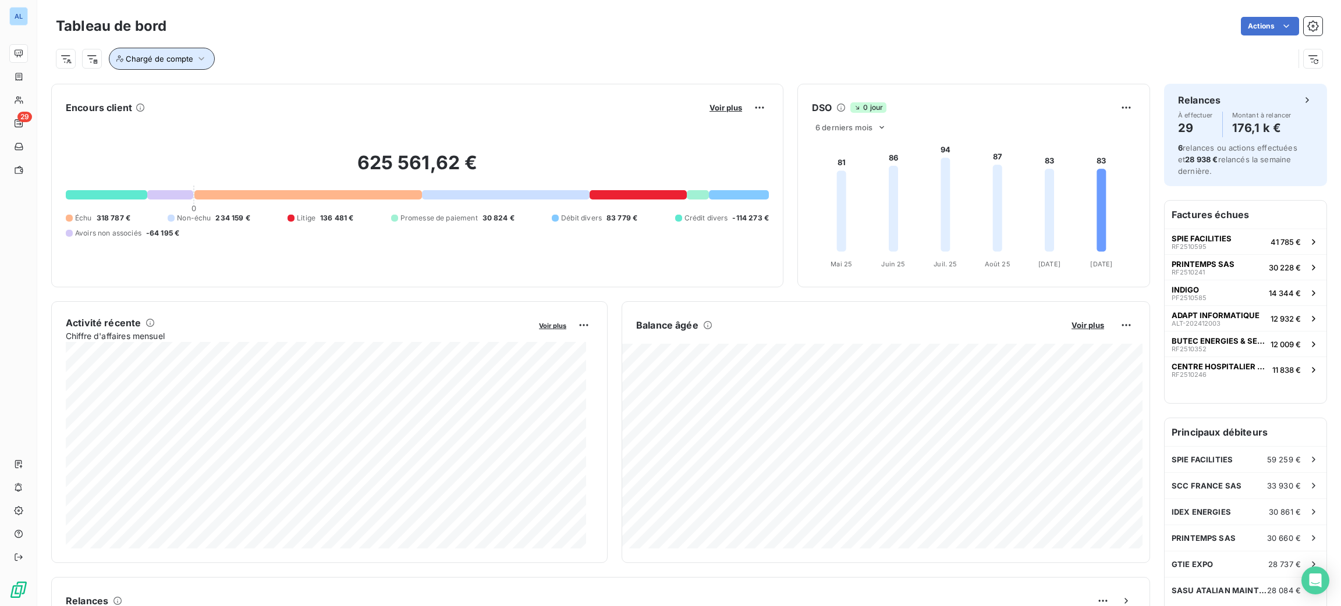
drag, startPoint x: 198, startPoint y: 52, endPoint x: 202, endPoint y: 68, distance: 16.7
click at [200, 54] on button "Chargé de compte" at bounding box center [162, 59] width 106 height 22
click at [338, 97] on div at bounding box center [351, 89] width 168 height 24
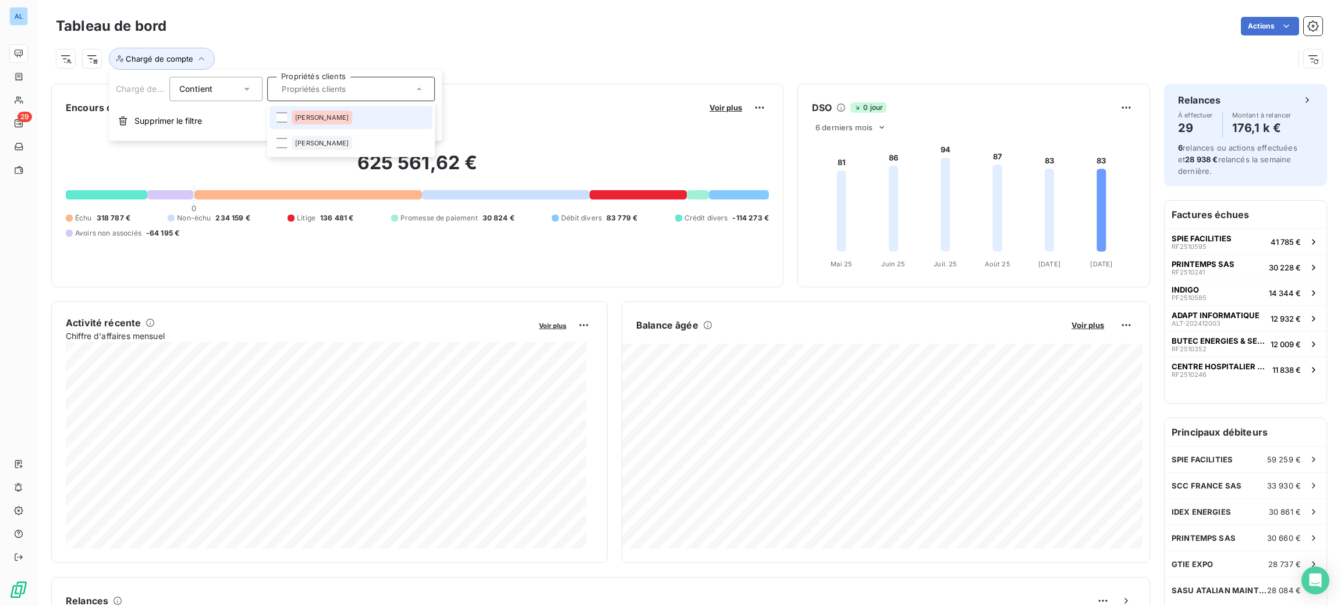
click at [338, 115] on li "[PERSON_NAME]" at bounding box center [350, 117] width 163 height 23
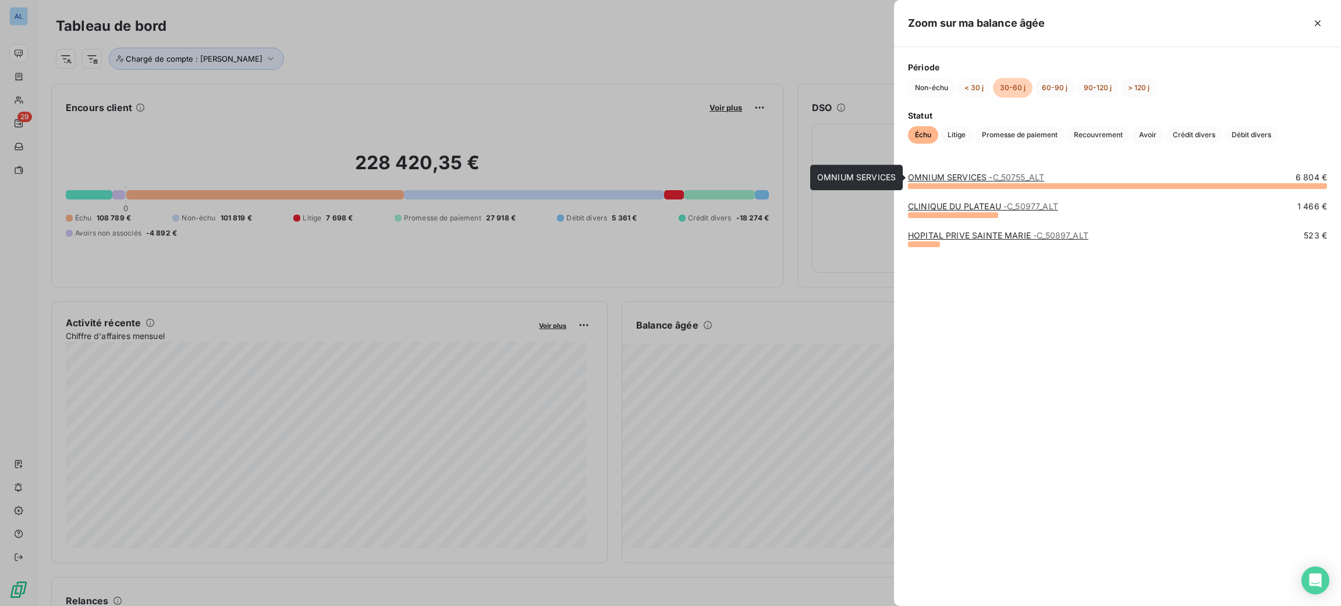
click at [948, 177] on link "OMNIUM SERVICES - C_50755_ALT" at bounding box center [976, 177] width 136 height 10
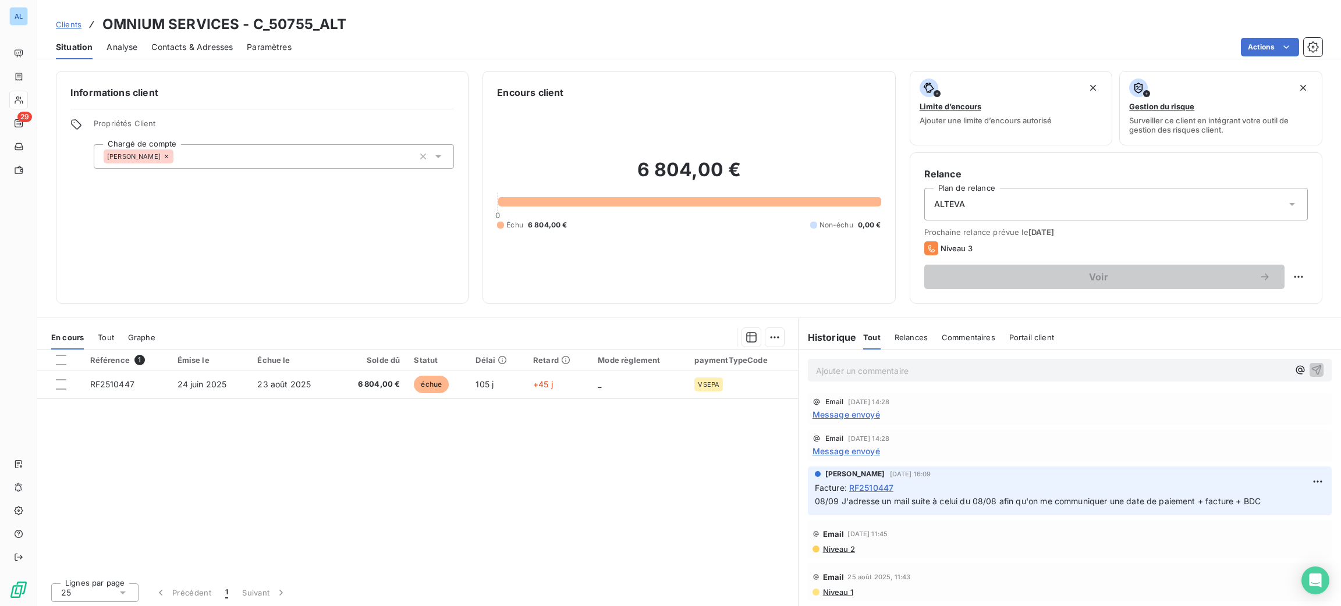
click at [228, 38] on div "Contacts & Adresses" at bounding box center [191, 47] width 81 height 24
click at [218, 47] on span "Contacts & Adresses" at bounding box center [191, 47] width 81 height 12
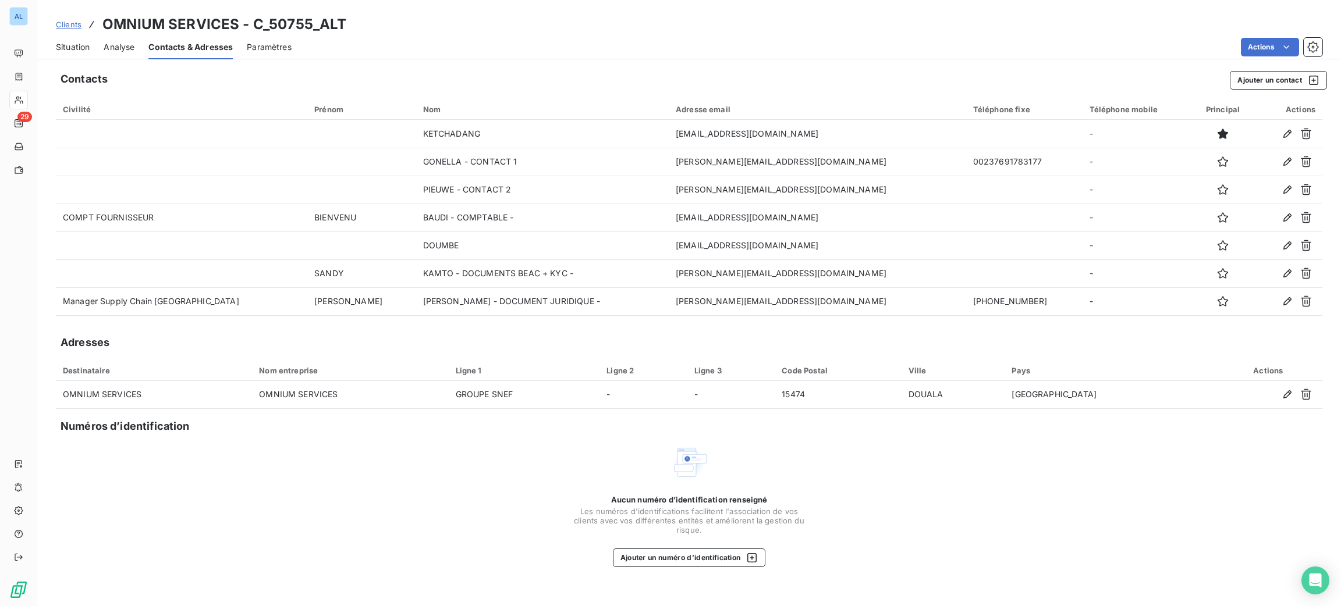
click at [80, 50] on span "Situation" at bounding box center [73, 47] width 34 height 12
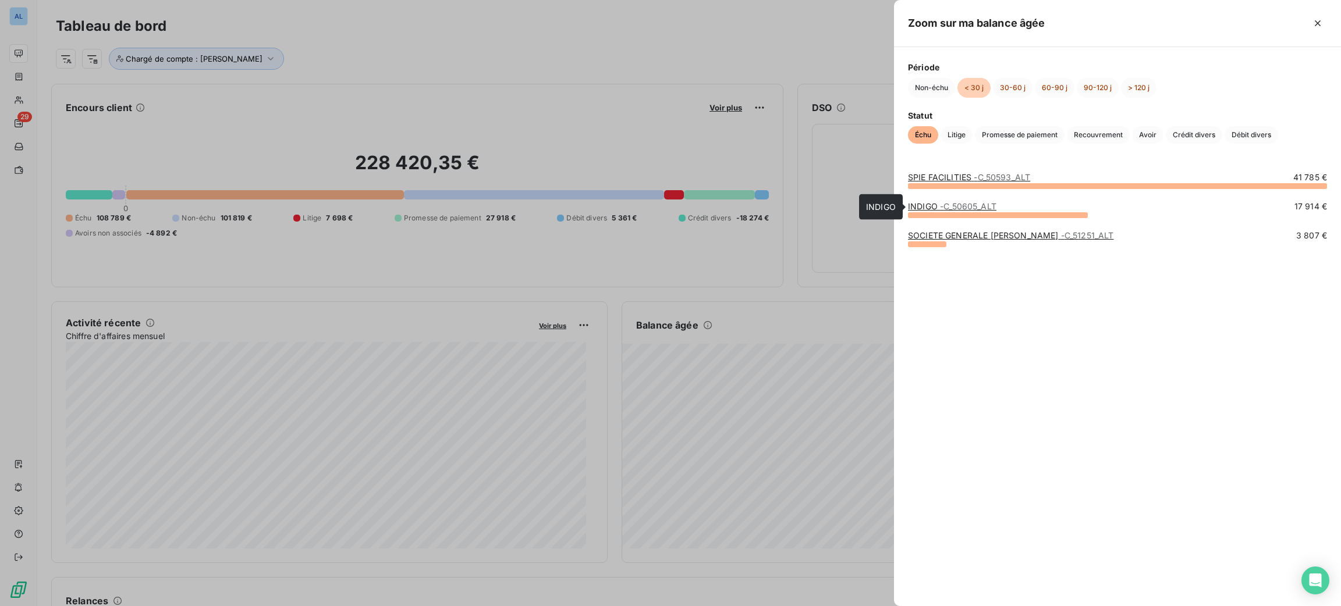
click at [942, 204] on span "- C_50605_ALT" at bounding box center [968, 206] width 56 height 10
click at [938, 230] on link "SOCIETE GENERALE LUXEMBOURG - C_51251_ALT" at bounding box center [1010, 235] width 205 height 10
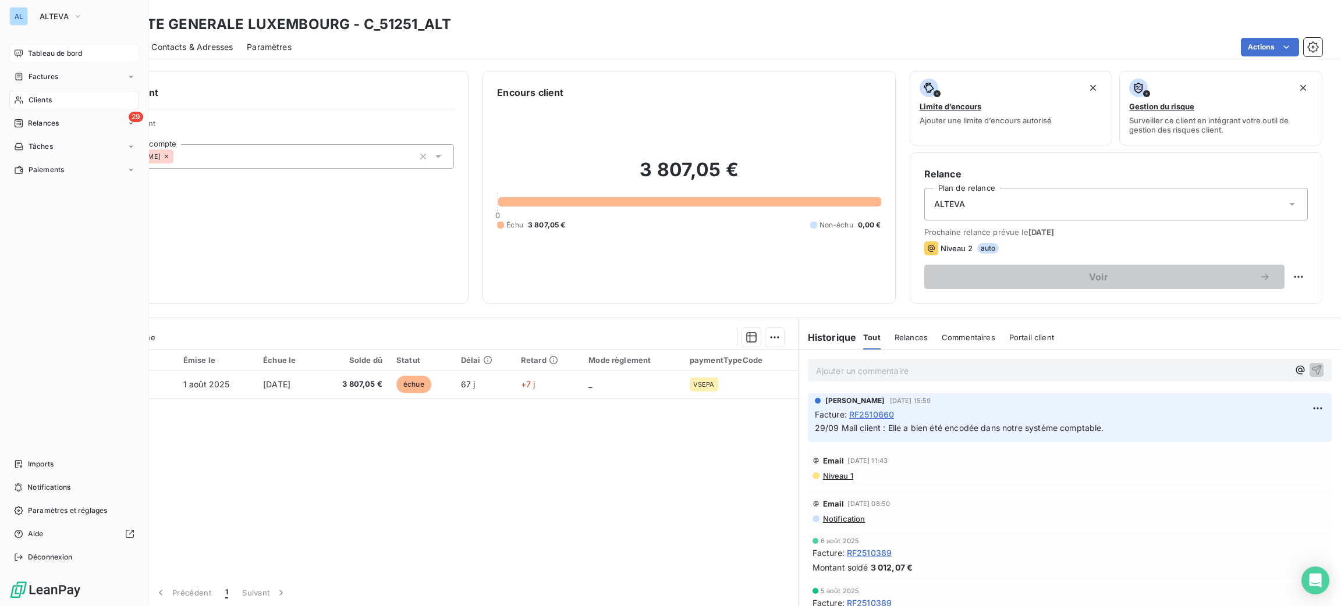
click at [65, 61] on div "Tableau de bord" at bounding box center [74, 53] width 130 height 19
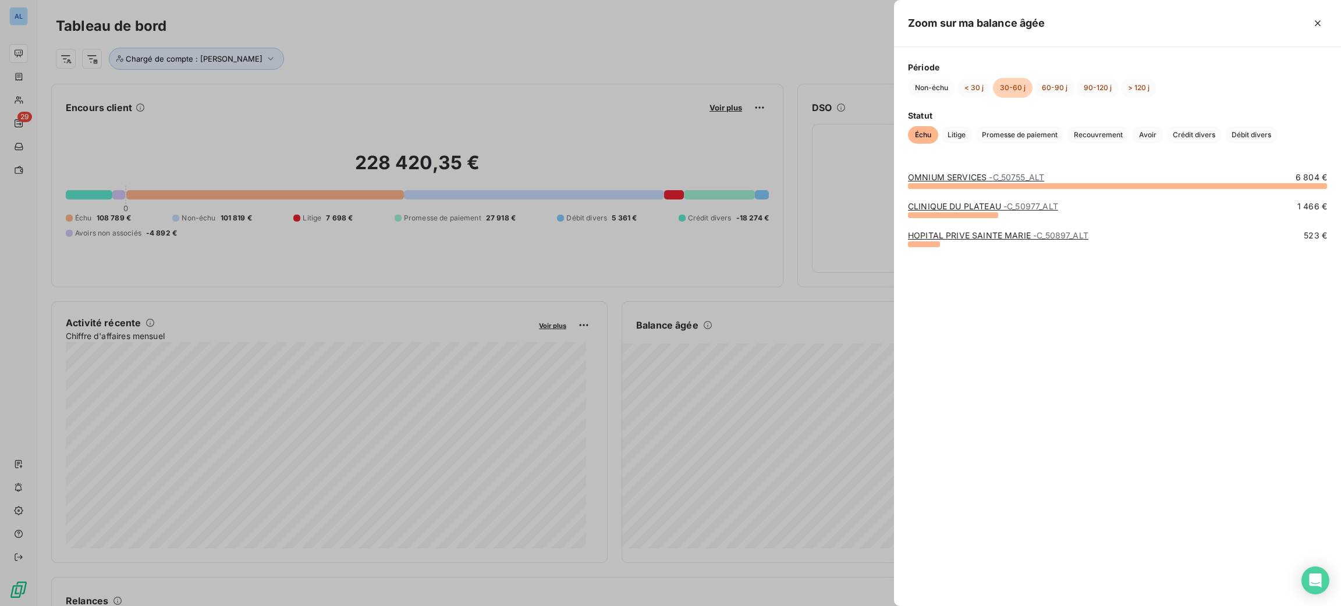
click at [949, 230] on link "HOPITAL PRIVE SAINTE MARIE - C_50897_ALT" at bounding box center [998, 235] width 180 height 10
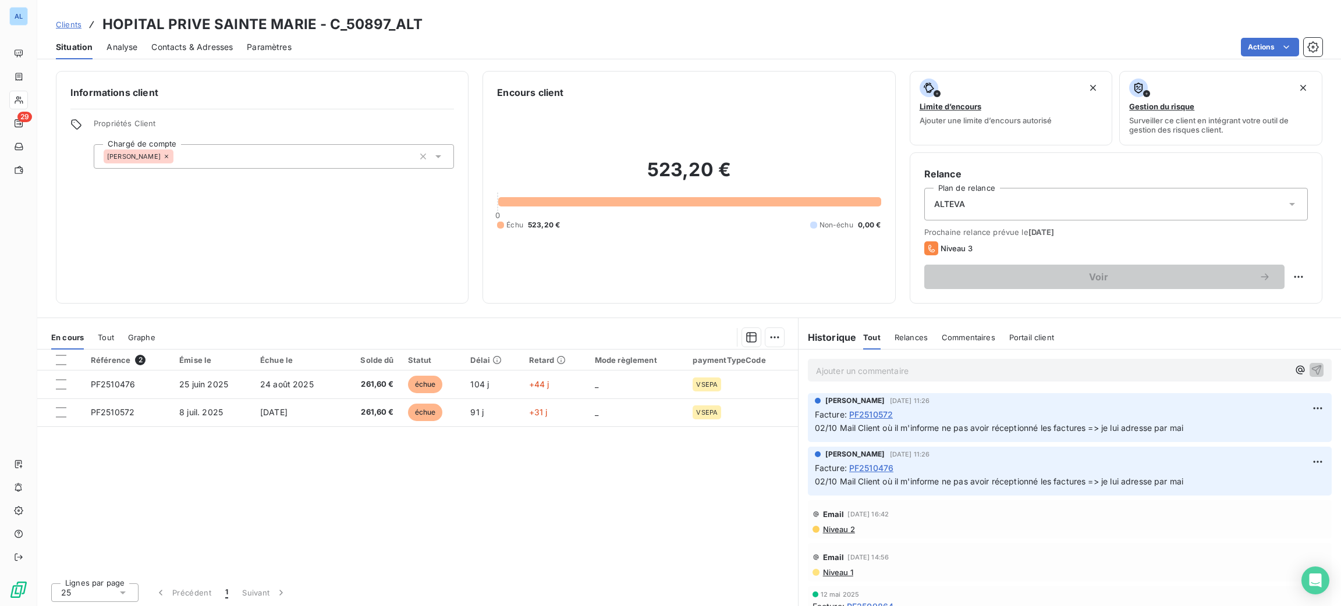
click at [180, 48] on span "Contacts & Adresses" at bounding box center [191, 47] width 81 height 12
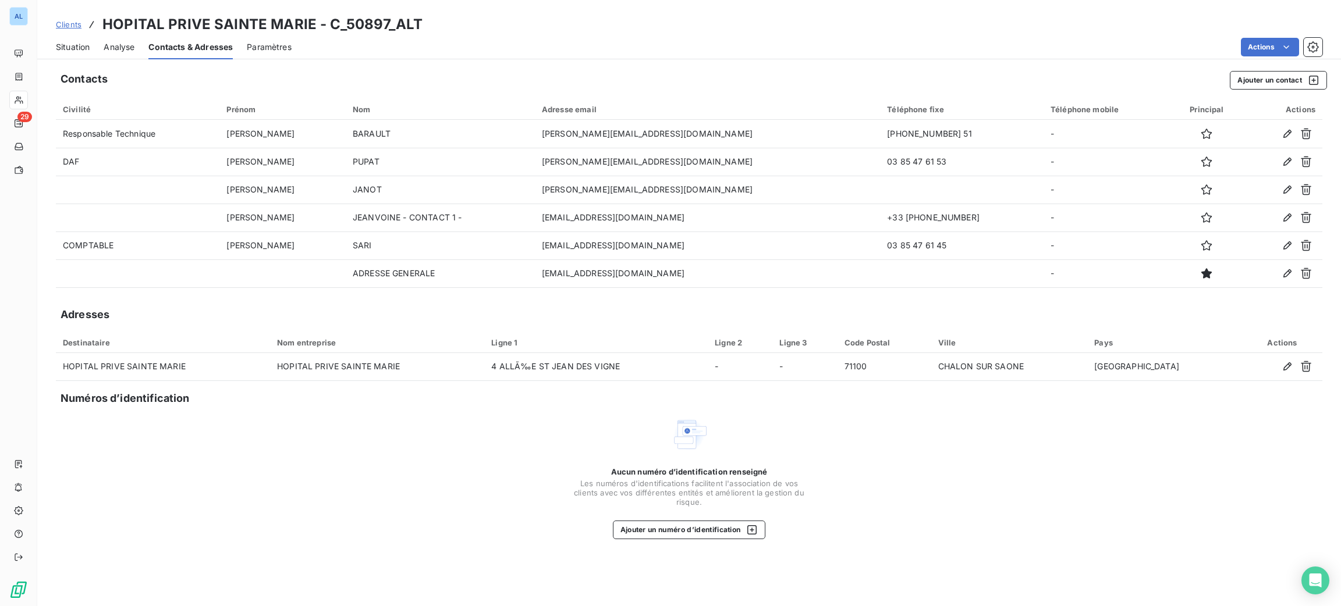
click at [76, 44] on span "Situation" at bounding box center [73, 47] width 34 height 12
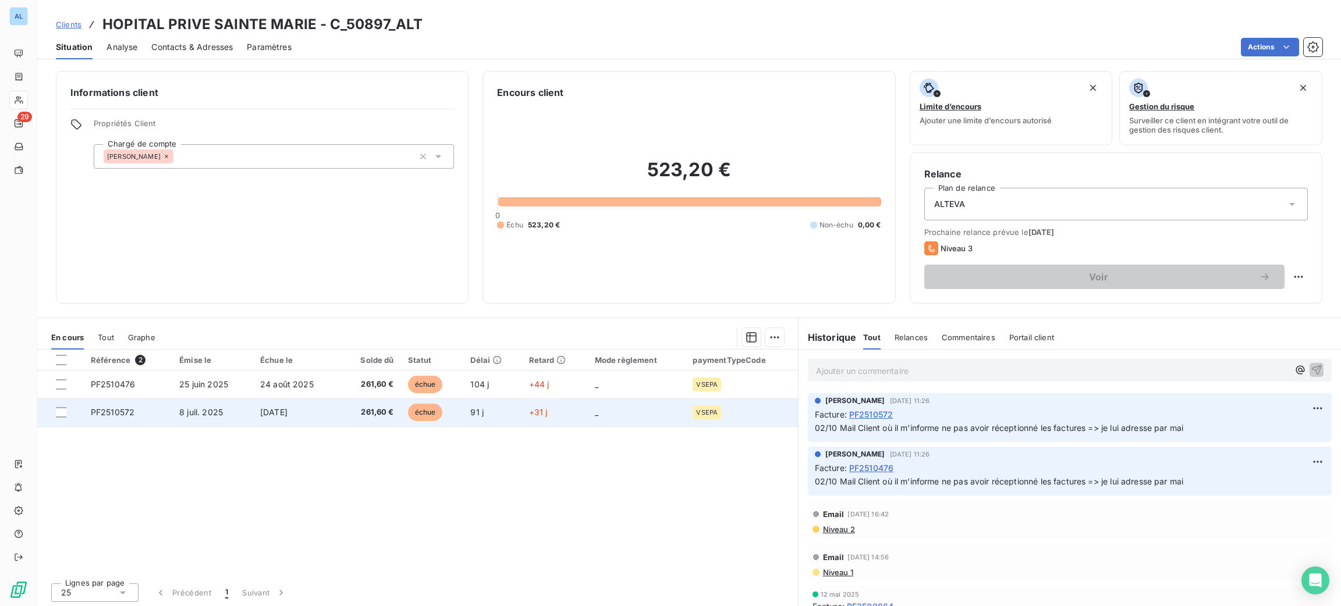
click at [375, 413] on span "261,60 €" at bounding box center [370, 413] width 47 height 12
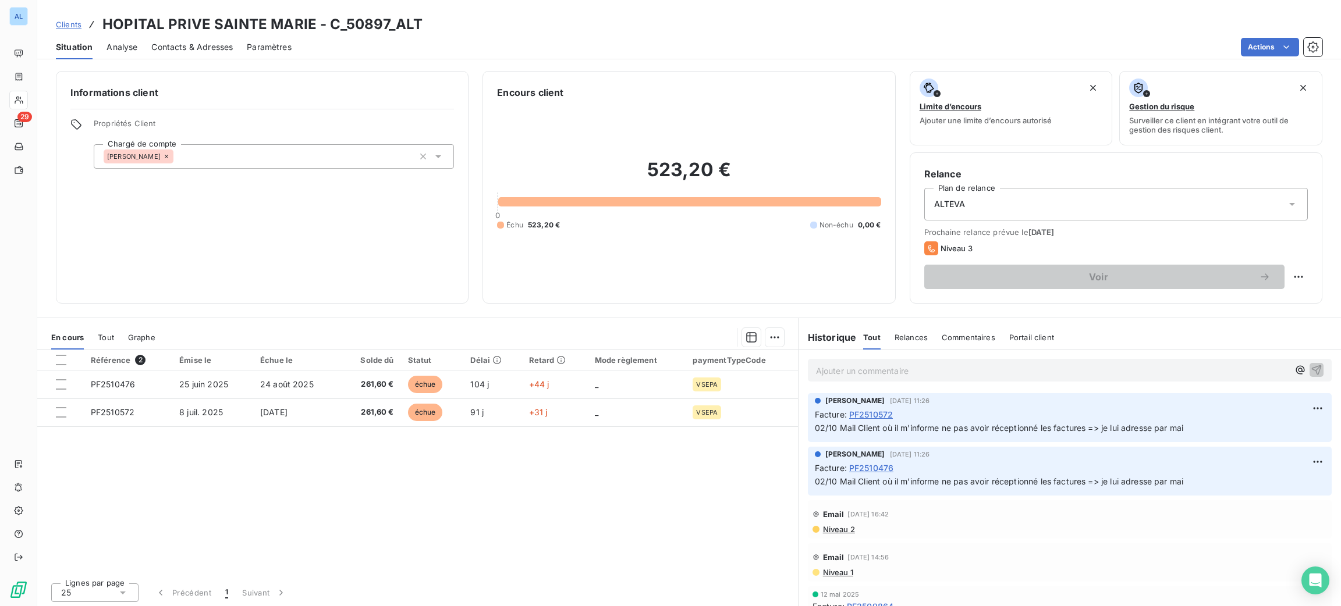
click at [516, 312] on div "Informations client Propriétés Client Chargé de compte [PERSON_NAME] client 523…" at bounding box center [689, 335] width 1304 height 542
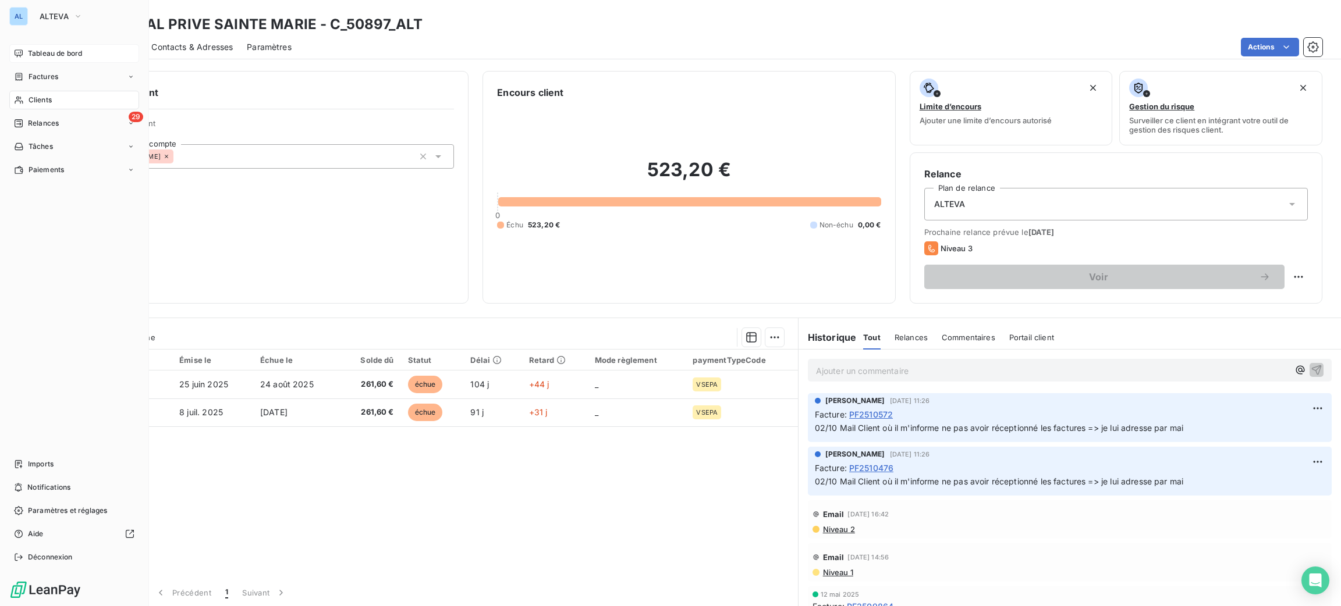
click at [49, 54] on span "Tableau de bord" at bounding box center [55, 53] width 54 height 10
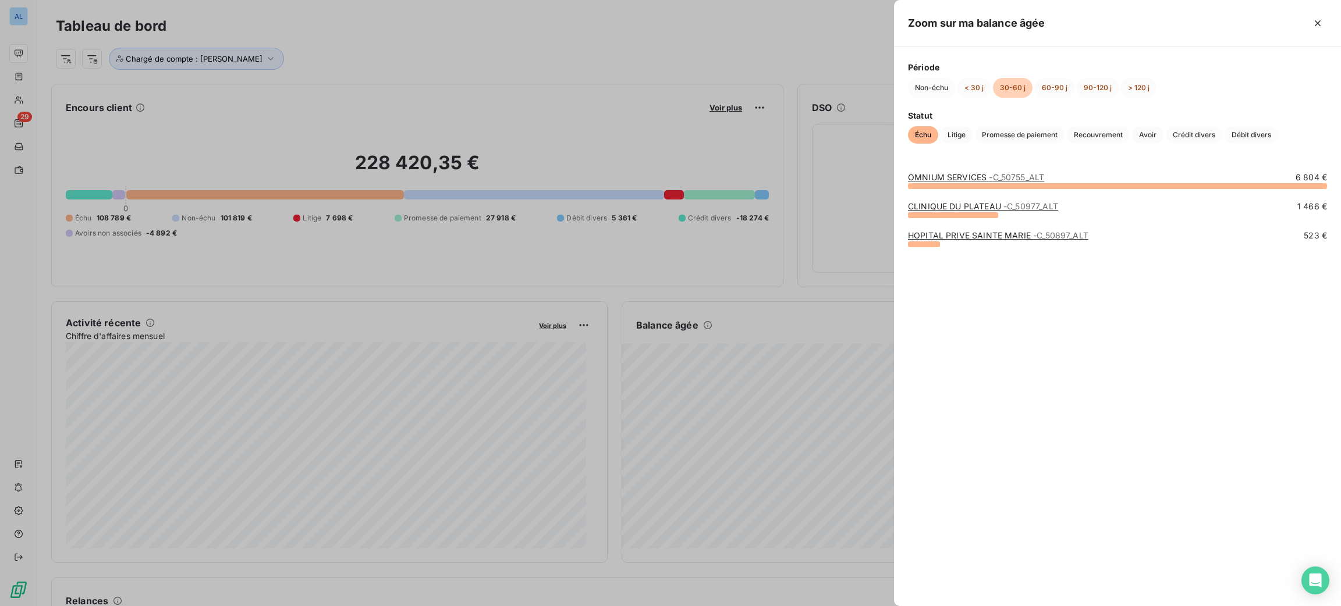
click at [940, 213] on div at bounding box center [953, 215] width 90 height 6
click at [936, 205] on link "CLINIQUE DU PLATEAU - C_50977_ALT" at bounding box center [983, 206] width 150 height 10
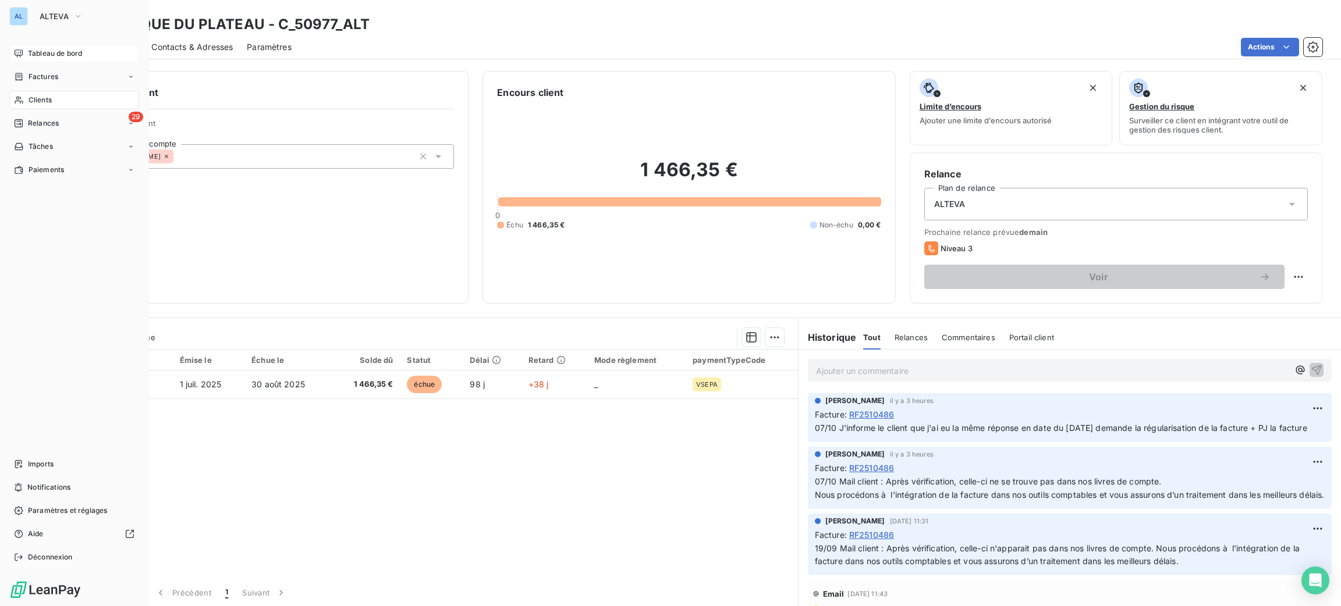
drag, startPoint x: 31, startPoint y: 48, endPoint x: 43, endPoint y: 48, distance: 12.2
click at [32, 48] on span "Tableau de bord" at bounding box center [55, 53] width 54 height 10
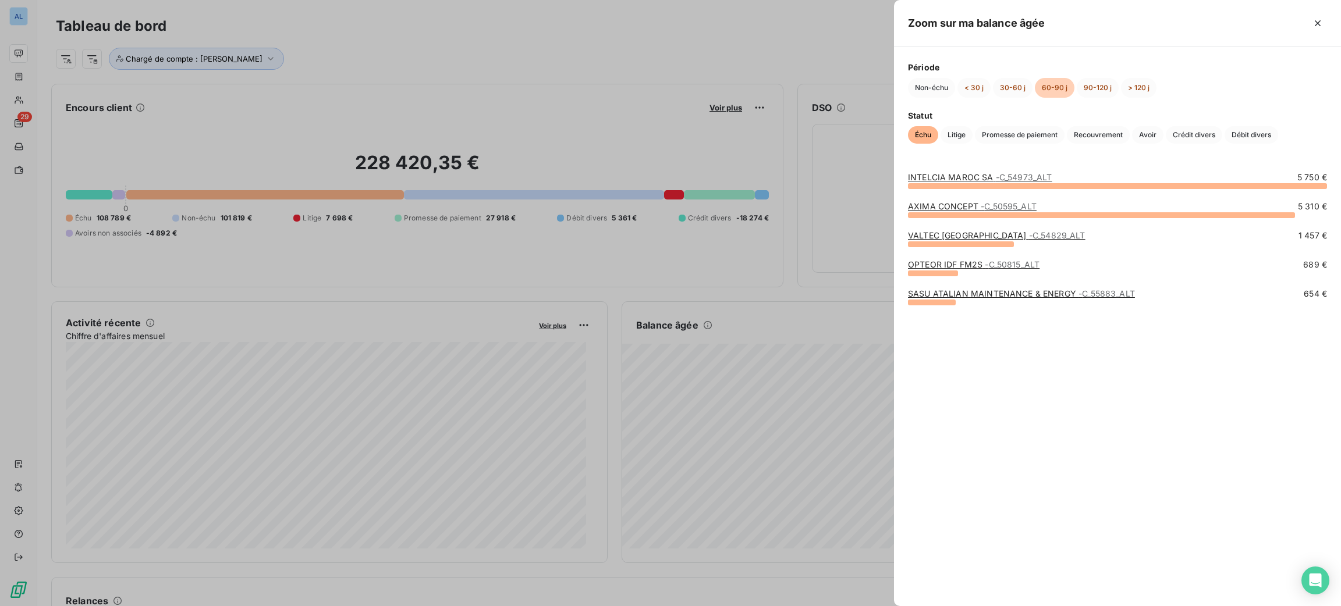
click at [963, 206] on link "AXIMA CONCEPT - C_50595_ALT" at bounding box center [972, 206] width 129 height 10
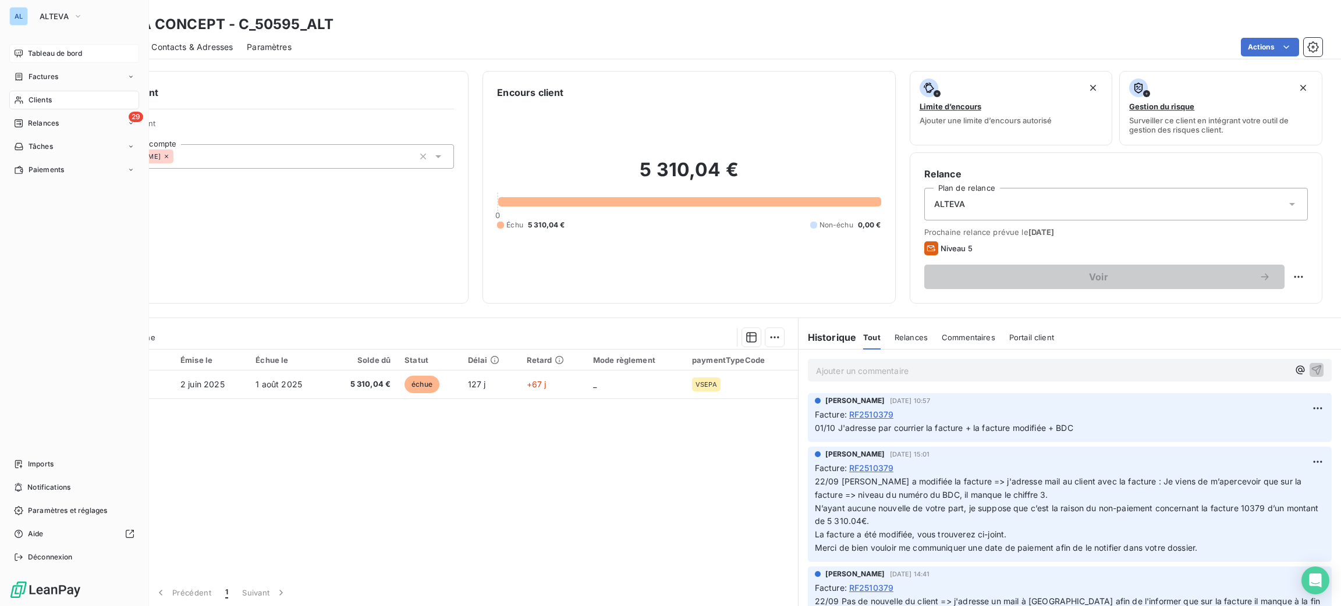
click at [32, 56] on span "Tableau de bord" at bounding box center [55, 53] width 54 height 10
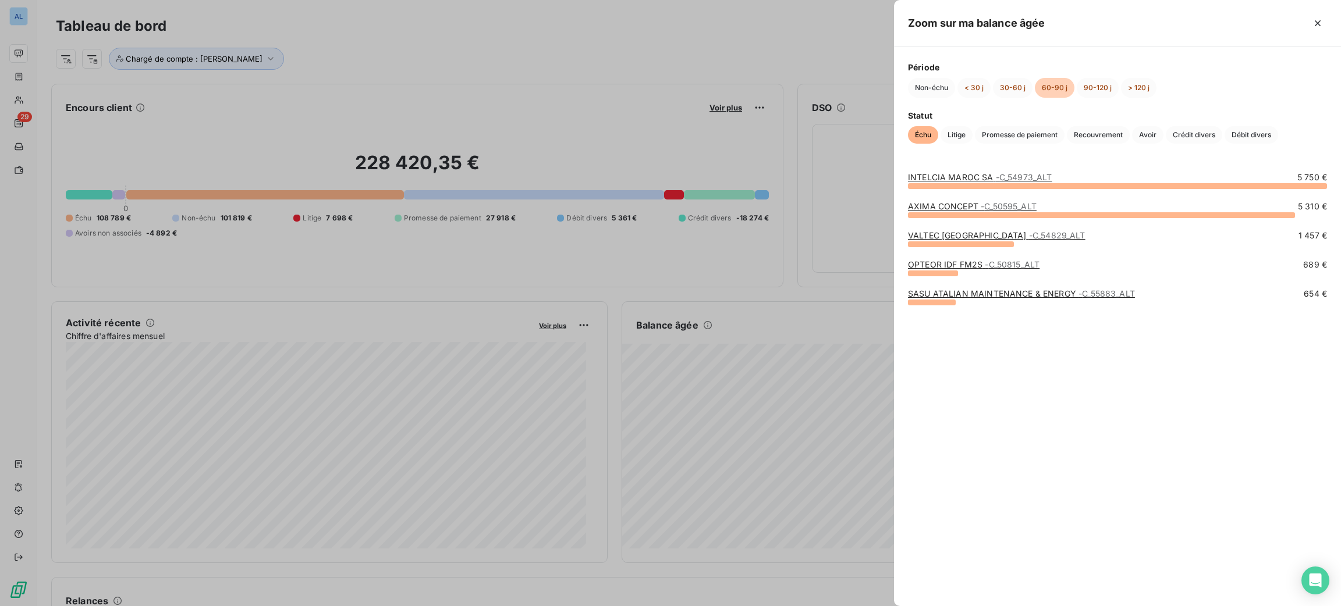
click at [935, 260] on link "OPTEOR IDF FM2S - C_50815_ALT" at bounding box center [974, 265] width 132 height 10
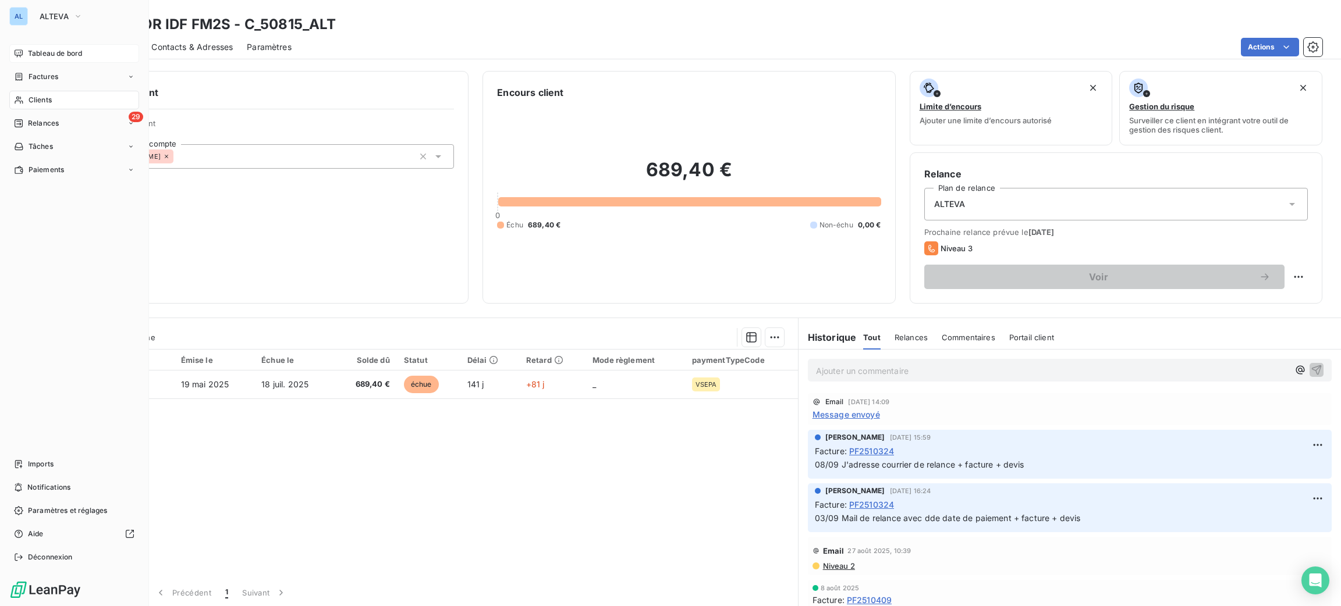
click at [60, 45] on div "Tableau de bord" at bounding box center [74, 53] width 130 height 19
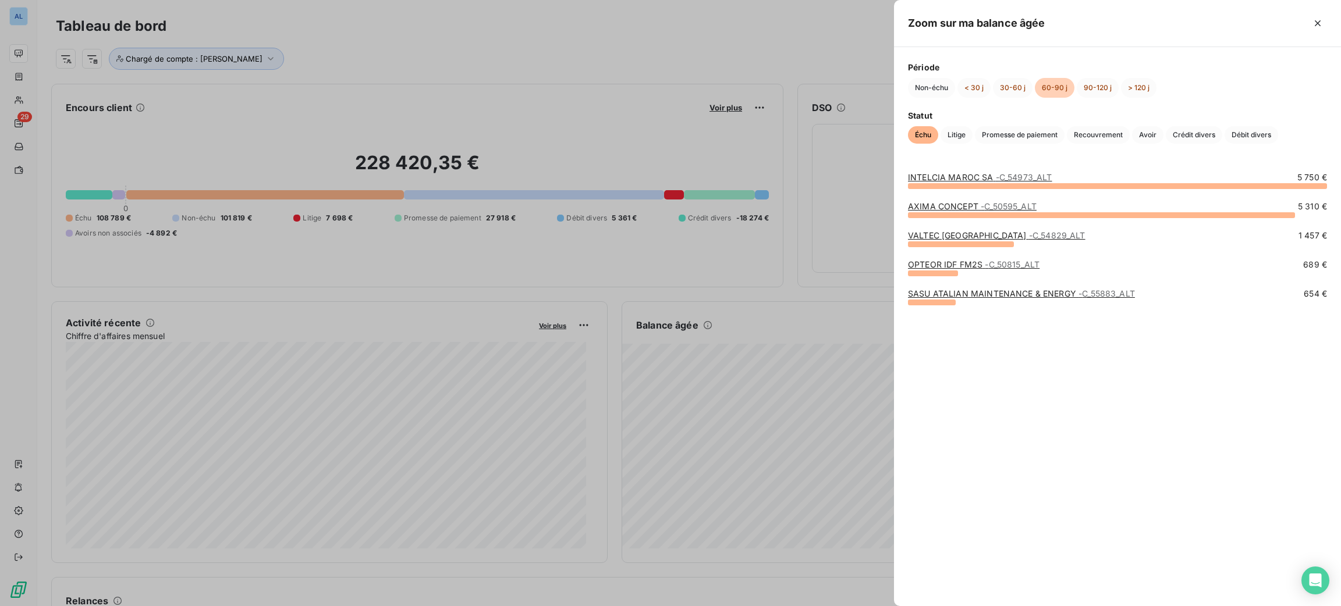
click at [969, 289] on link "SASU ATALIAN MAINTENANCE & ENERGY - C_55883_ALT" at bounding box center [1021, 294] width 227 height 10
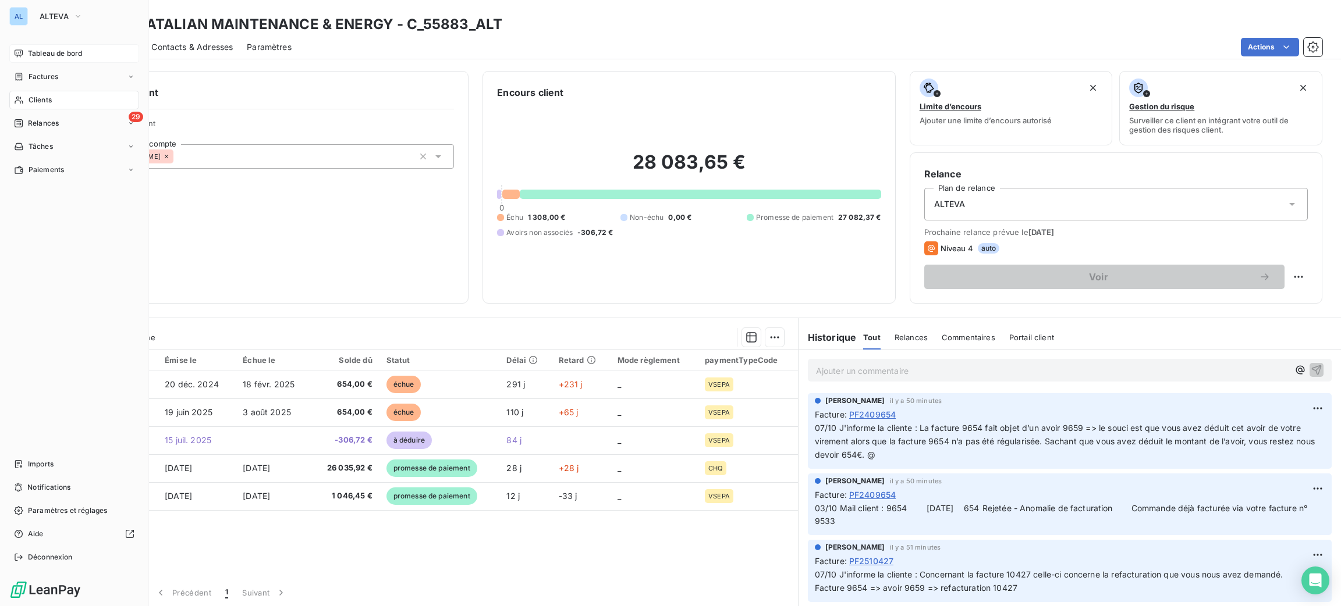
click at [45, 48] on span "Tableau de bord" at bounding box center [55, 53] width 54 height 10
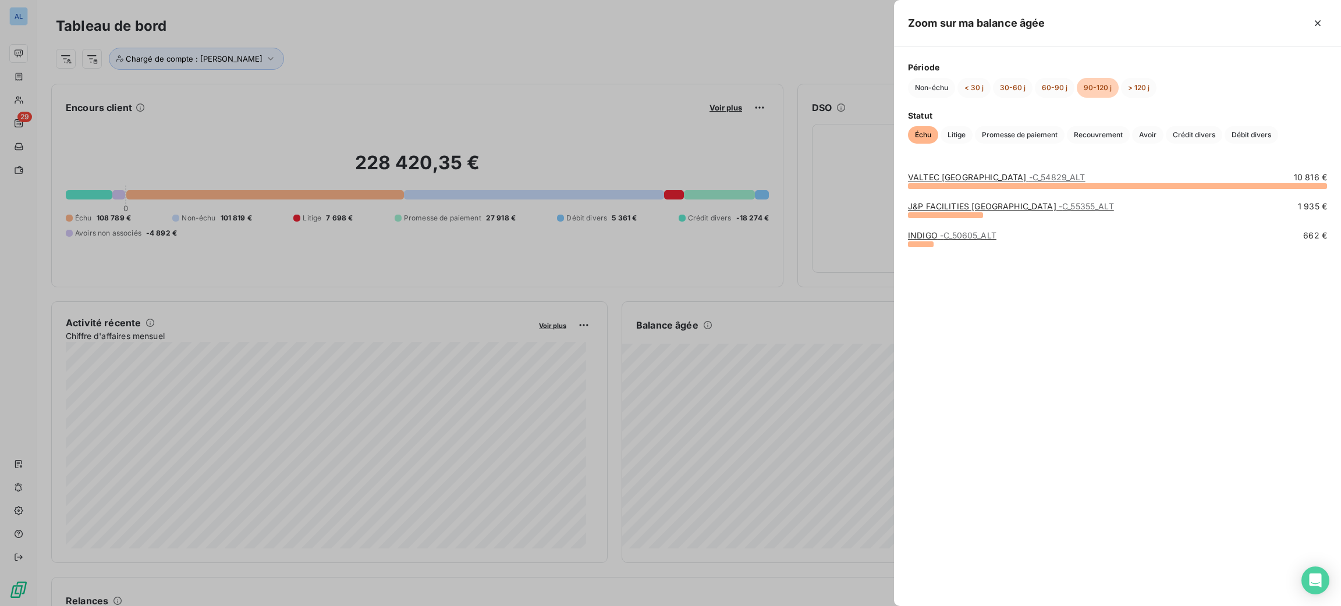
click at [965, 203] on link "J&P FACILITIES [GEOGRAPHIC_DATA] - C_55355_ALT" at bounding box center [1011, 206] width 206 height 10
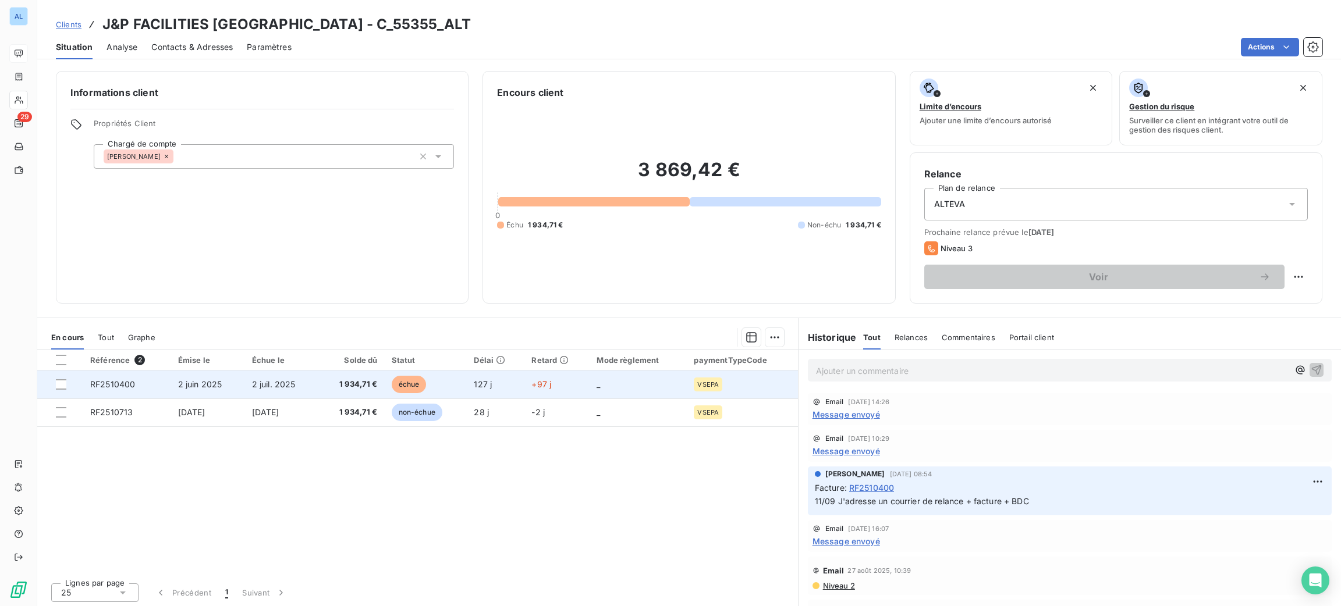
click at [346, 385] on span "1 934,71 €" at bounding box center [351, 385] width 52 height 12
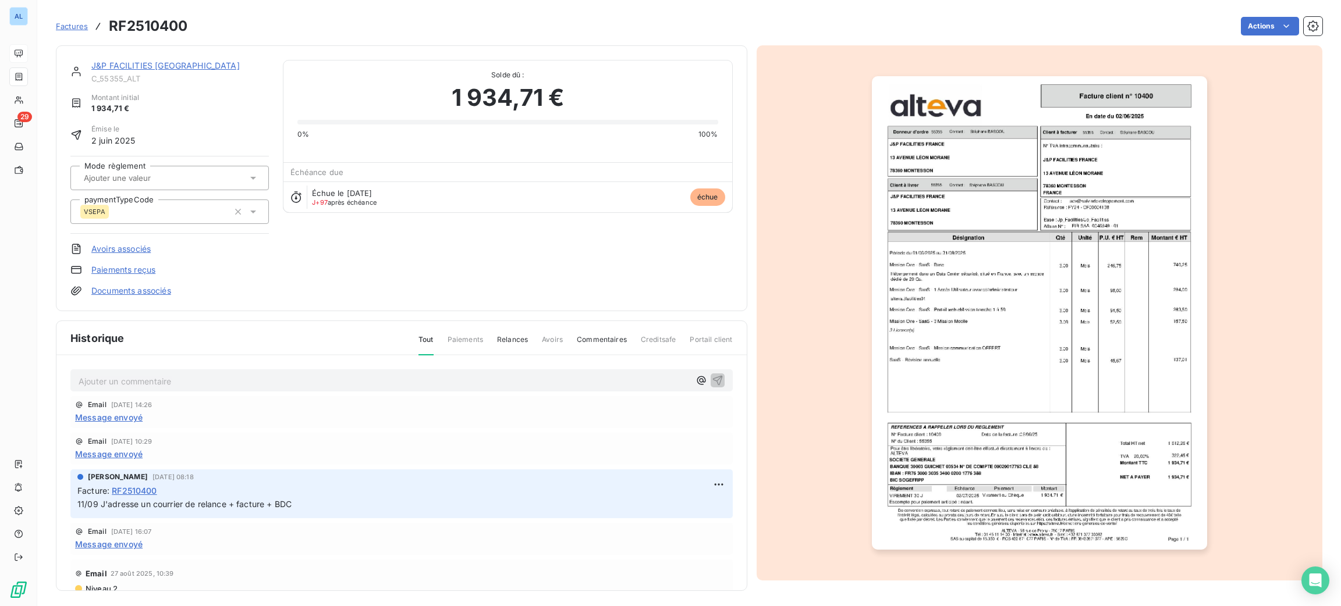
drag, startPoint x: 69, startPoint y: 3, endPoint x: 232, endPoint y: 30, distance: 165.1
click at [232, 30] on div "Actions" at bounding box center [762, 26] width 1120 height 19
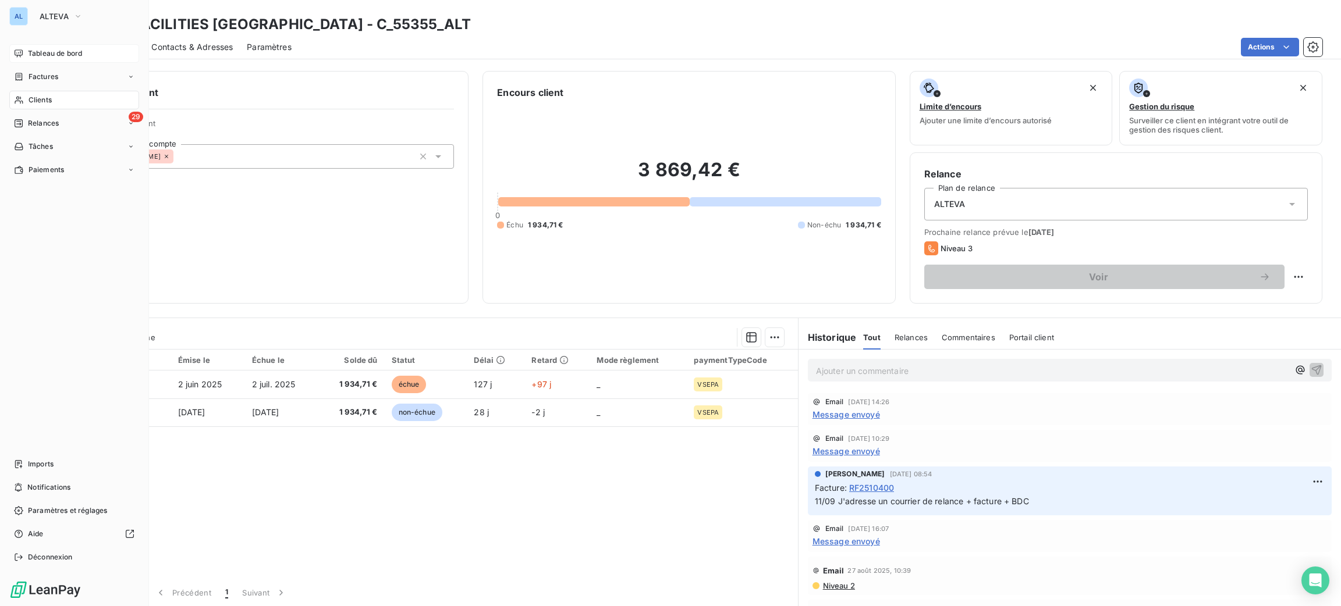
click at [43, 55] on span "Tableau de bord" at bounding box center [55, 53] width 54 height 10
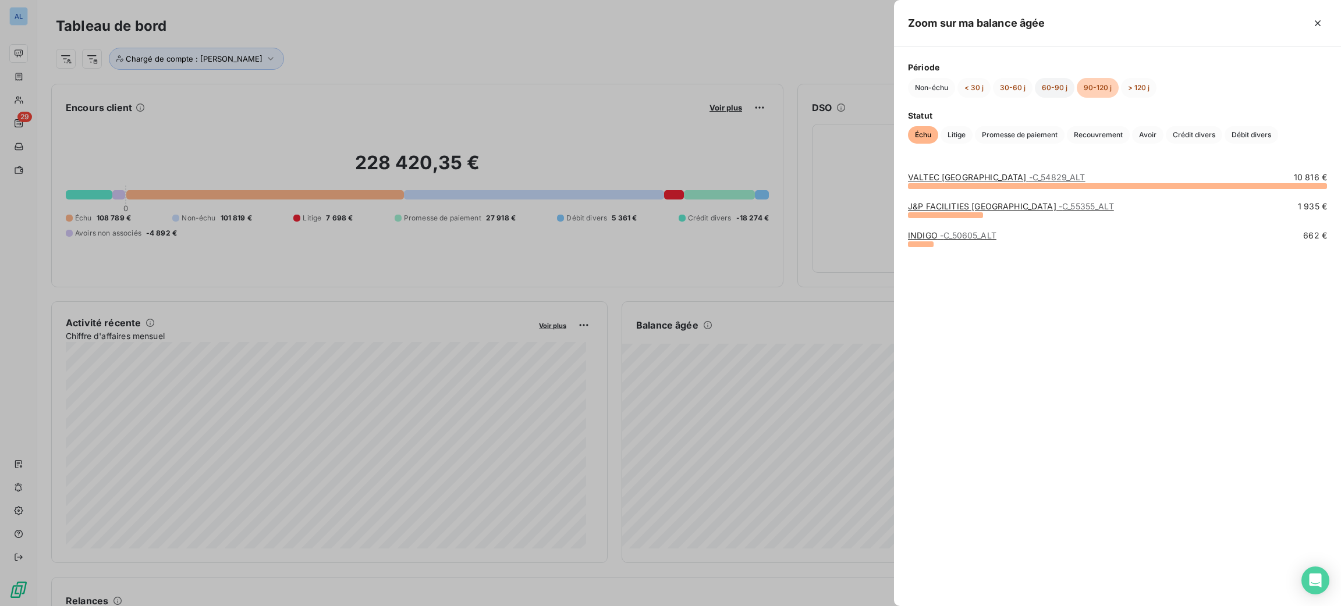
click at [1050, 87] on button "60-90 j" at bounding box center [1055, 88] width 40 height 20
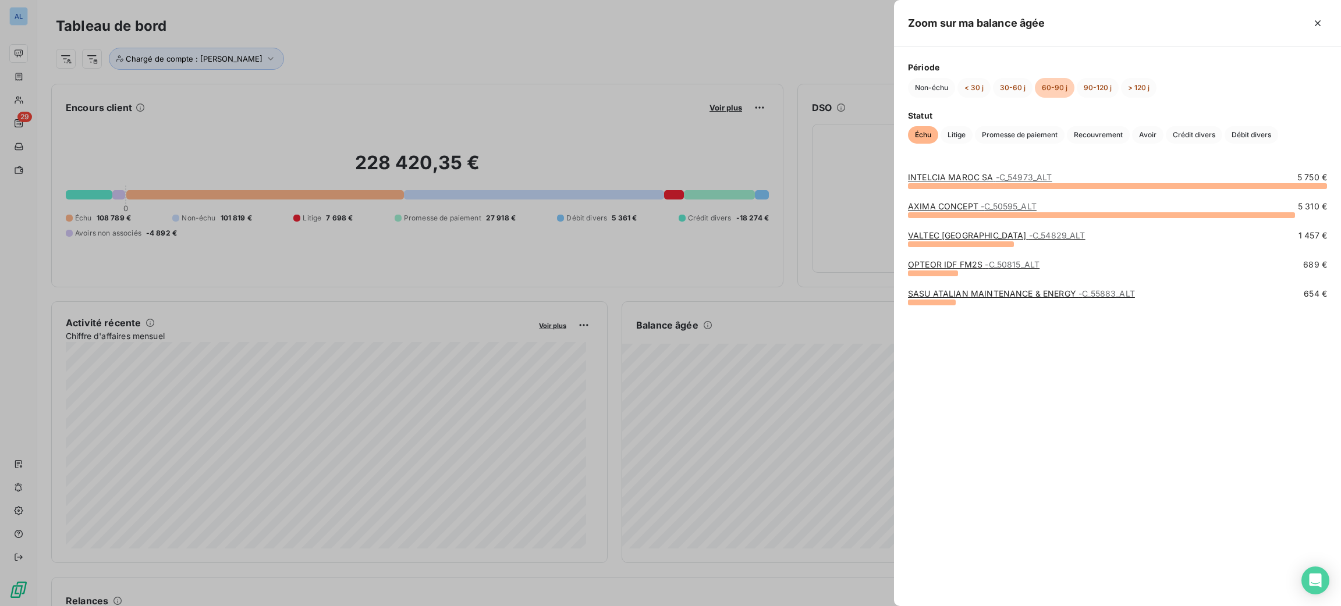
drag, startPoint x: 371, startPoint y: 65, endPoint x: 338, endPoint y: 79, distance: 35.8
click at [371, 68] on div at bounding box center [670, 303] width 1341 height 606
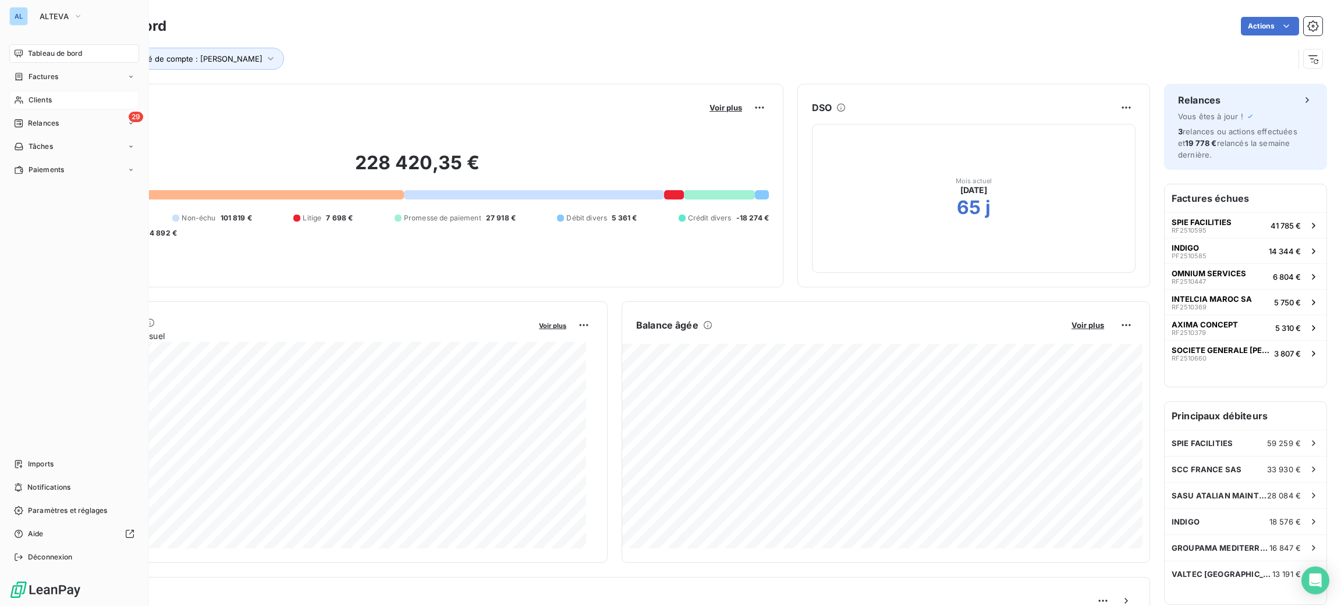
click at [20, 100] on icon at bounding box center [19, 99] width 10 height 9
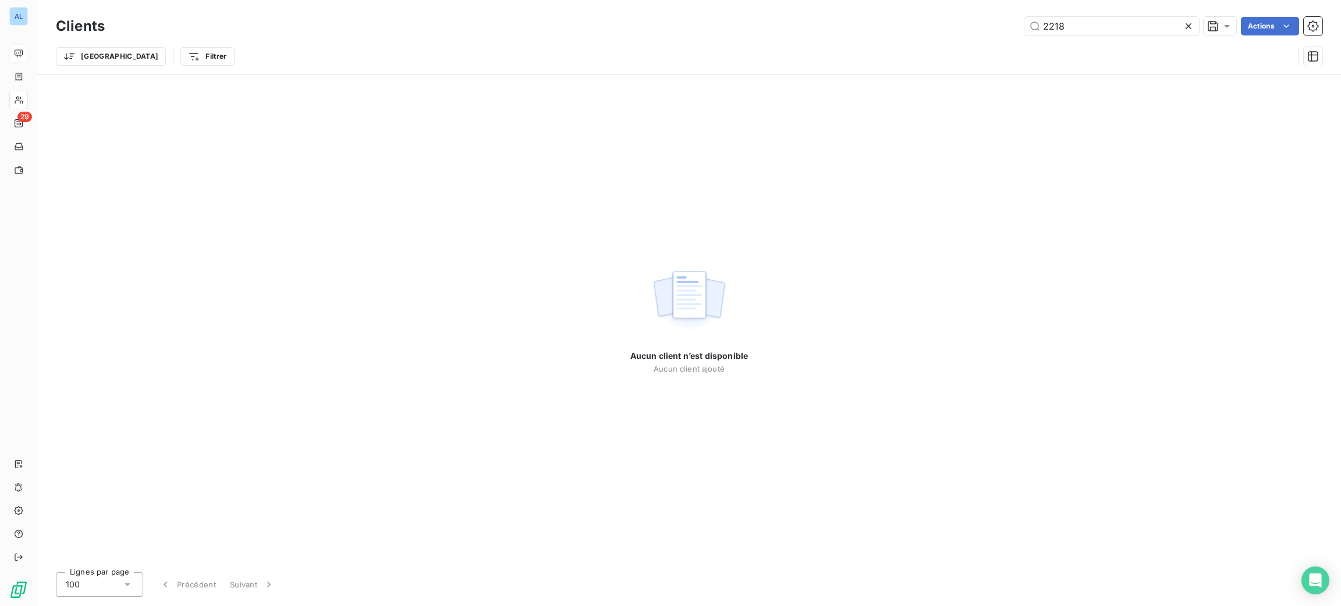
drag, startPoint x: 1097, startPoint y: 31, endPoint x: 928, endPoint y: 27, distance: 168.8
click at [930, 34] on div "2218 Actions" at bounding box center [721, 26] width 1204 height 19
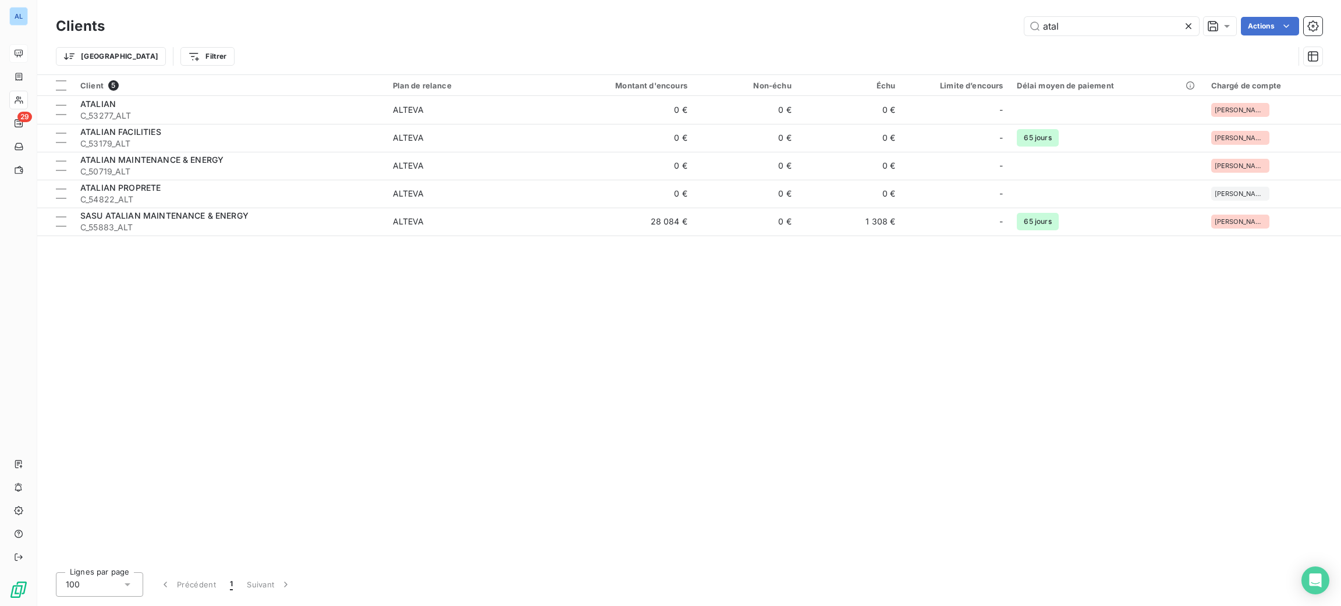
type input "atal"
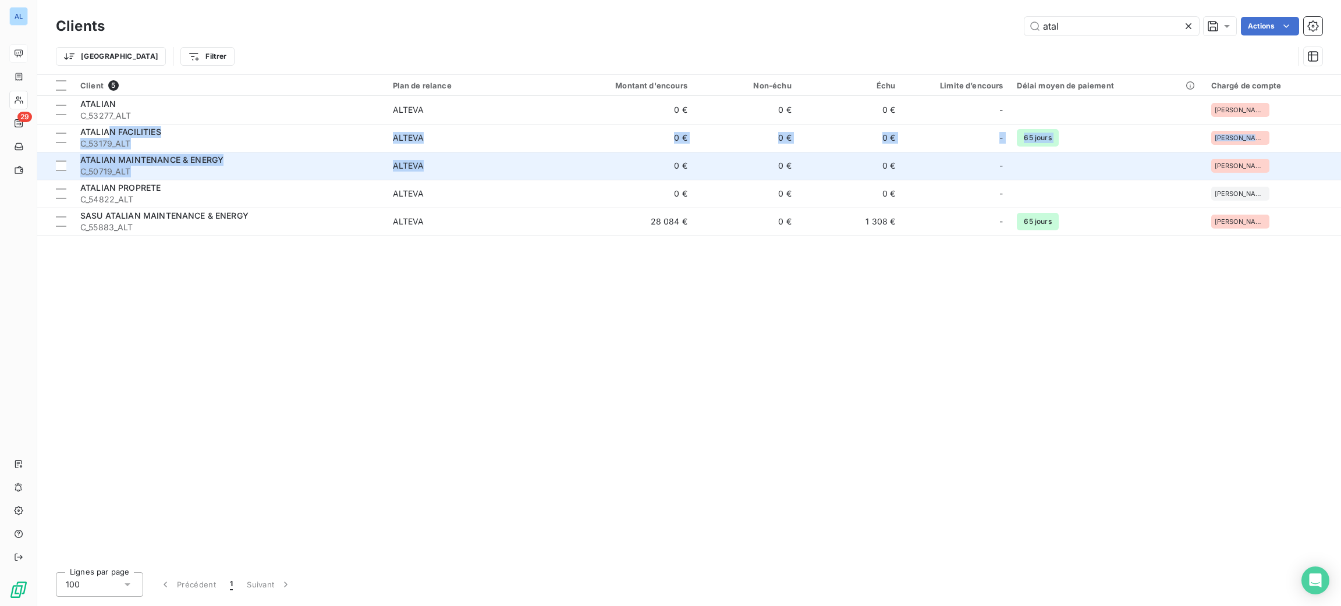
drag, startPoint x: 106, startPoint y: 130, endPoint x: 490, endPoint y: 162, distance: 385.4
click at [490, 160] on tbody "ATALIAN C_53277_ALT ALTEVA 0 € 0 € 0 € - [PERSON_NAME] FACILITIES C_53179_ALT A…" at bounding box center [689, 166] width 1304 height 140
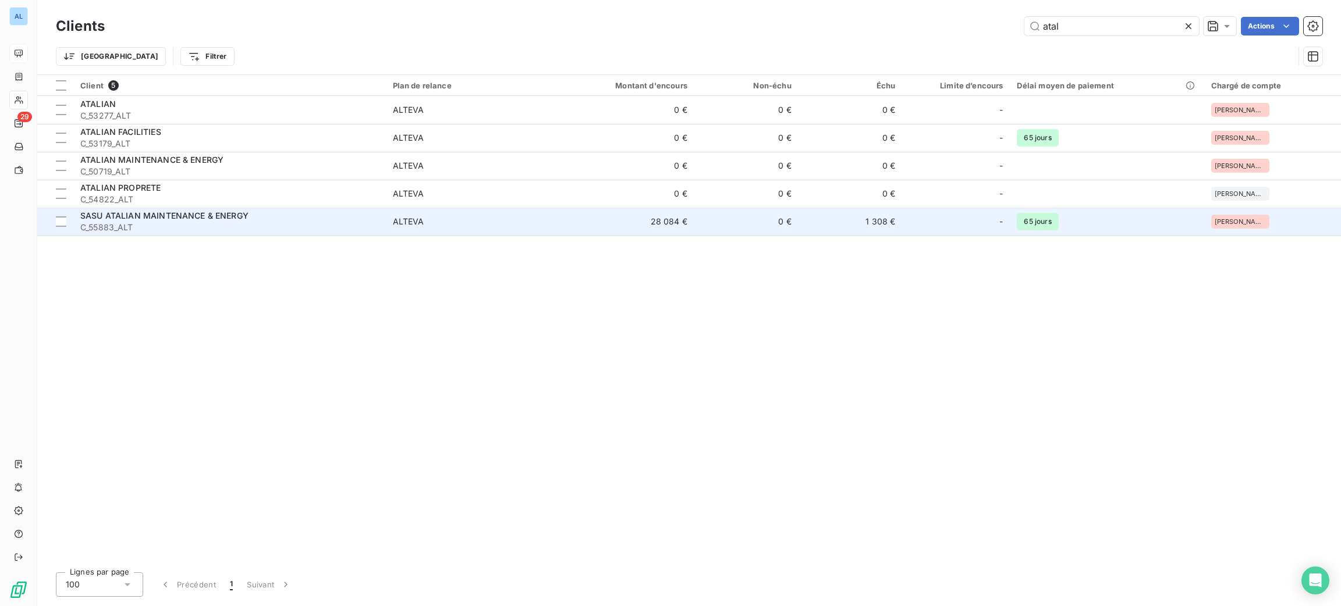
click at [294, 214] on div "SASU ATALIAN MAINTENANCE & ENERGY" at bounding box center [229, 216] width 299 height 12
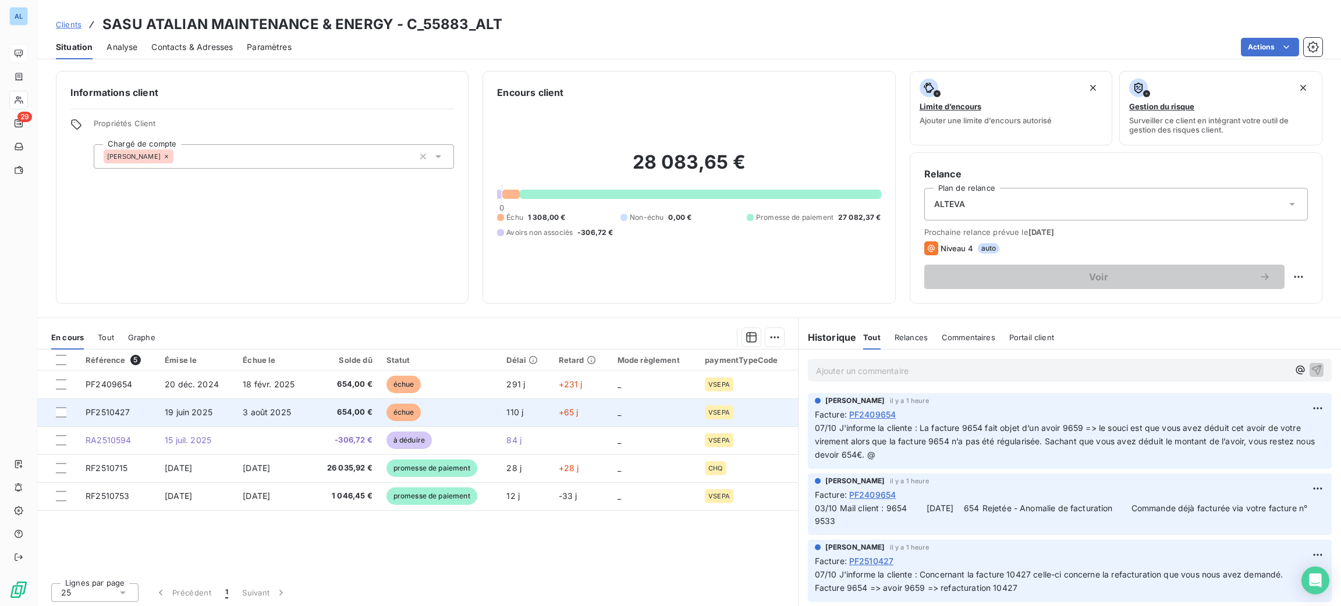
click at [452, 409] on td "échue" at bounding box center [439, 413] width 120 height 28
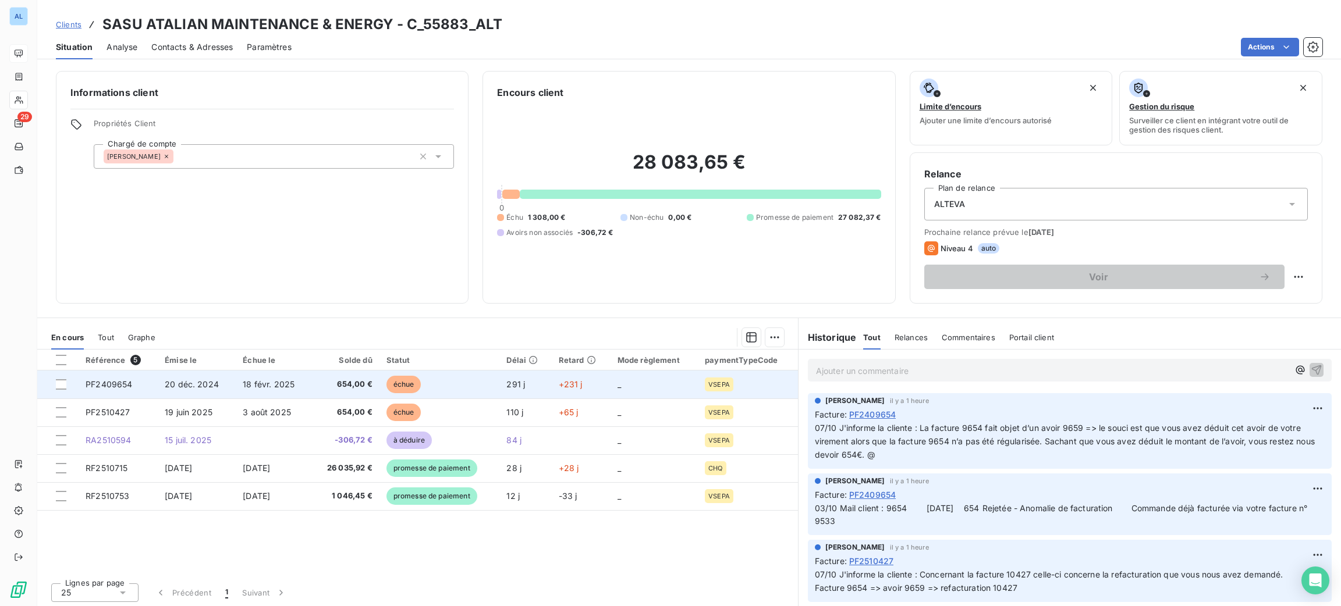
click at [365, 382] on span "654,00 €" at bounding box center [345, 385] width 54 height 12
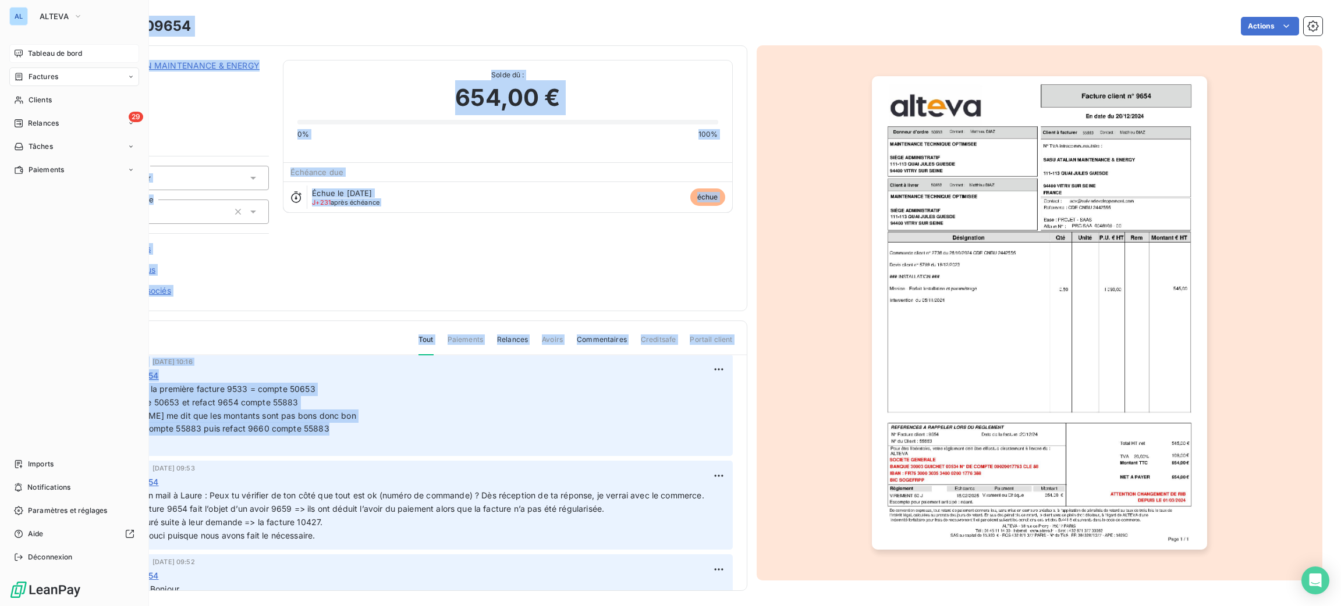
scroll to position [278, 0]
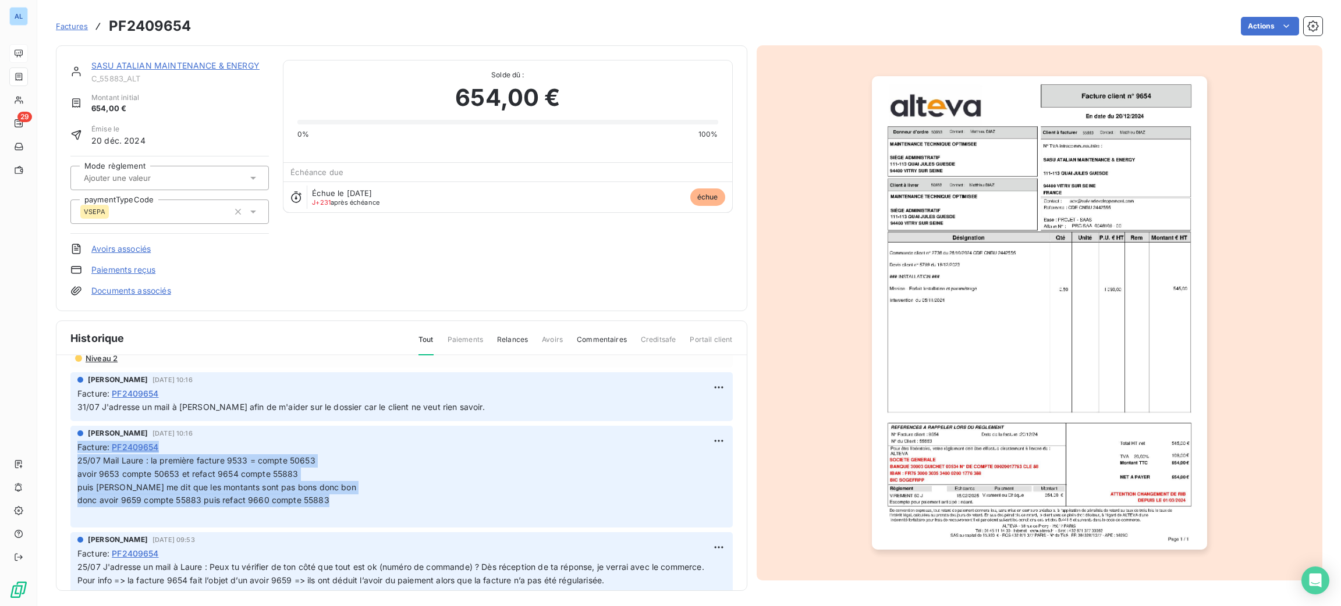
drag, startPoint x: 355, startPoint y: 433, endPoint x: 74, endPoint y: 439, distance: 281.2
click at [74, 439] on div "[PERSON_NAME] [DATE] 10:16 Facture : PF2409654 25/07 Mail Laure : la première f…" at bounding box center [401, 477] width 662 height 102
copy span "Facture : PF2409654 25/07 Mail Laure : la première facture 9533 = compte 50653 …"
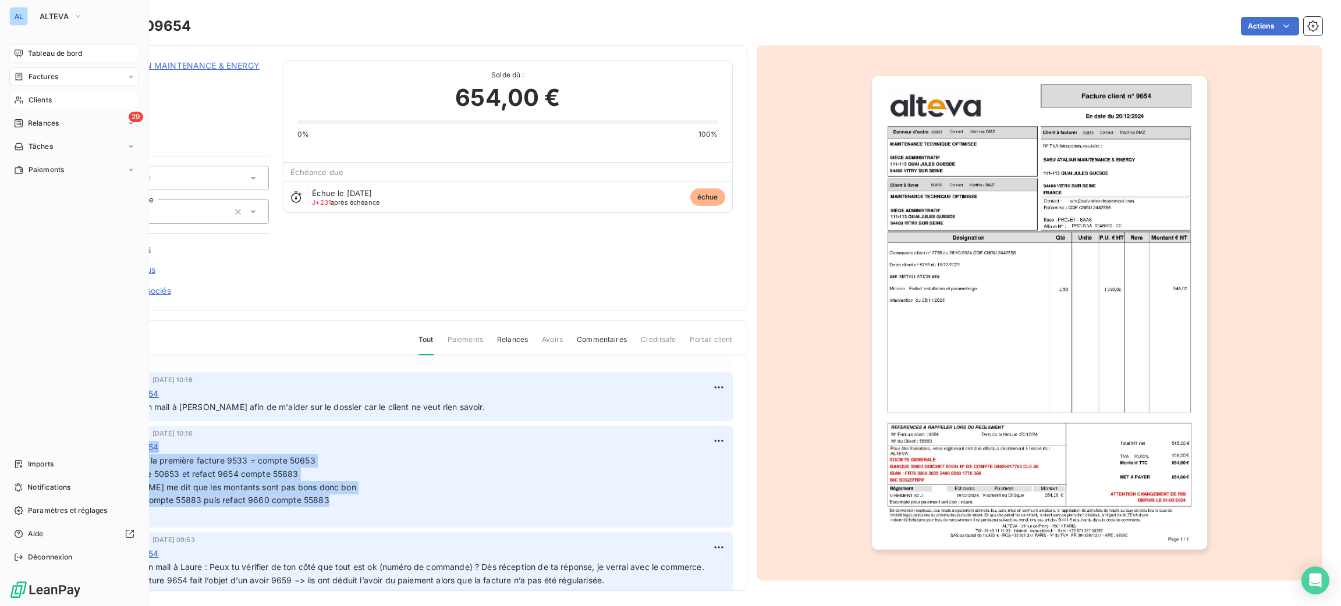
click at [51, 104] on span "Clients" at bounding box center [40, 100] width 23 height 10
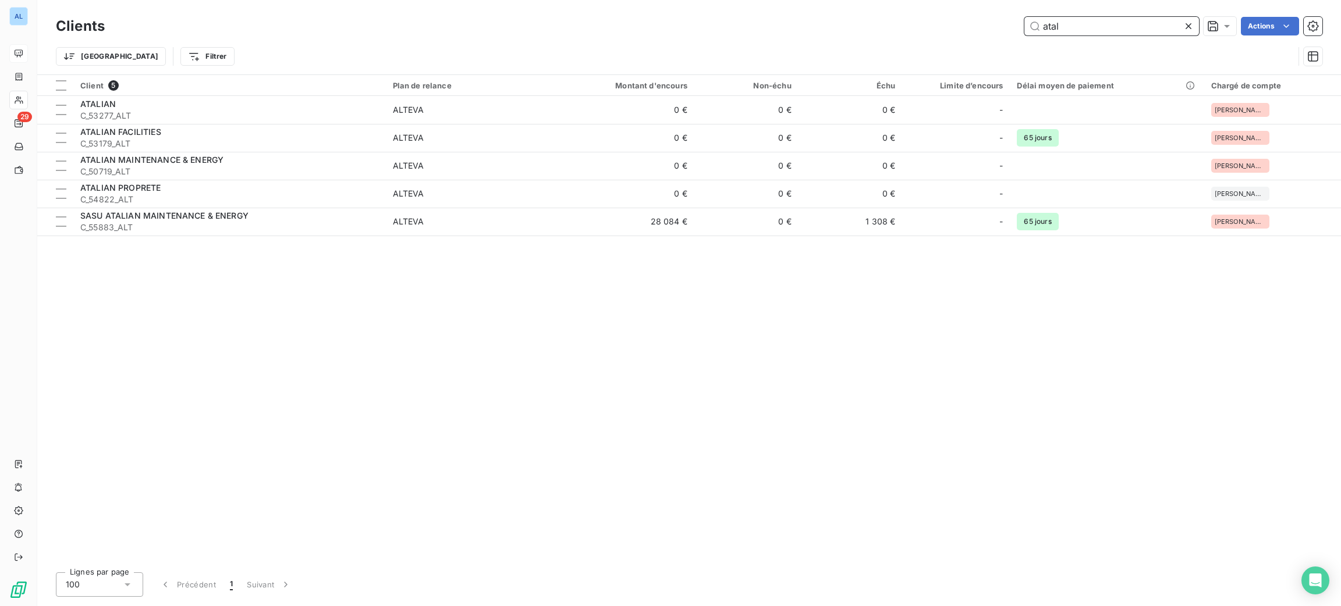
drag, startPoint x: 1073, startPoint y: 19, endPoint x: 865, endPoint y: 10, distance: 208.6
click at [865, 10] on div "Clients atal Actions Trier Filtrer" at bounding box center [689, 37] width 1304 height 74
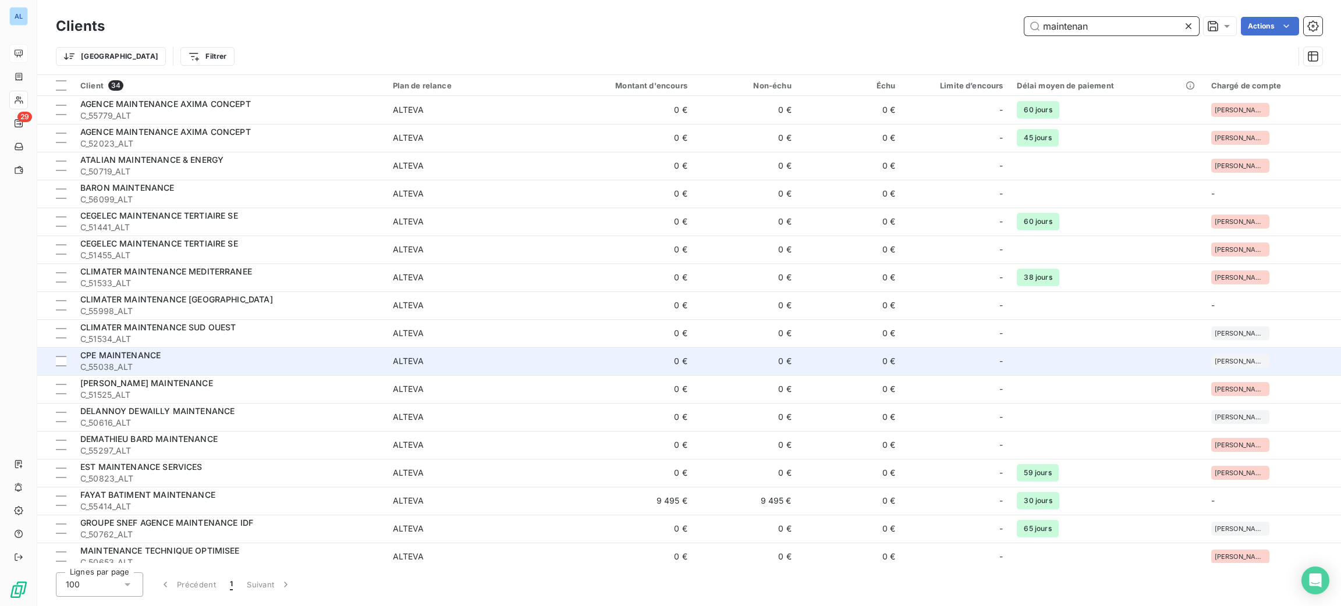
scroll to position [261, 0]
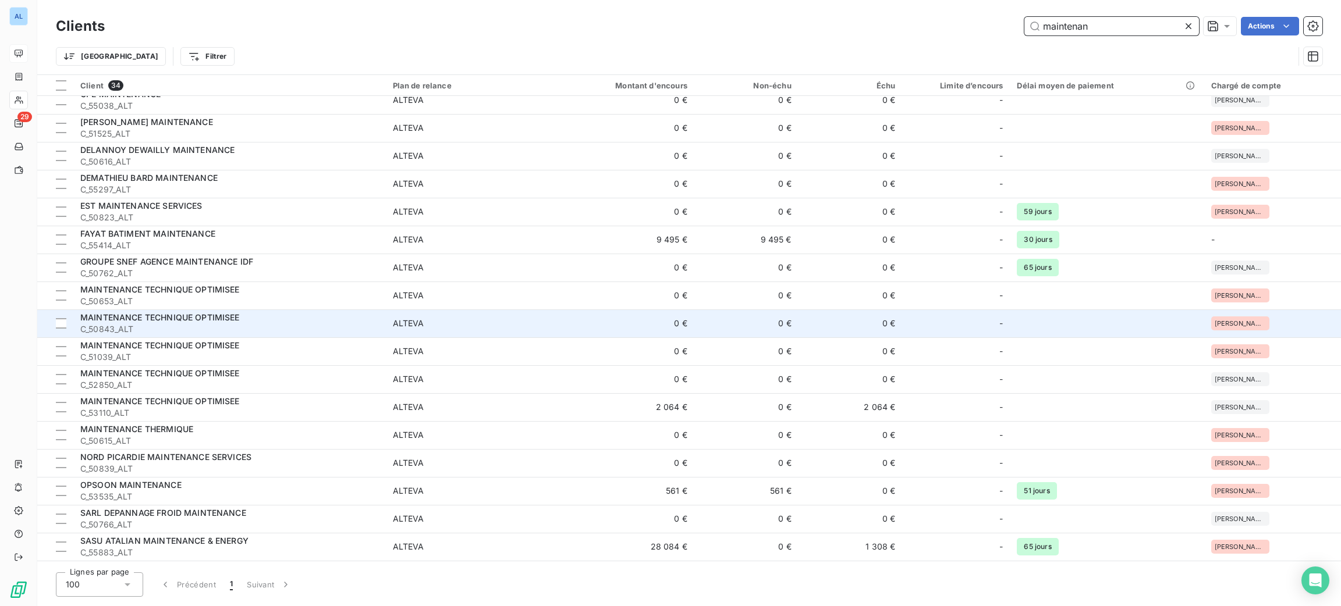
type input "maintenan"
click at [267, 334] on span "C_50843_ALT" at bounding box center [229, 330] width 299 height 12
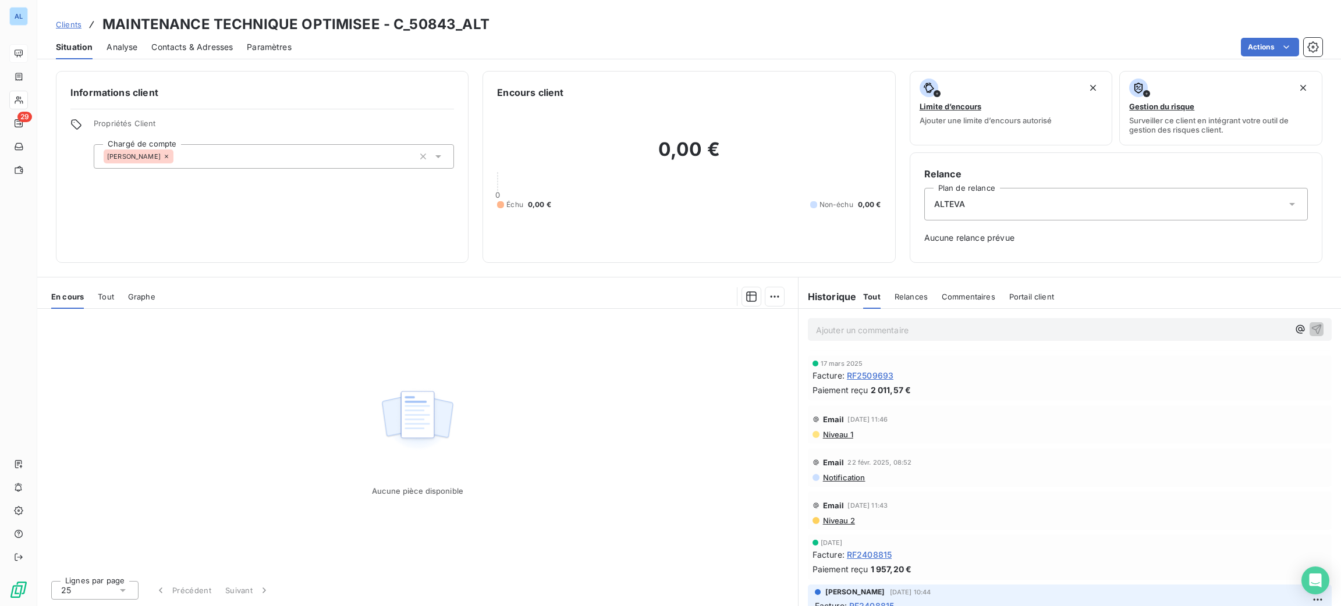
scroll to position [229, 0]
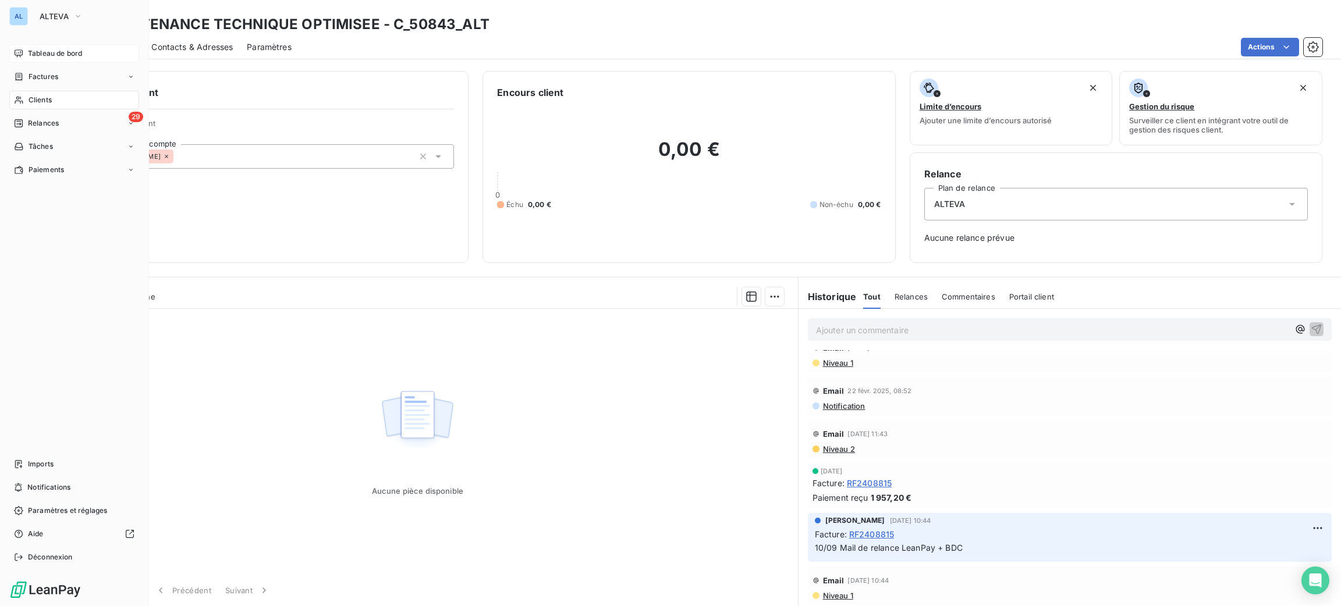
click at [59, 94] on div "Clients" at bounding box center [74, 100] width 130 height 19
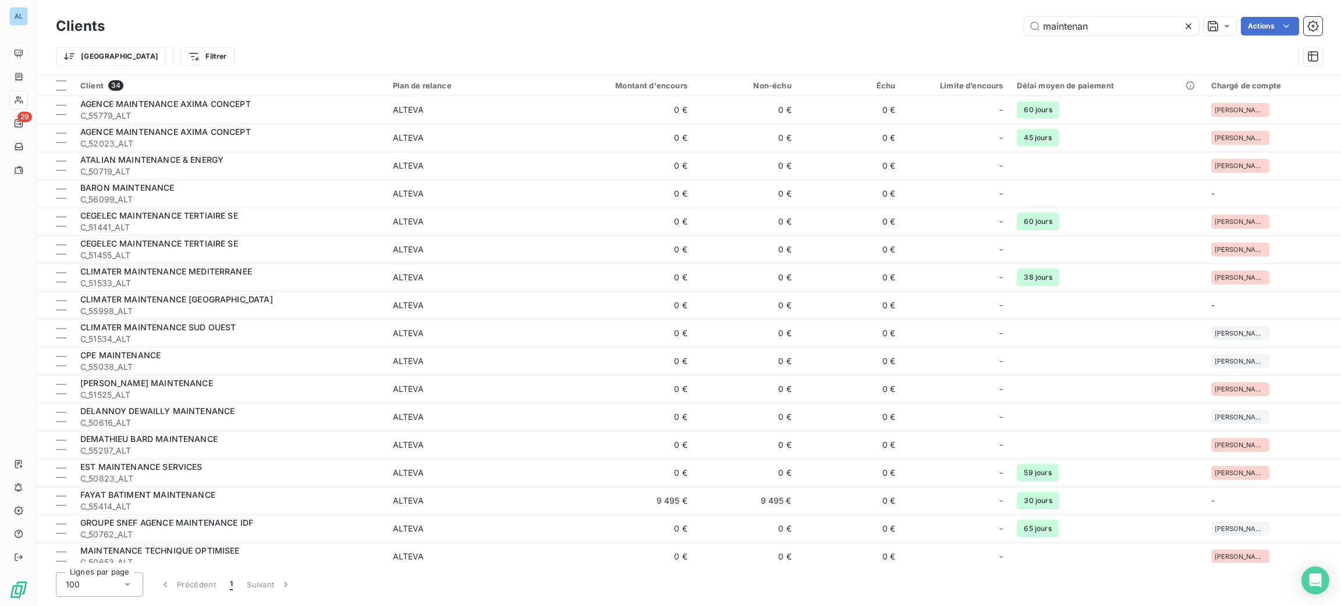
drag, startPoint x: 1119, startPoint y: 27, endPoint x: 768, endPoint y: 2, distance: 351.8
click at [819, 24] on div "maintenan Actions" at bounding box center [721, 26] width 1204 height 19
type input "6"
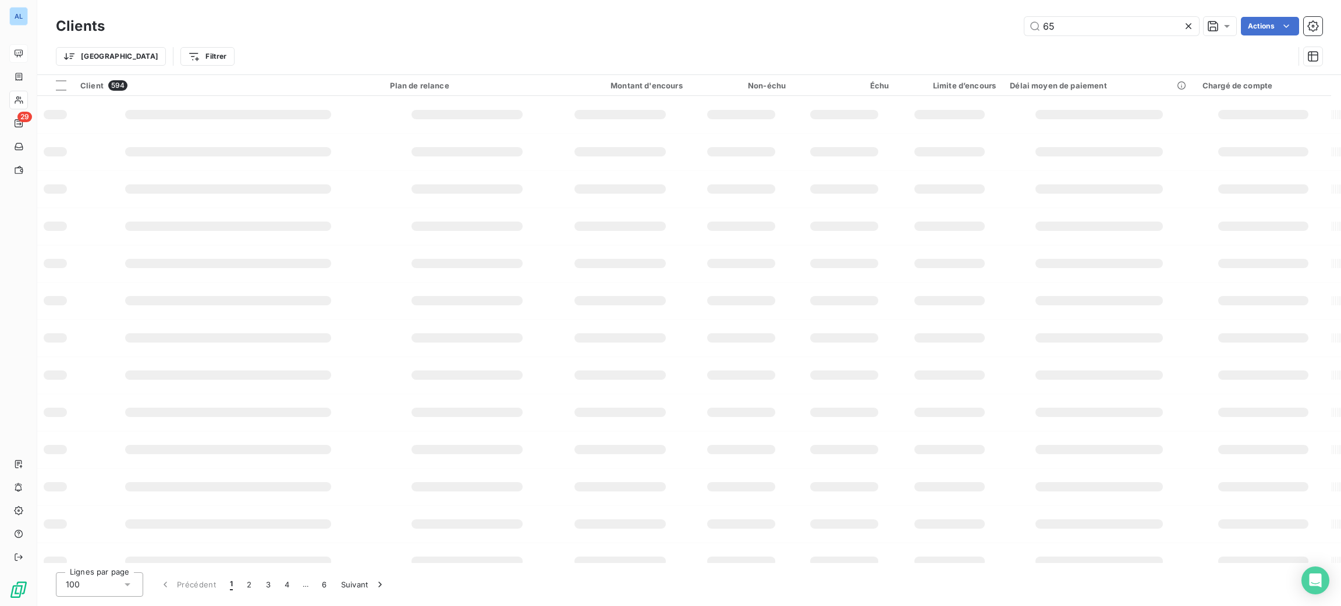
type input "6"
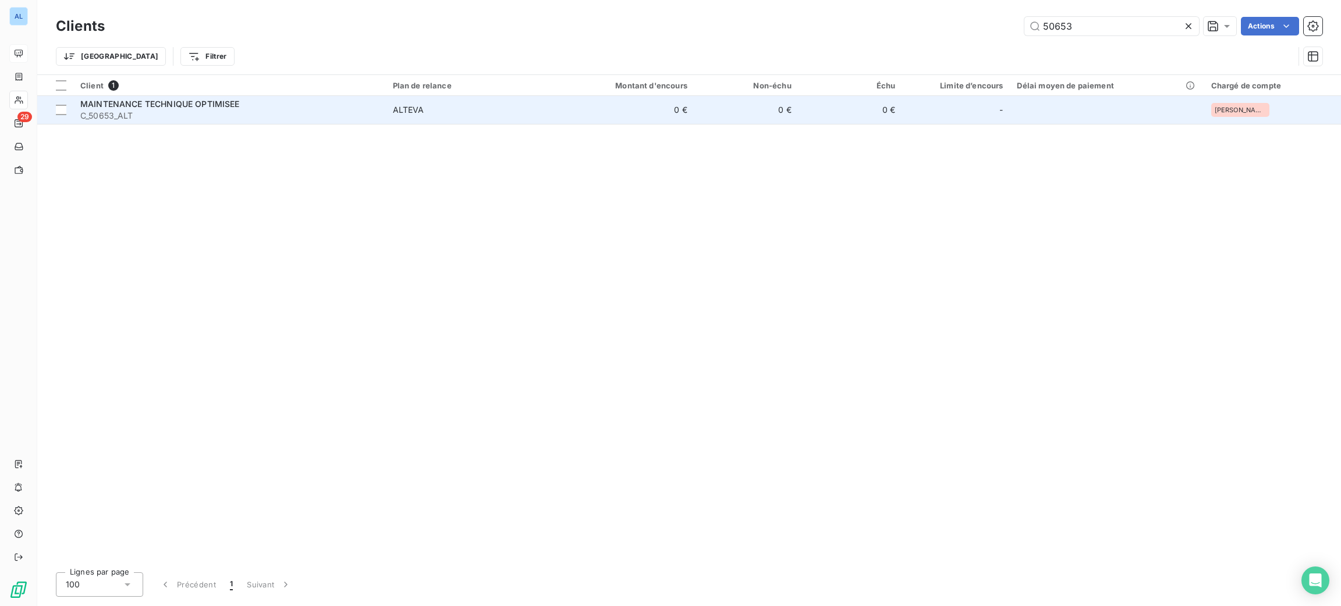
type input "50653"
click at [113, 101] on span "MAINTENANCE TECHNIQUE OPTIMISEE" at bounding box center [159, 104] width 159 height 10
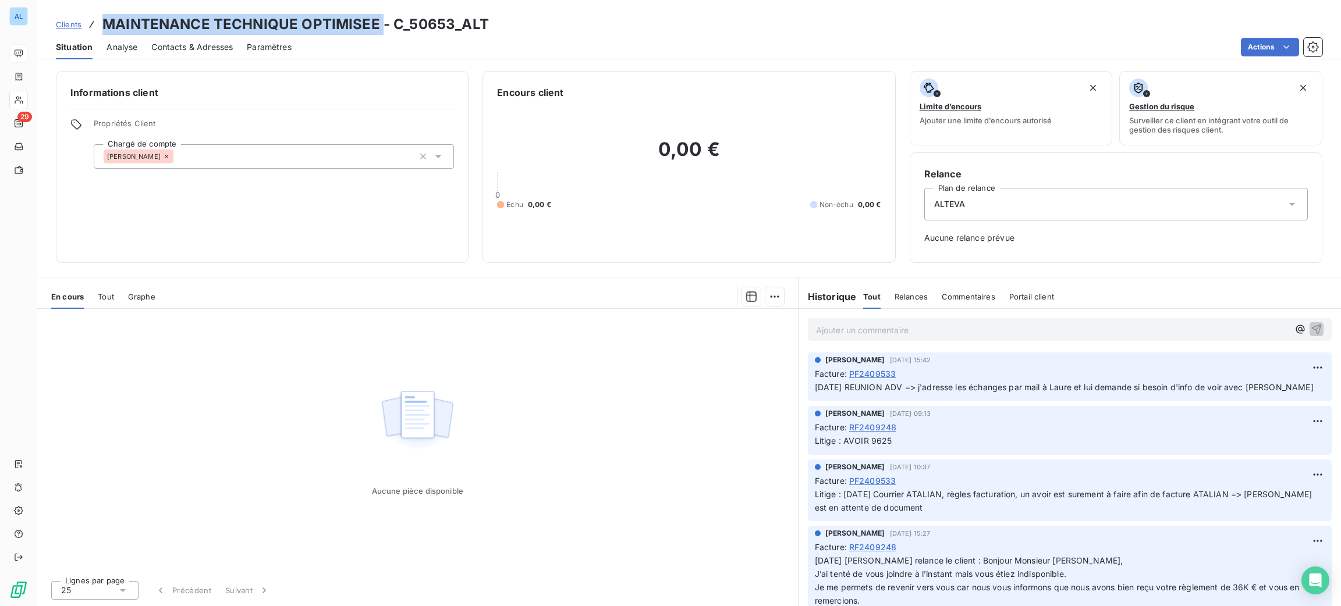
drag, startPoint x: 380, startPoint y: 21, endPoint x: 102, endPoint y: 27, distance: 278.2
click at [102, 27] on h3 "MAINTENANCE TECHNIQUE OPTIMISEE - C_50653_ALT" at bounding box center [295, 24] width 386 height 21
copy h3 "MAINTENANCE TECHNIQUE OPTIMISEE"
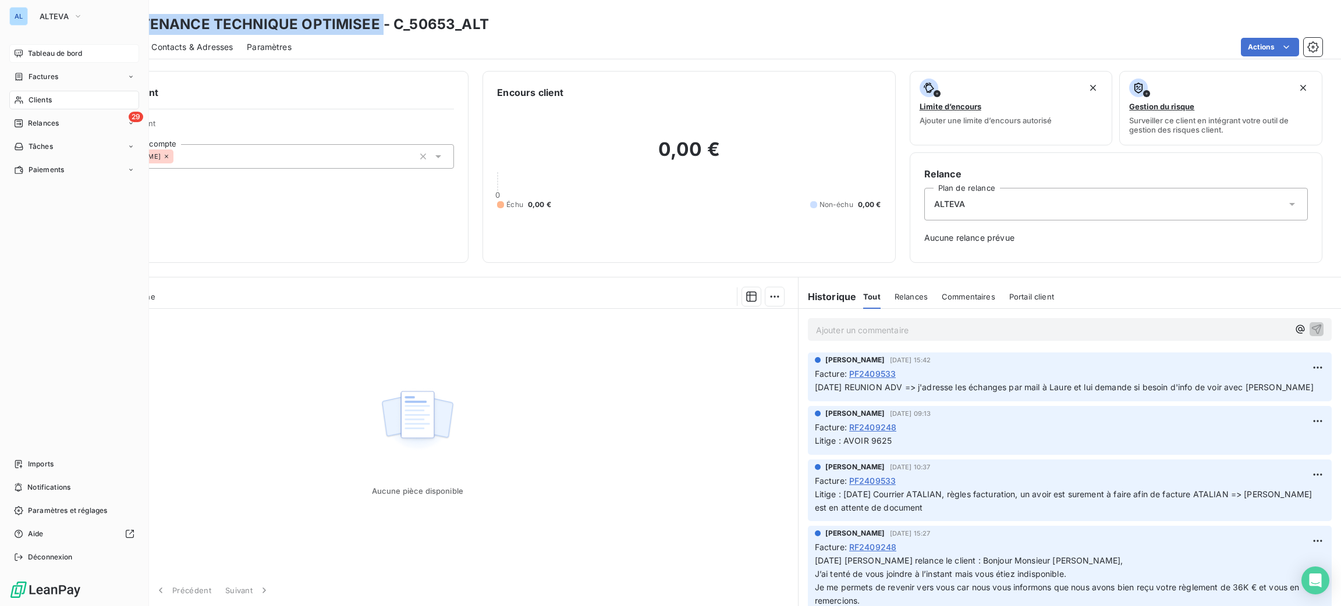
click at [37, 97] on div "Clients" at bounding box center [74, 100] width 130 height 19
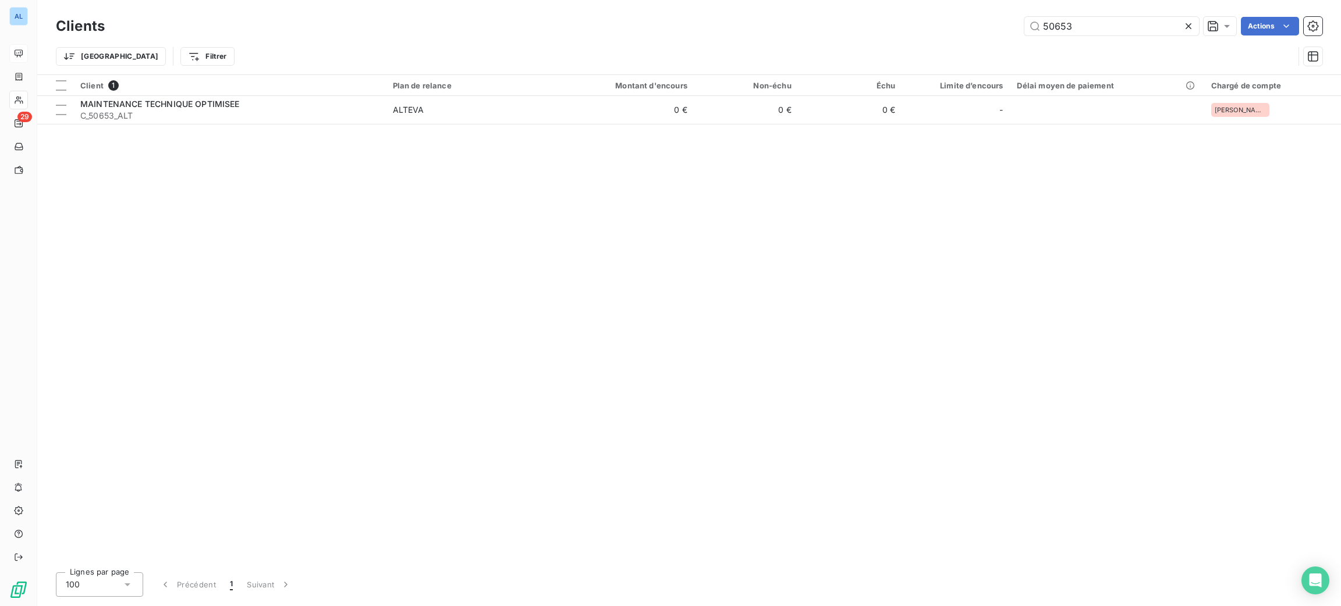
drag, startPoint x: 1077, startPoint y: 22, endPoint x: 897, endPoint y: 24, distance: 180.4
click at [1030, 23] on input "50653" at bounding box center [1111, 26] width 175 height 19
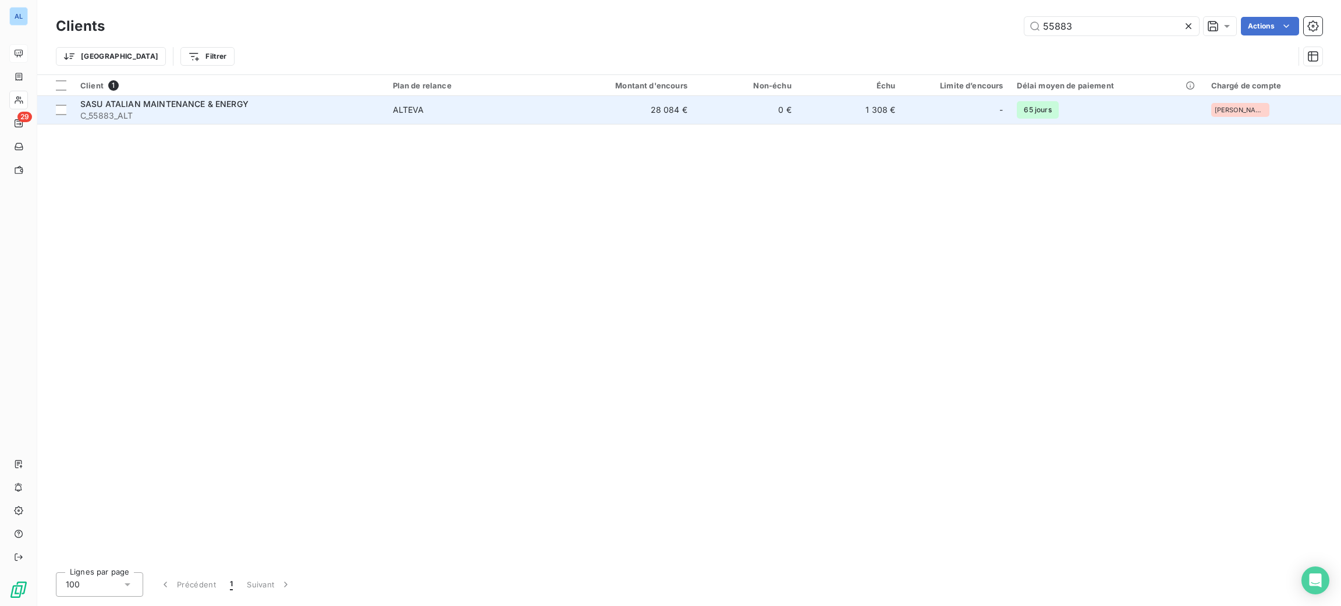
type input "55883"
click at [131, 100] on span "SASU ATALIAN MAINTENANCE & ENERGY" at bounding box center [164, 104] width 168 height 10
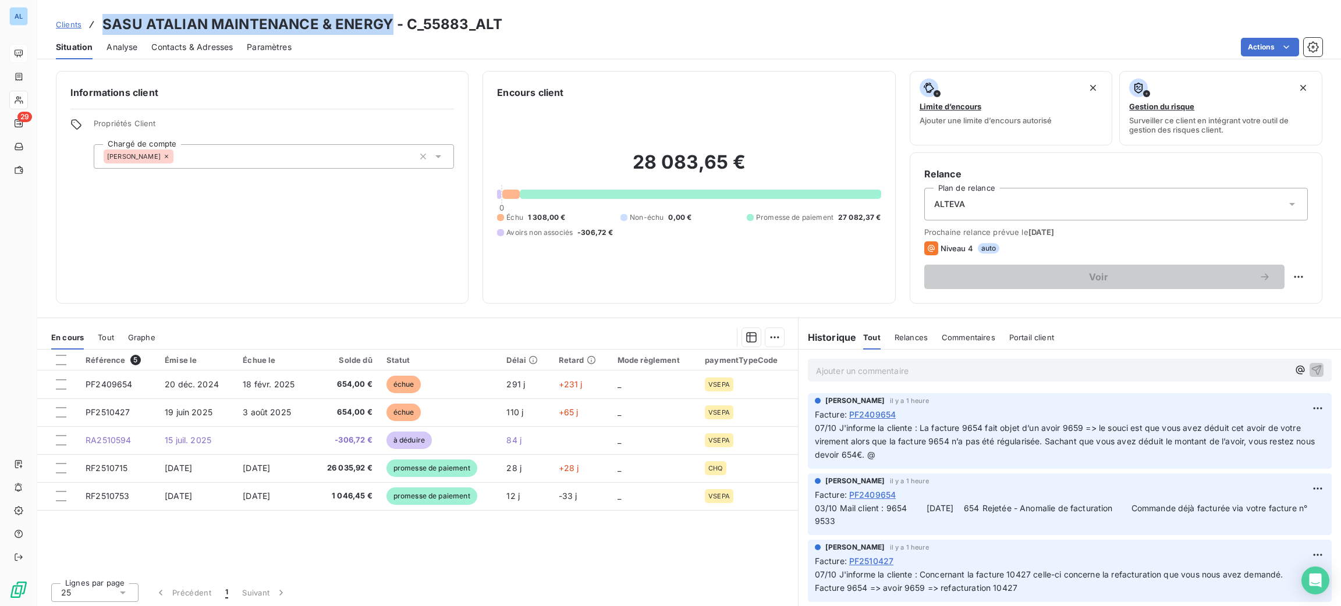
drag, startPoint x: 391, startPoint y: 23, endPoint x: 99, endPoint y: 20, distance: 291.6
click at [99, 20] on div "Clients SASU ATALIAN MAINTENANCE & ENERGY - C_55883_ALT" at bounding box center [279, 24] width 446 height 21
drag, startPoint x: 118, startPoint y: 23, endPoint x: 125, endPoint y: 24, distance: 6.4
copy h3 "SASU ATALIAN MAINTENANCE & ENERGY"
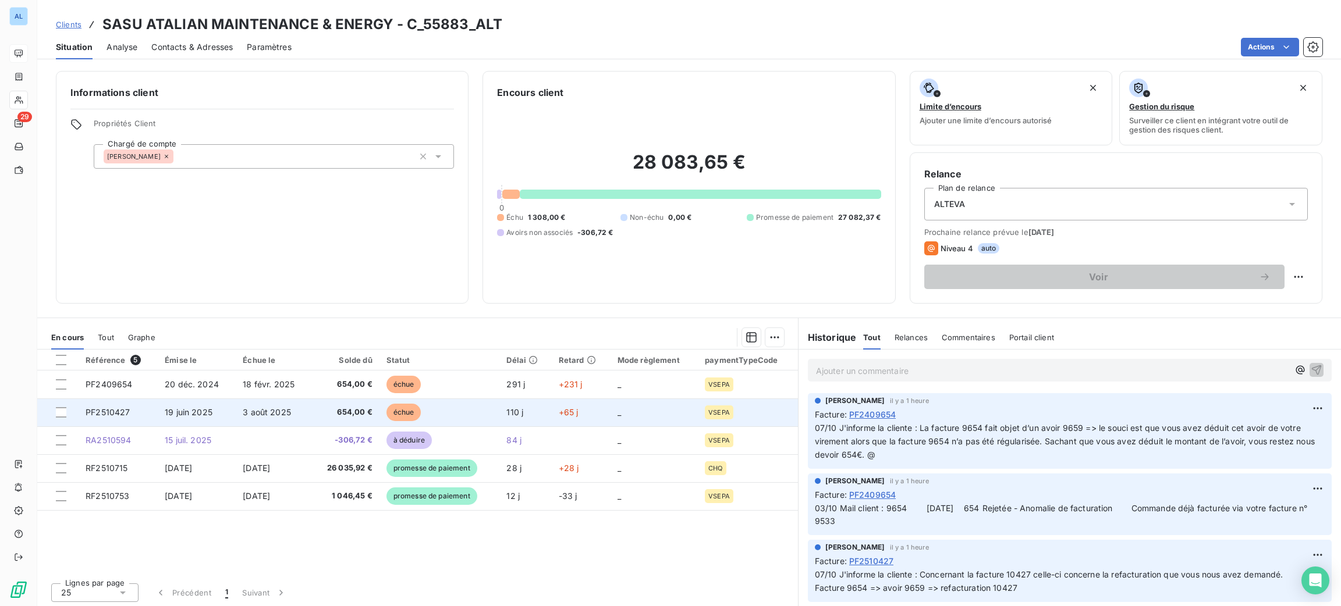
click at [320, 415] on span "654,00 €" at bounding box center [345, 413] width 54 height 12
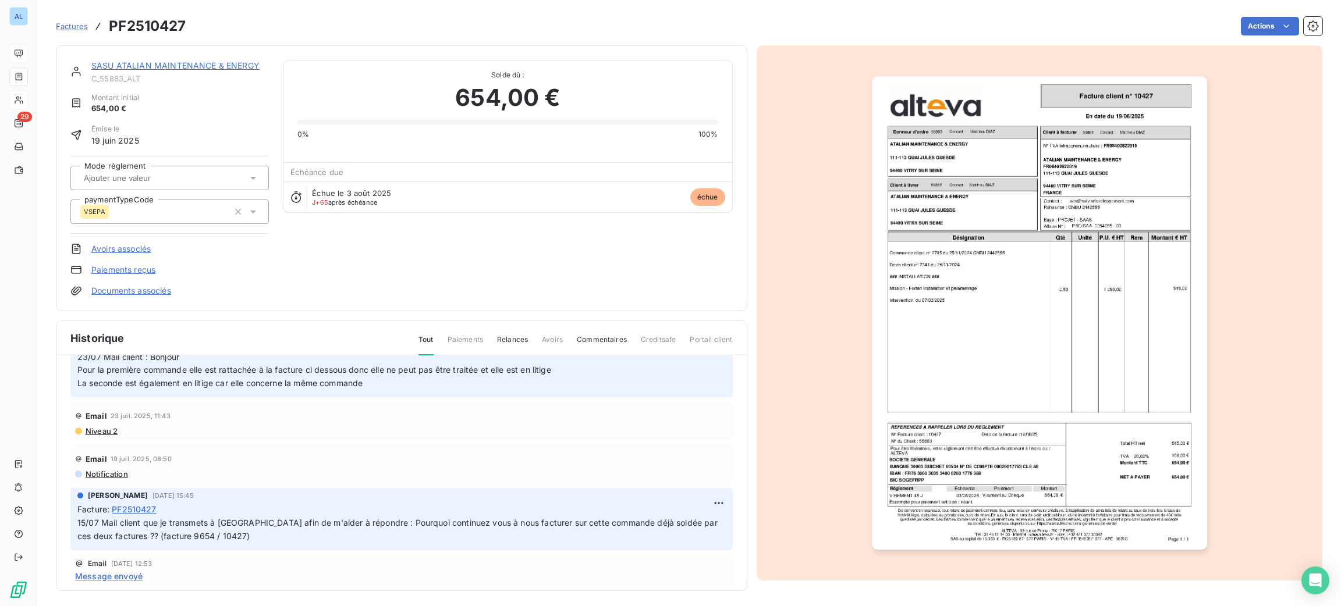
scroll to position [373, 0]
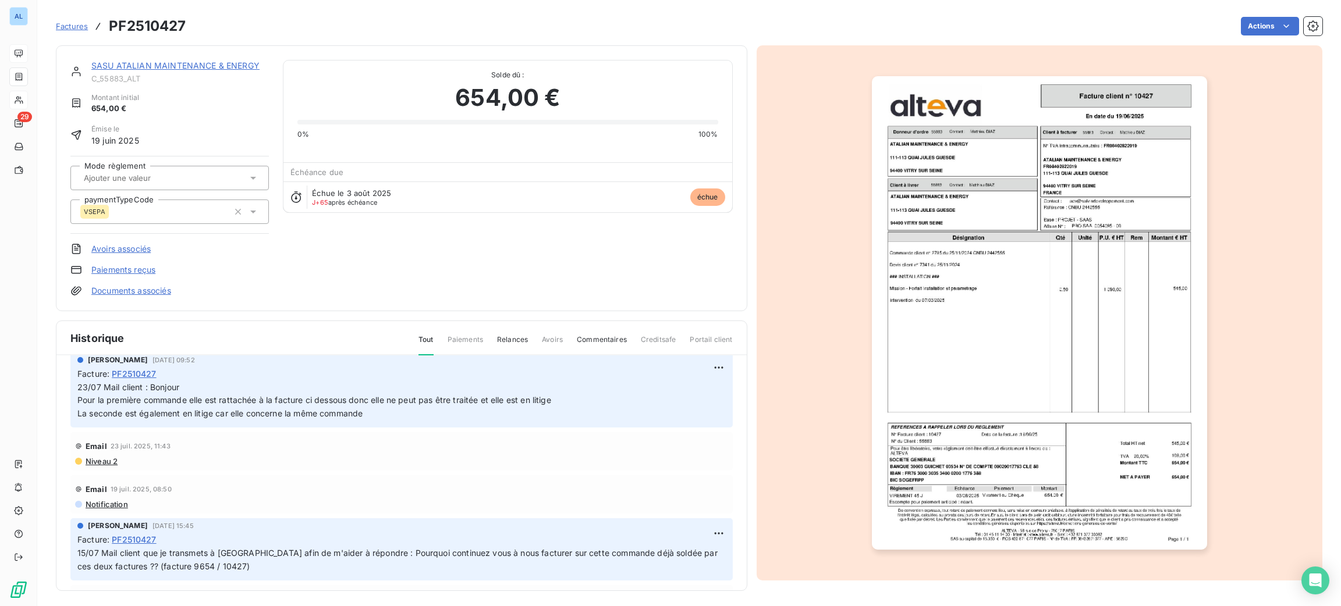
click at [878, 352] on img "button" at bounding box center [1039, 313] width 335 height 474
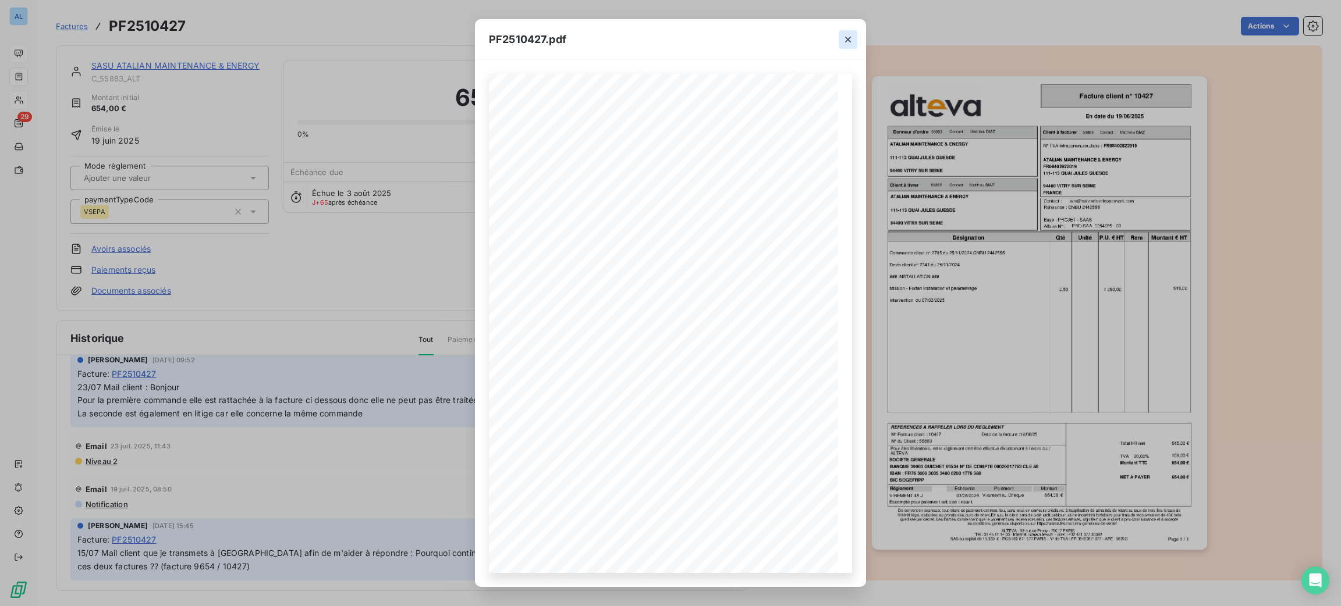
click at [855, 29] on div at bounding box center [848, 39] width 36 height 40
click at [851, 38] on icon "button" at bounding box center [848, 40] width 12 height 12
